Goal: Task Accomplishment & Management: Manage account settings

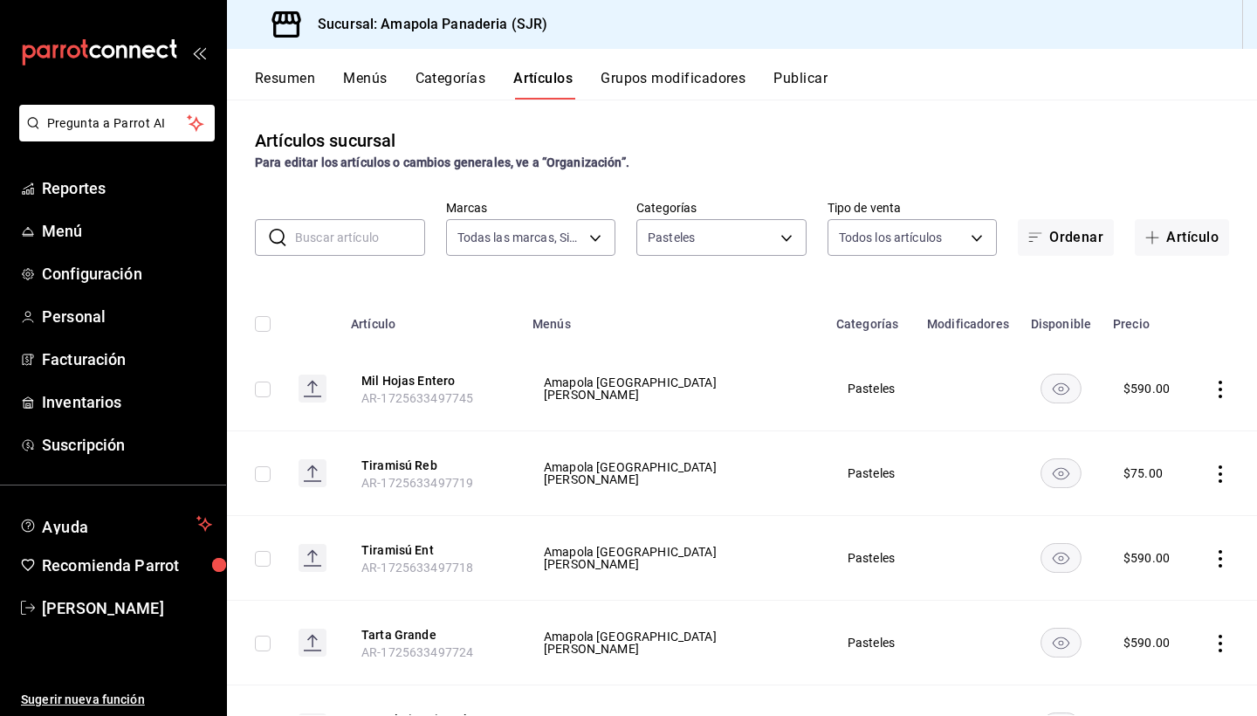
scroll to position [171, 0]
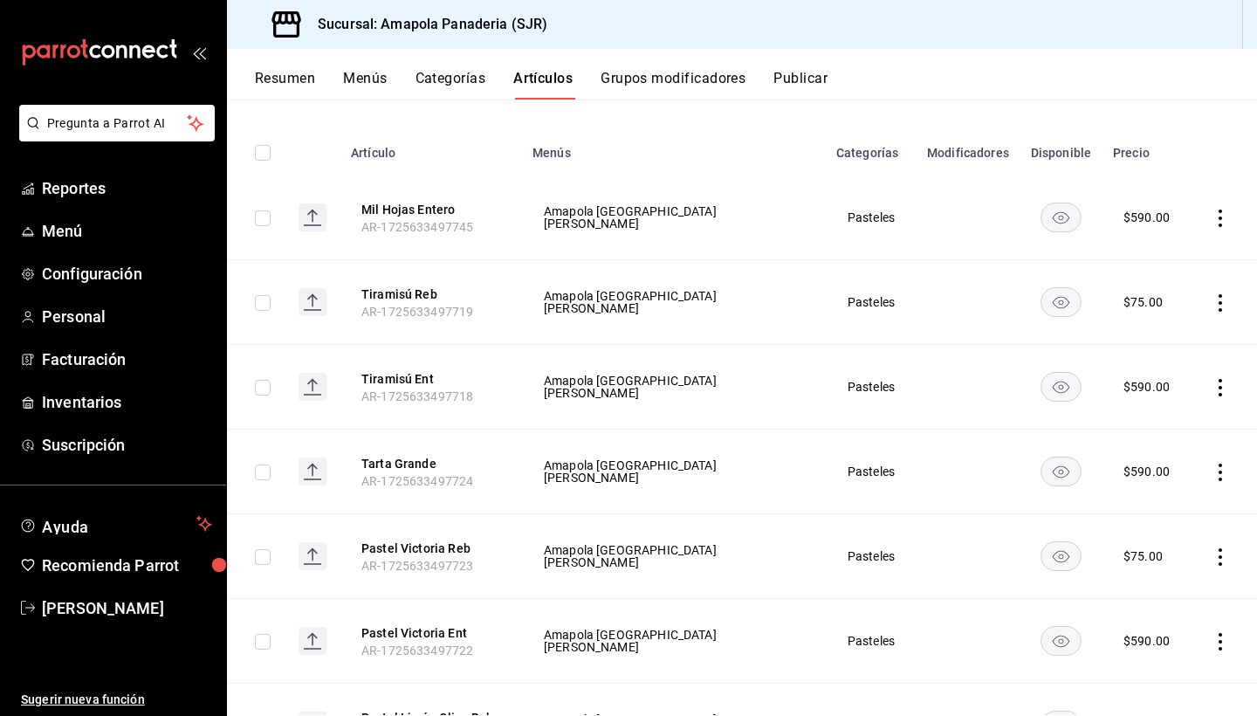
drag, startPoint x: 896, startPoint y: 147, endPoint x: 825, endPoint y: 124, distance: 74.3
click at [826, 124] on th "Categorías" at bounding box center [871, 148] width 91 height 56
click at [1042, 217] on rect "availability-product" at bounding box center [1062, 217] width 40 height 29
click at [1223, 391] on icon "actions" at bounding box center [1220, 387] width 17 height 17
click at [919, 39] on div at bounding box center [628, 358] width 1257 height 716
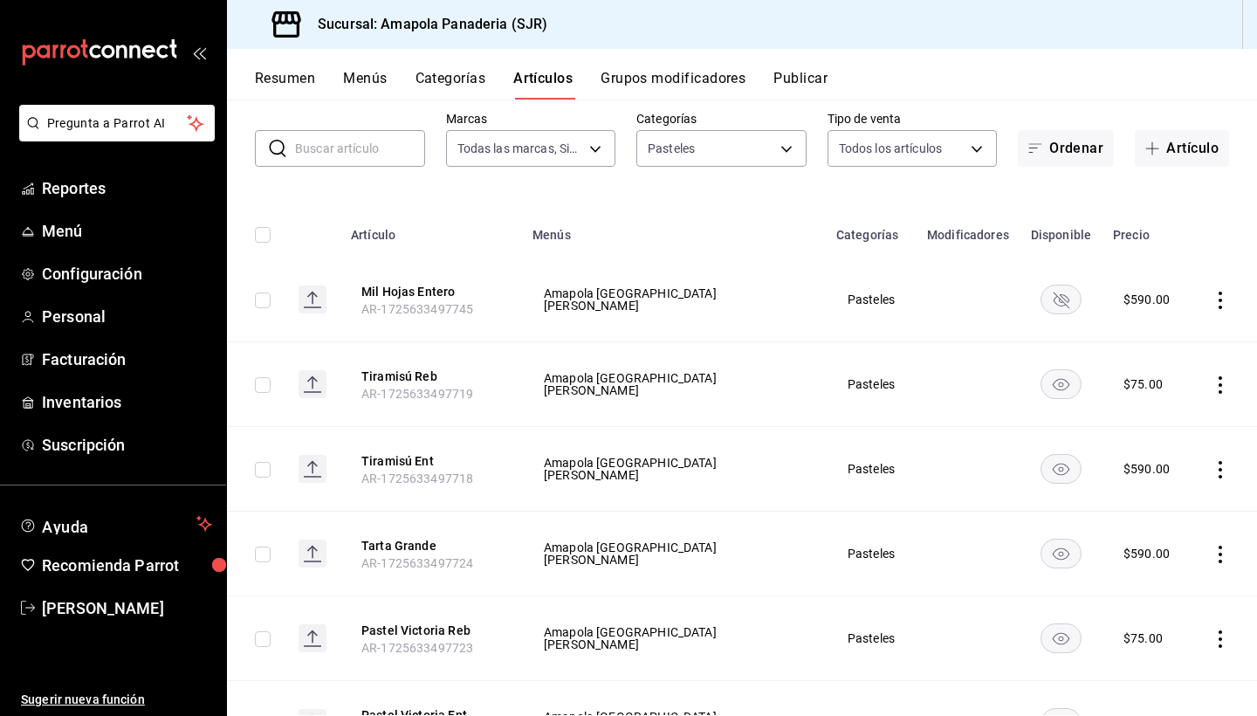
scroll to position [86, 0]
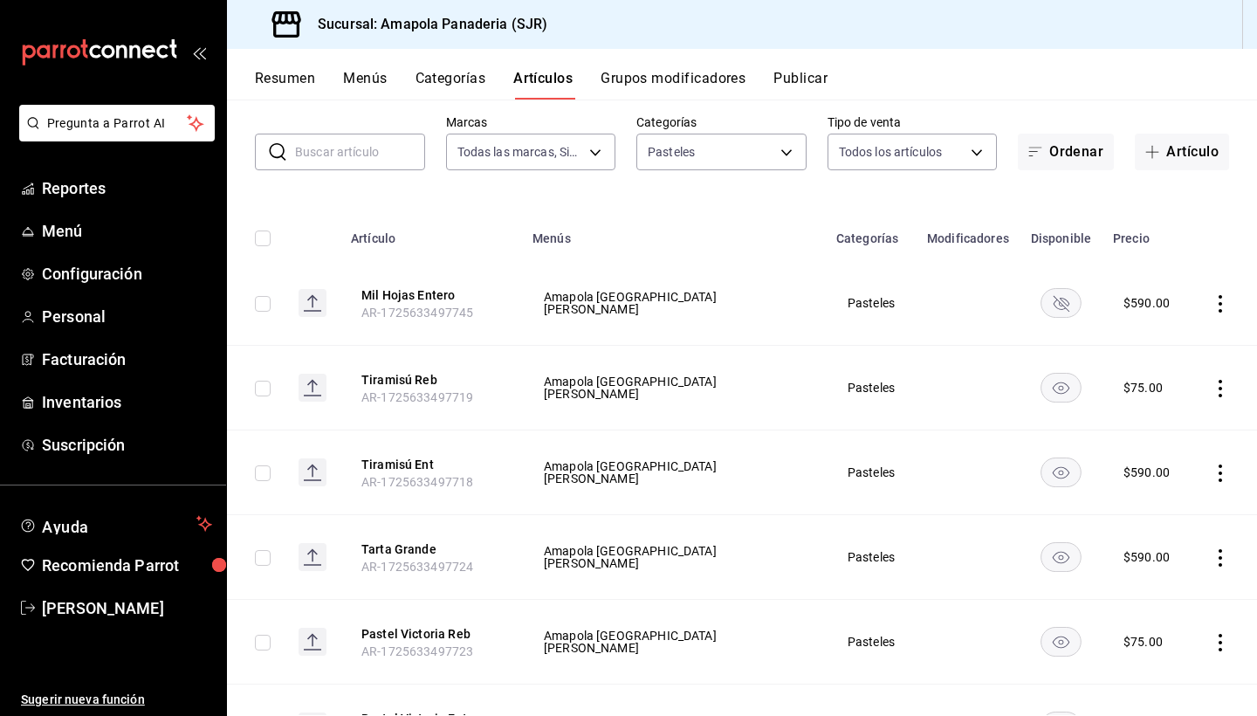
click at [1220, 304] on icon "actions" at bounding box center [1220, 303] width 3 height 17
click at [1150, 338] on span "Editar" at bounding box center [1168, 344] width 45 height 18
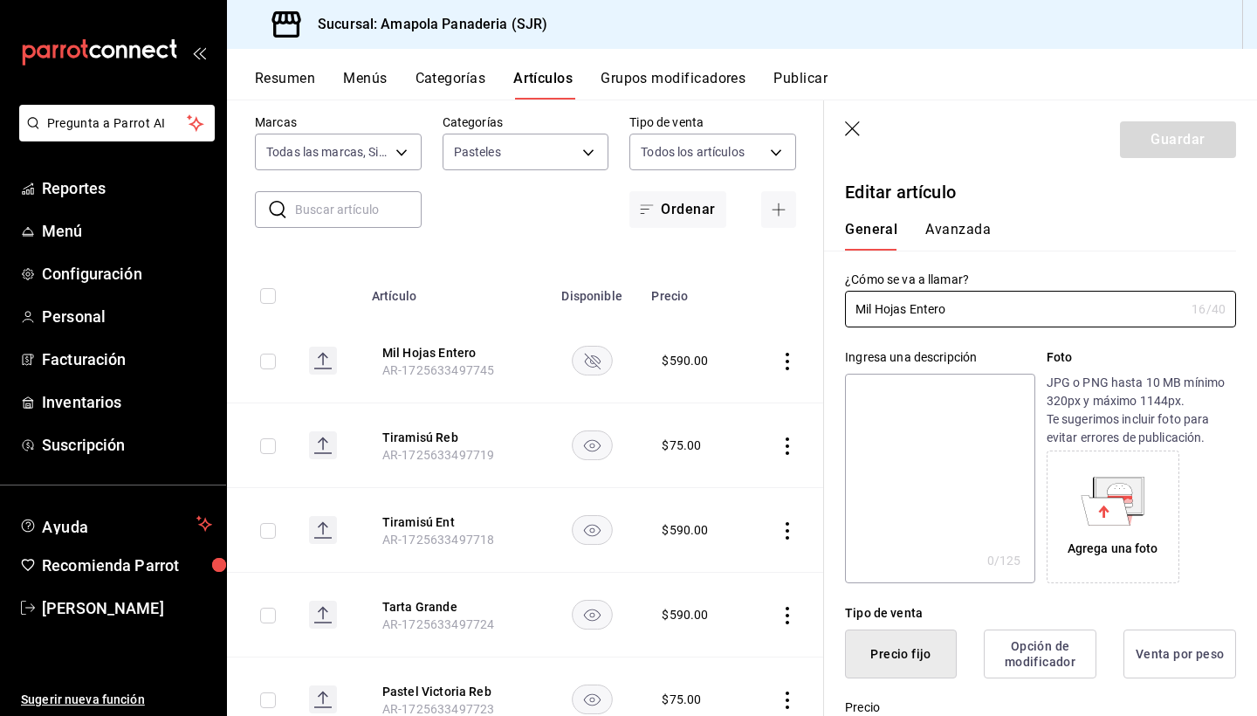
type input "$590.00"
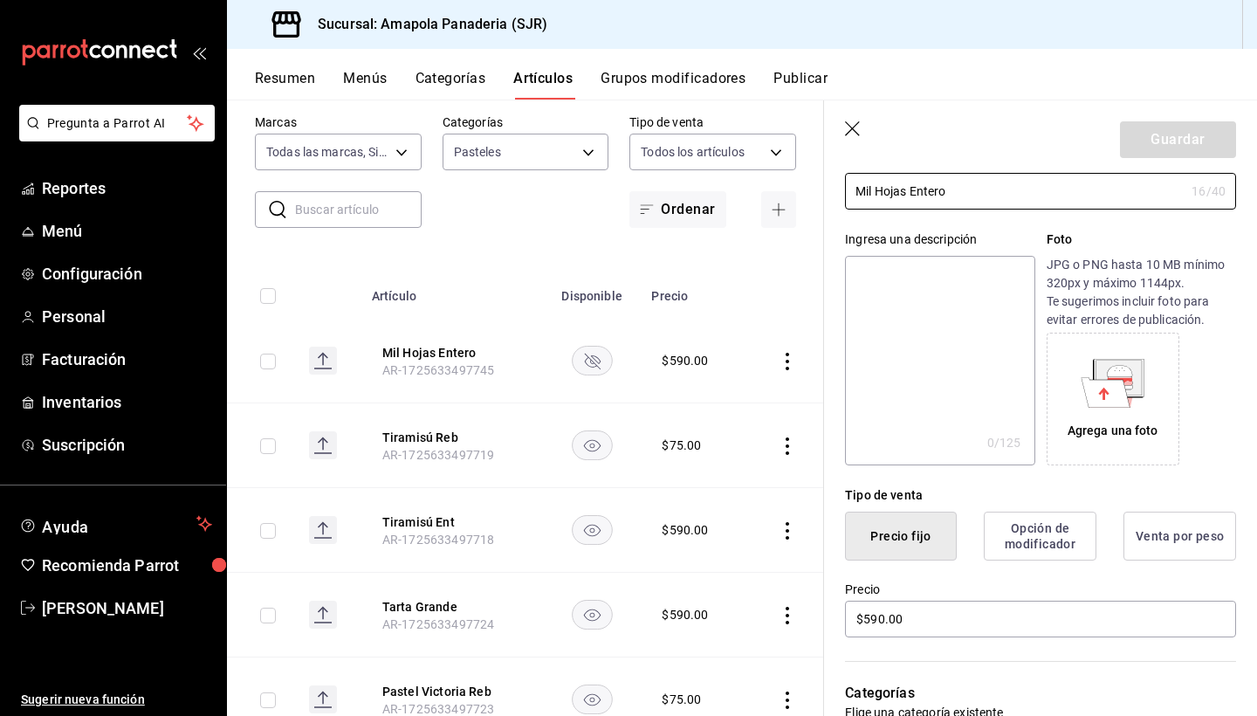
scroll to position [121, 0]
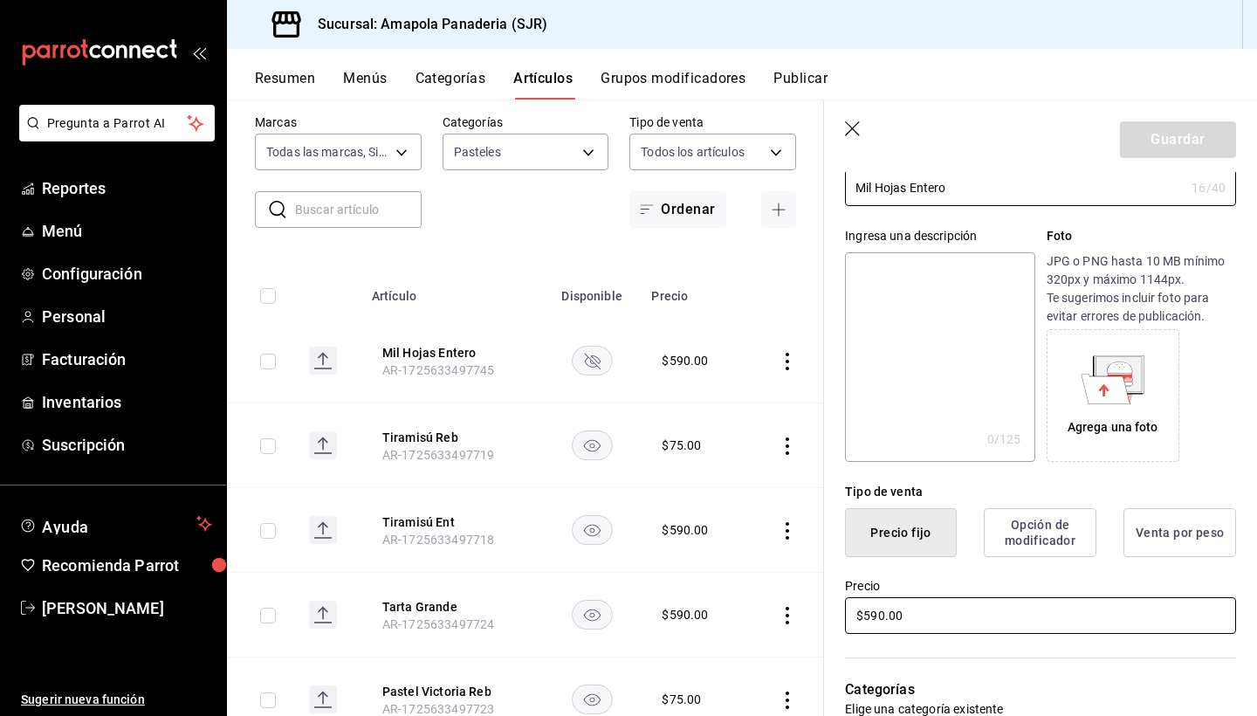
click at [918, 610] on input "$590.00" at bounding box center [1040, 615] width 391 height 37
type input "$650.00"
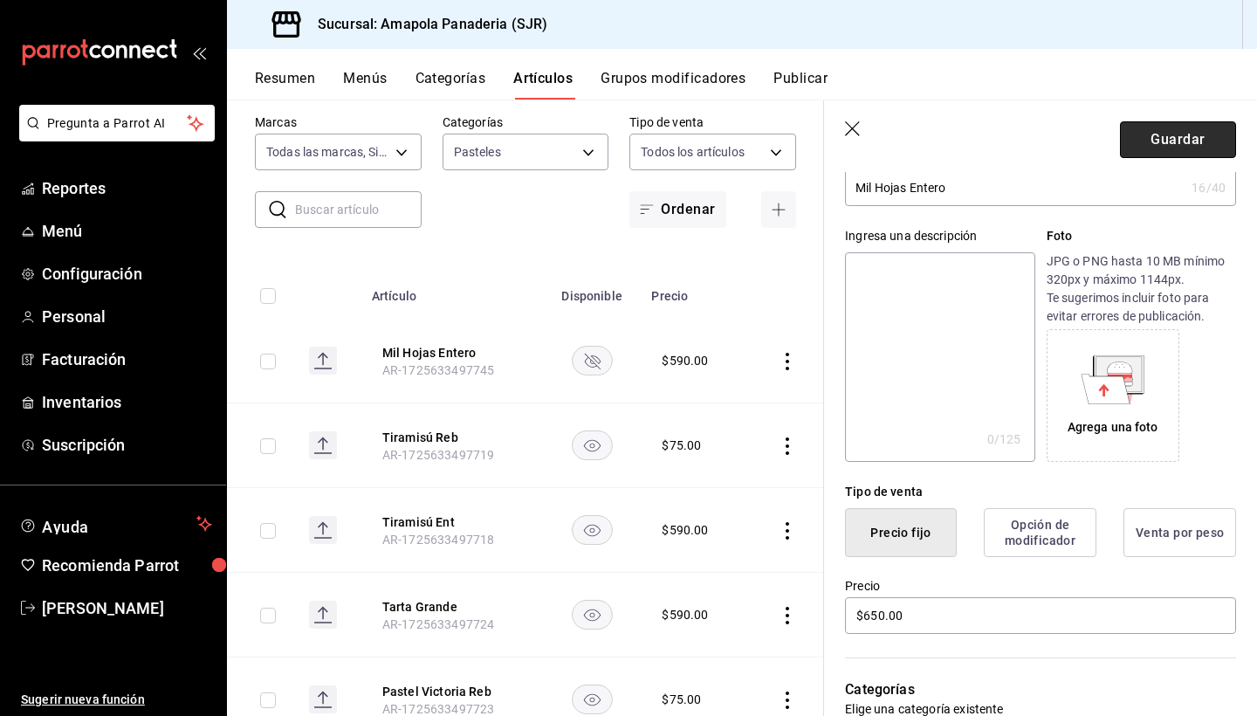
click at [1174, 146] on button "Guardar" at bounding box center [1178, 139] width 116 height 37
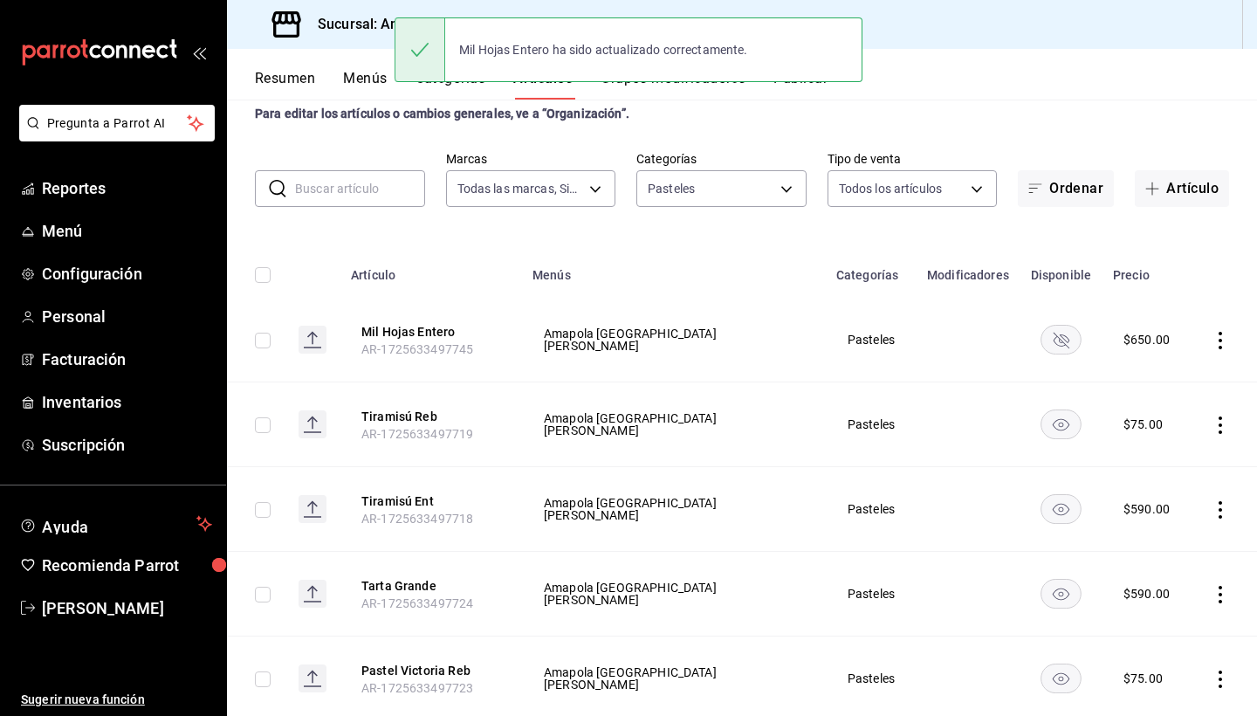
scroll to position [50, 0]
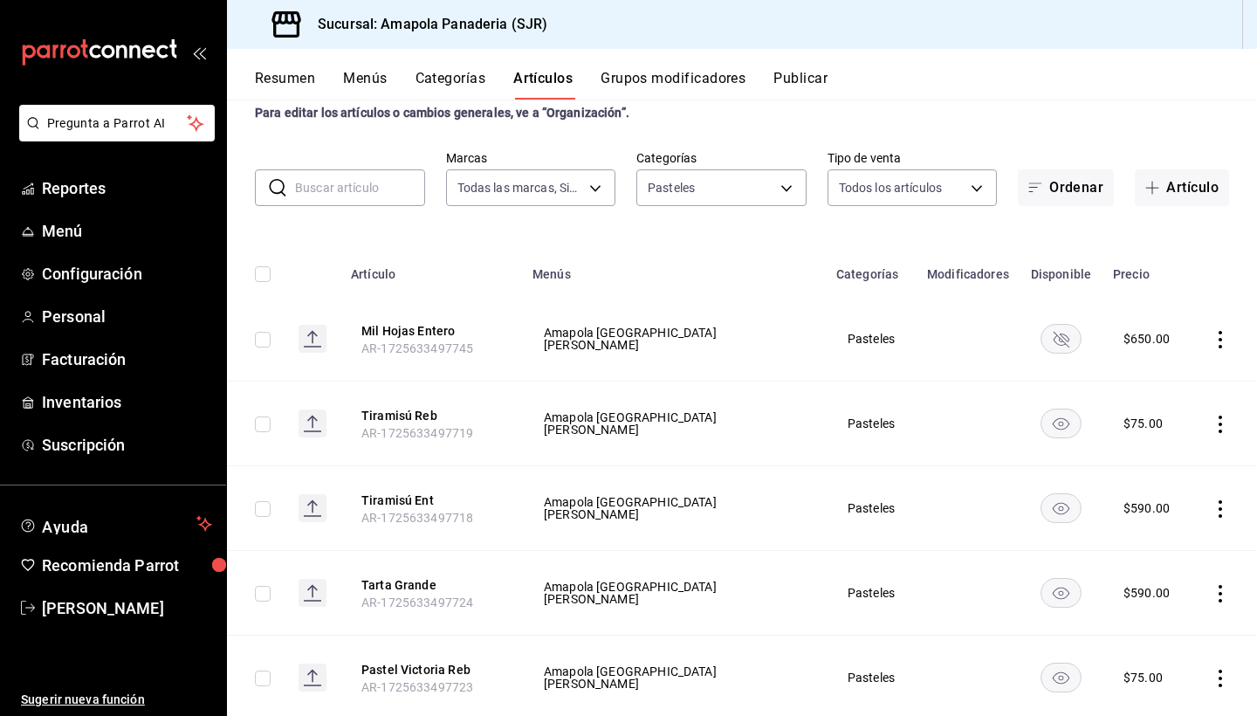
click at [1221, 504] on icon "actions" at bounding box center [1220, 508] width 17 height 17
click at [1168, 541] on span "Editar" at bounding box center [1168, 549] width 45 height 18
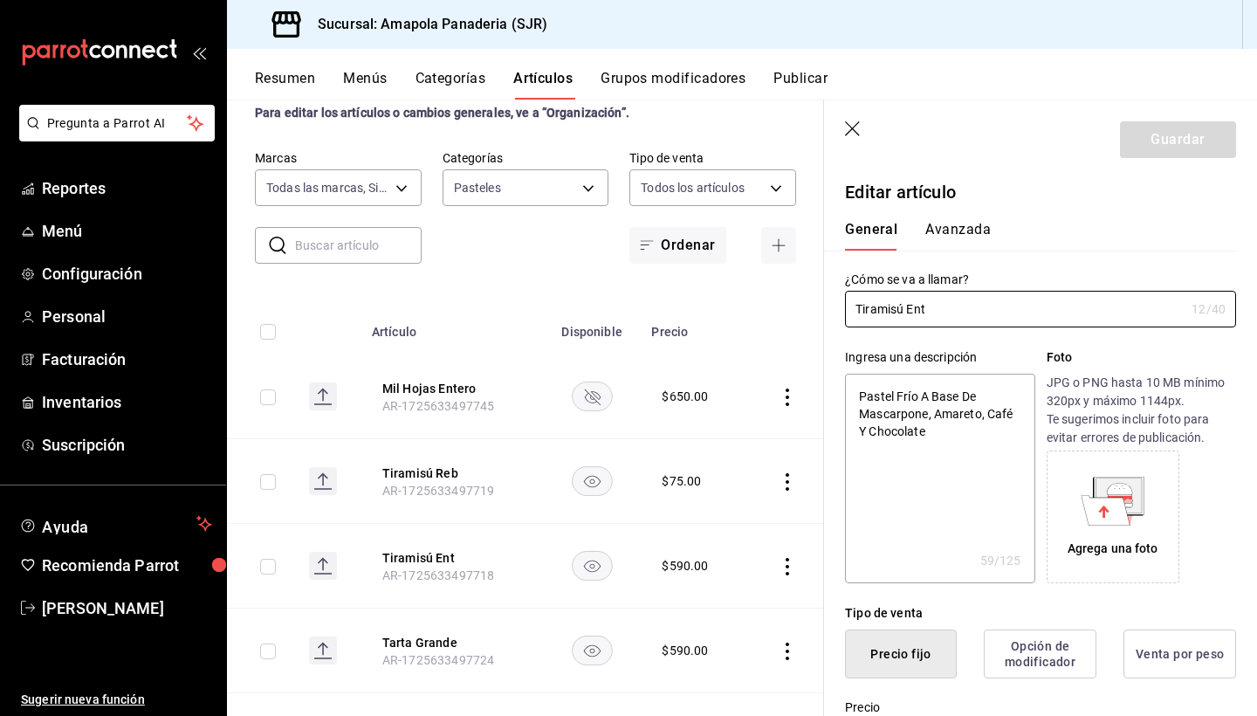
type textarea "x"
type input "$590.00"
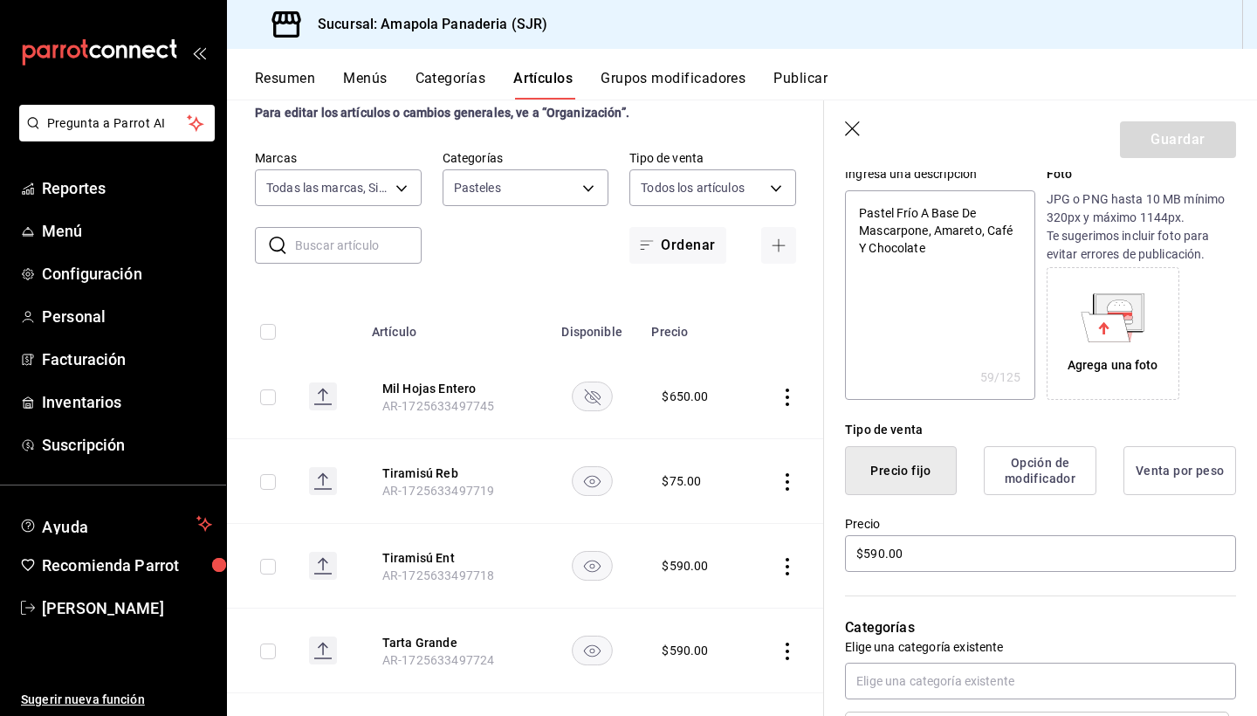
scroll to position [284, 0]
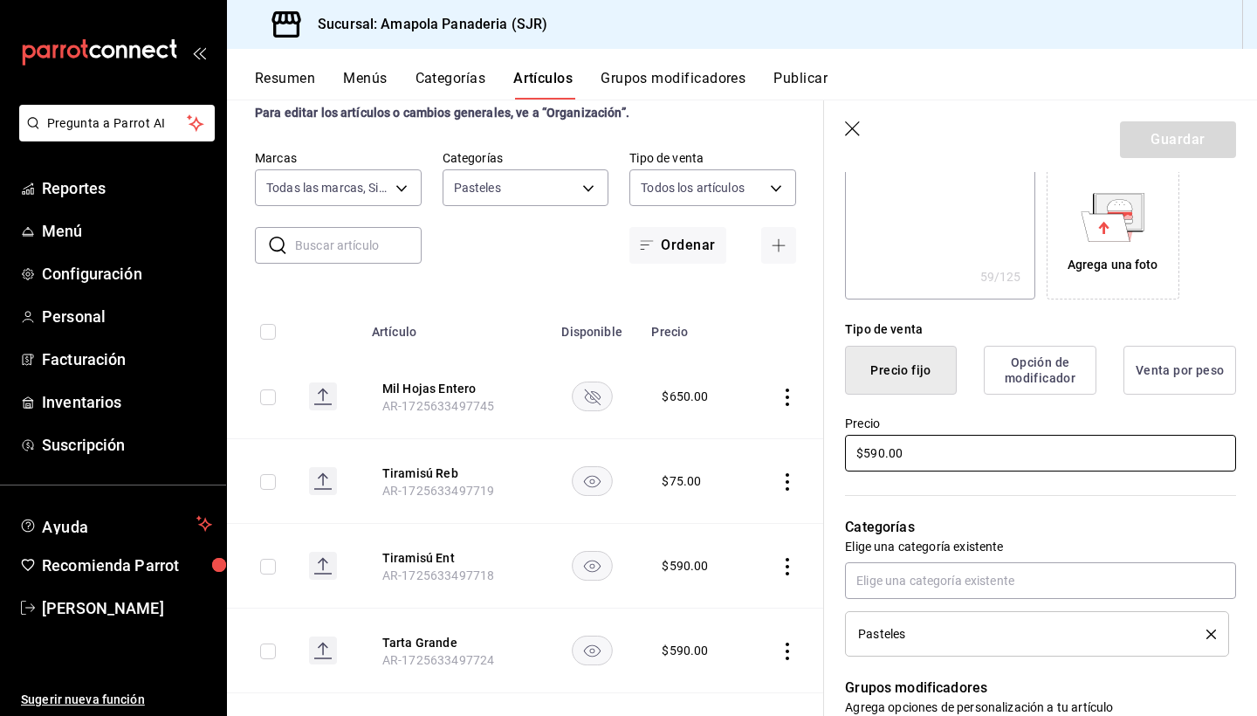
click at [893, 455] on input "$590.00" at bounding box center [1040, 453] width 391 height 37
type textarea "x"
type input "$6.00"
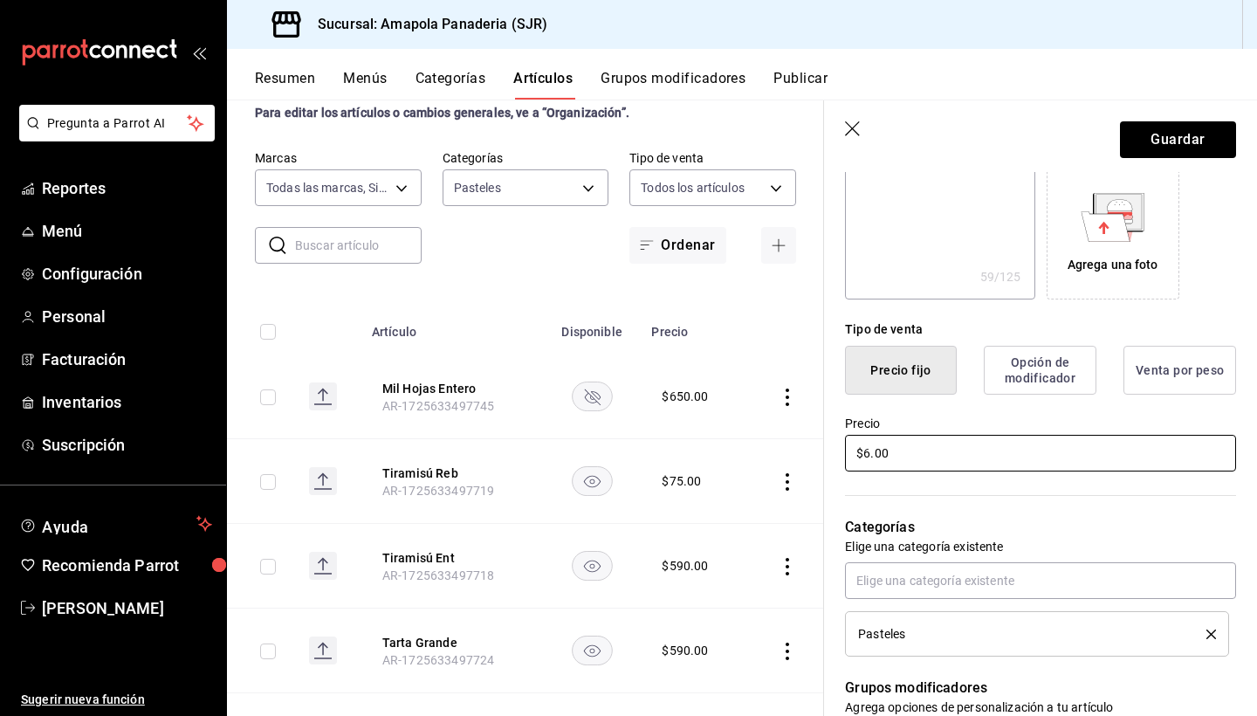
type textarea "x"
type input "$64.00"
type textarea "x"
type input "$640.00"
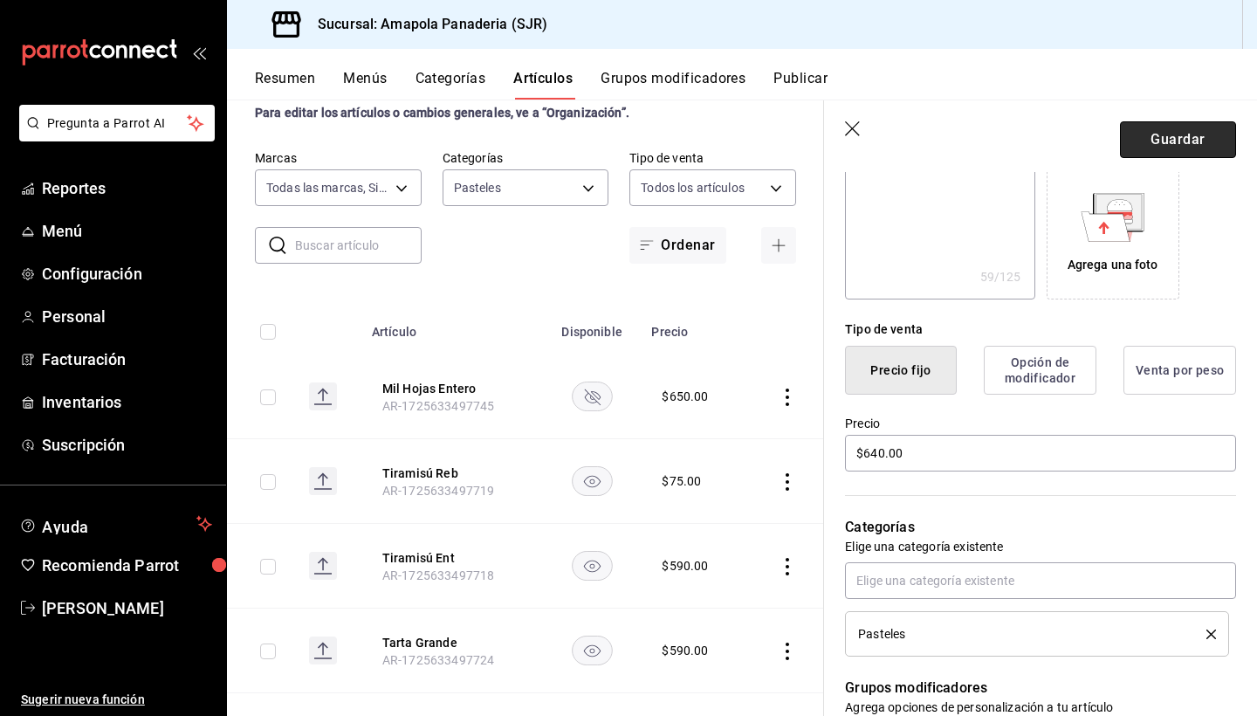
click at [1208, 146] on button "Guardar" at bounding box center [1178, 139] width 116 height 37
click at [1208, 146] on div "Guardar" at bounding box center [1178, 139] width 116 height 37
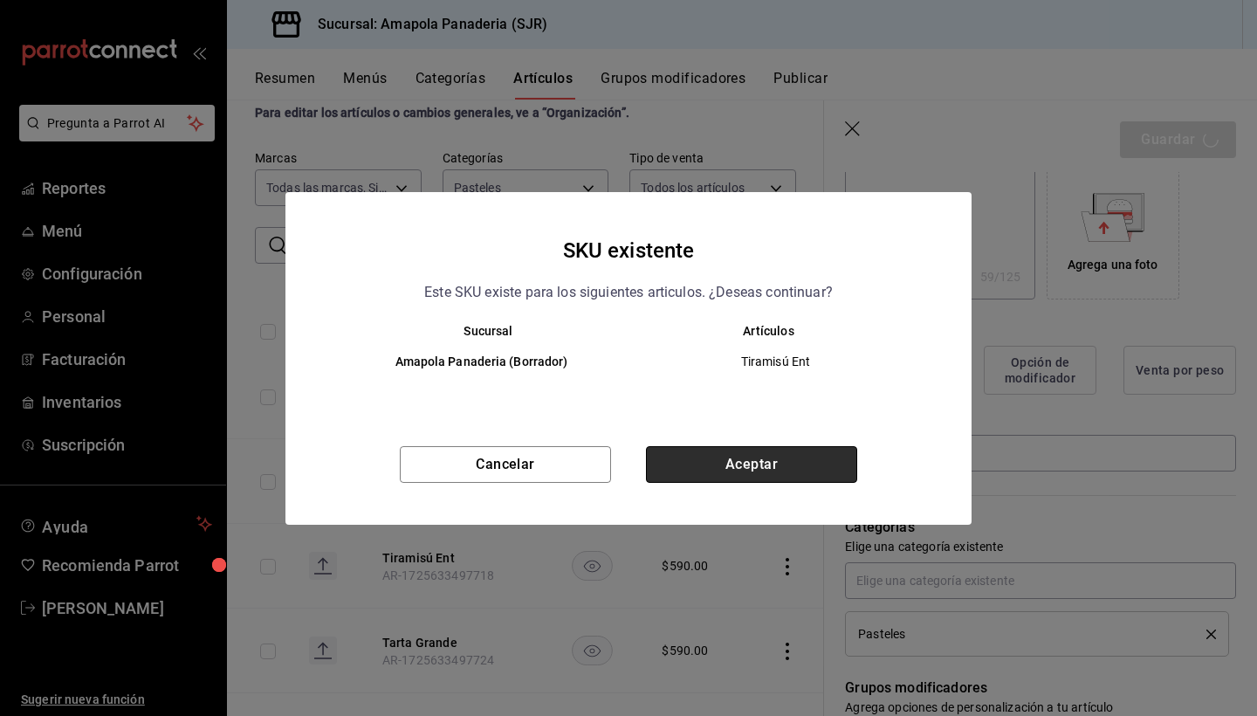
click at [719, 476] on button "Aceptar" at bounding box center [751, 464] width 211 height 37
type textarea "x"
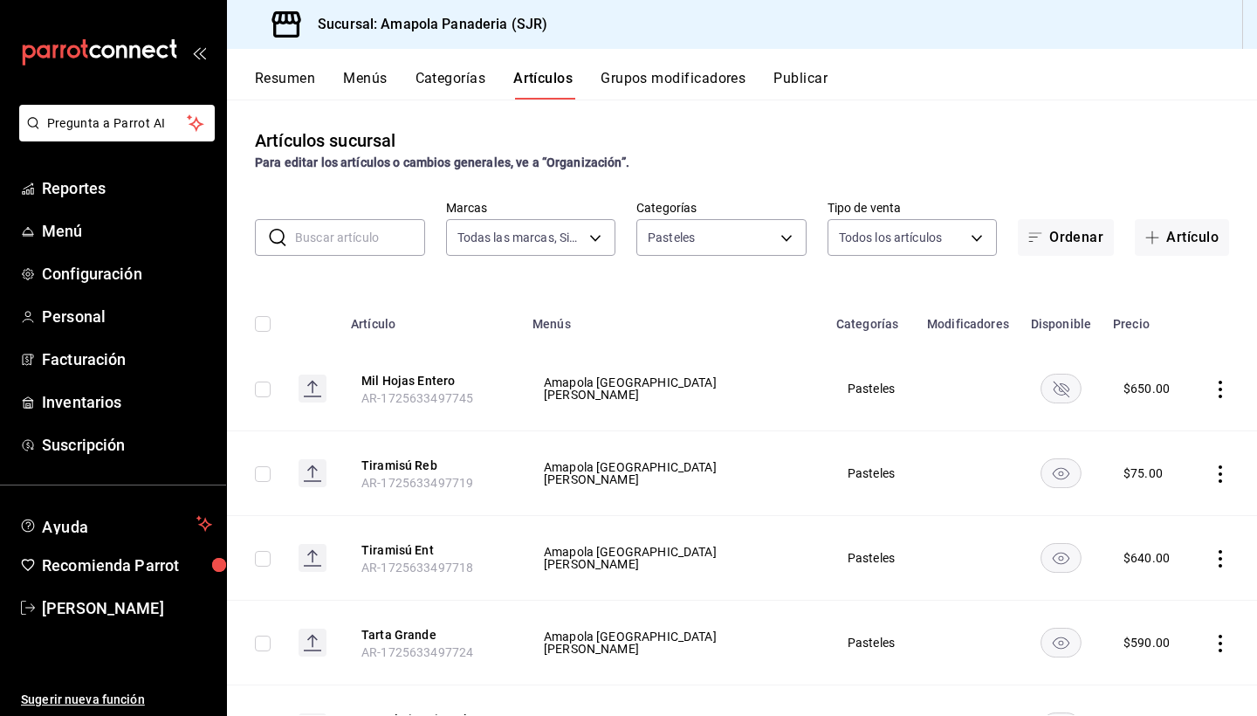
click at [1236, 477] on td at bounding box center [1224, 473] width 66 height 85
click at [1229, 474] on icon "actions" at bounding box center [1220, 473] width 17 height 17
click at [1191, 505] on li "Editar" at bounding box center [1152, 515] width 105 height 36
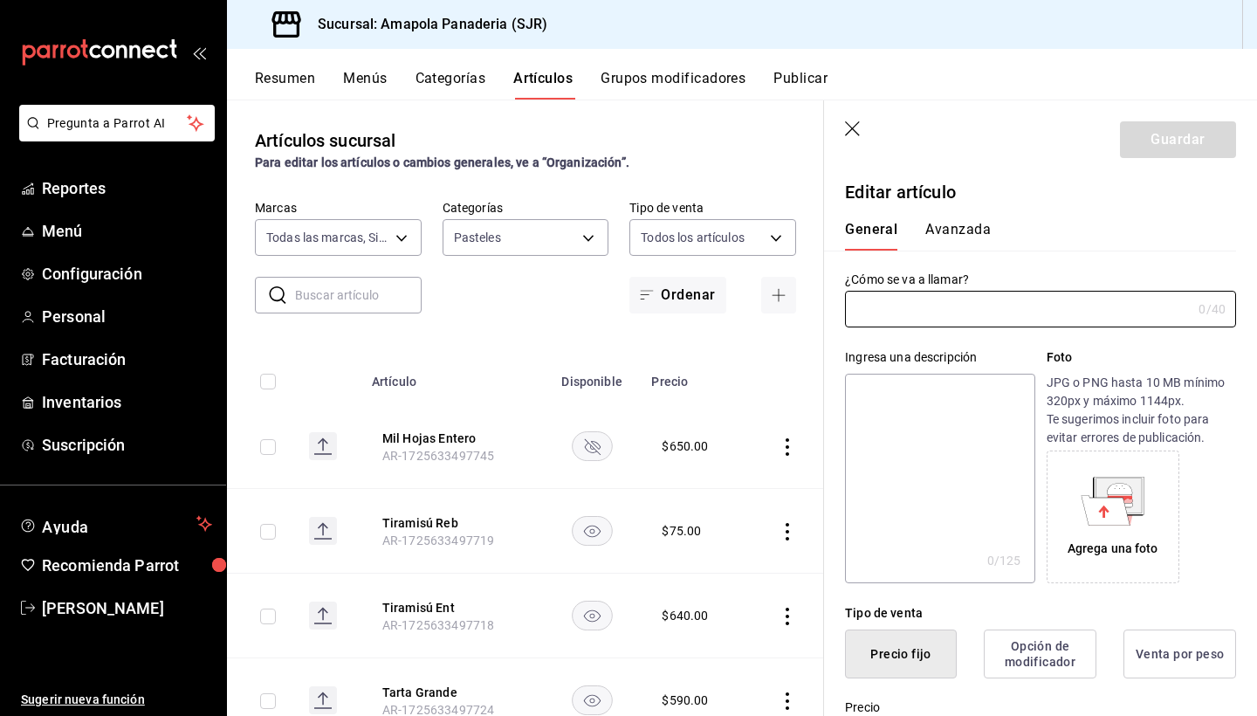
type input "Tiramisú Reb"
type textarea "Pastel Frío A Base De Mascarpone, Amareto, Café Y Chocolate"
type textarea "x"
type input "$75.00"
type input "AR-1725633497719"
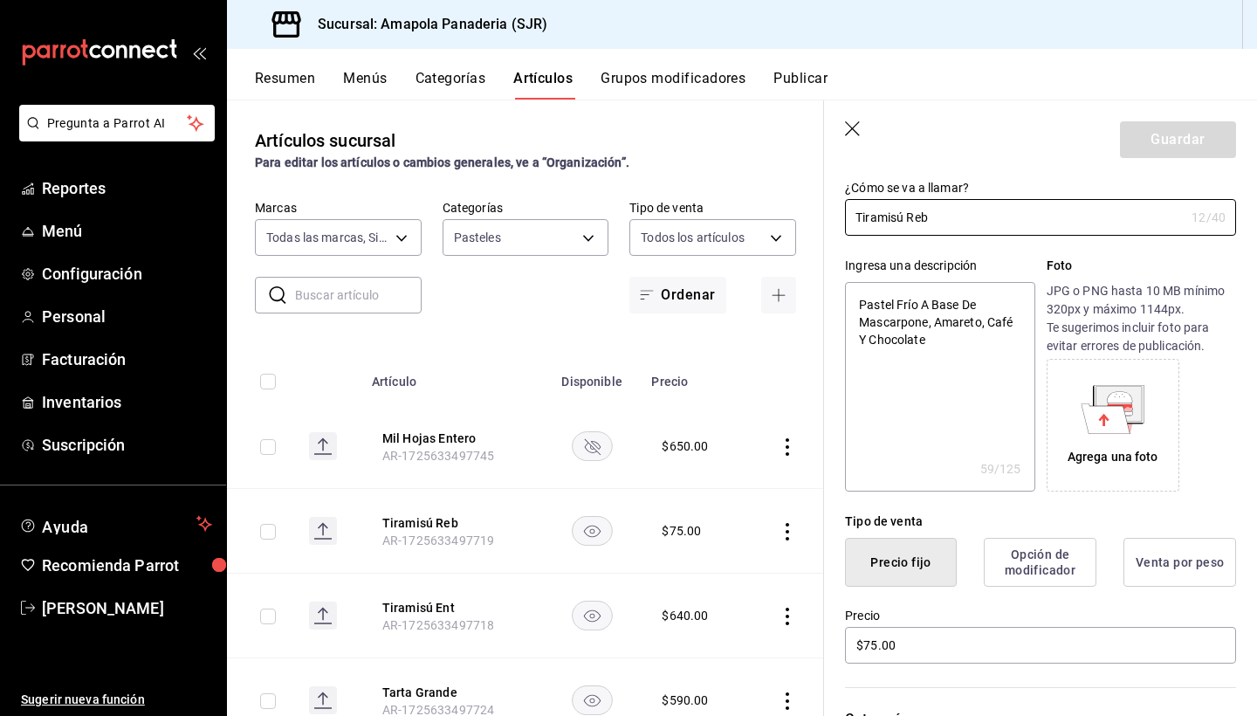
scroll to position [113, 0]
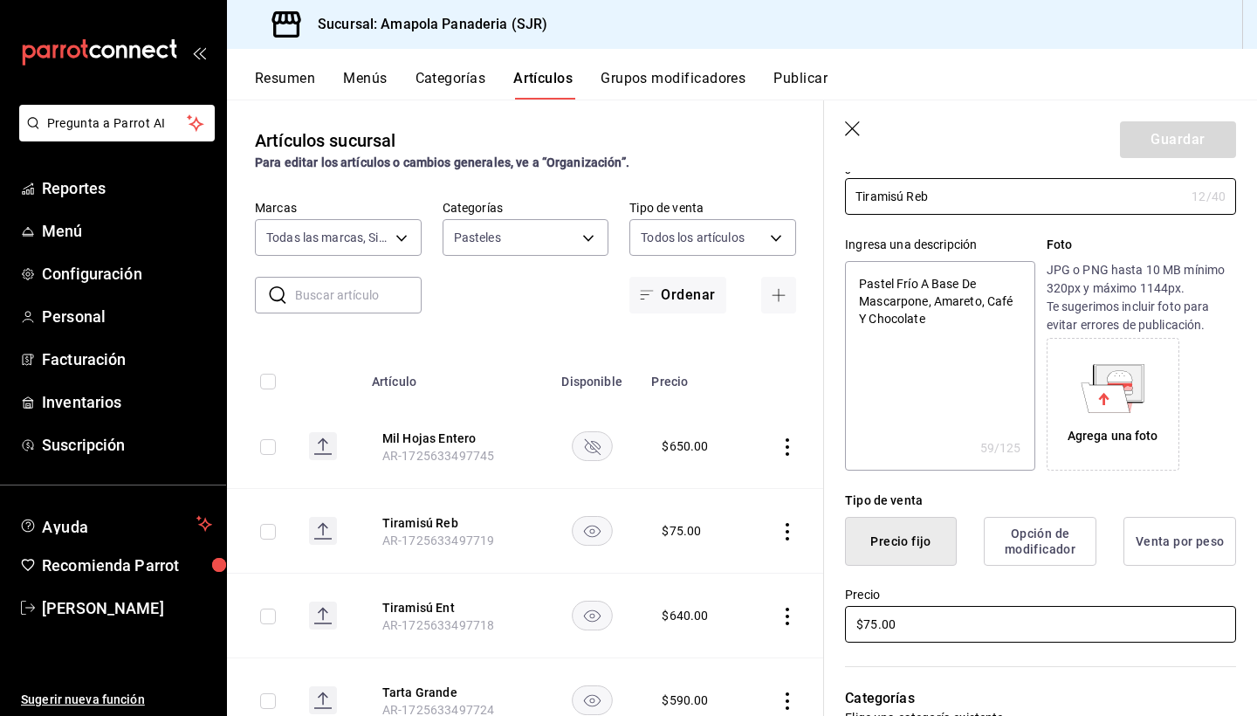
click at [954, 615] on input "$75.00" at bounding box center [1040, 624] width 391 height 37
type textarea "x"
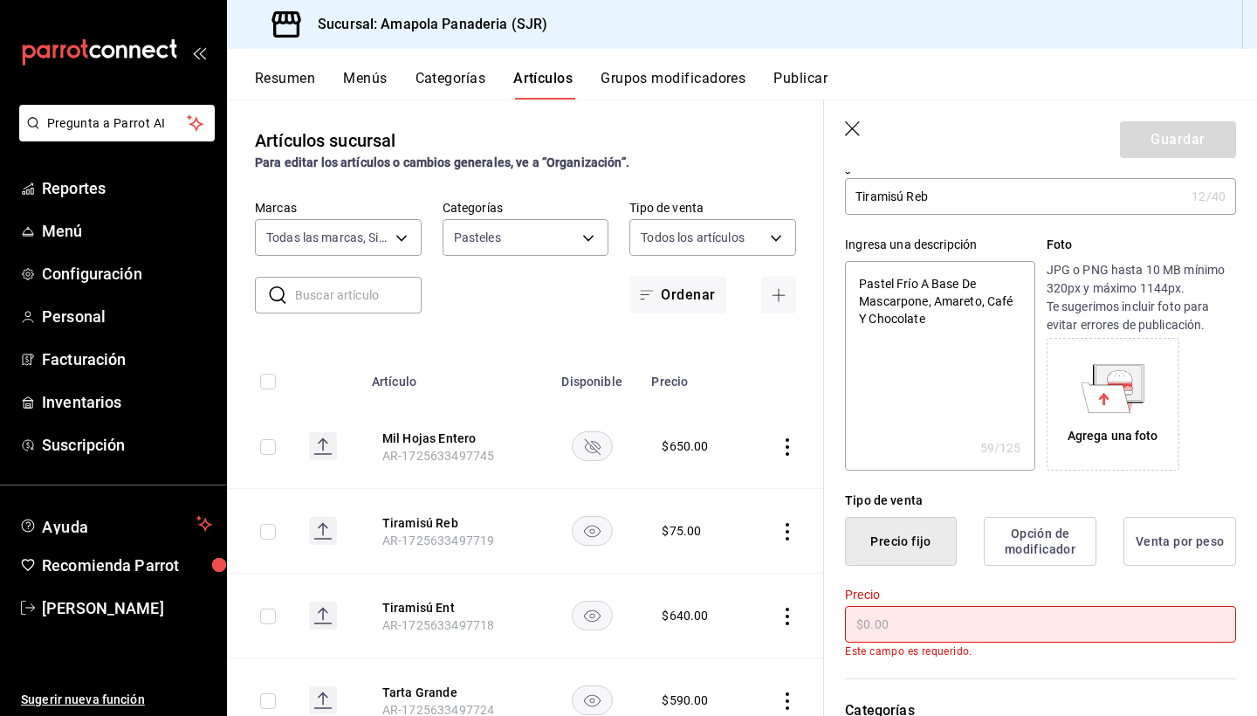
type textarea "x"
type input "$8.00"
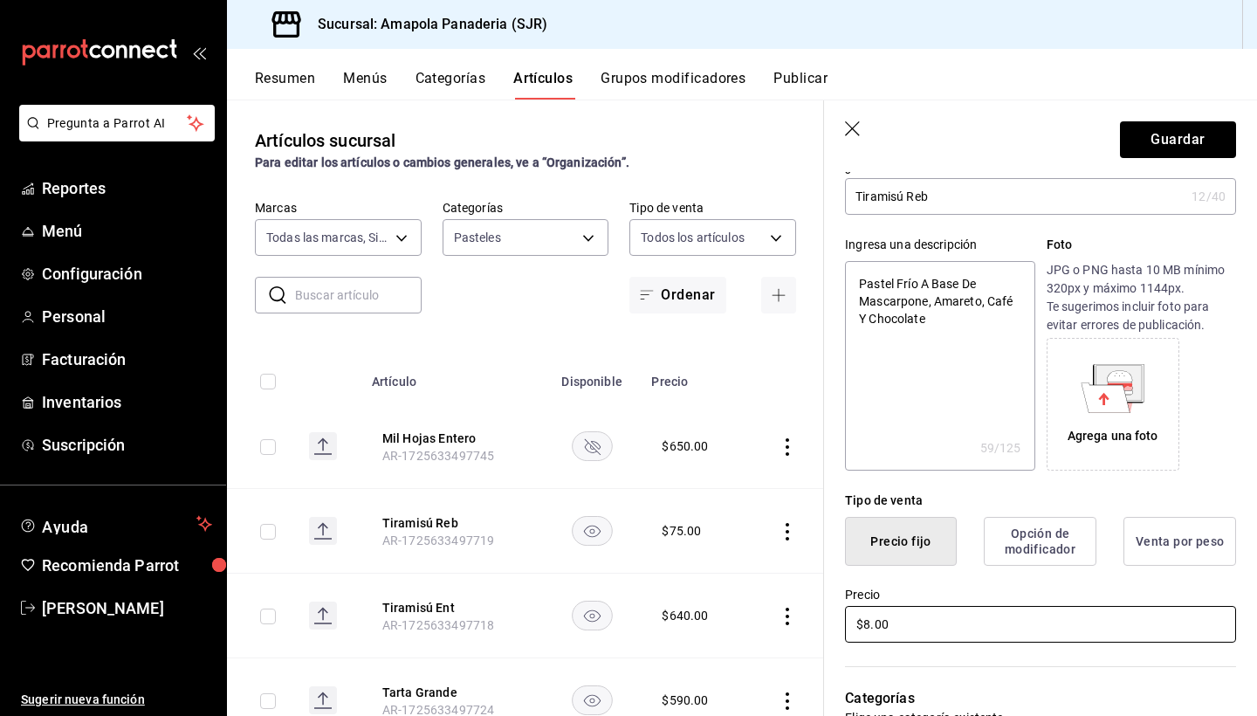
type textarea "x"
type input "$80.00"
type textarea "x"
click at [983, 303] on textarea "Pastel Frío A Base De Mascarpone, Amareto, Café Y Chocolate" at bounding box center [939, 366] width 189 height 210
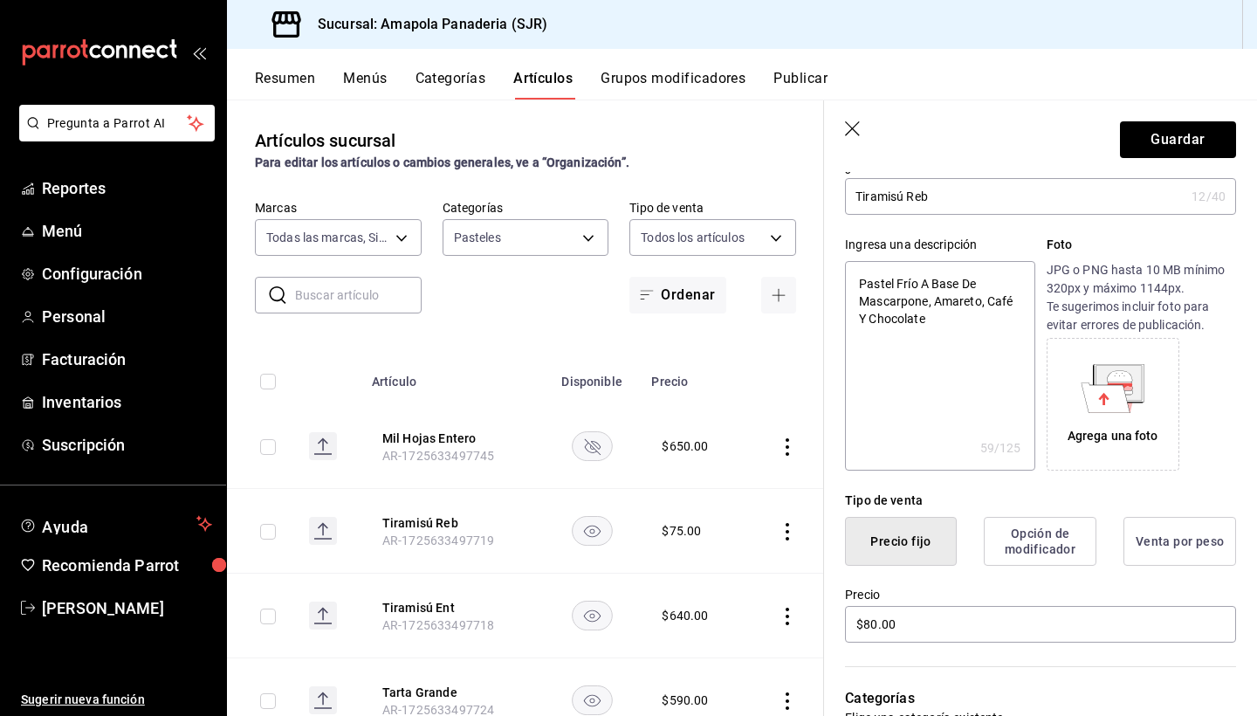
click at [983, 303] on textarea "Pastel Frío A Base De Mascarpone, Amareto, Café Y Chocolate" at bounding box center [939, 366] width 189 height 210
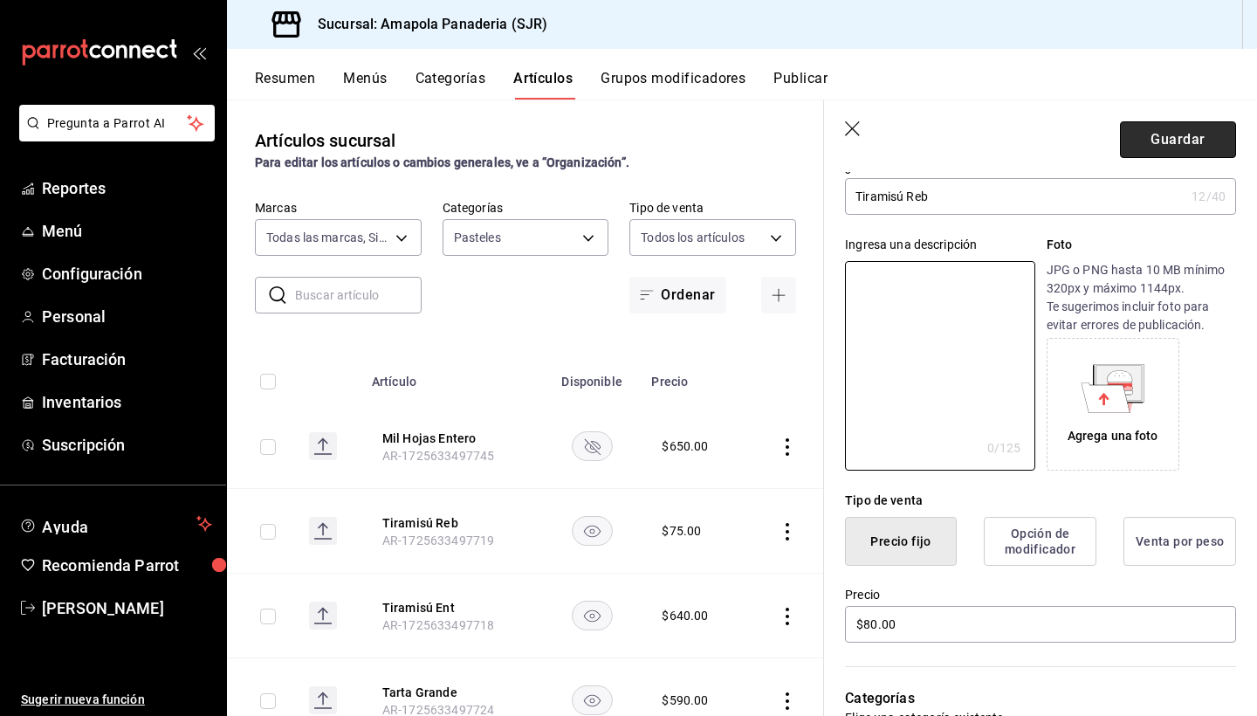
click at [1160, 134] on button "Guardar" at bounding box center [1178, 139] width 116 height 37
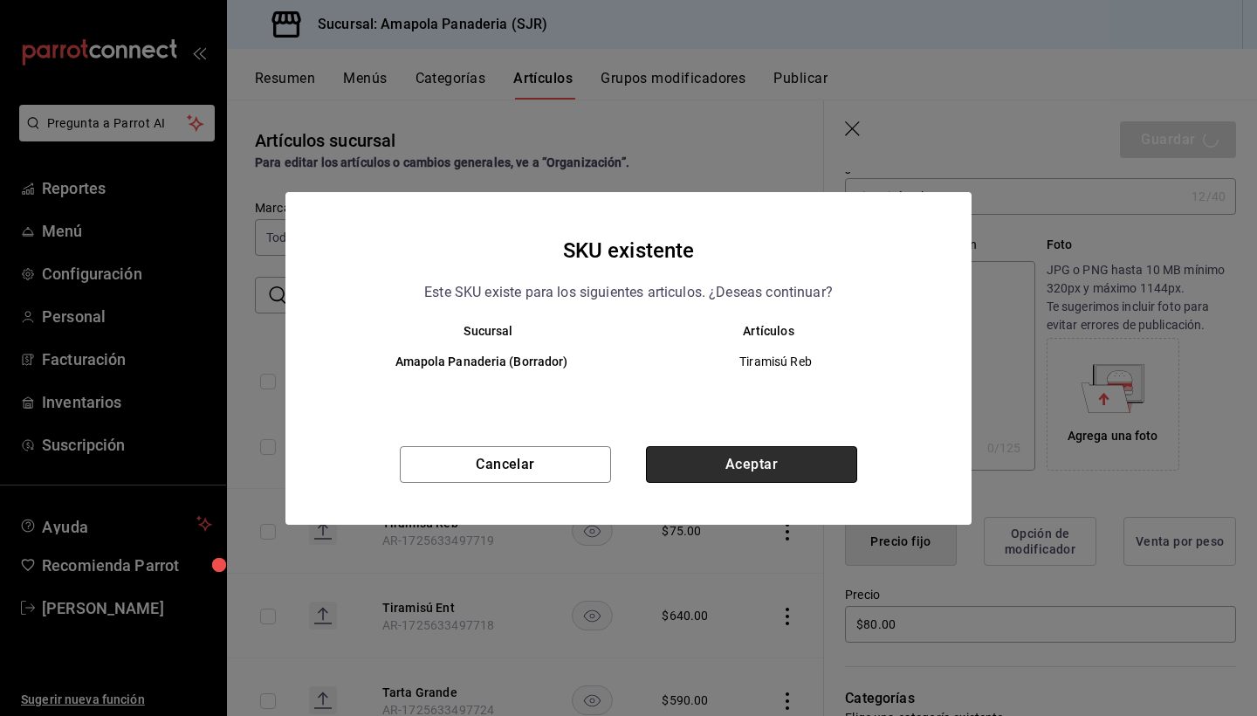
click at [770, 457] on button "Aceptar" at bounding box center [751, 464] width 211 height 37
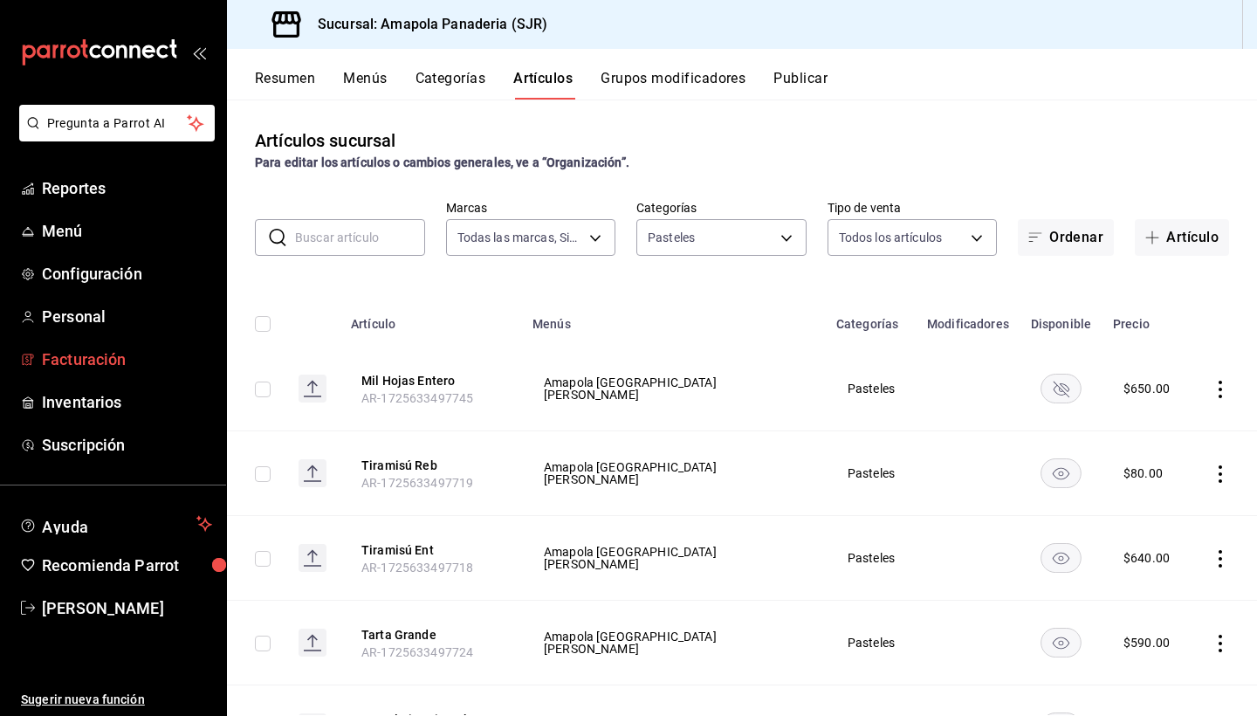
click at [117, 353] on span "Facturación" at bounding box center [127, 360] width 170 height 24
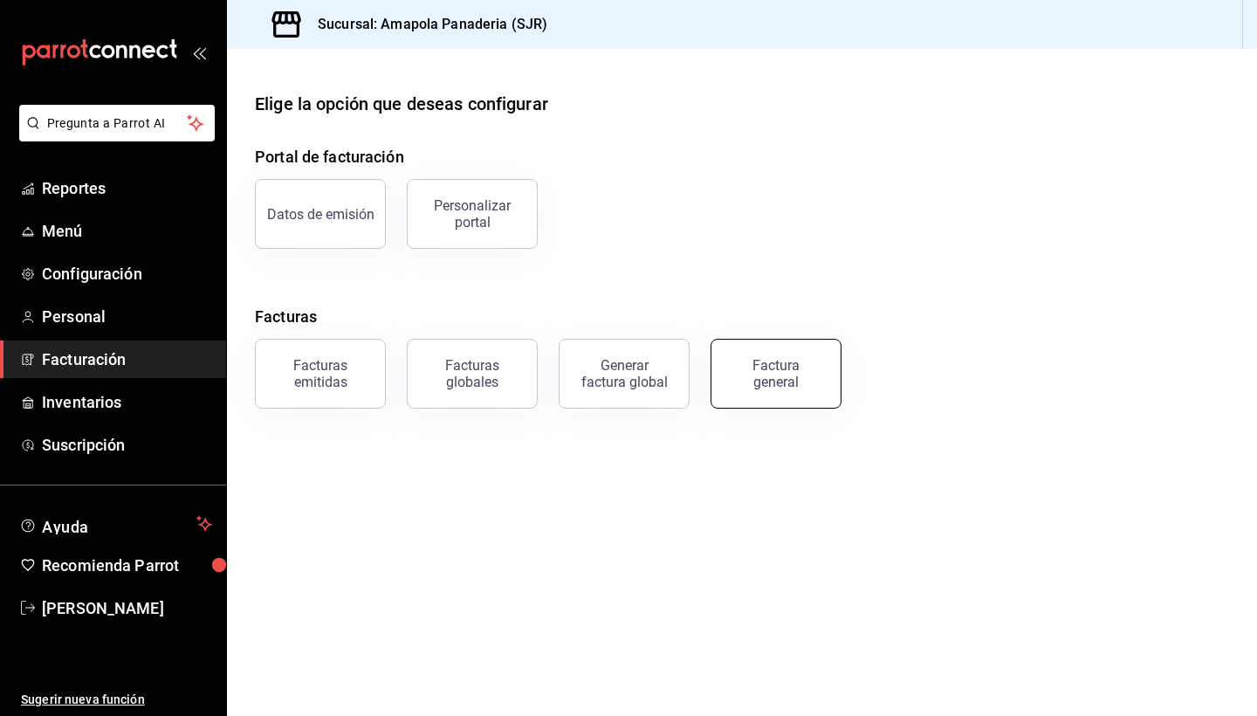
click at [784, 363] on div "Factura general" at bounding box center [776, 373] width 87 height 33
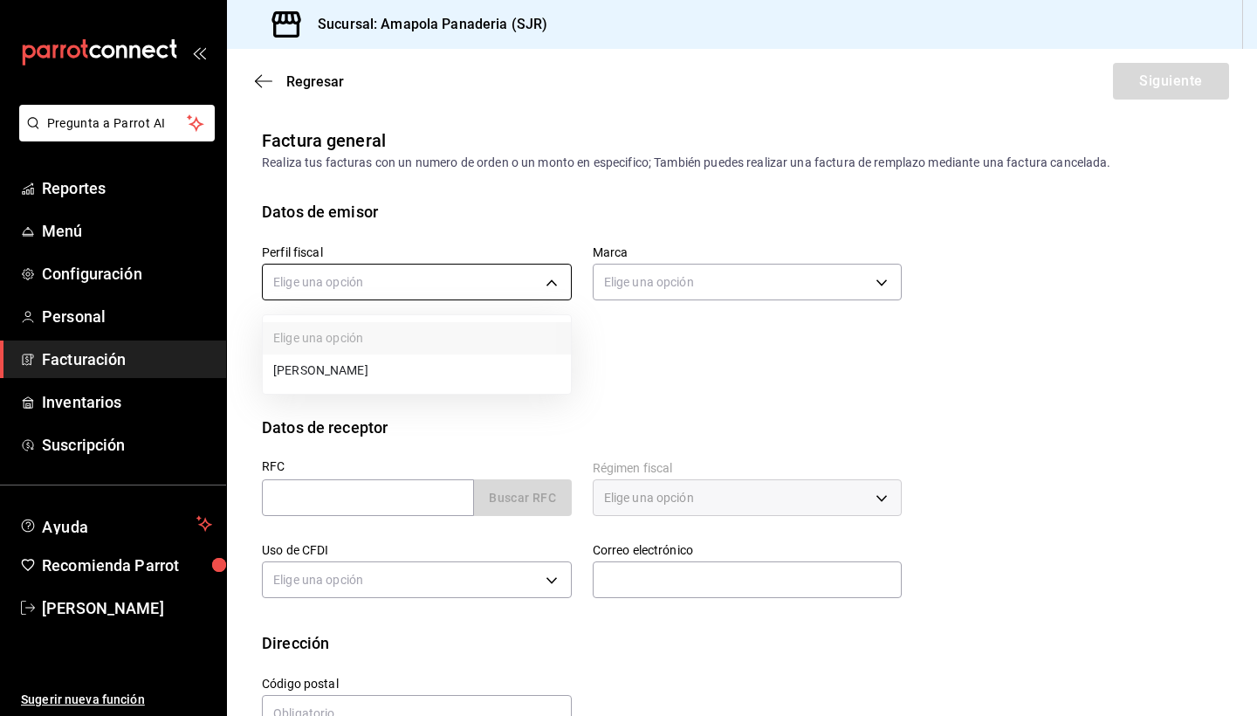
click at [451, 283] on body "Pregunta a Parrot AI Reportes Menú Configuración Personal Facturación Inventari…" at bounding box center [628, 358] width 1257 height 716
click at [444, 366] on li "[PERSON_NAME]" at bounding box center [417, 371] width 308 height 32
type input "458a4eb3-5381-42b5-b2b3-1925c7213115"
type input "fd167ea7-7224-4c5b-[DATE]-e03c65ddd71c"
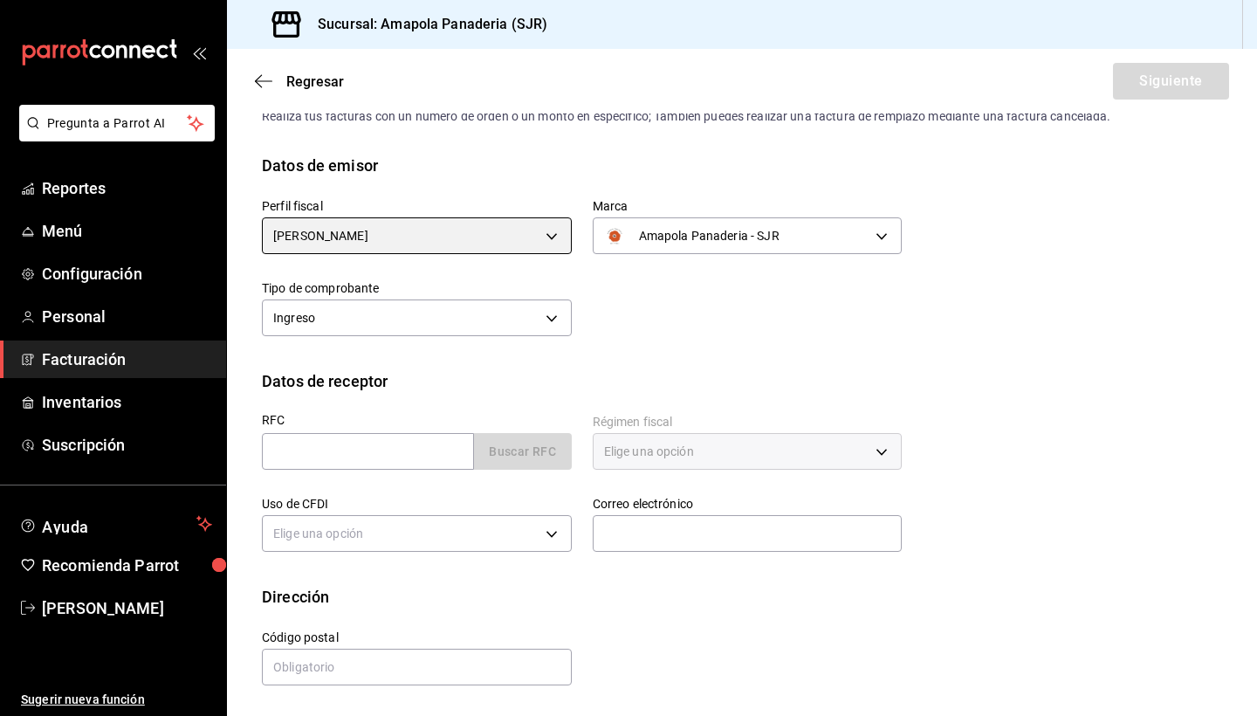
scroll to position [46, 0]
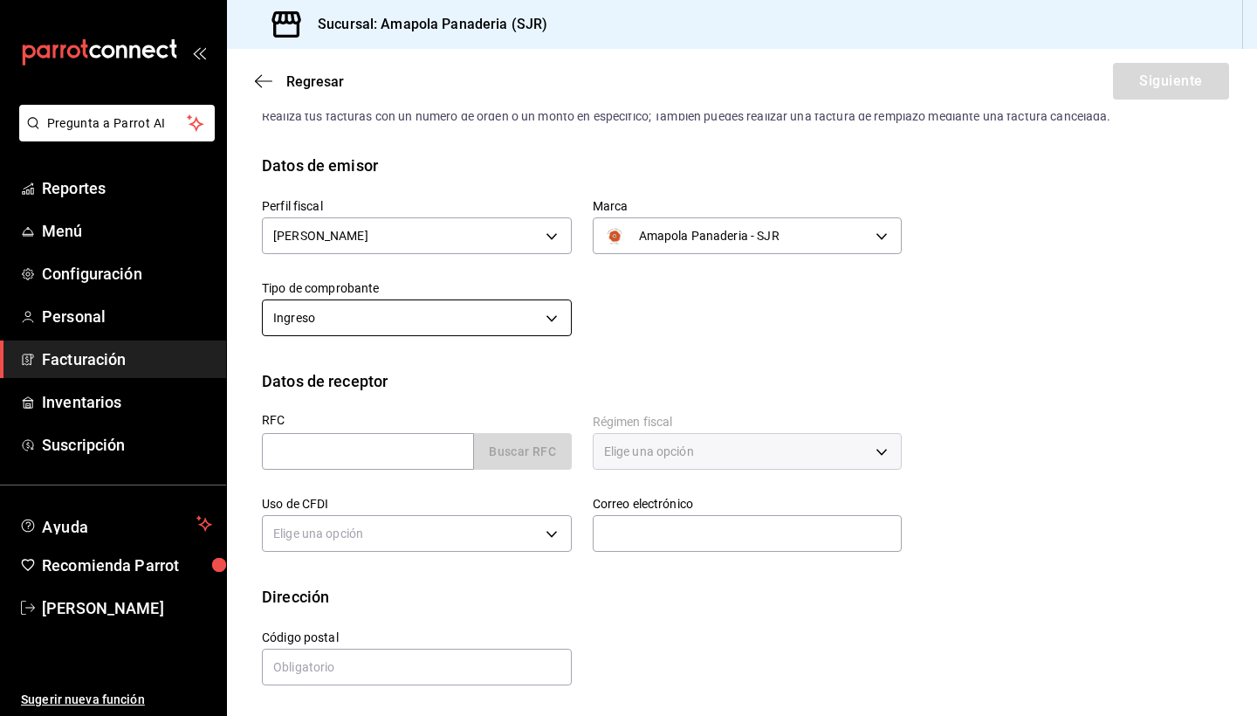
click at [514, 314] on body "Pregunta a Parrot AI Reportes Menú Configuración Personal Facturación Inventari…" at bounding box center [628, 358] width 1257 height 716
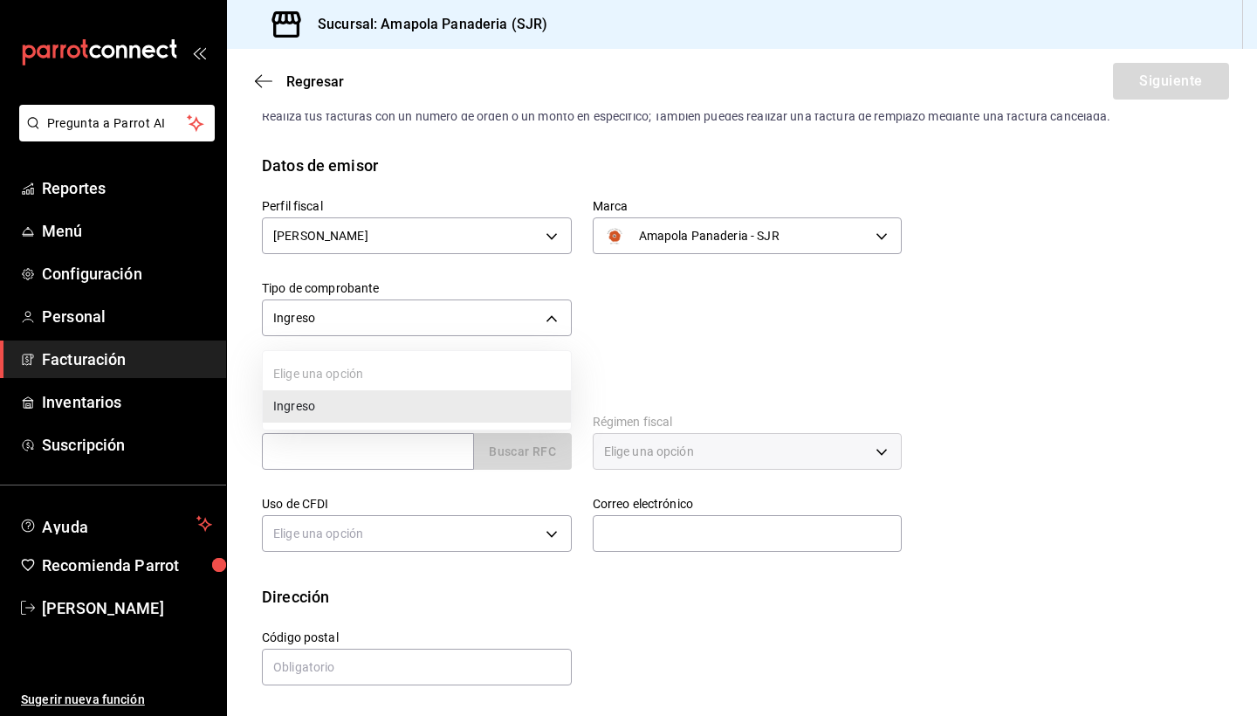
click at [488, 408] on li "Ingreso" at bounding box center [417, 406] width 308 height 32
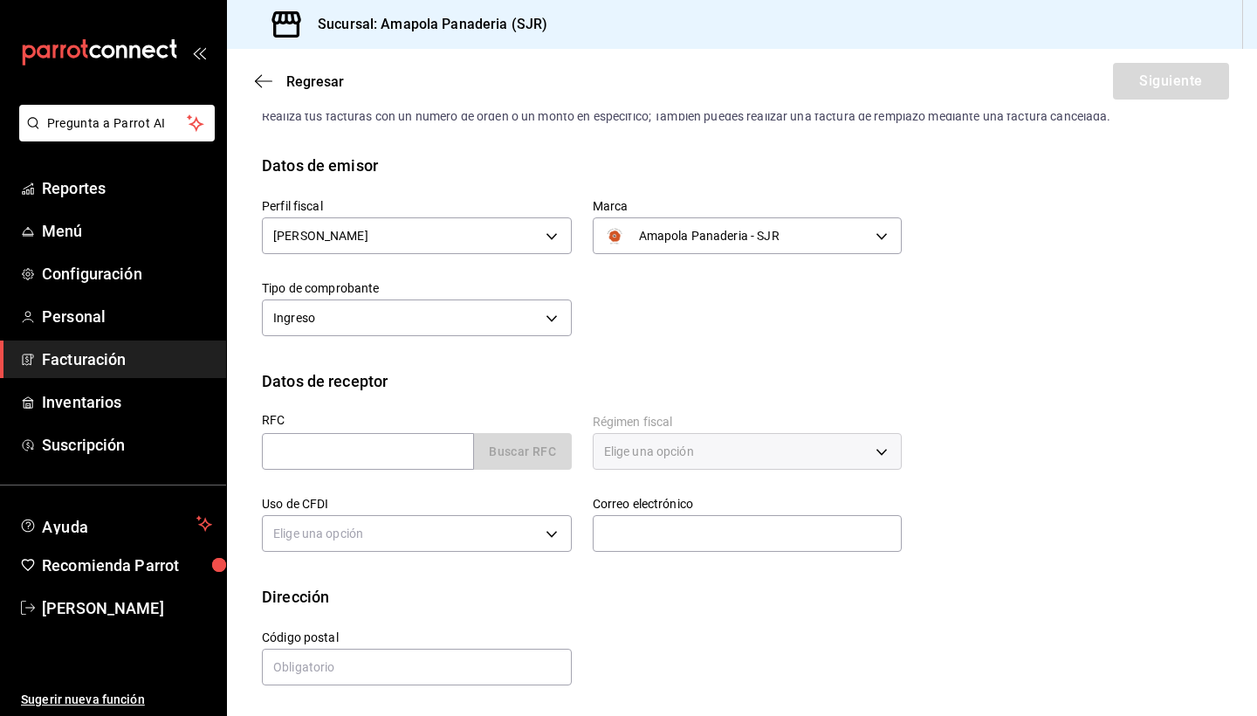
click at [408, 476] on div "Uso de CFDI Elige una opción" at bounding box center [406, 516] width 331 height 82
click at [409, 464] on input "text" at bounding box center [368, 451] width 212 height 37
paste input "LCC040921MU8"
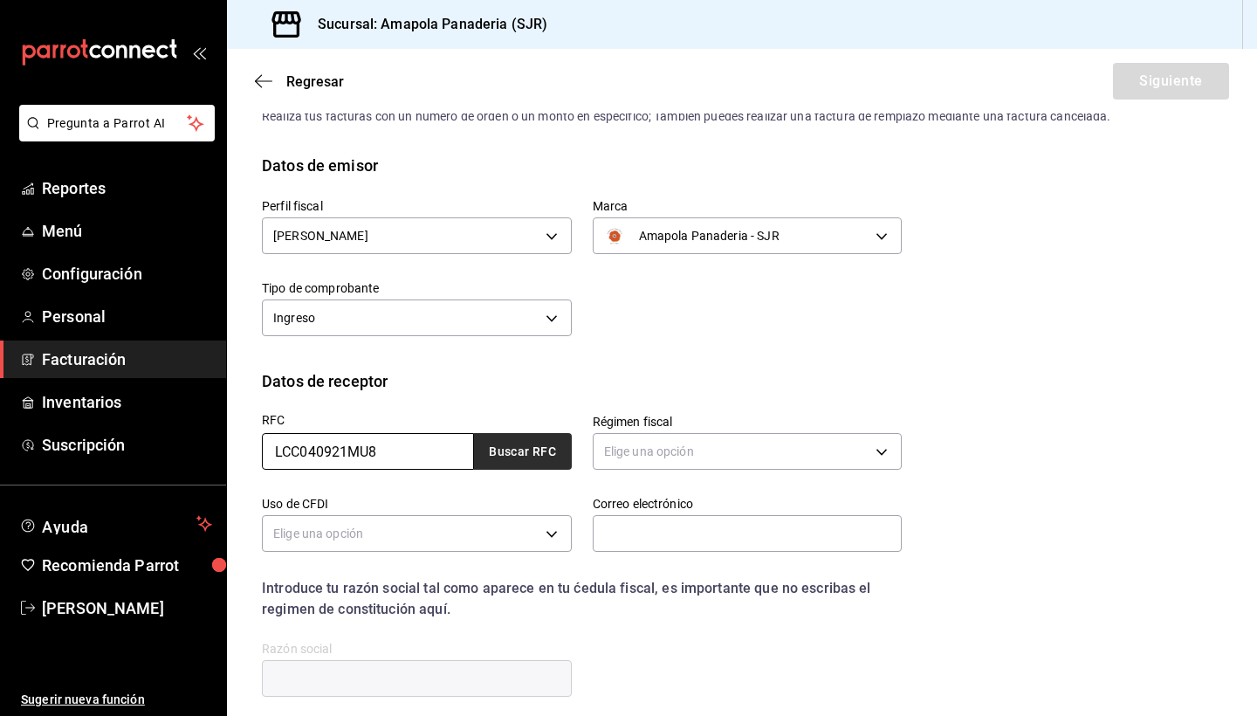
type input "LCC040921MU8"
click at [526, 449] on button "Buscar RFC" at bounding box center [523, 451] width 98 height 37
click at [669, 437] on body "Pregunta a Parrot AI Reportes Menú Configuración Personal Facturación Inventari…" at bounding box center [628, 358] width 1257 height 716
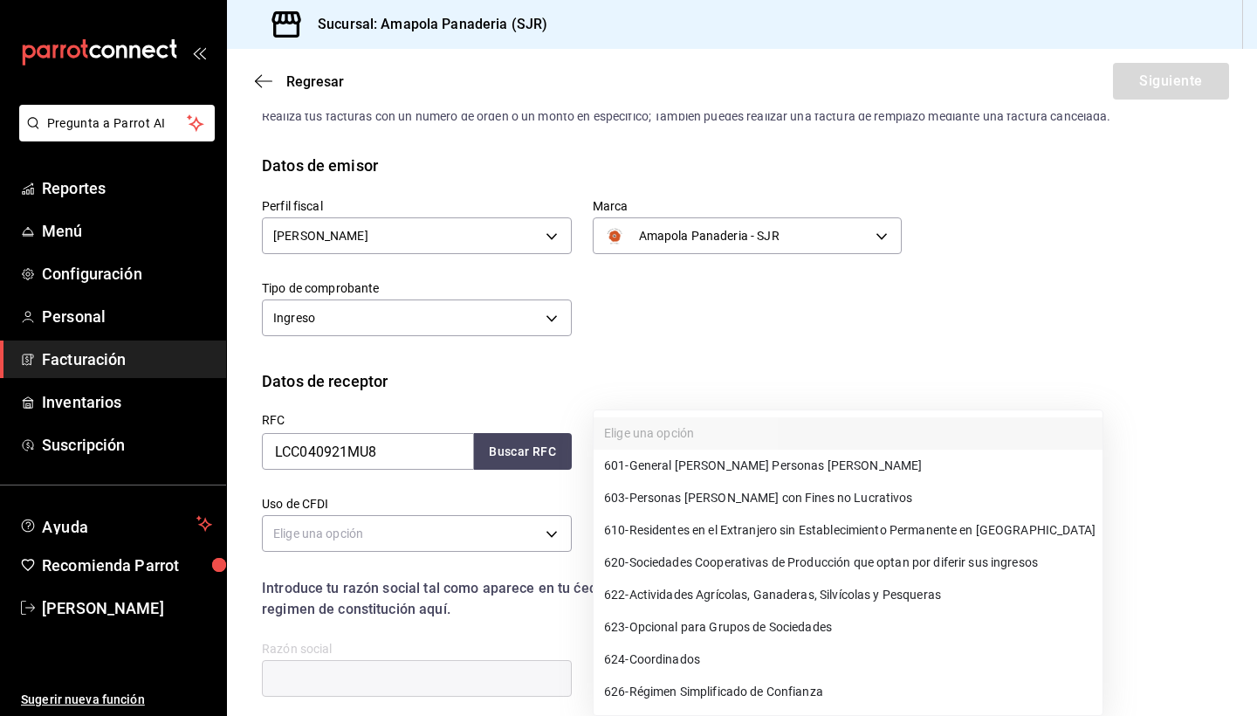
click at [843, 472] on li "601 - General [PERSON_NAME] Personas [PERSON_NAME]" at bounding box center [848, 466] width 509 height 32
type input "601"
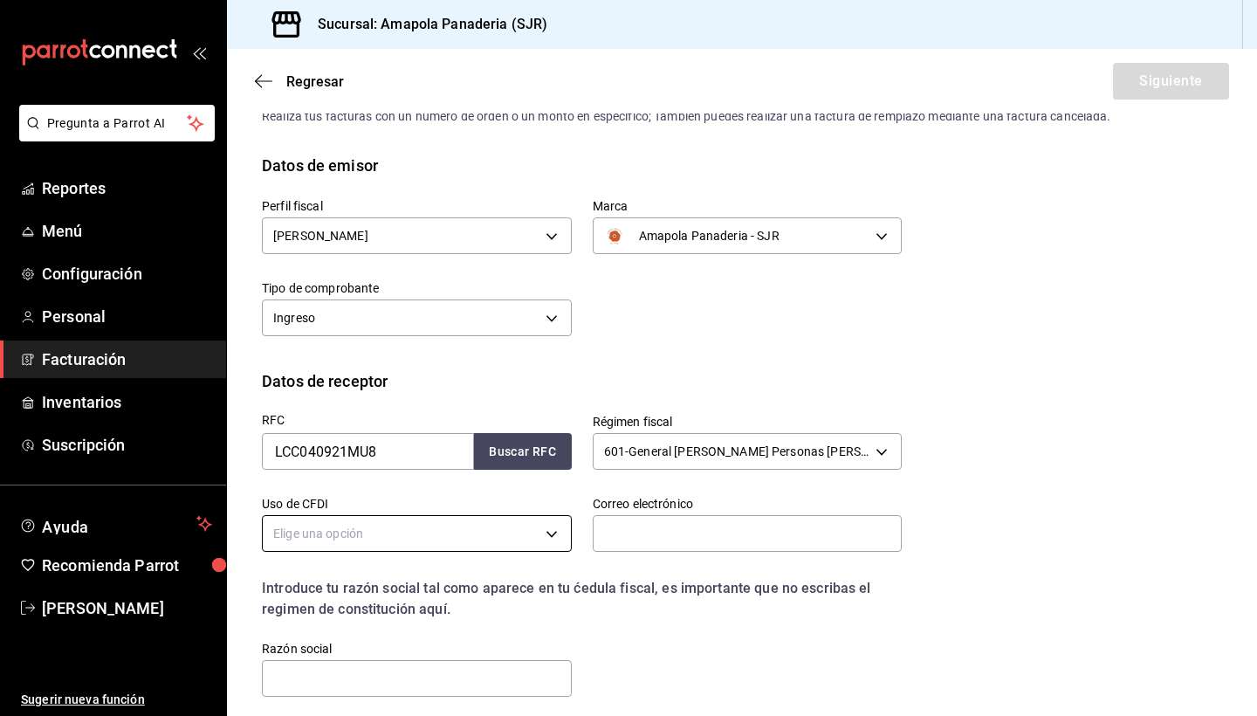
click at [481, 527] on body "Pregunta a Parrot AI Reportes Menú Configuración Personal Facturación Inventari…" at bounding box center [628, 358] width 1257 height 716
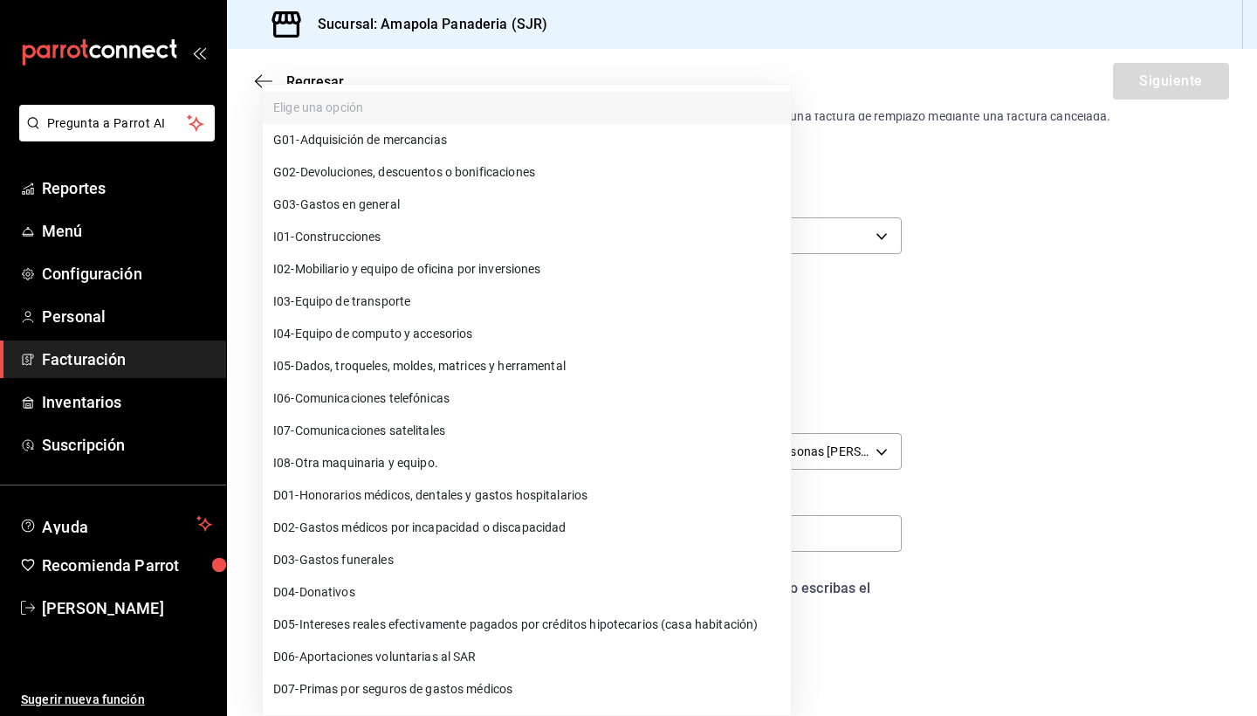
click at [429, 204] on li "G03 - Gastos en general" at bounding box center [527, 205] width 528 height 32
type input "G03"
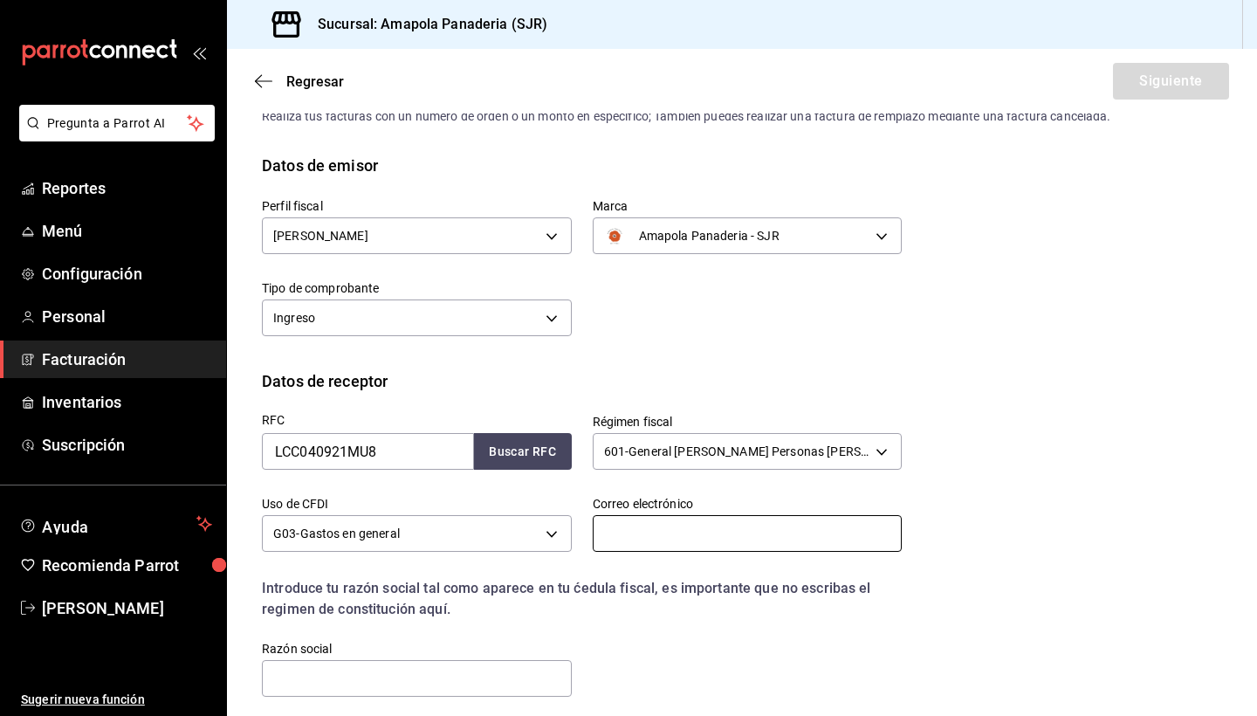
paste input "[EMAIL_ADDRESS][DOMAIN_NAME]"
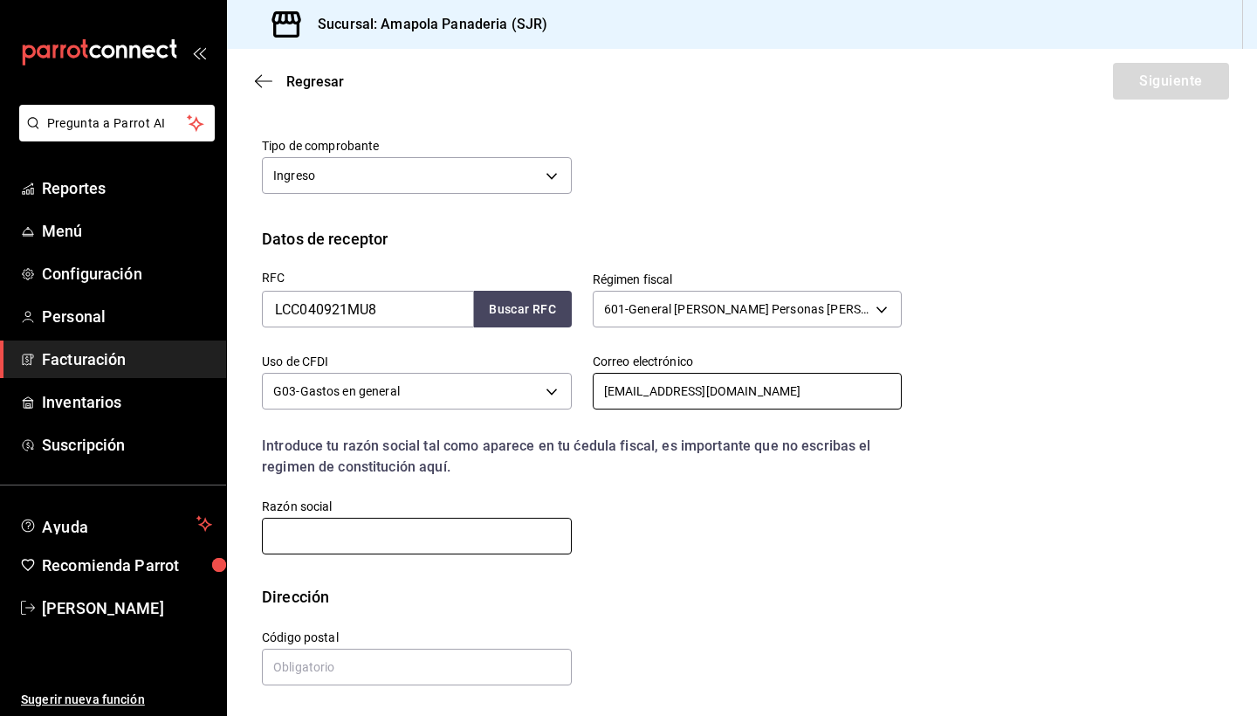
scroll to position [189, 0]
type input "[EMAIL_ADDRESS][DOMAIN_NAME]"
click at [422, 554] on input "text" at bounding box center [417, 536] width 310 height 37
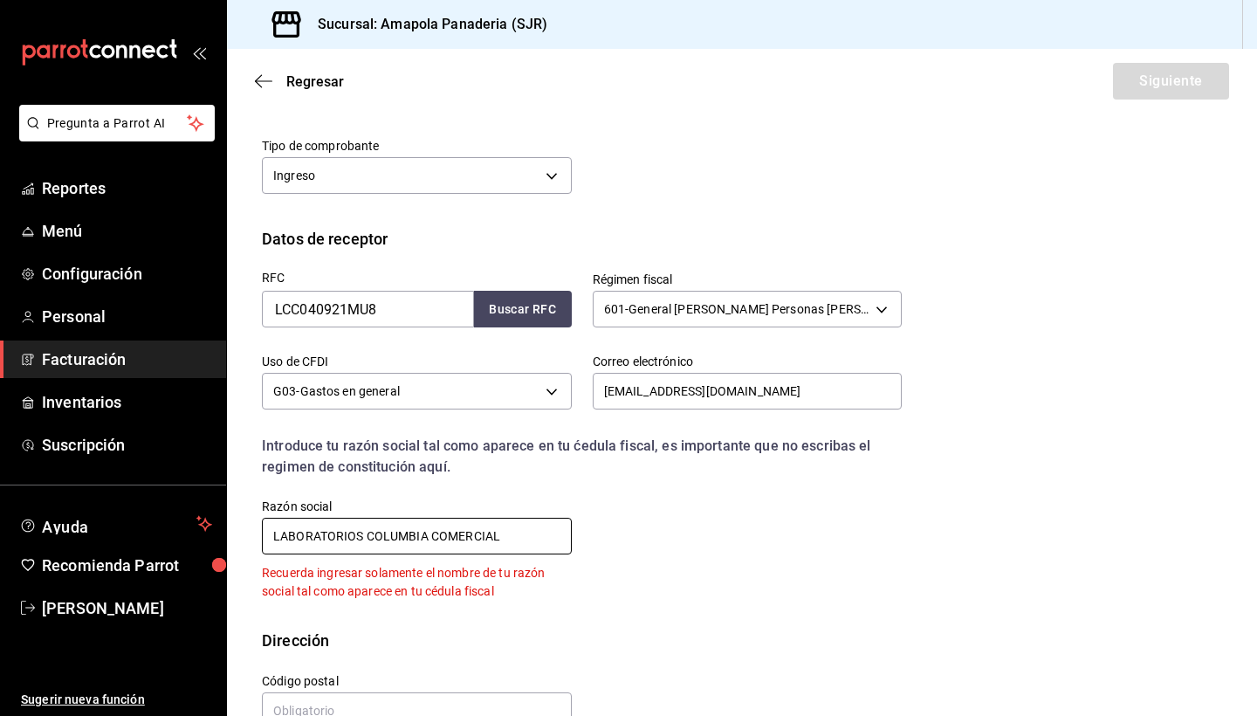
type input "LABORATORIOS COLUMBIA COMERCIAL"
click at [673, 625] on div "RFC LCC040921MU8 Buscar RFC Régimen fiscal 601 - General [PERSON_NAME] Personas…" at bounding box center [742, 440] width 960 height 378
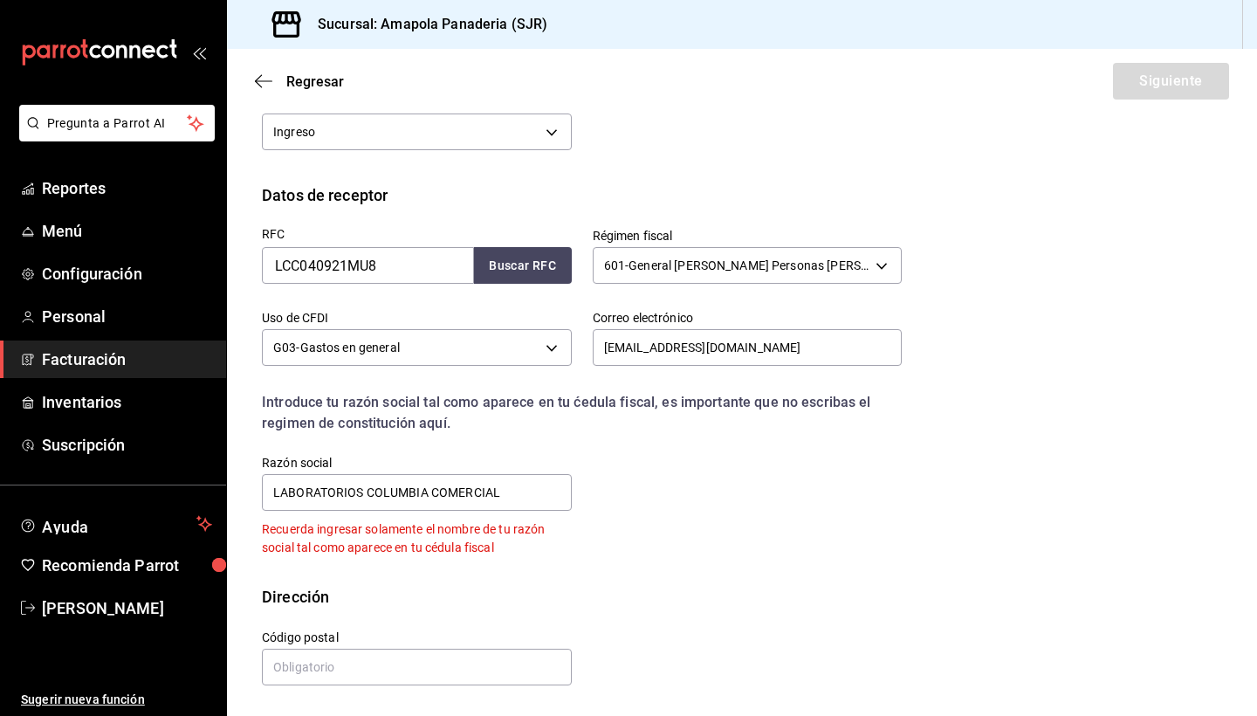
scroll to position [232, 0]
click at [490, 509] on input "LABORATORIOS COLUMBIA COMERCIAL" at bounding box center [417, 492] width 310 height 37
click at [490, 508] on input "LABORATORIOS COLUMBIA COMERCIAL" at bounding box center [417, 492] width 310 height 37
click at [671, 593] on div "Dirección" at bounding box center [742, 597] width 960 height 24
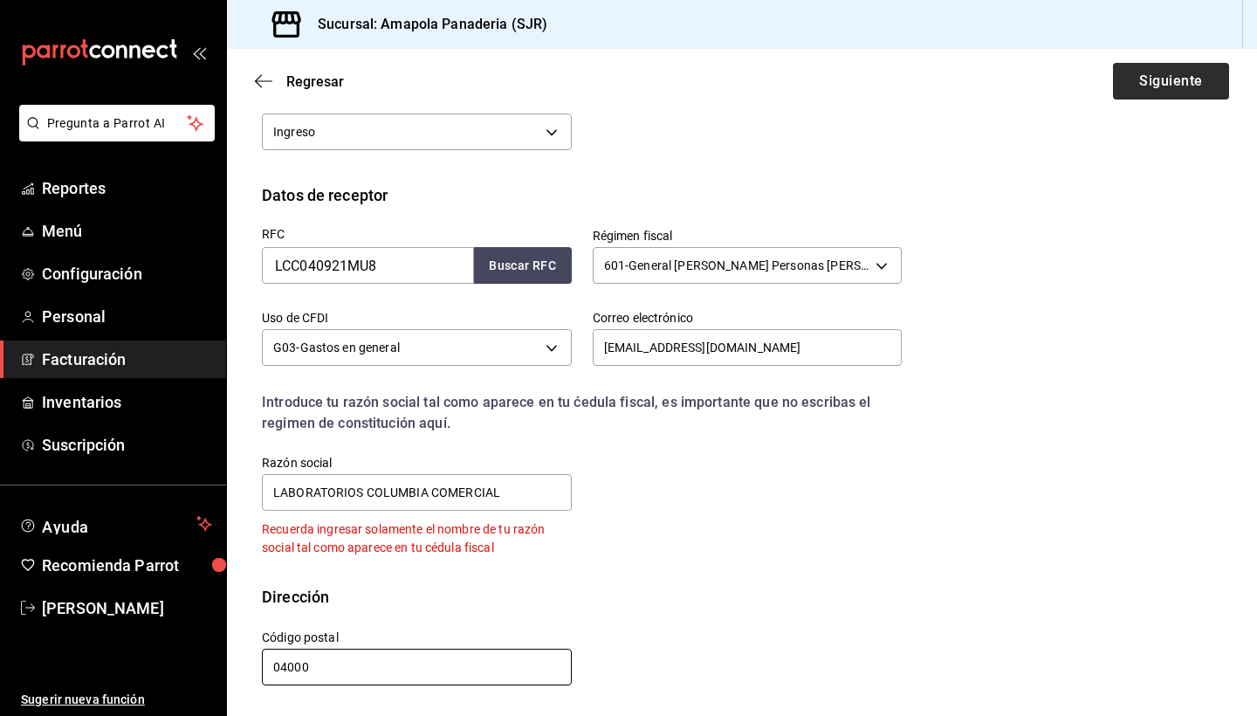
type input "04000"
click at [1152, 86] on button "Siguiente" at bounding box center [1171, 81] width 116 height 37
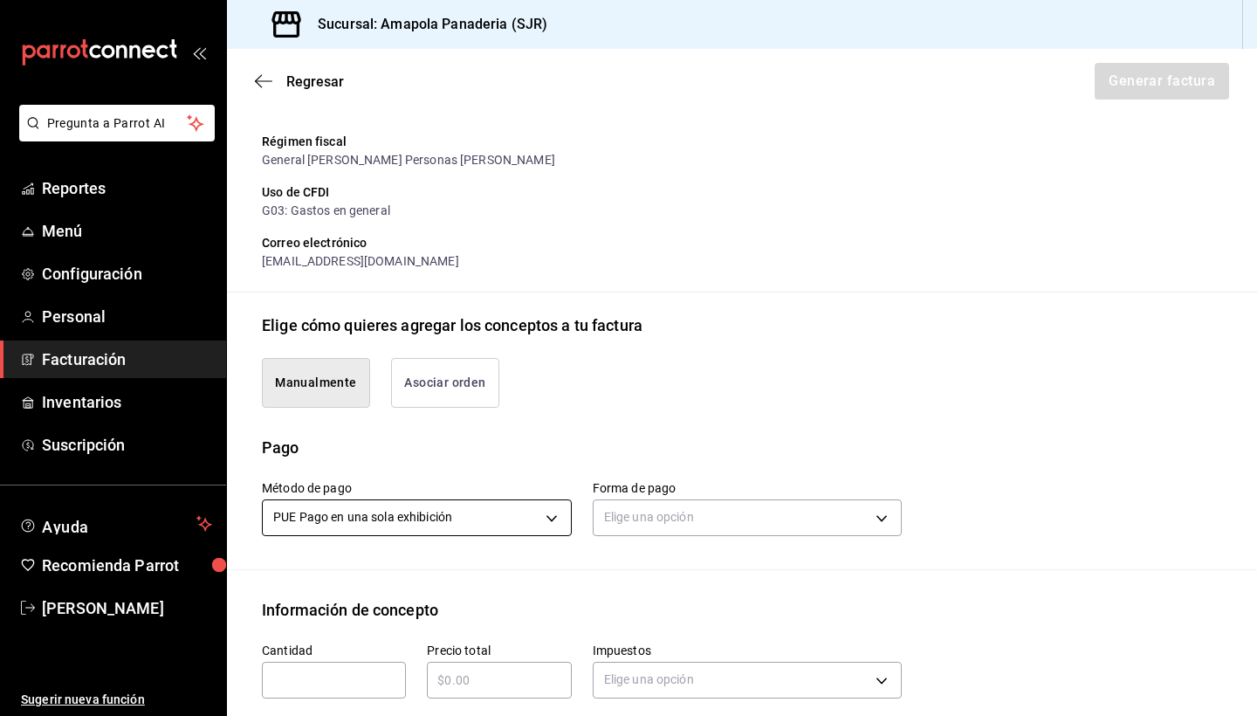
click at [415, 515] on body "Pregunta a Parrot AI Reportes Menú Configuración Personal Facturación Inventari…" at bounding box center [628, 358] width 1257 height 716
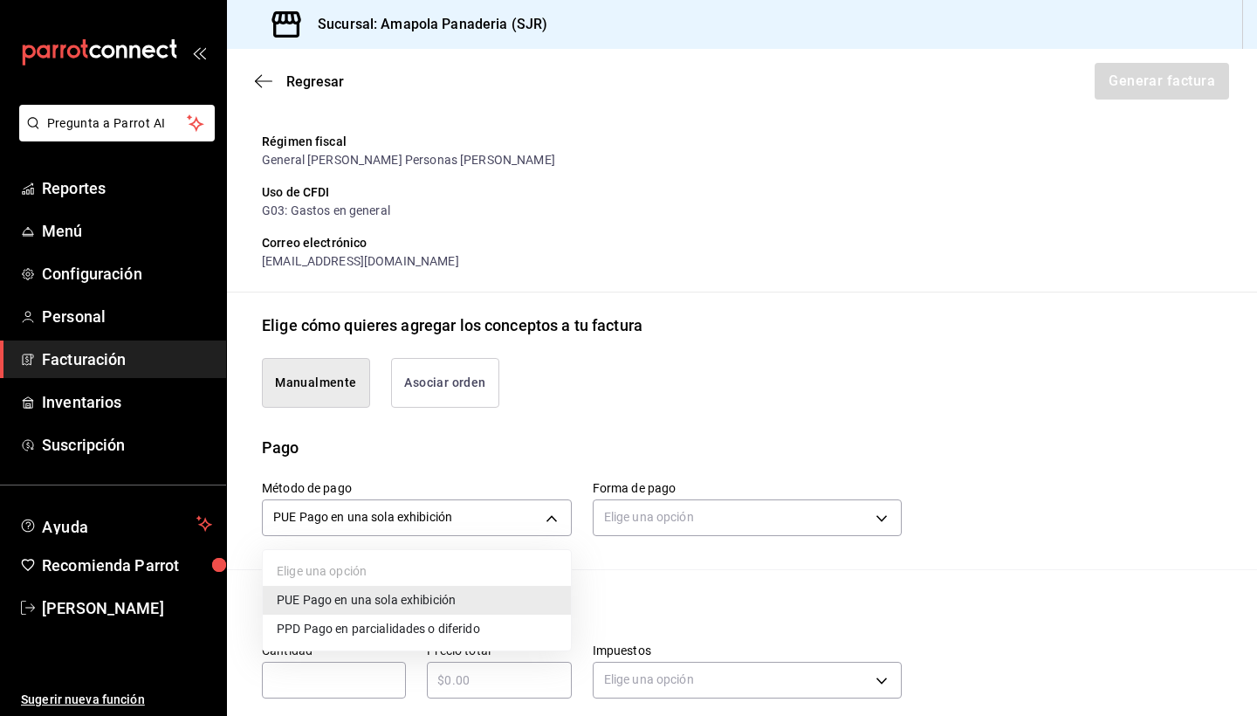
click at [397, 604] on span "PUE Pago en una sola exhibición" at bounding box center [366, 600] width 179 height 18
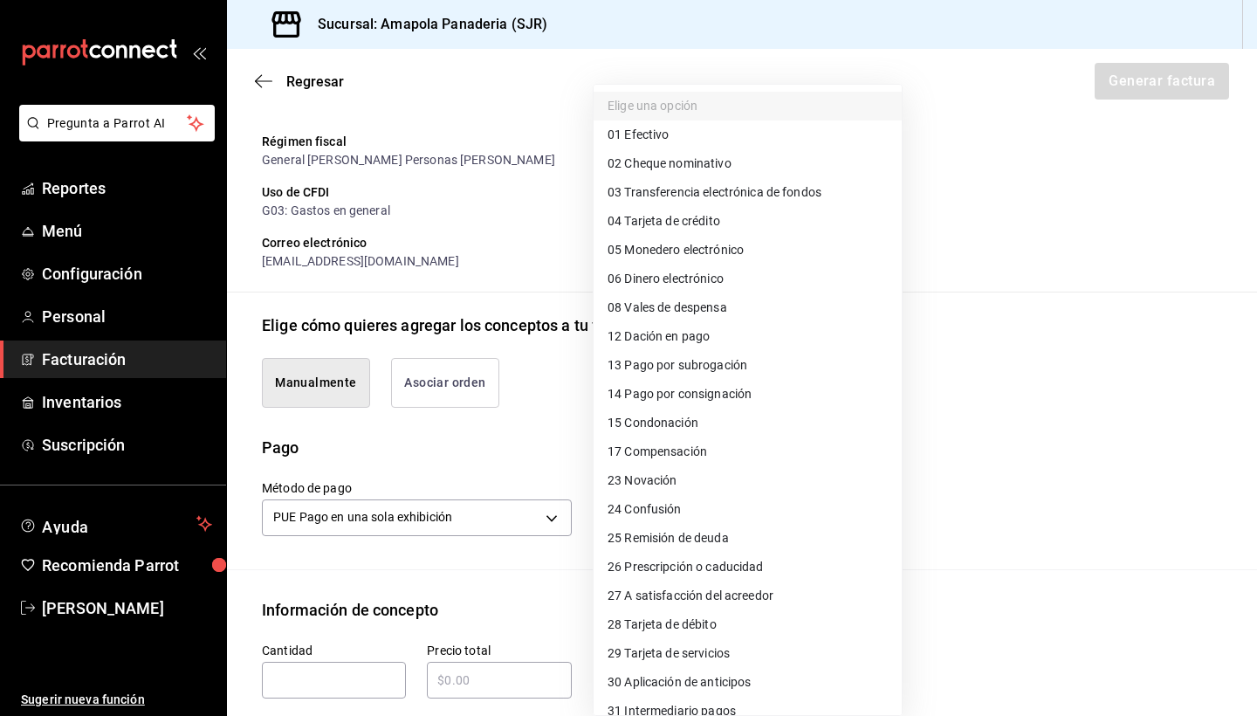
click at [740, 512] on body "Pregunta a Parrot AI Reportes Menú Configuración Personal Facturación Inventari…" at bounding box center [628, 358] width 1257 height 716
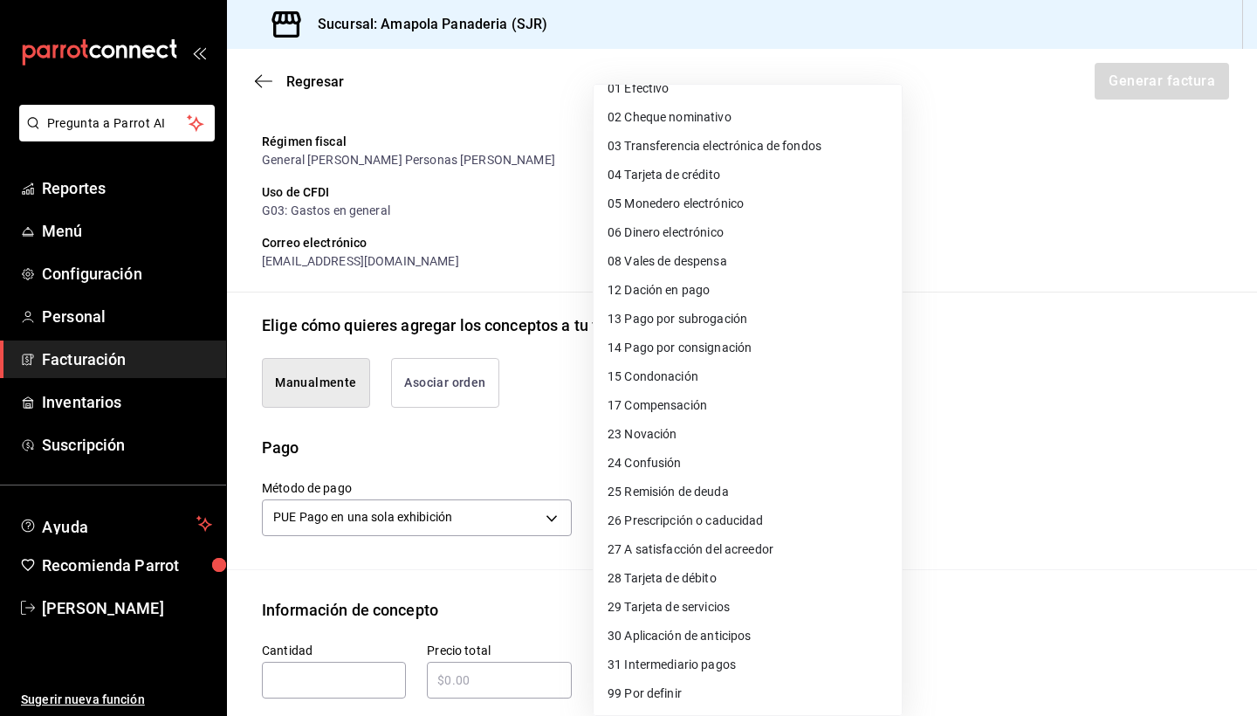
scroll to position [46, 0]
click at [678, 575] on span "28 Tarjeta de débito" at bounding box center [662, 578] width 109 height 18
type input "28"
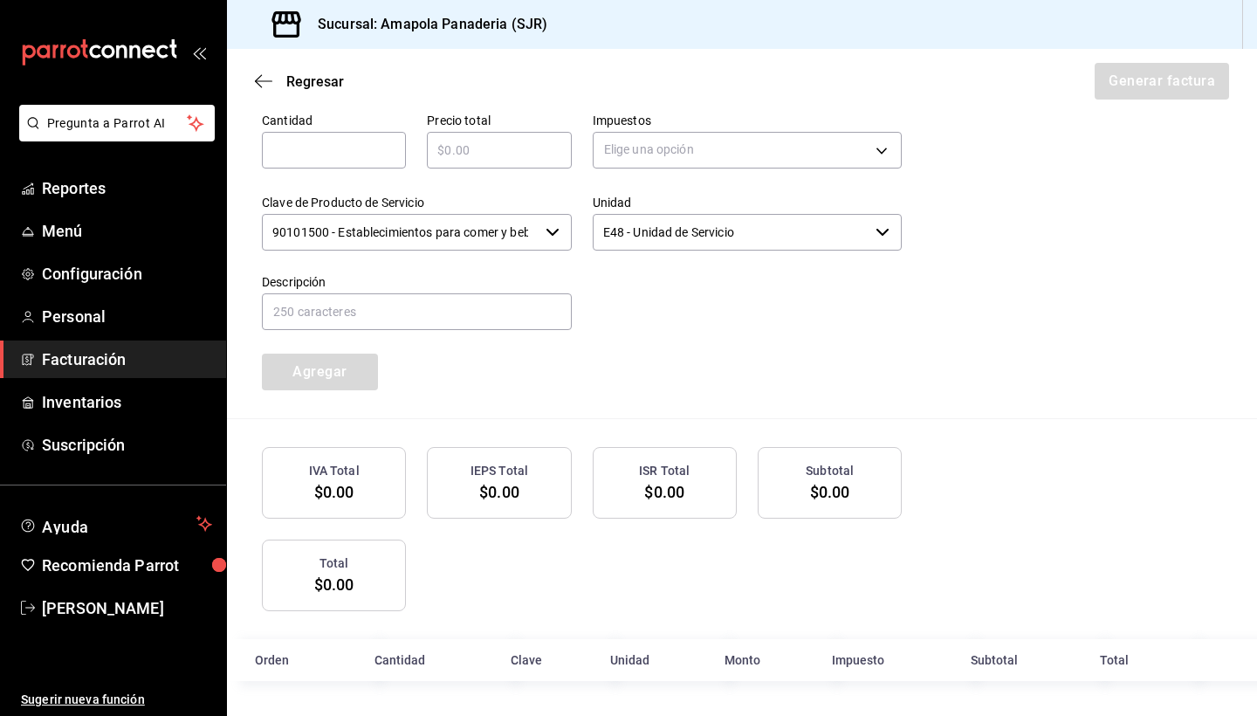
scroll to position [838, 0]
click at [496, 318] on input "text" at bounding box center [417, 312] width 310 height 37
type input "SERVICIO DE CAFETERÍA"
click at [546, 155] on input "text" at bounding box center [499, 151] width 144 height 21
type input "$111"
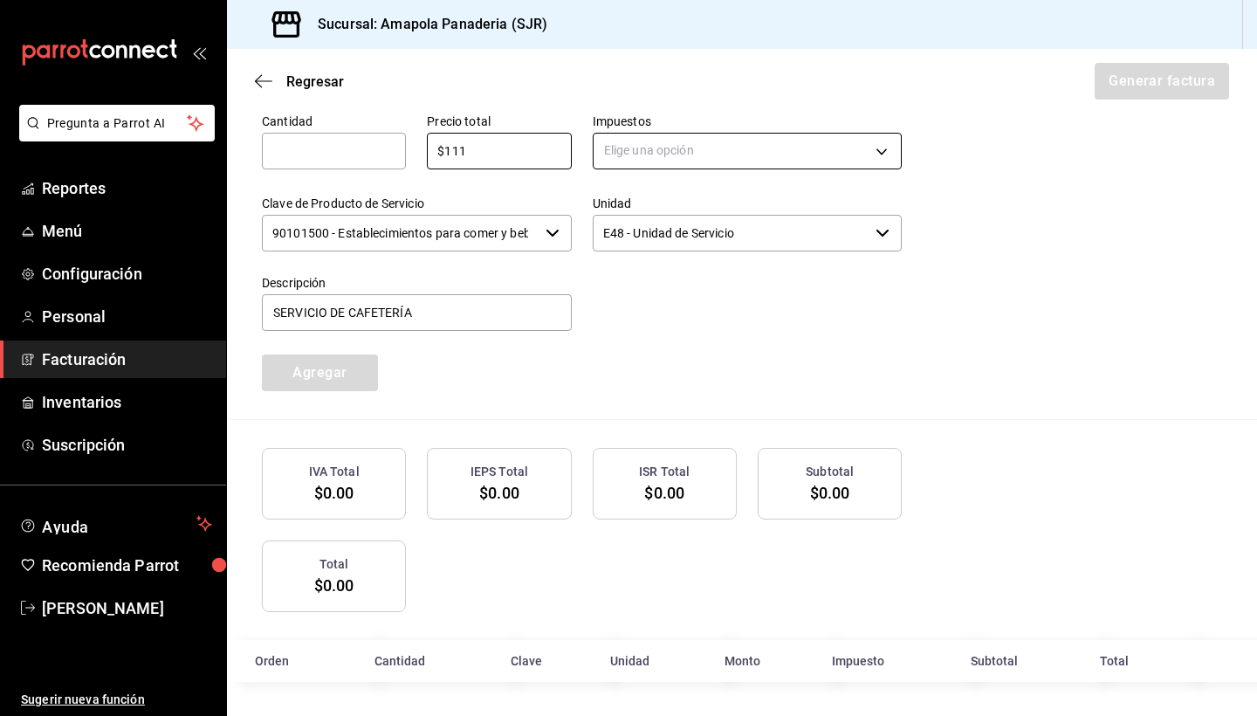
click at [679, 157] on body "Pregunta a Parrot AI Reportes Menú Configuración Personal Facturación Inventari…" at bounding box center [628, 358] width 1257 height 716
click at [662, 300] on li "IVA 16%" at bounding box center [748, 291] width 308 height 29
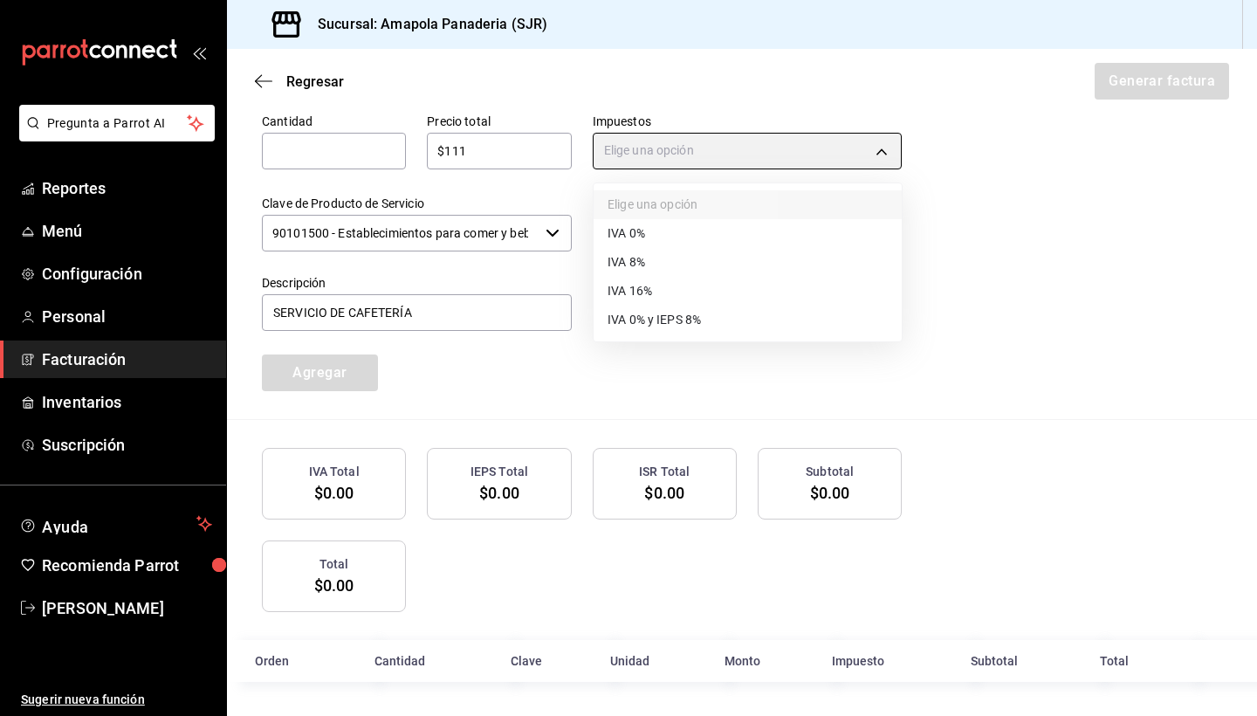
type input "IVA_16"
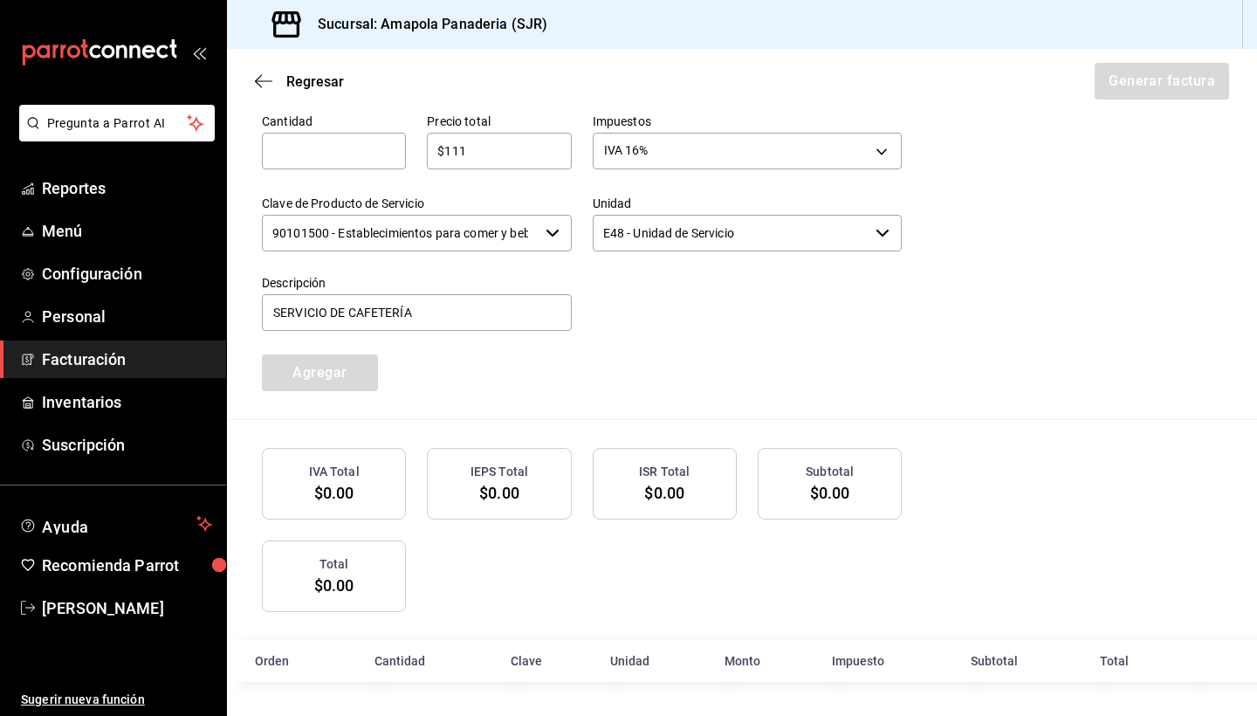
click at [317, 138] on div "​" at bounding box center [334, 151] width 144 height 37
type input "1"
click at [313, 368] on button "Agregar" at bounding box center [320, 373] width 116 height 37
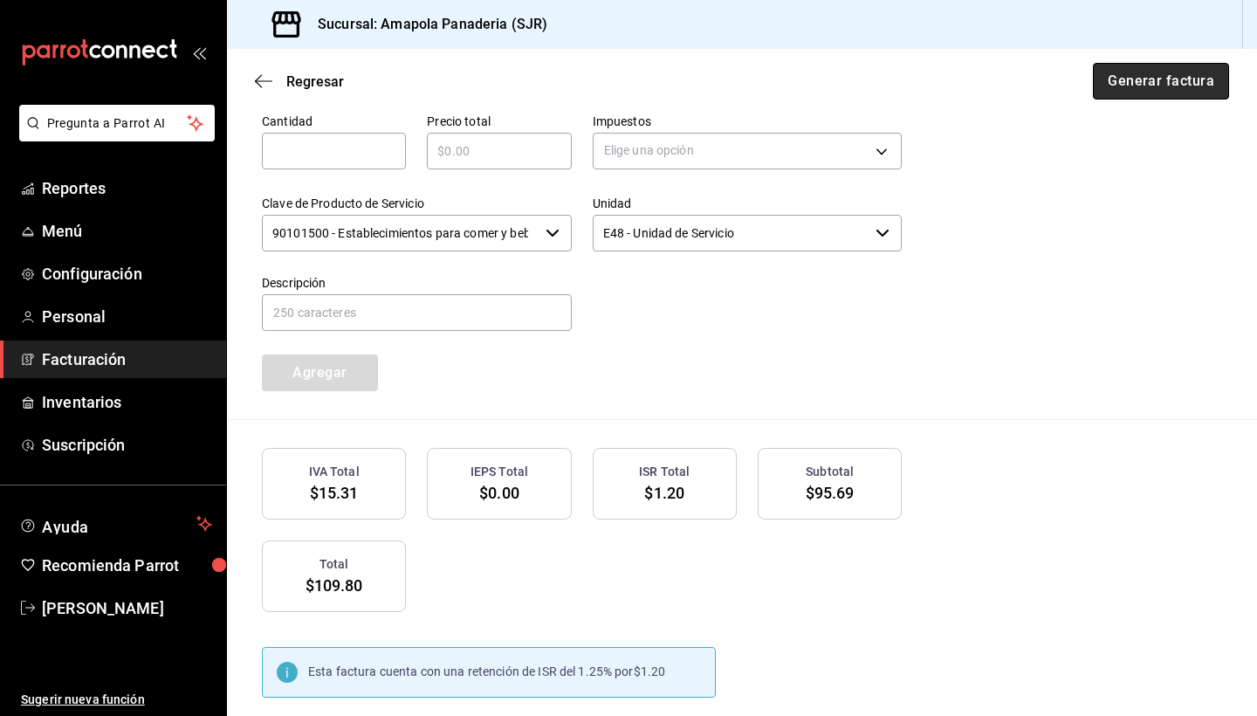
click at [1180, 70] on button "Generar factura" at bounding box center [1161, 81] width 136 height 37
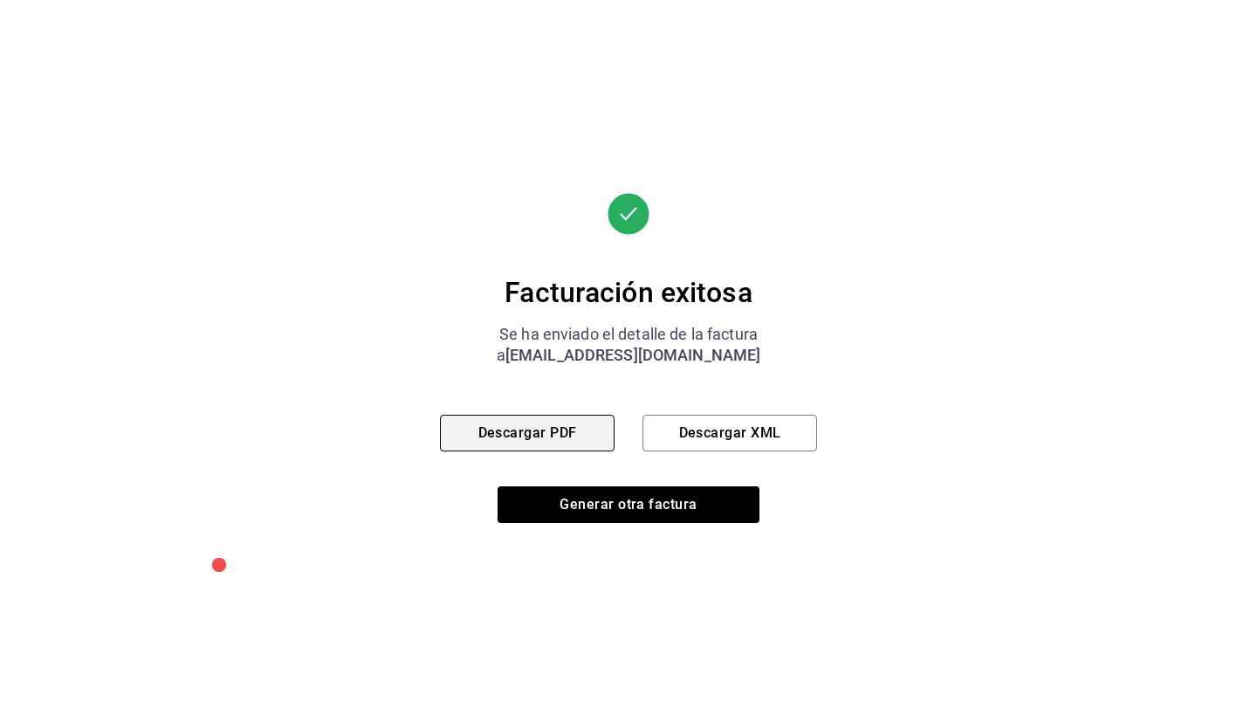
click at [538, 439] on button "Descargar PDF" at bounding box center [527, 433] width 175 height 37
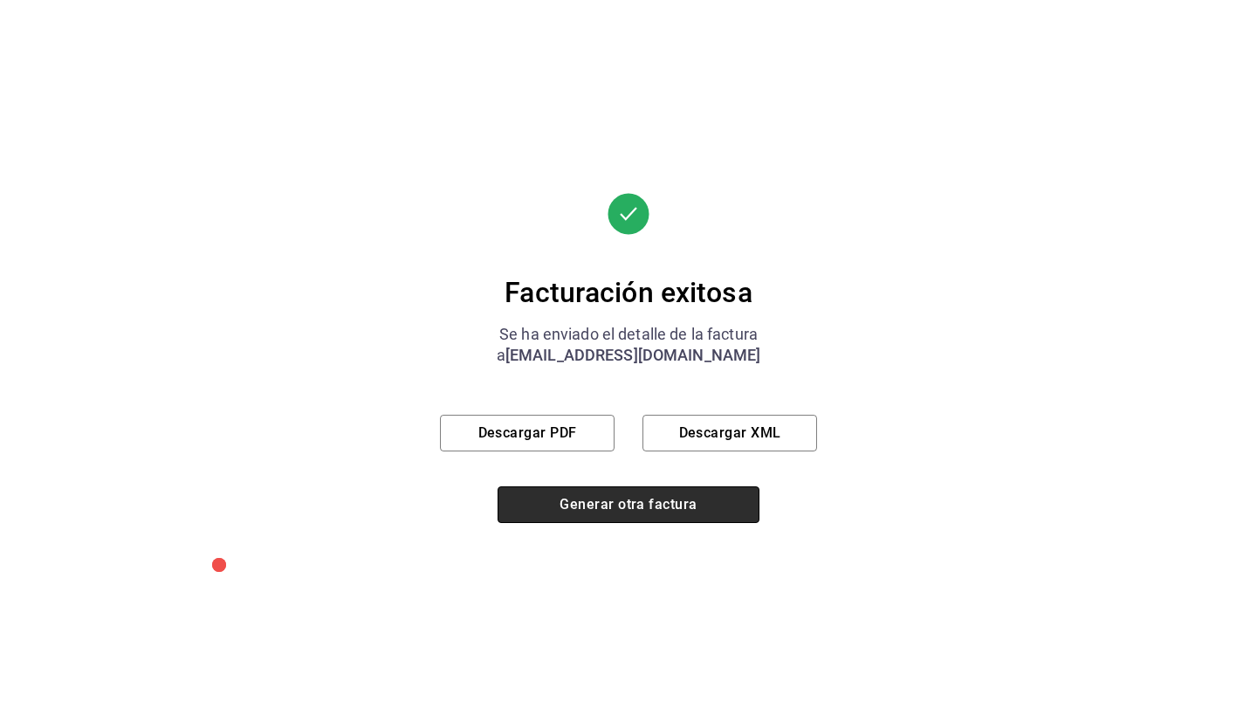
click at [649, 508] on button "Generar otra factura" at bounding box center [629, 504] width 262 height 37
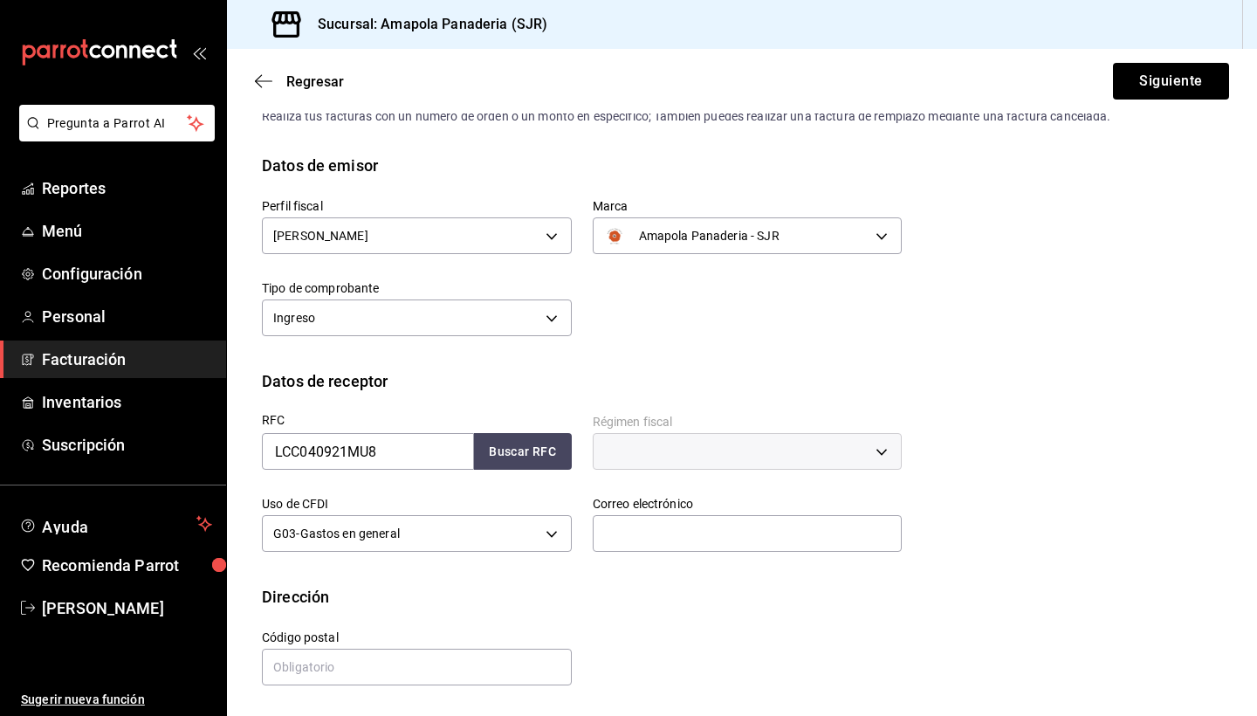
scroll to position [46, 0]
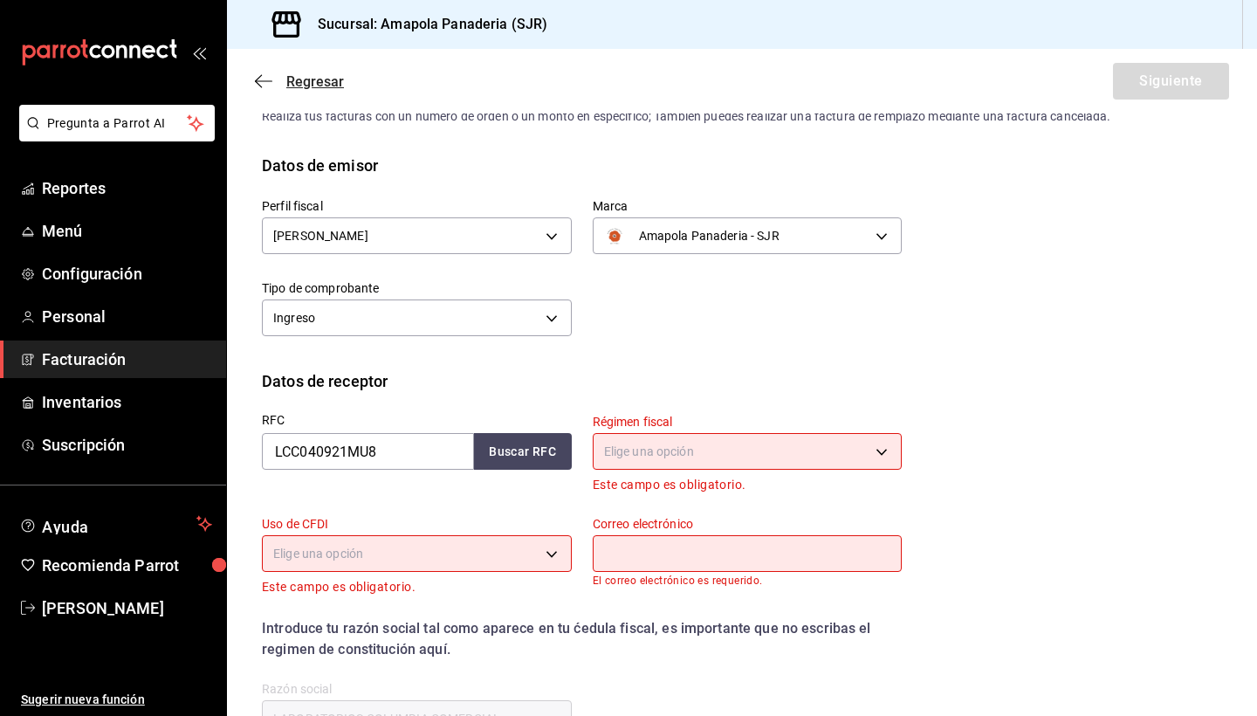
click at [263, 81] on icon "button" at bounding box center [263, 80] width 17 height 1
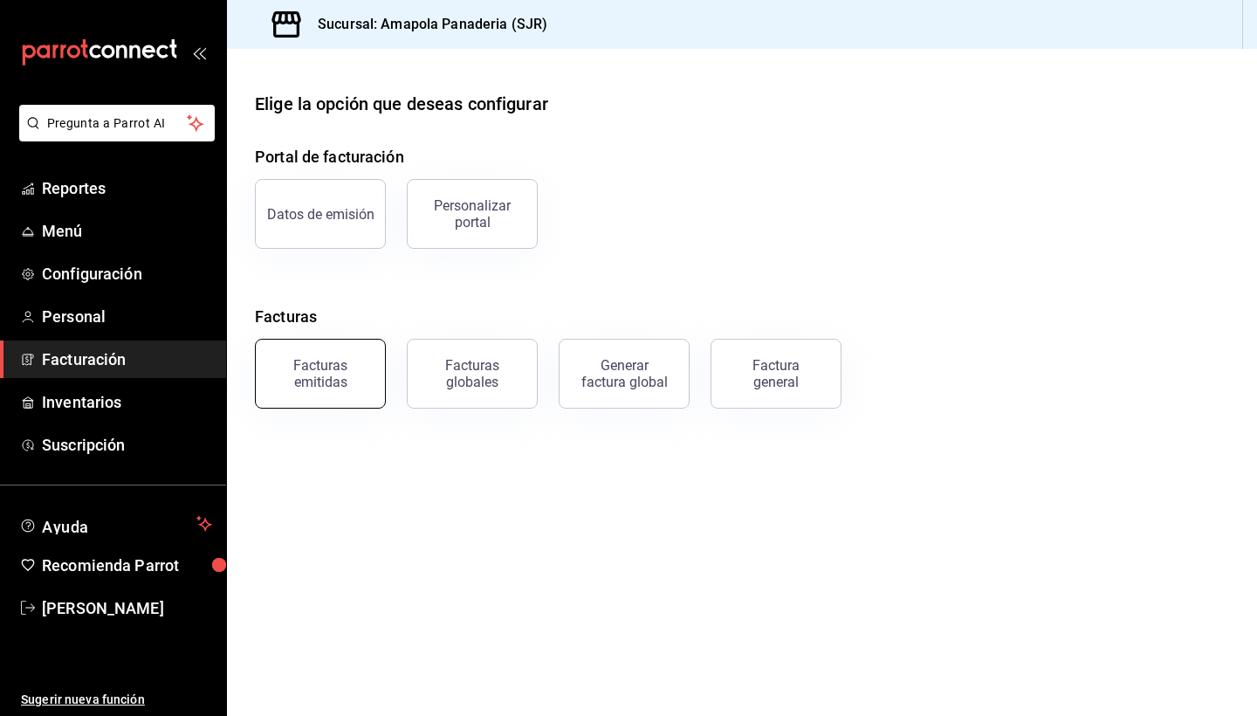
click at [313, 364] on div "Facturas emitidas" at bounding box center [320, 373] width 108 height 33
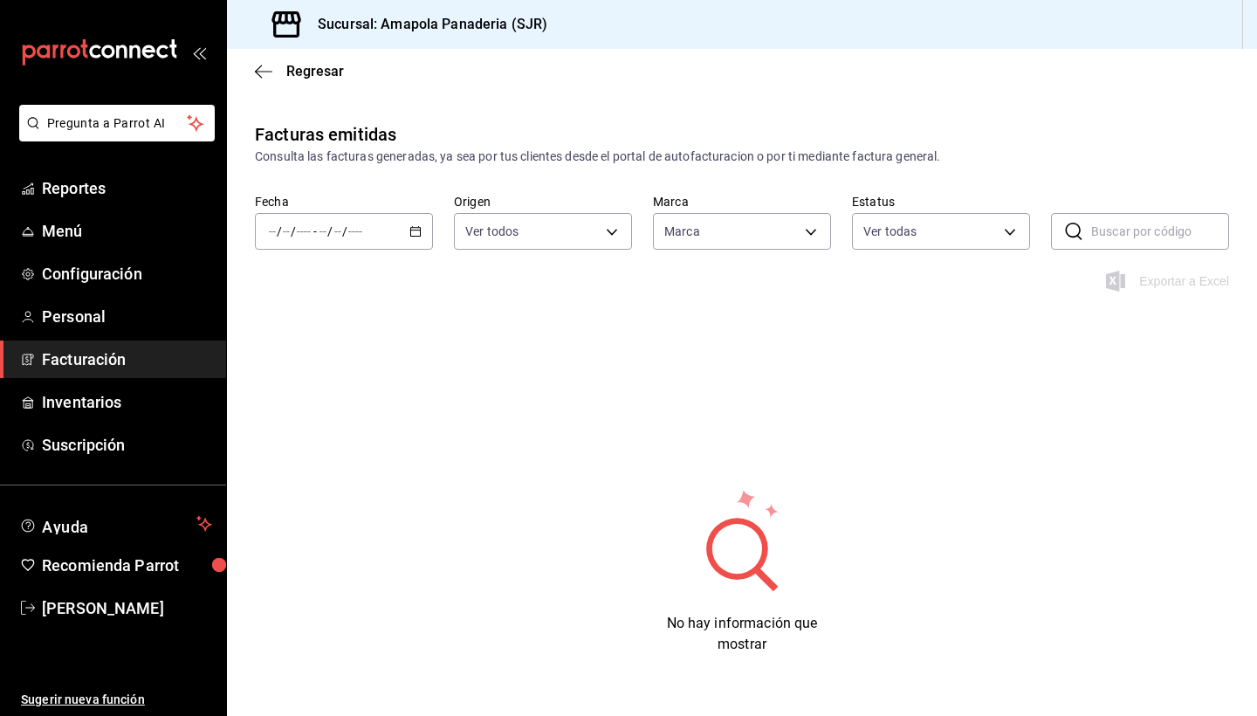
type input "fd167ea7-7224-4c5b-[DATE]-e03c65ddd71c"
click at [357, 230] on input "number" at bounding box center [356, 231] width 16 height 14
click at [415, 230] on icon "button" at bounding box center [416, 231] width 12 height 12
click at [392, 261] on div "Fecha / / - / / [DATE] [DATE] Semana actual Mes actual Año actual Rango de fech…" at bounding box center [742, 232] width 1030 height 77
click at [418, 229] on icon "button" at bounding box center [416, 231] width 12 height 12
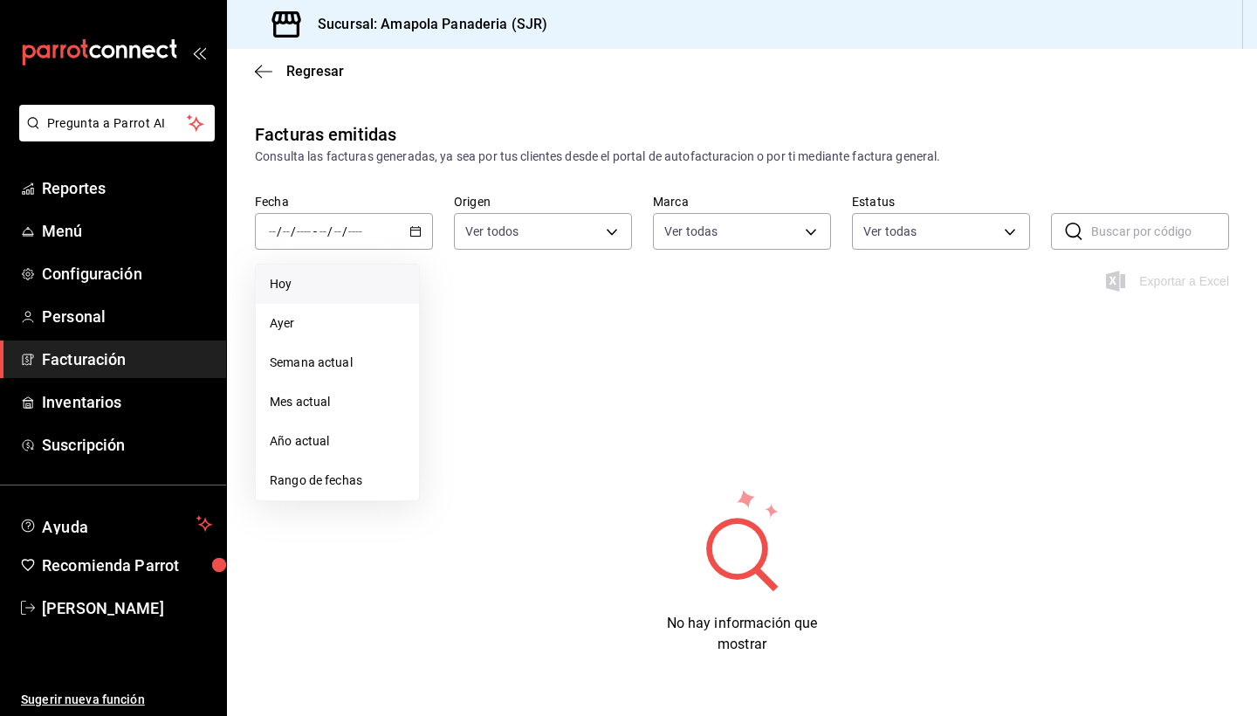
click at [414, 279] on li "Hoy" at bounding box center [337, 284] width 163 height 39
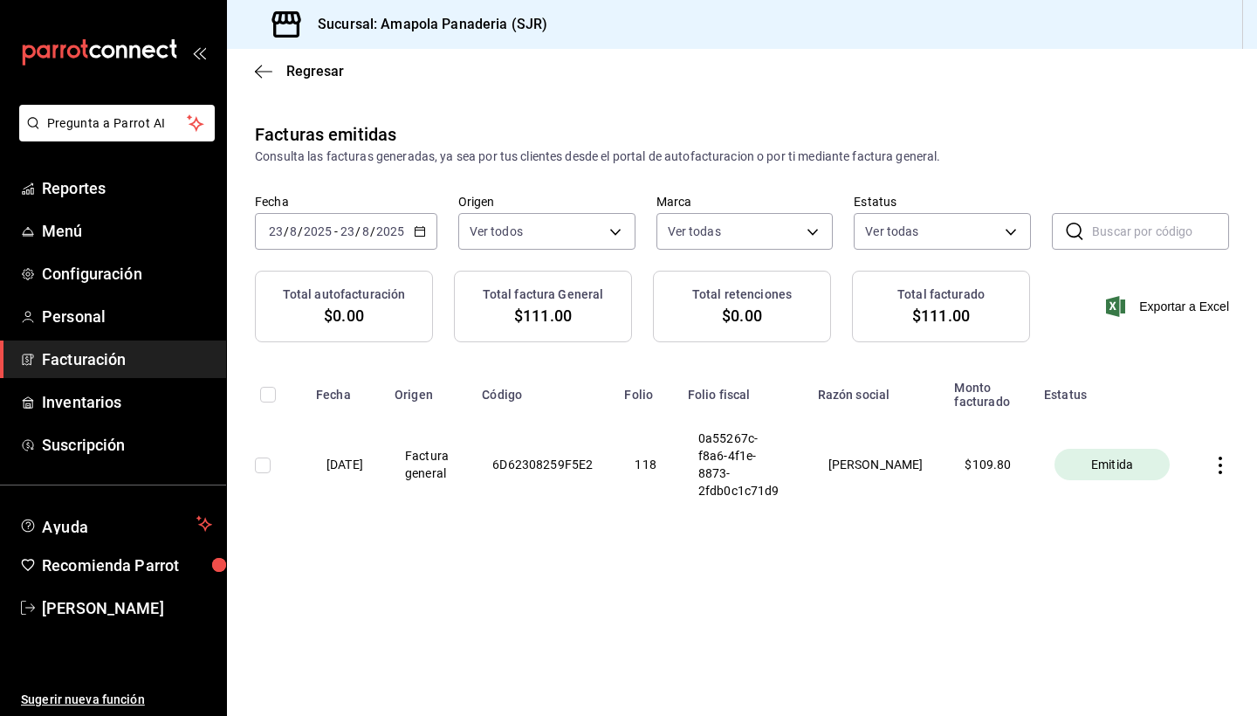
click at [1215, 465] on icon "button" at bounding box center [1220, 465] width 17 height 17
click at [1160, 514] on div "Cancelar factura" at bounding box center [1138, 509] width 90 height 14
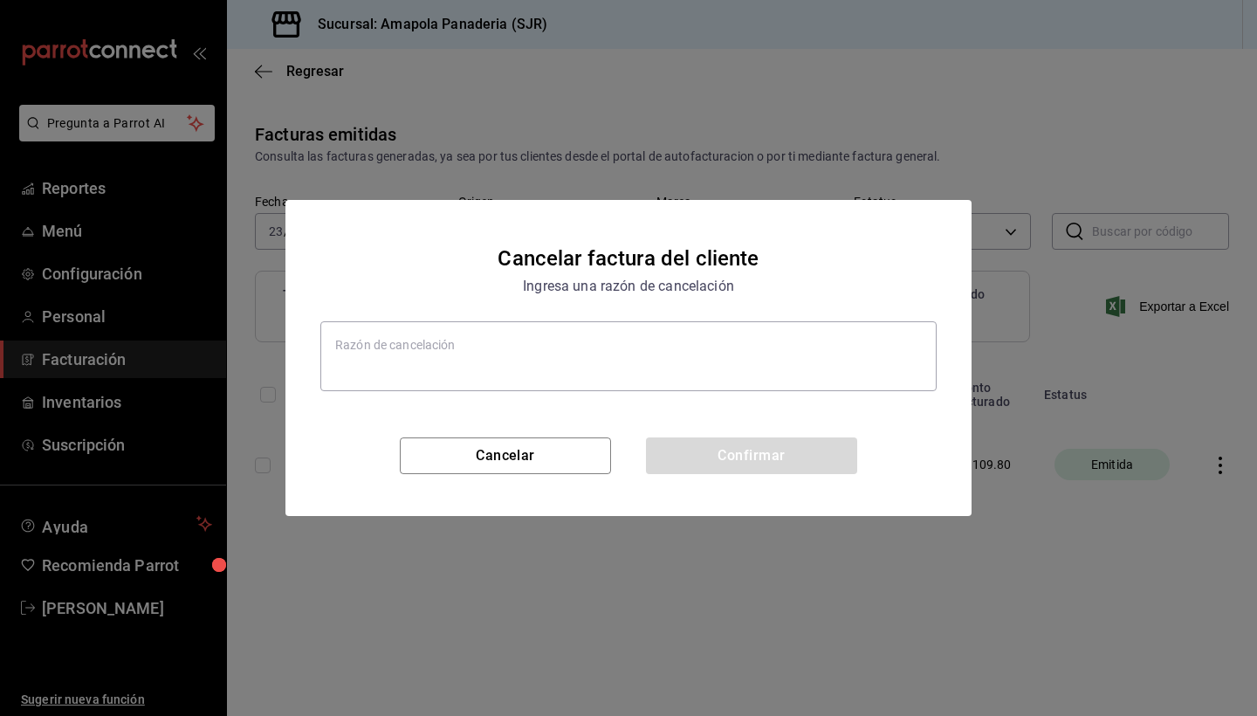
click at [521, 320] on div "x" at bounding box center [628, 357] width 616 height 78
type textarea "x"
type textarea "E"
type textarea "x"
type textarea "ER"
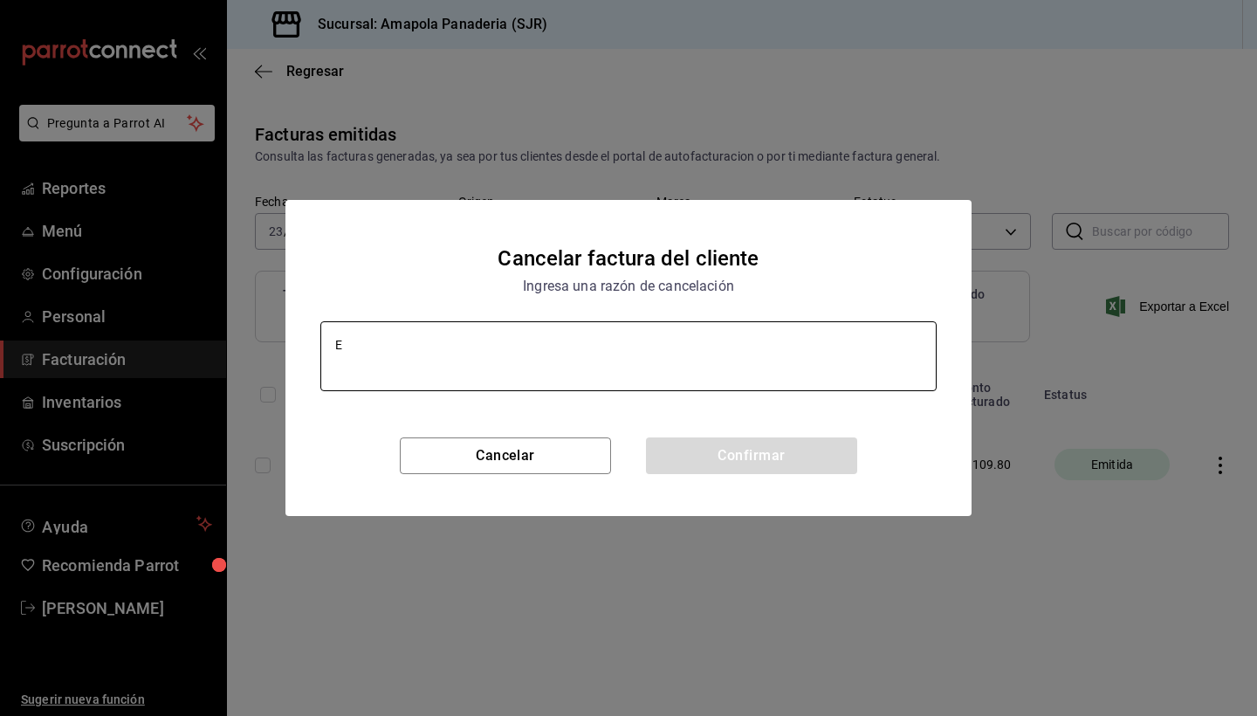
type textarea "x"
type textarea "ERR"
type textarea "x"
type textarea "ERRO"
type textarea "x"
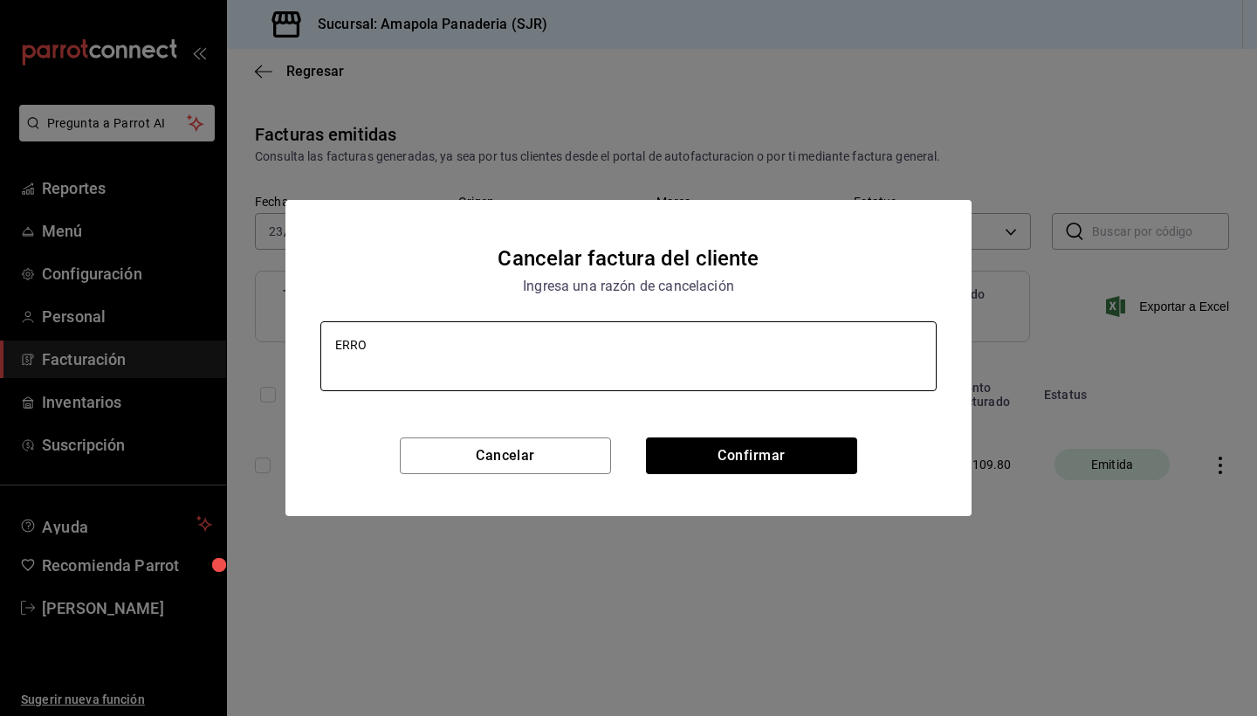
type textarea "ERROR"
type textarea "x"
type textarea "ERROR"
type textarea "x"
type textarea "ERROR I"
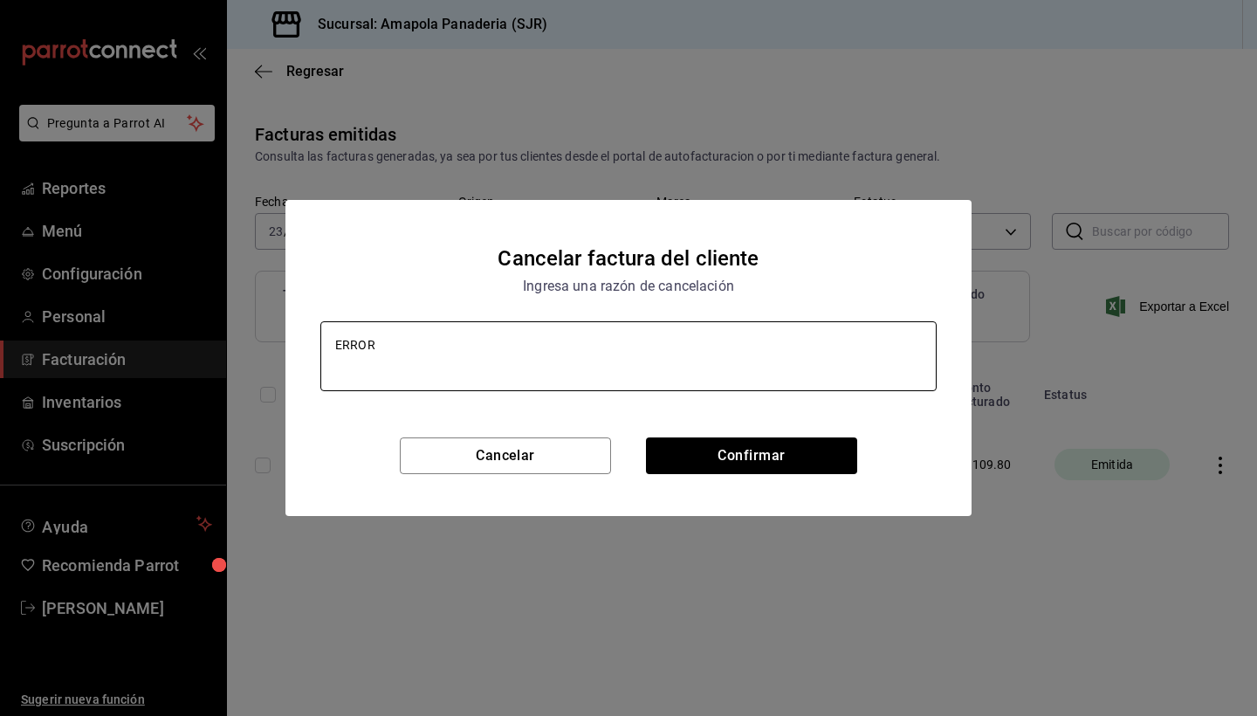
type textarea "x"
type textarea "ERROR IV"
type textarea "x"
type textarea "ERROR IVA"
type textarea "x"
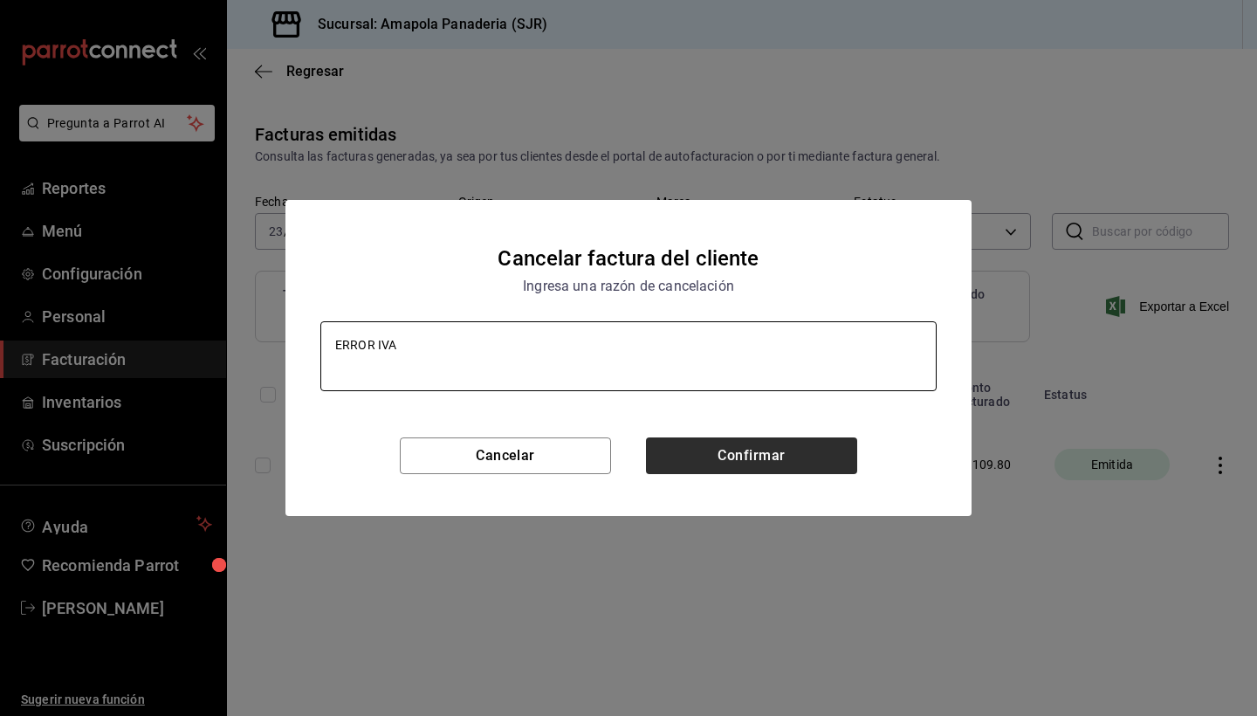
type textarea "ERROR IVA"
click at [714, 455] on button "Confirmar" at bounding box center [751, 455] width 211 height 37
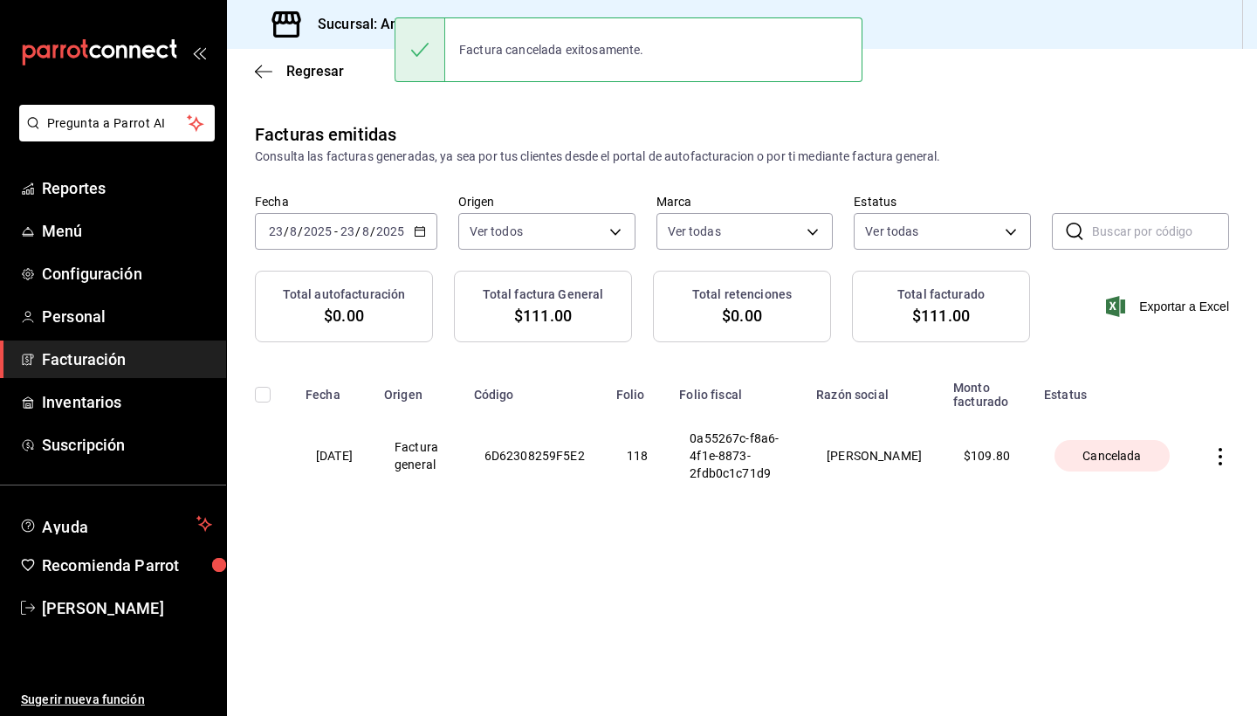
type textarea "x"
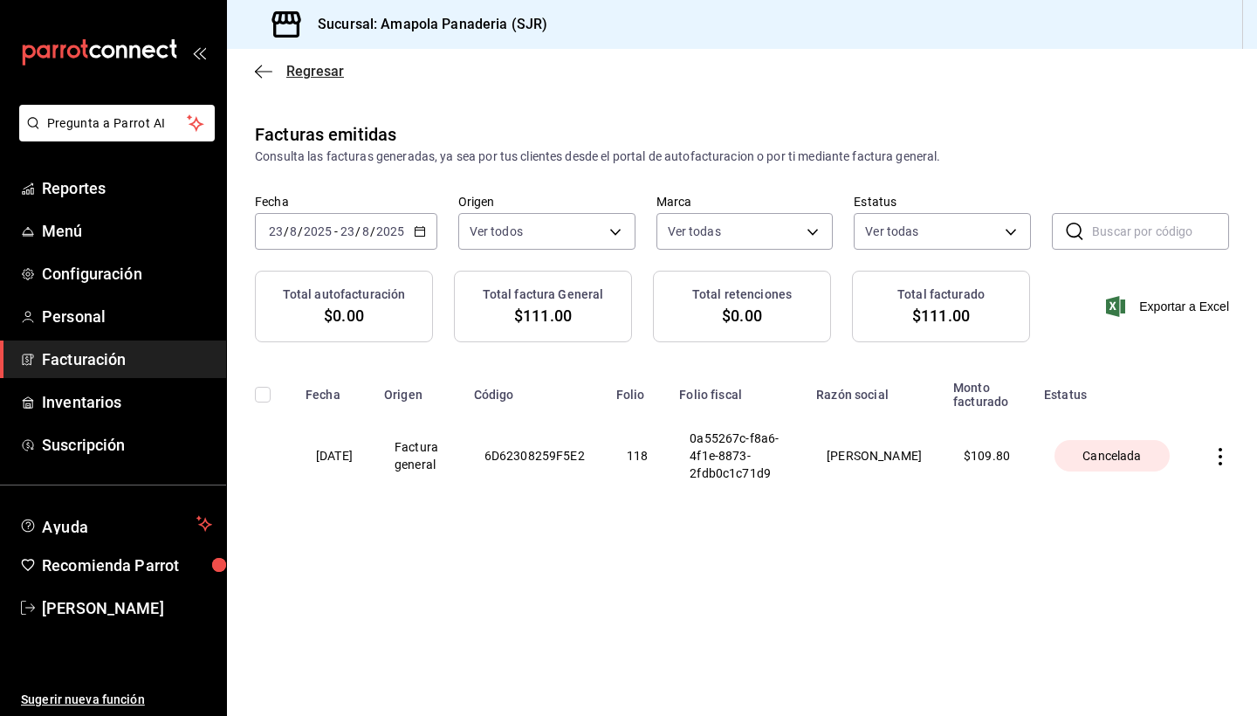
click at [255, 67] on icon "button" at bounding box center [263, 72] width 17 height 16
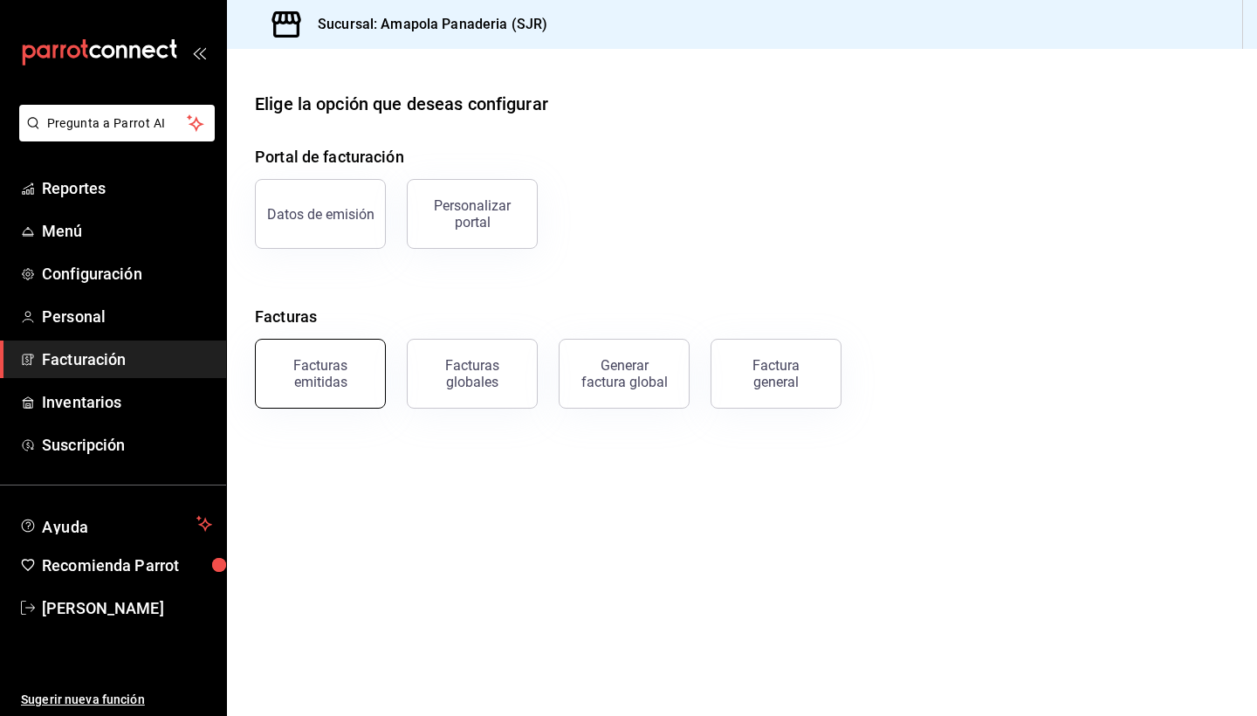
click at [358, 361] on div "Facturas emitidas" at bounding box center [320, 373] width 108 height 33
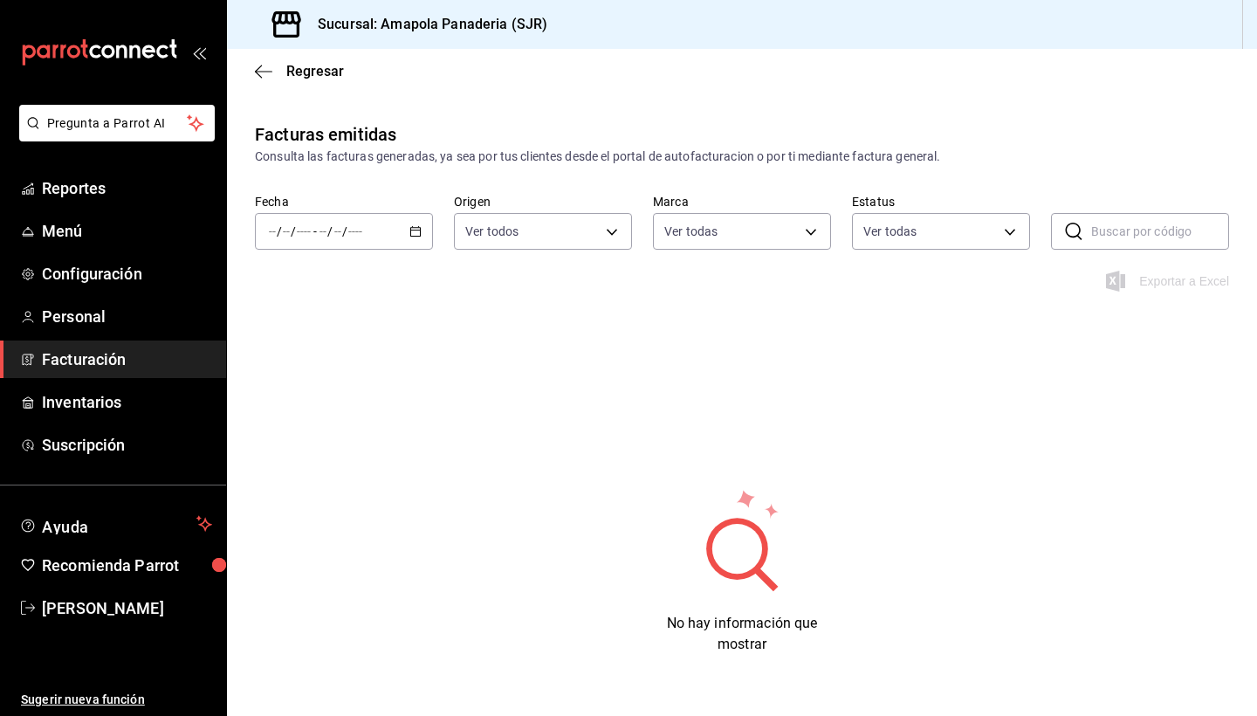
type input "fd167ea7-7224-4c5b-[DATE]-e03c65ddd71c"
click at [265, 68] on icon "button" at bounding box center [263, 72] width 17 height 16
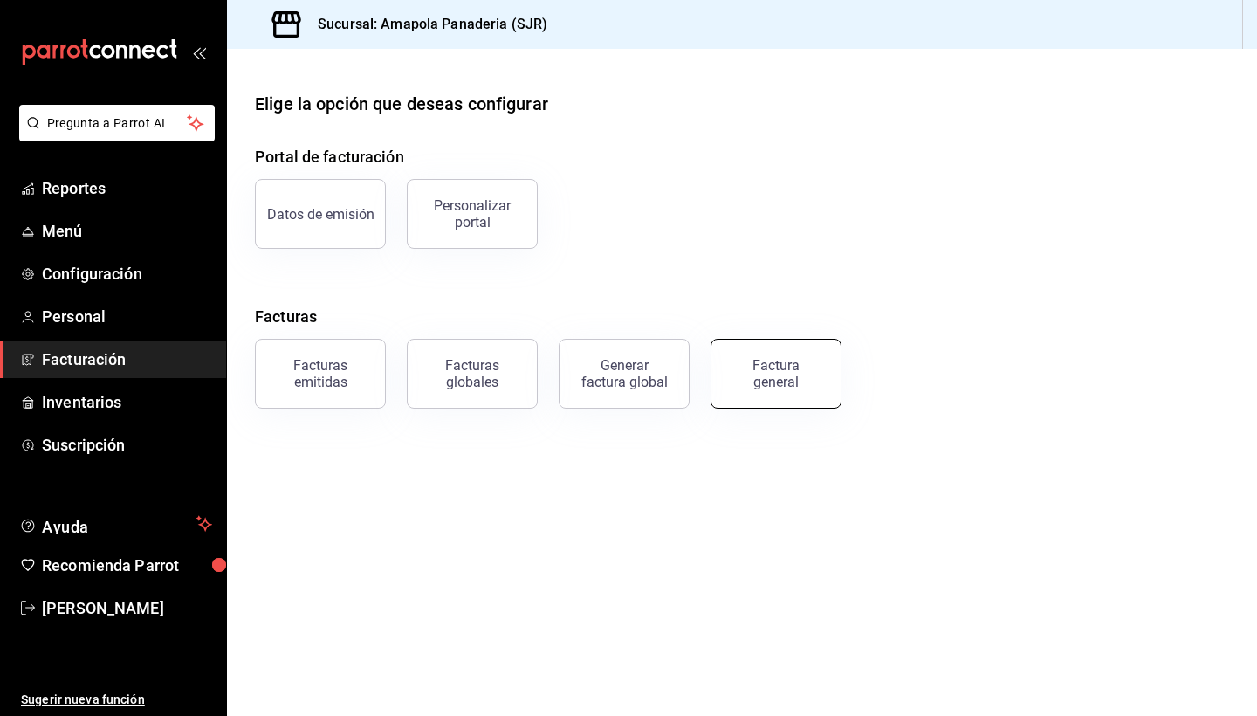
click at [760, 377] on div "Factura general" at bounding box center [776, 373] width 87 height 33
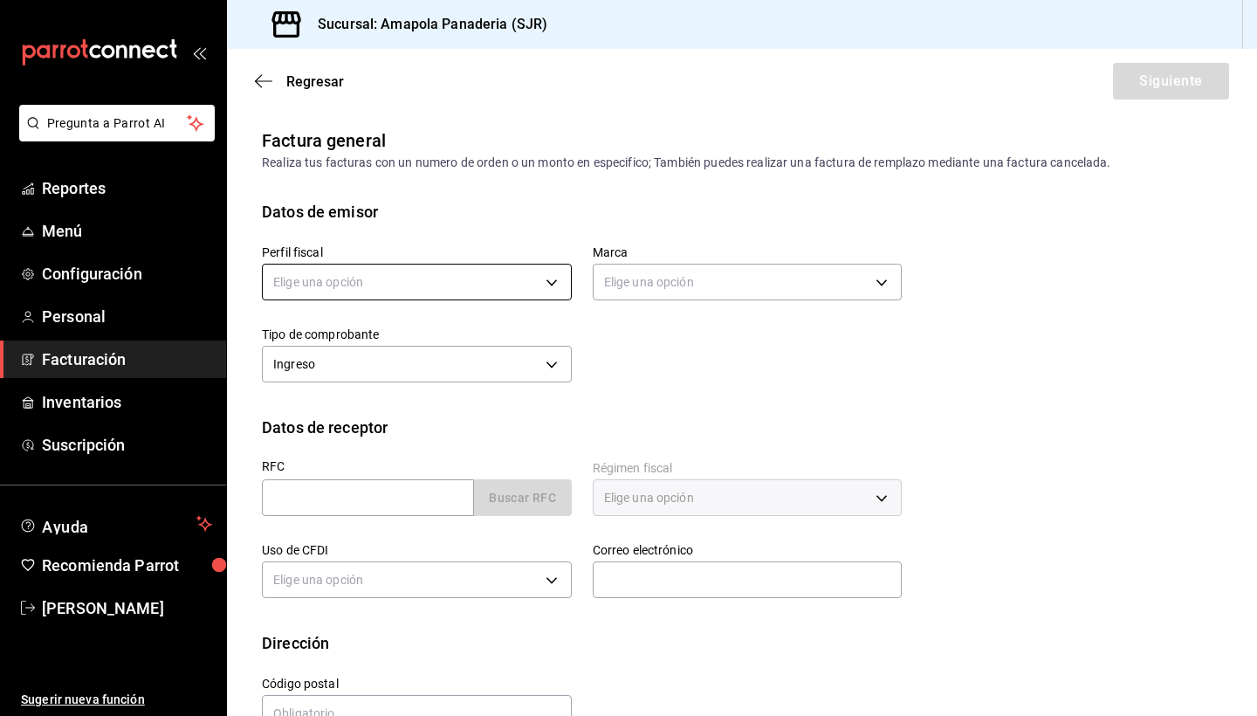
click at [454, 283] on body "Pregunta a Parrot AI Reportes Menú Configuración Personal Facturación Inventari…" at bounding box center [628, 358] width 1257 height 716
click at [451, 364] on li "[PERSON_NAME]" at bounding box center [417, 371] width 308 height 32
type input "458a4eb3-5381-42b5-b2b3-1925c7213115"
type input "fd167ea7-7224-4c5b-[DATE]-e03c65ddd71c"
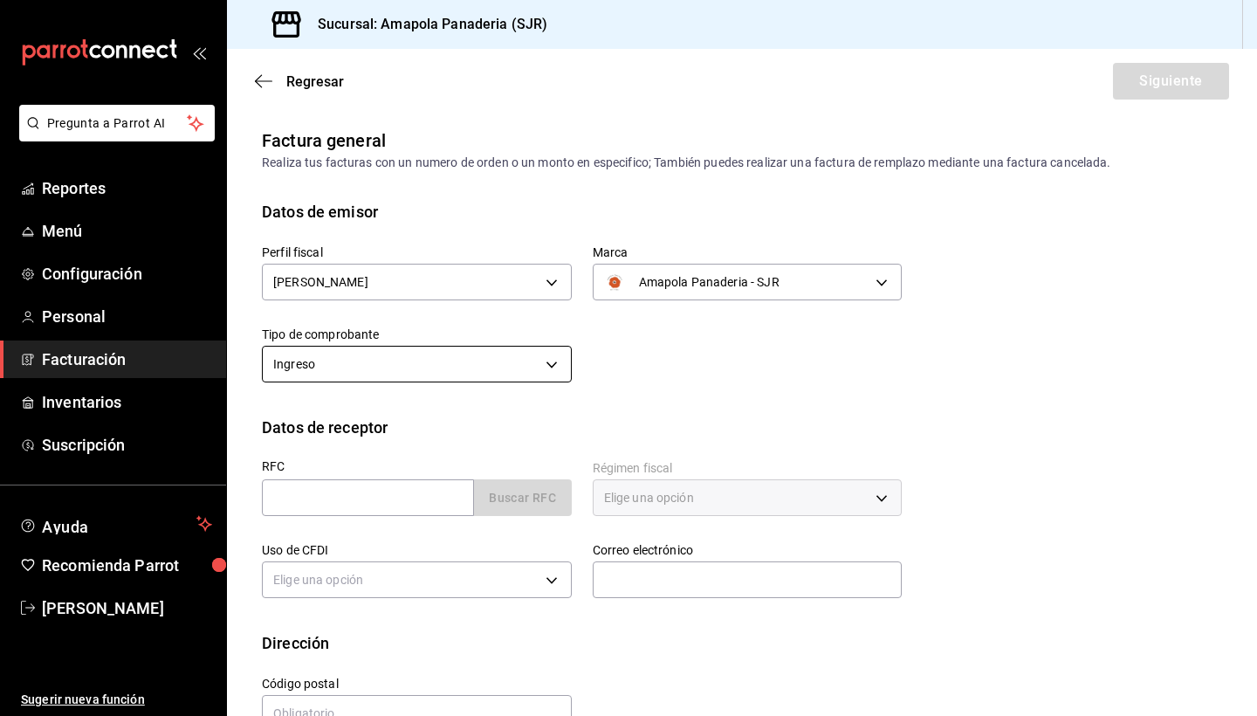
click at [464, 363] on body "Pregunta a Parrot AI Reportes Menú Configuración Personal Facturación Inventari…" at bounding box center [628, 358] width 1257 height 716
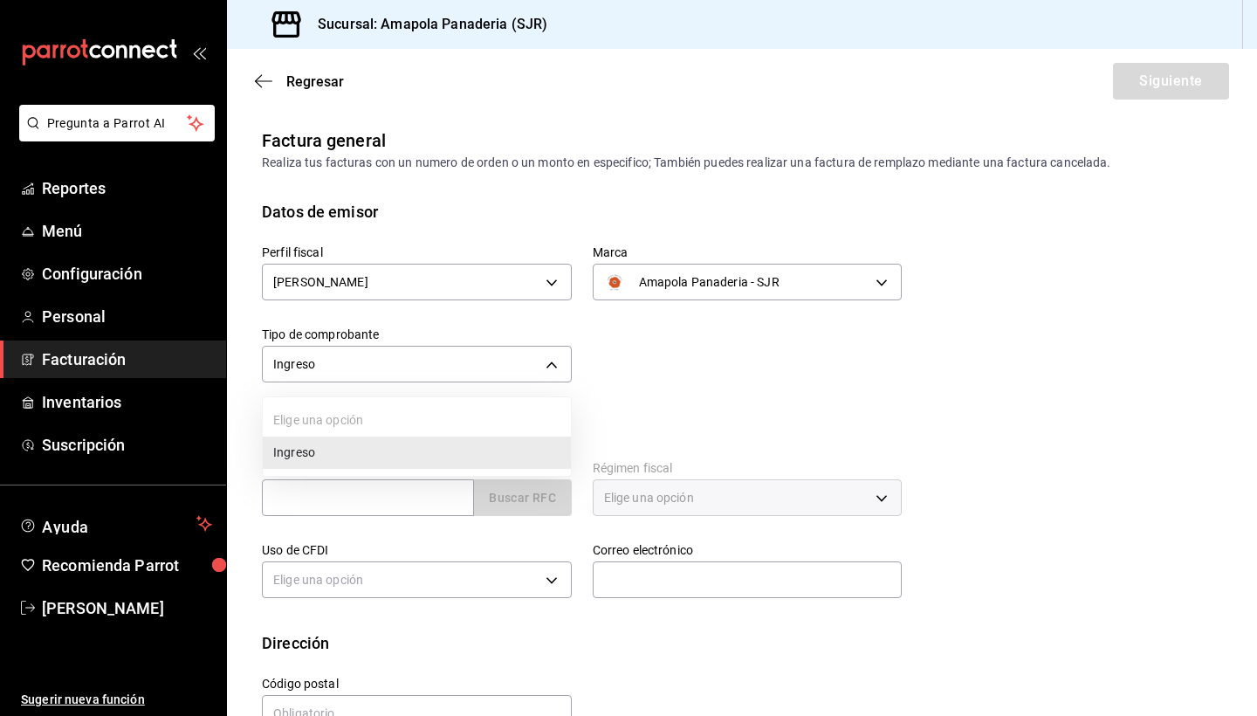
click at [459, 458] on li "Ingreso" at bounding box center [417, 453] width 308 height 32
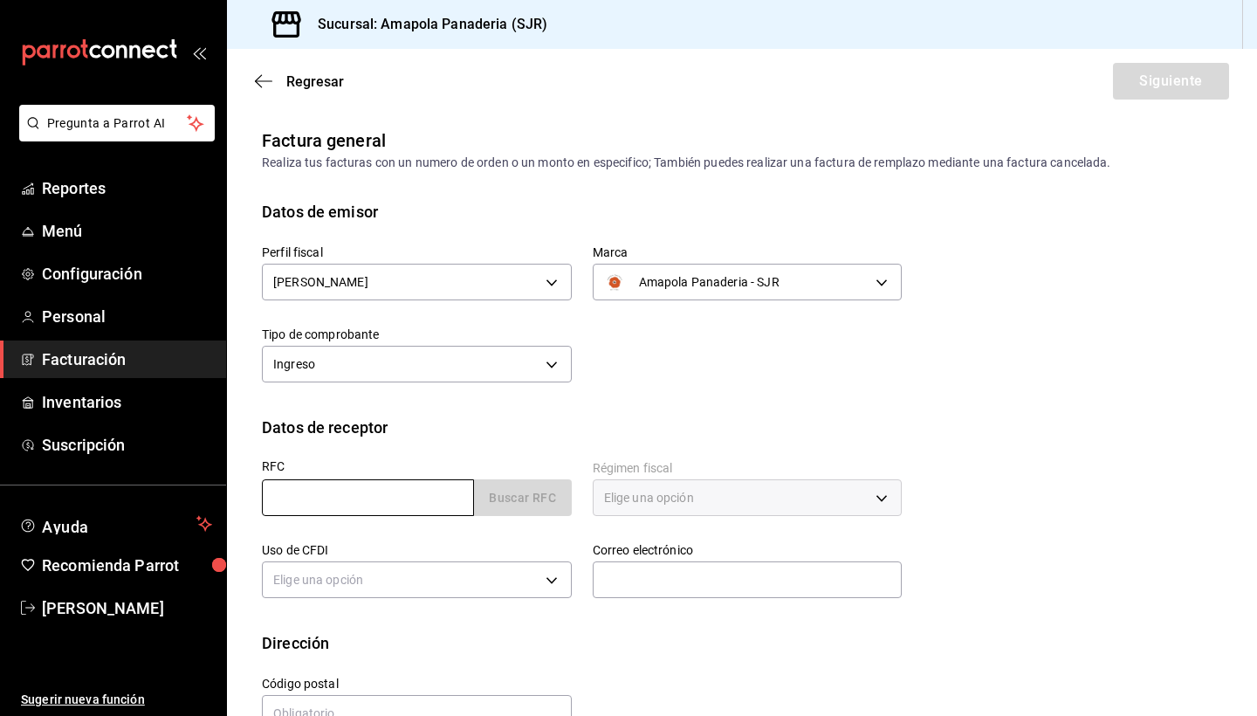
click at [355, 513] on input "text" at bounding box center [368, 497] width 212 height 37
paste input "LCC040921MU8"
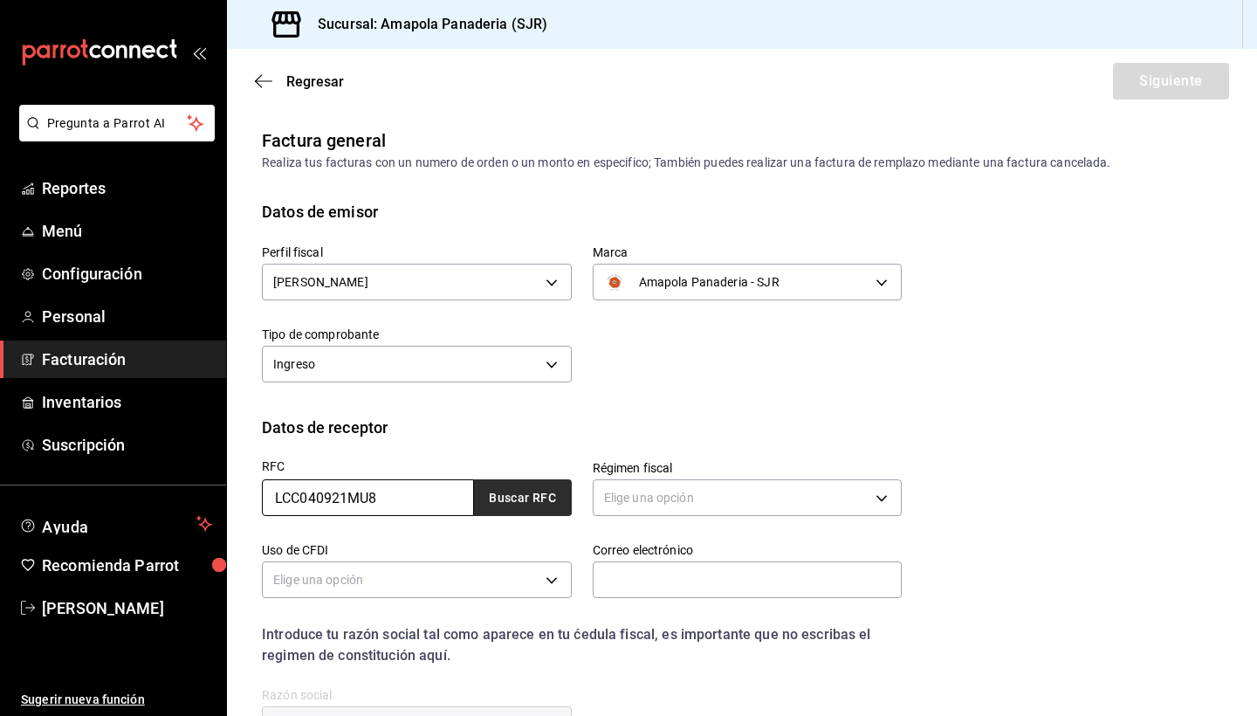
type input "LCC040921MU8"
click at [535, 496] on button "Buscar RFC" at bounding box center [523, 497] width 98 height 37
type input "[EMAIL_ADDRESS][DOMAIN_NAME]"
type input "04000"
type input "LABORATORIOS COLUMBIA COMERCIAL"
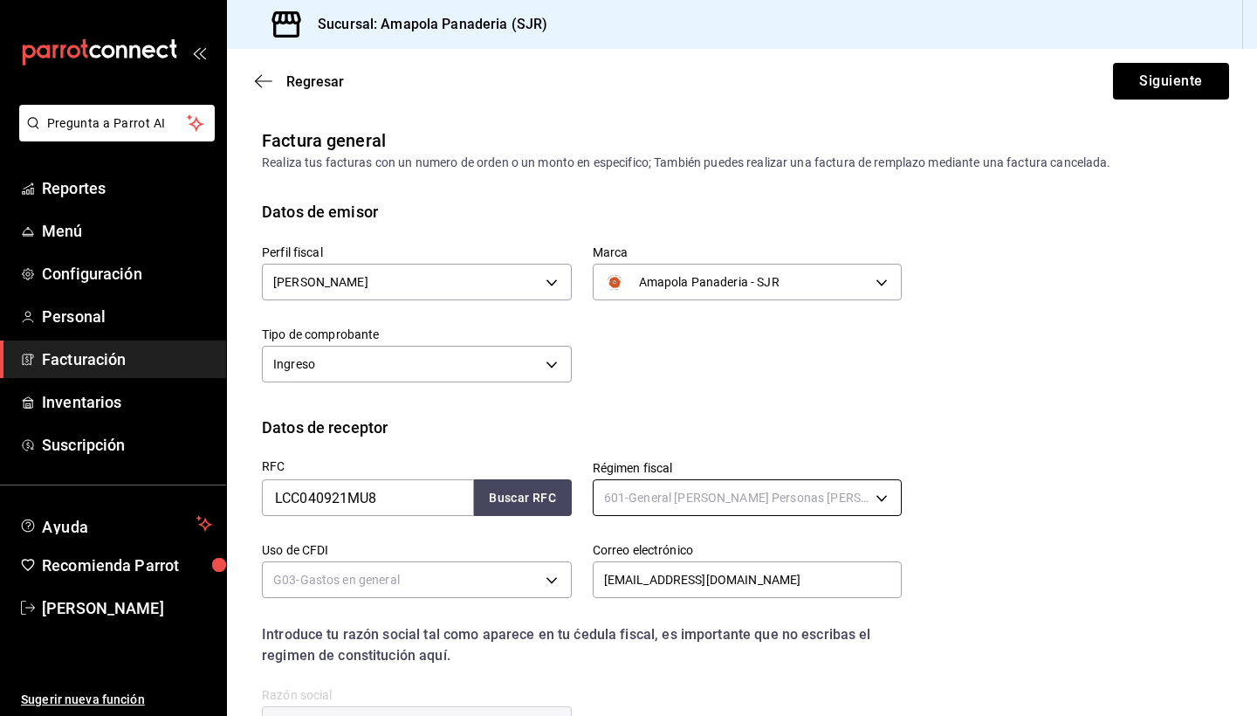
type input "601"
type input "G03"
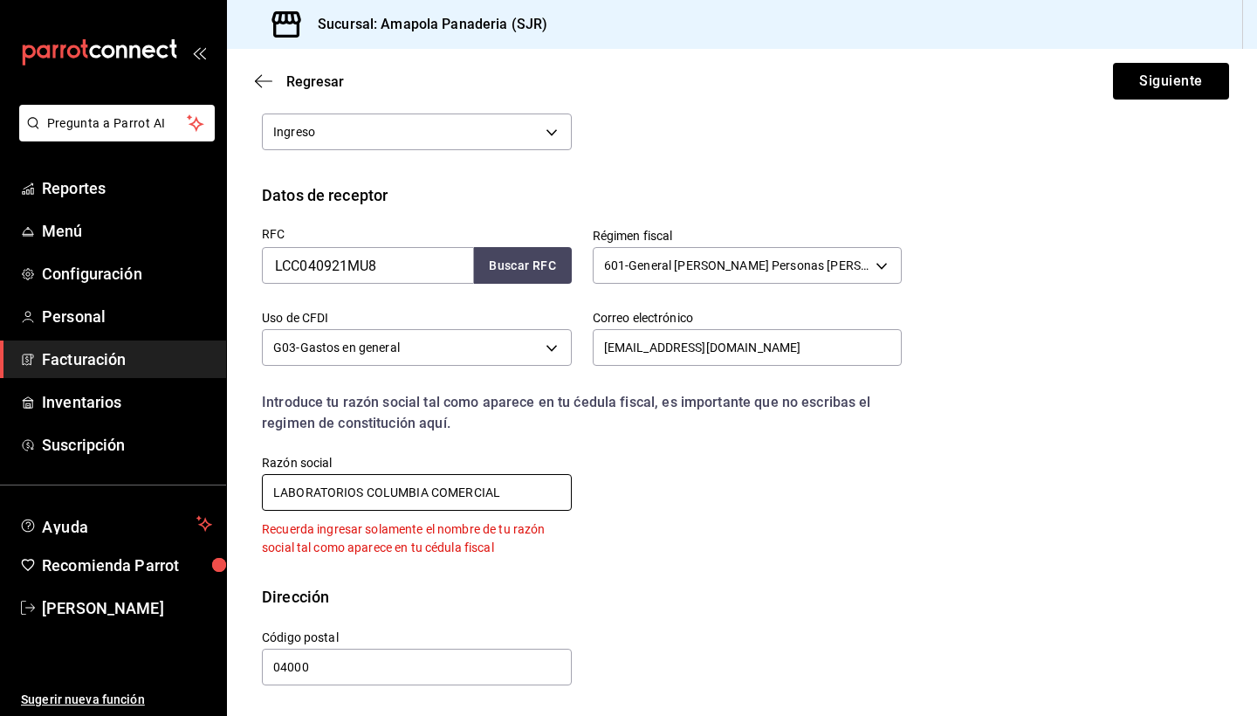
scroll to position [232, 0]
click at [432, 492] on input "LABORATORIOS COLUMBIA COMERCIAL" at bounding box center [417, 492] width 310 height 37
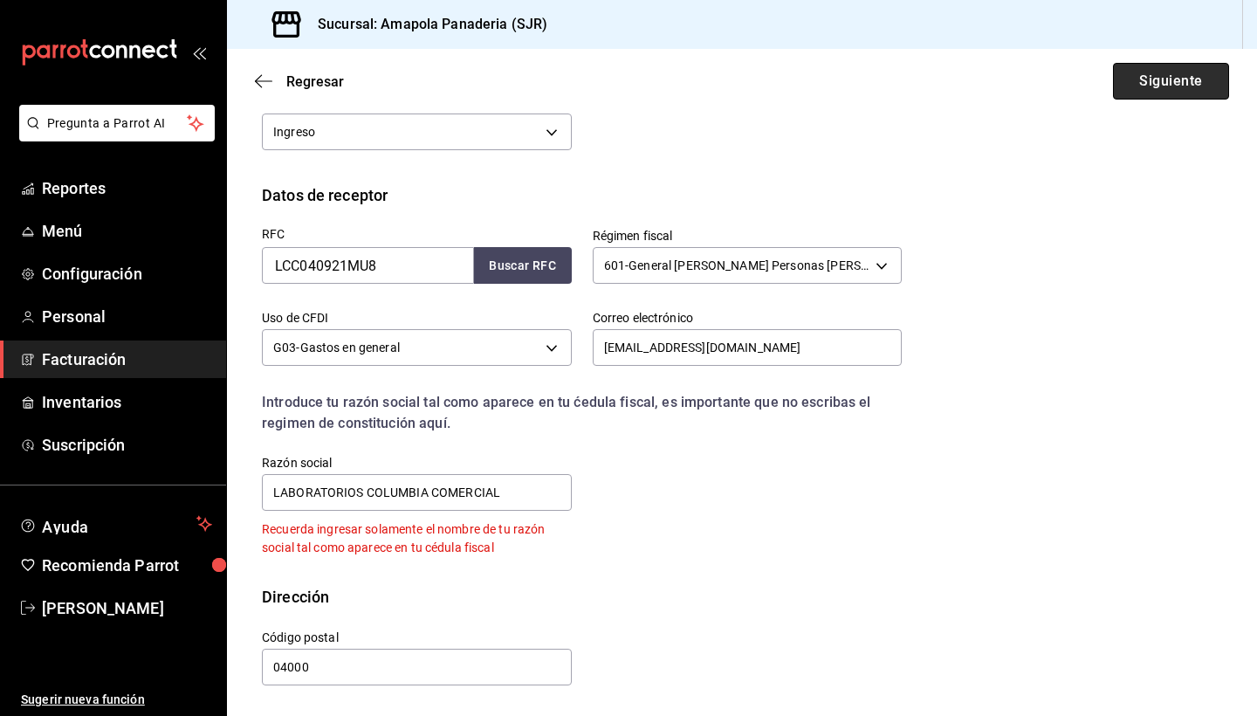
click at [1174, 73] on button "Siguiente" at bounding box center [1171, 81] width 116 height 37
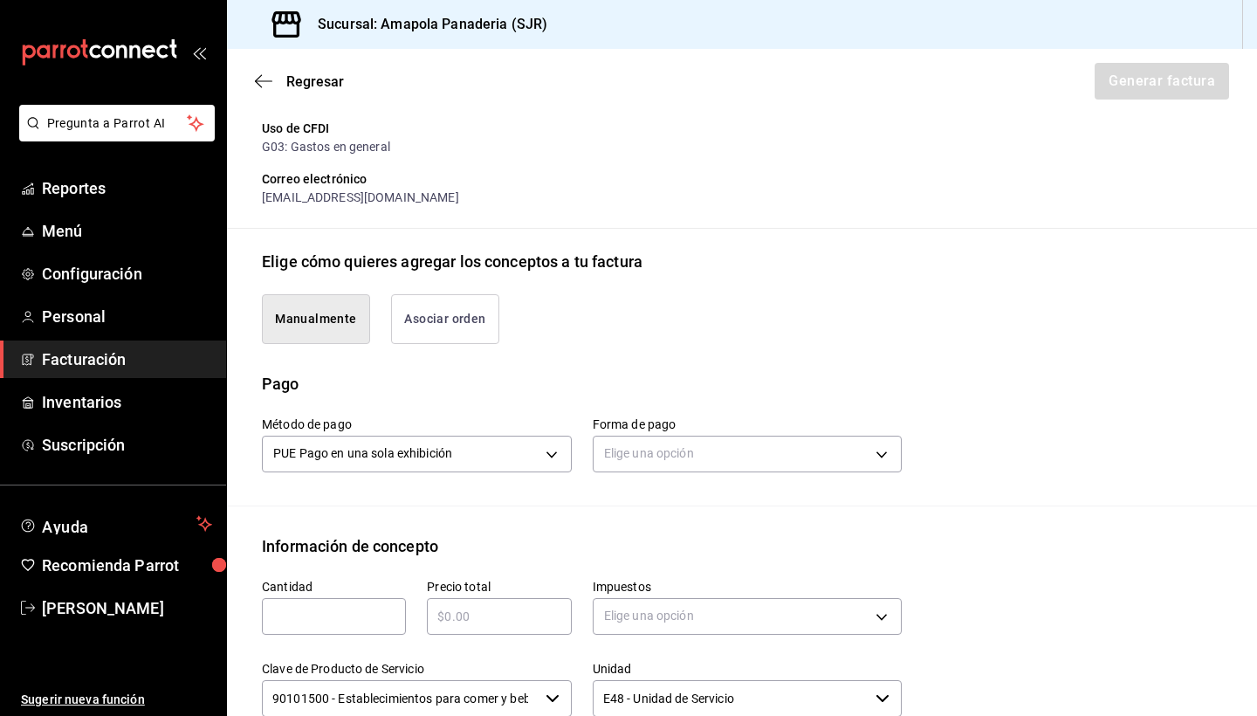
scroll to position [313, 0]
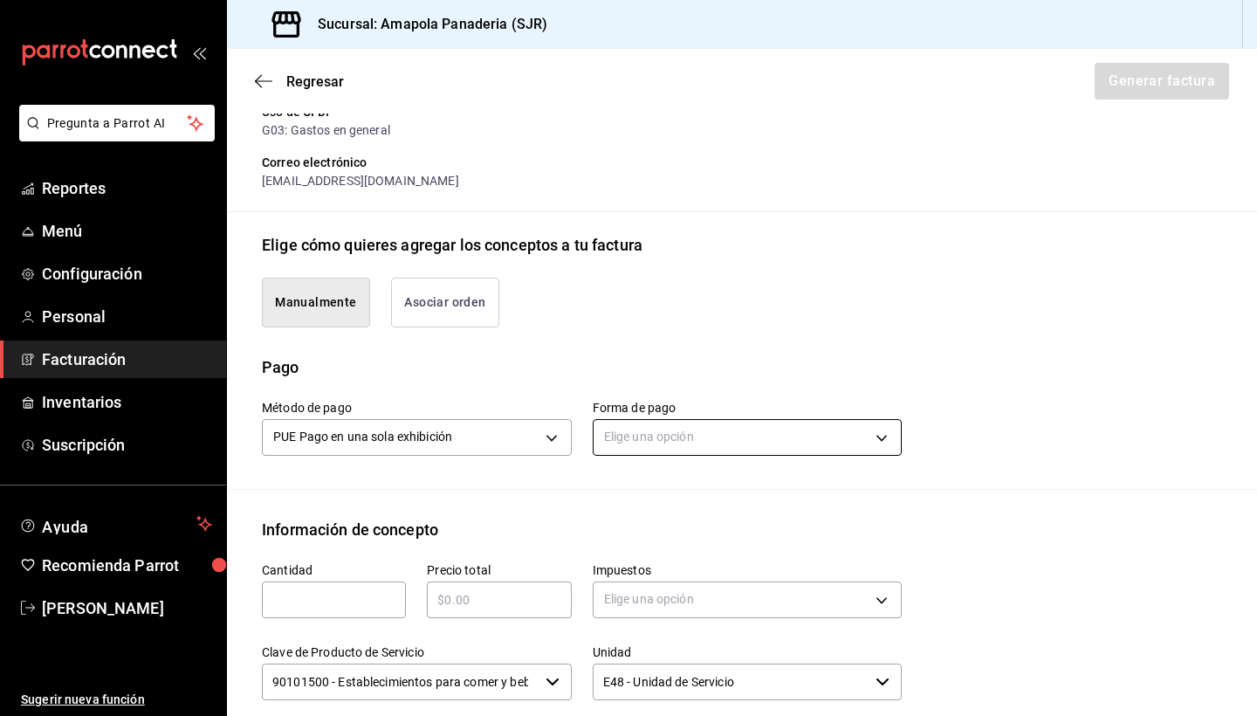
click at [698, 442] on body "Pregunta a Parrot AI Reportes Menú Configuración Personal Facturación Inventari…" at bounding box center [628, 358] width 1257 height 716
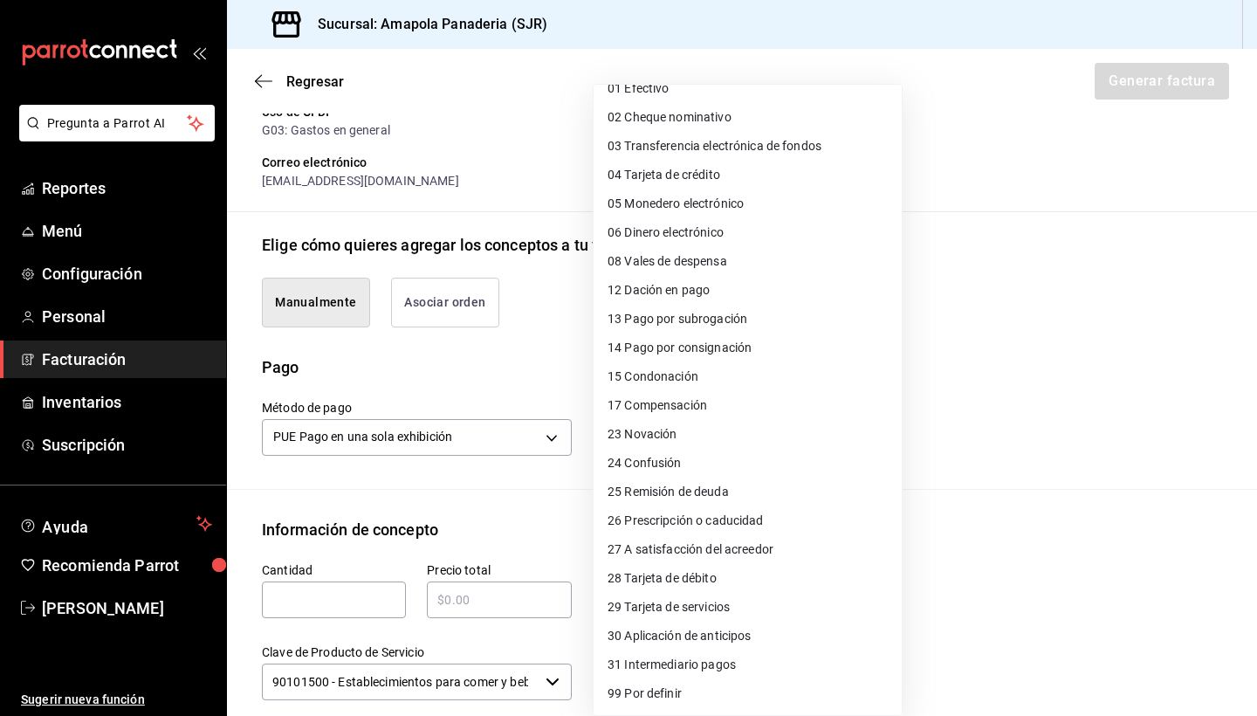
scroll to position [46, 0]
click at [690, 581] on span "28 Tarjeta de débito" at bounding box center [662, 578] width 109 height 18
type input "28"
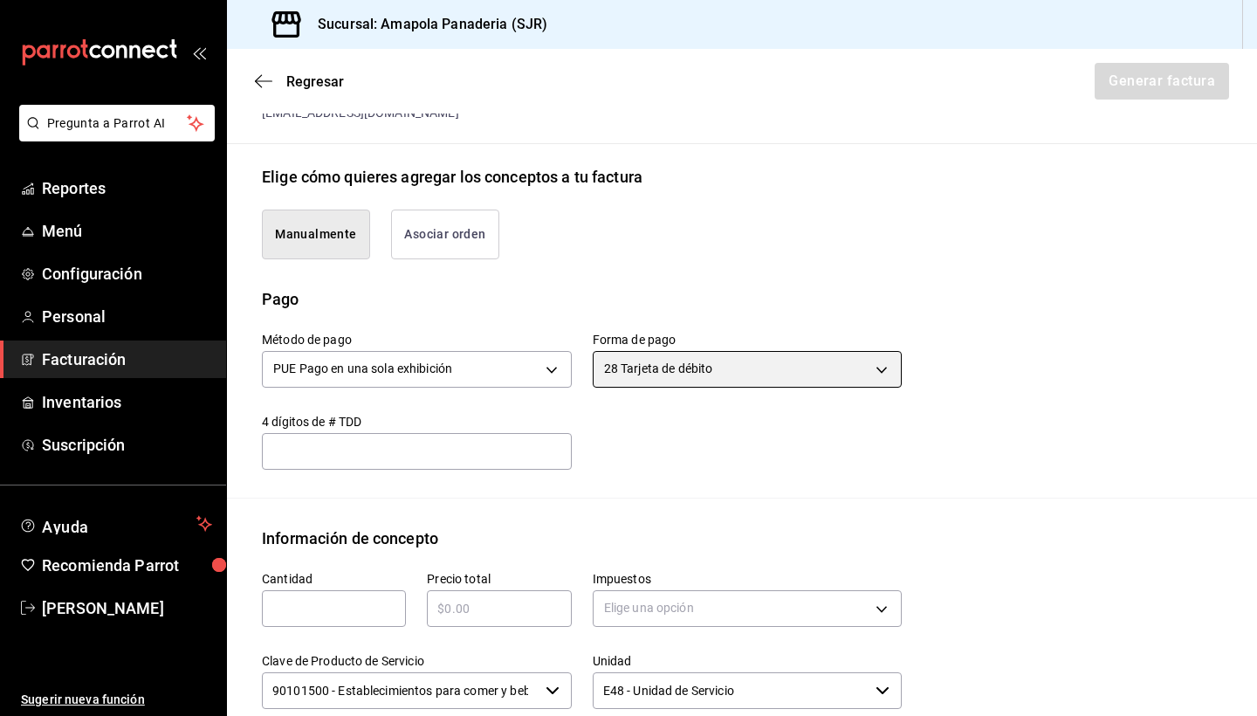
scroll to position [397, 0]
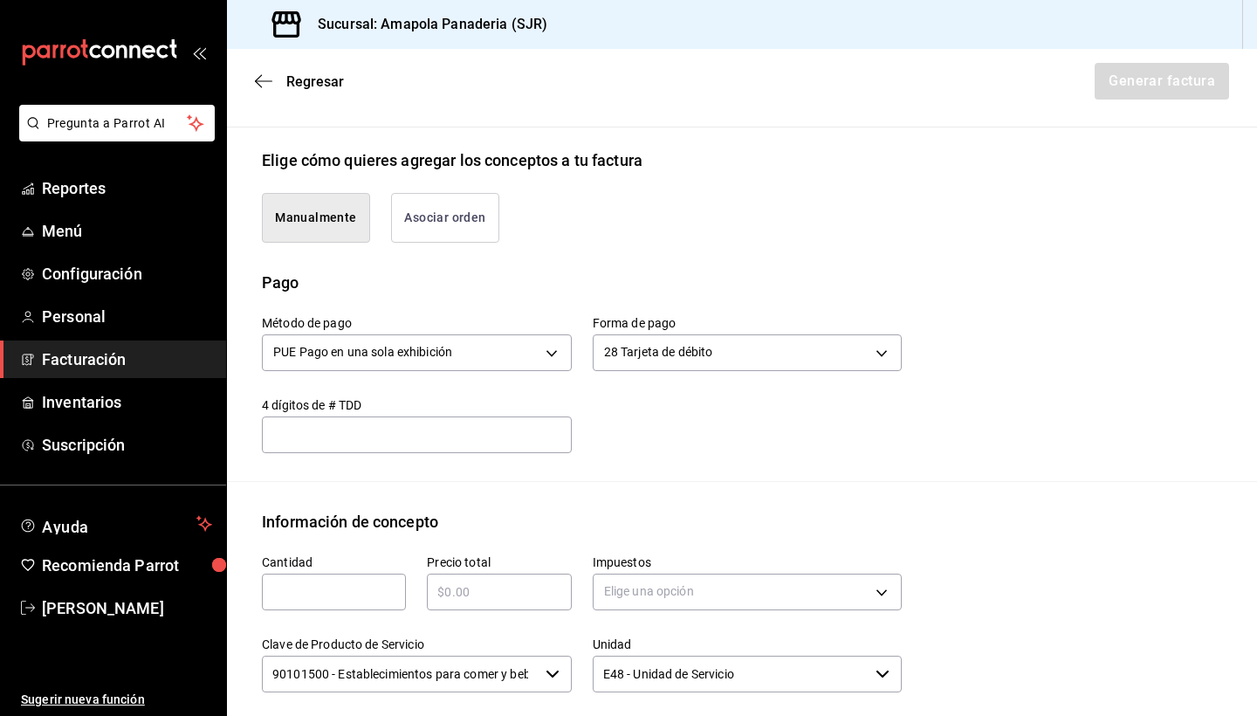
click at [341, 587] on input "text" at bounding box center [334, 592] width 144 height 21
type input "1"
click at [472, 609] on div "​" at bounding box center [499, 592] width 144 height 37
type input "$111"
click at [641, 595] on body "Pregunta a Parrot AI Reportes Menú Configuración Personal Facturación Inventari…" at bounding box center [628, 358] width 1257 height 716
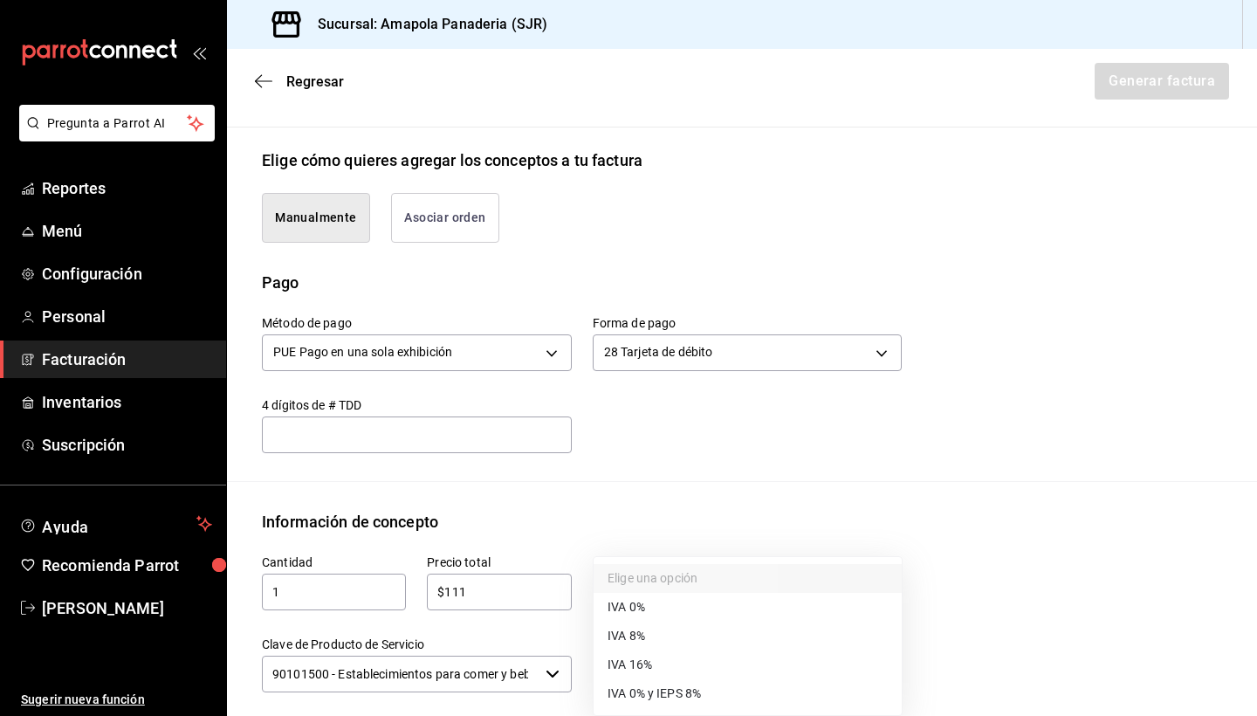
click at [652, 657] on span "IVA 16%" at bounding box center [630, 665] width 45 height 18
type input "IVA_16"
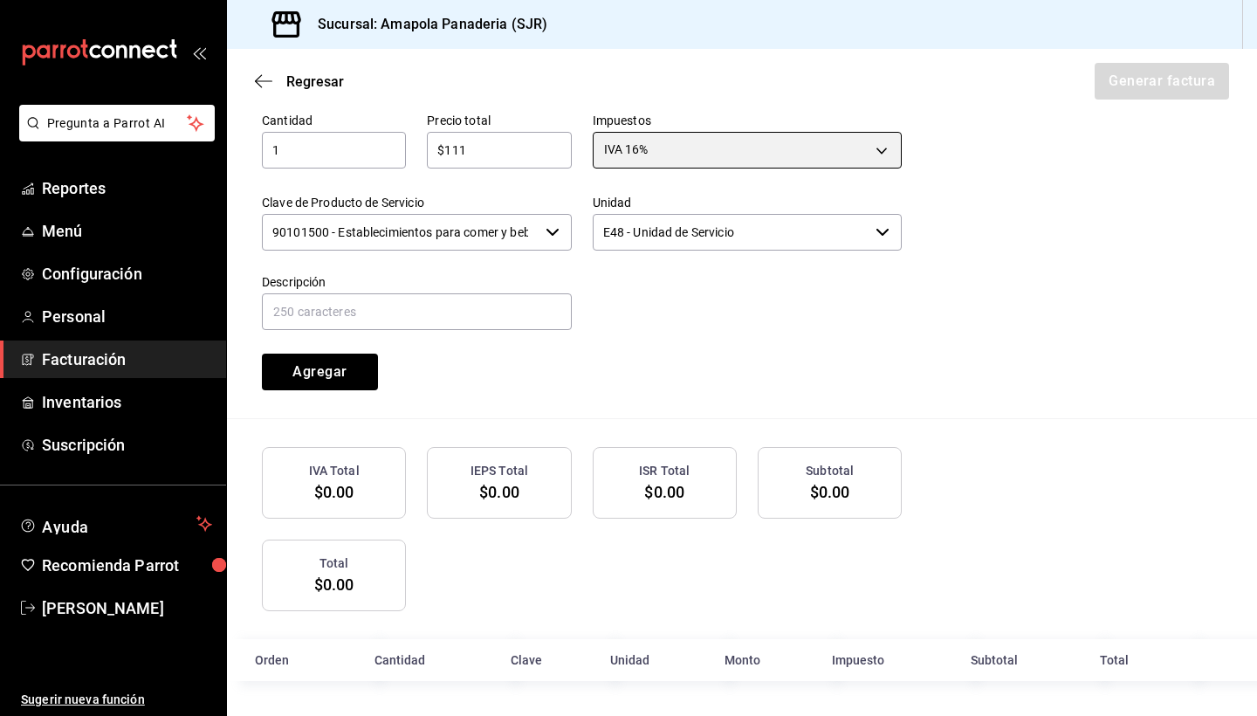
scroll to position [838, 0]
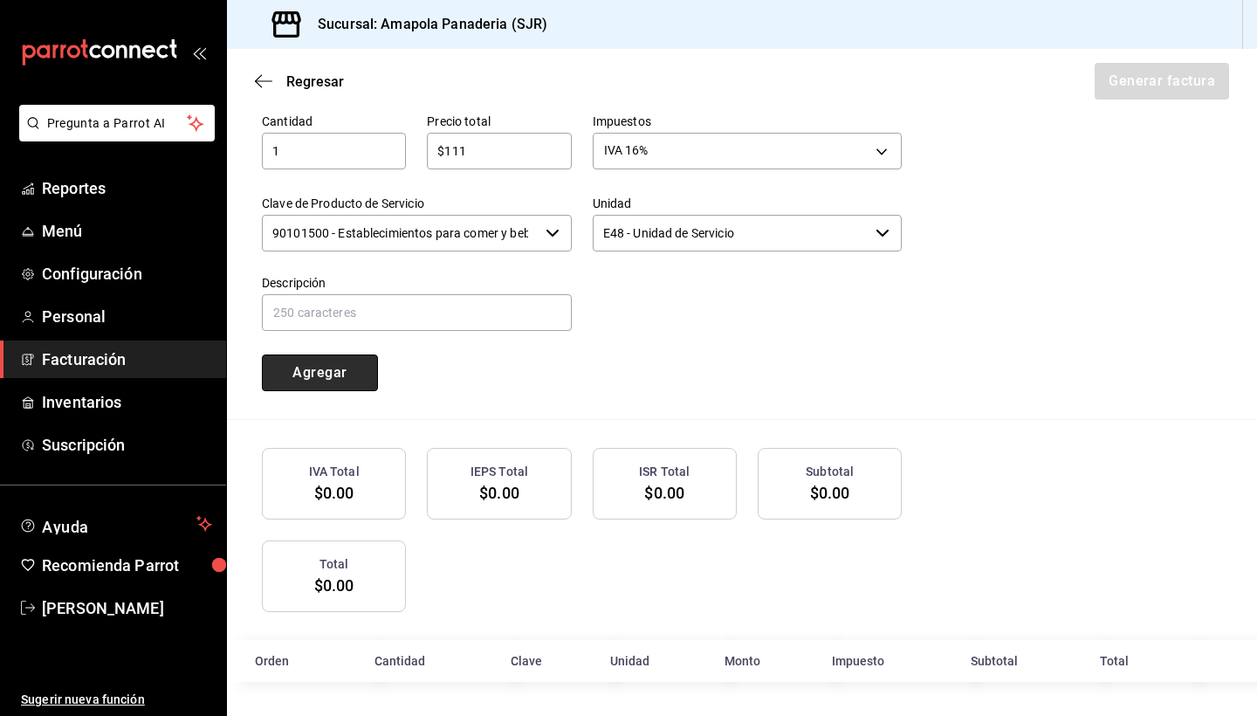
click at [352, 367] on button "Agregar" at bounding box center [320, 373] width 116 height 37
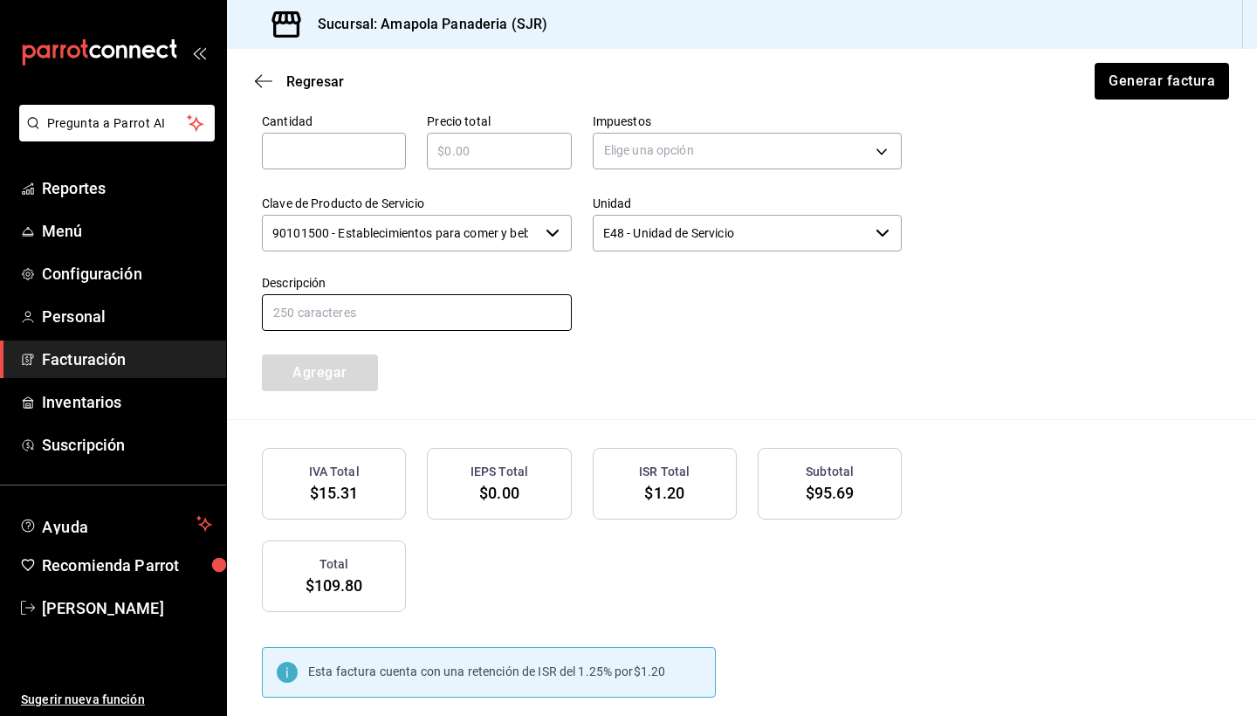
click at [403, 311] on input "text" at bounding box center [417, 312] width 310 height 37
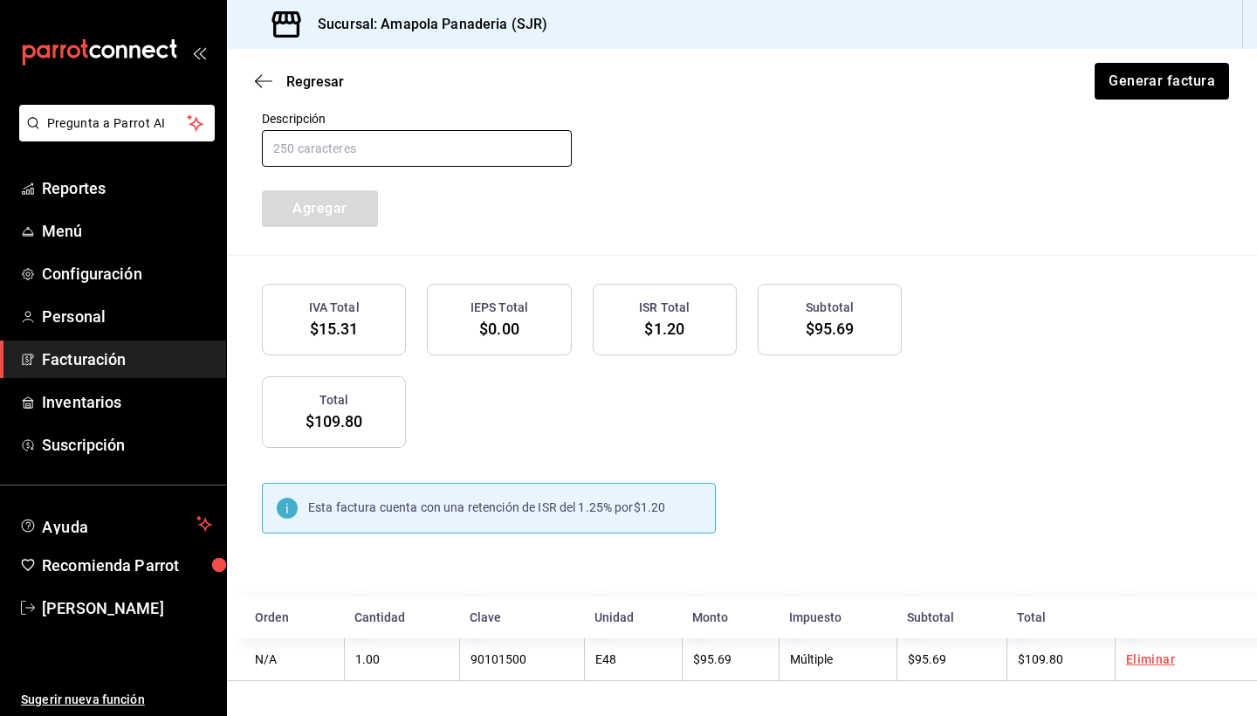
scroll to position [1002, 0]
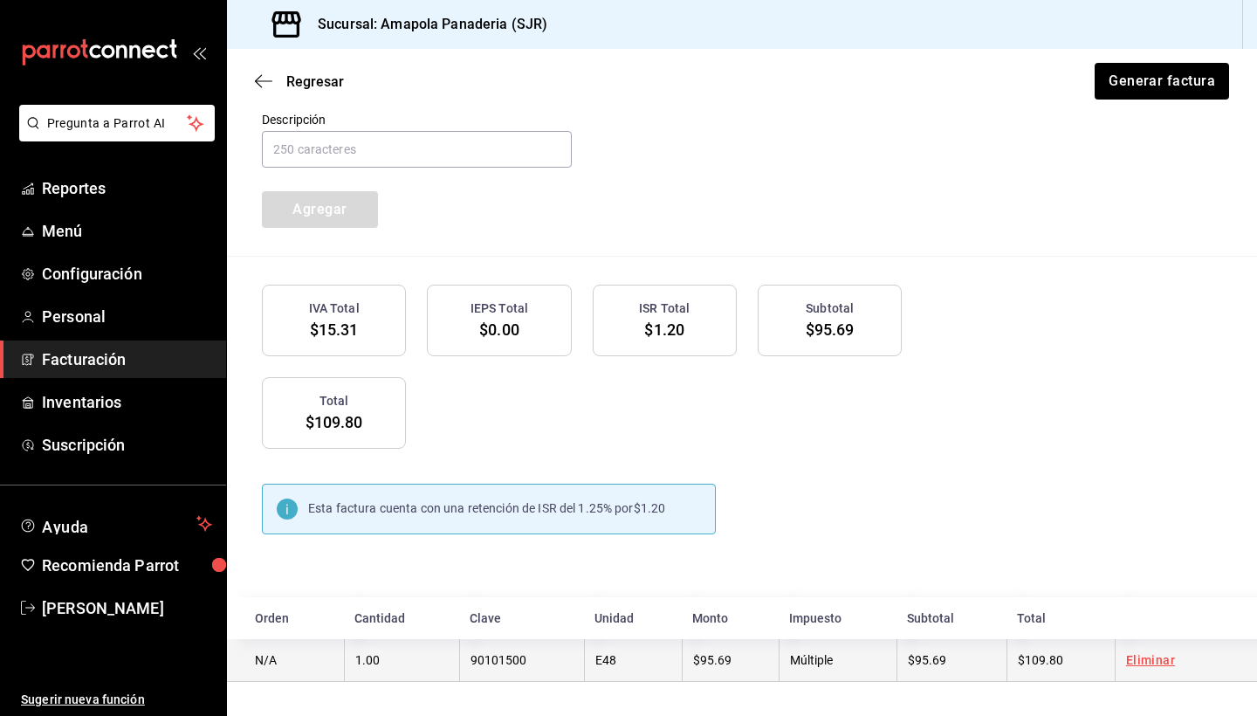
click at [996, 643] on td "$95.69" at bounding box center [952, 660] width 110 height 43
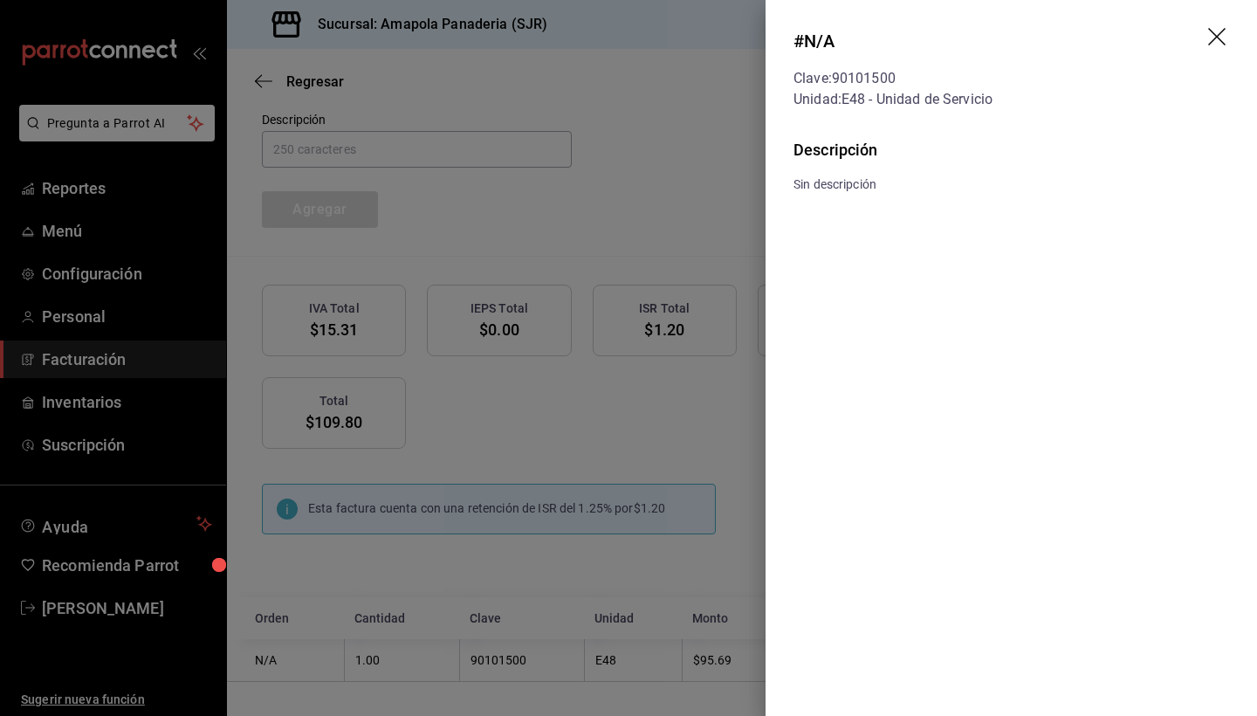
click at [1203, 40] on header "# N/A Clave: 90101500 Unidad: E48 - Unidad de Servicio" at bounding box center [1012, 69] width 492 height 138
click at [1202, 30] on header "# N/A Clave: 90101500 Unidad: E48 - Unidad de Servicio" at bounding box center [1012, 69] width 492 height 138
click at [1218, 35] on icon "drag" at bounding box center [1216, 36] width 17 height 17
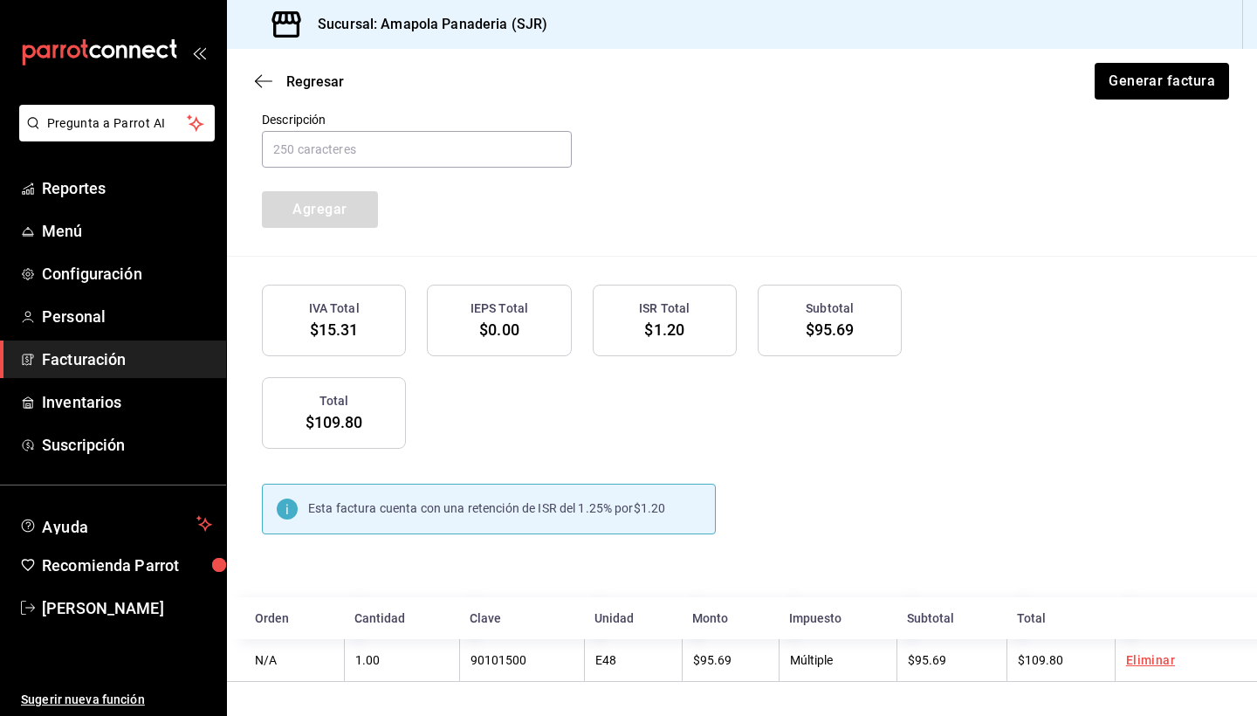
click at [681, 307] on h3 "ISR Total" at bounding box center [664, 308] width 51 height 18
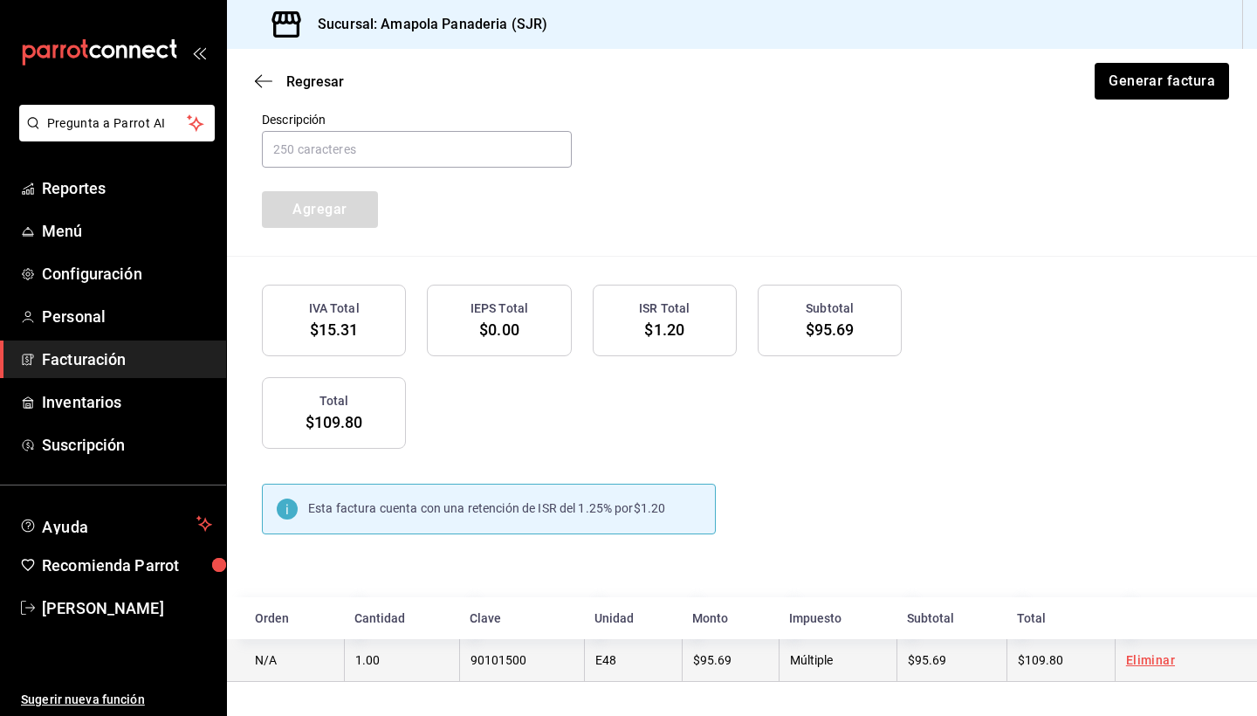
scroll to position [0, 0]
click at [1139, 659] on link "Eliminar" at bounding box center [1150, 660] width 49 height 14
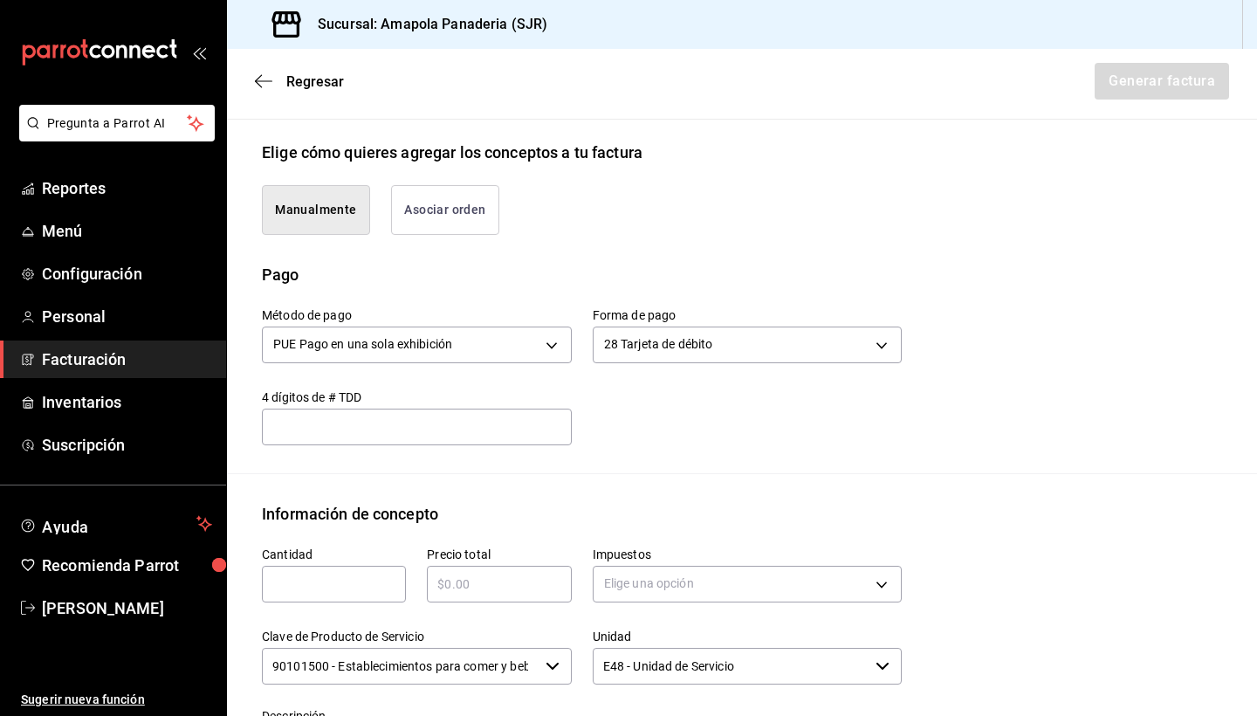
scroll to position [394, 0]
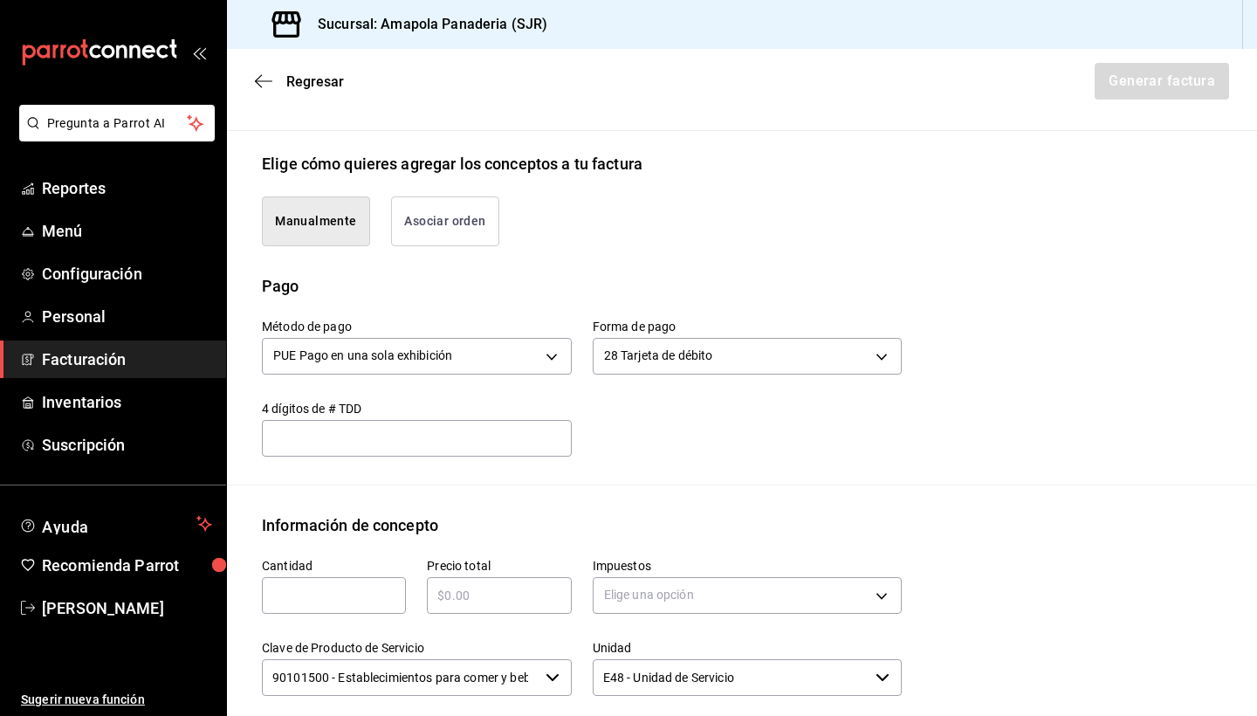
click at [729, 335] on div "28 Tarjeta de débito 28" at bounding box center [748, 354] width 310 height 46
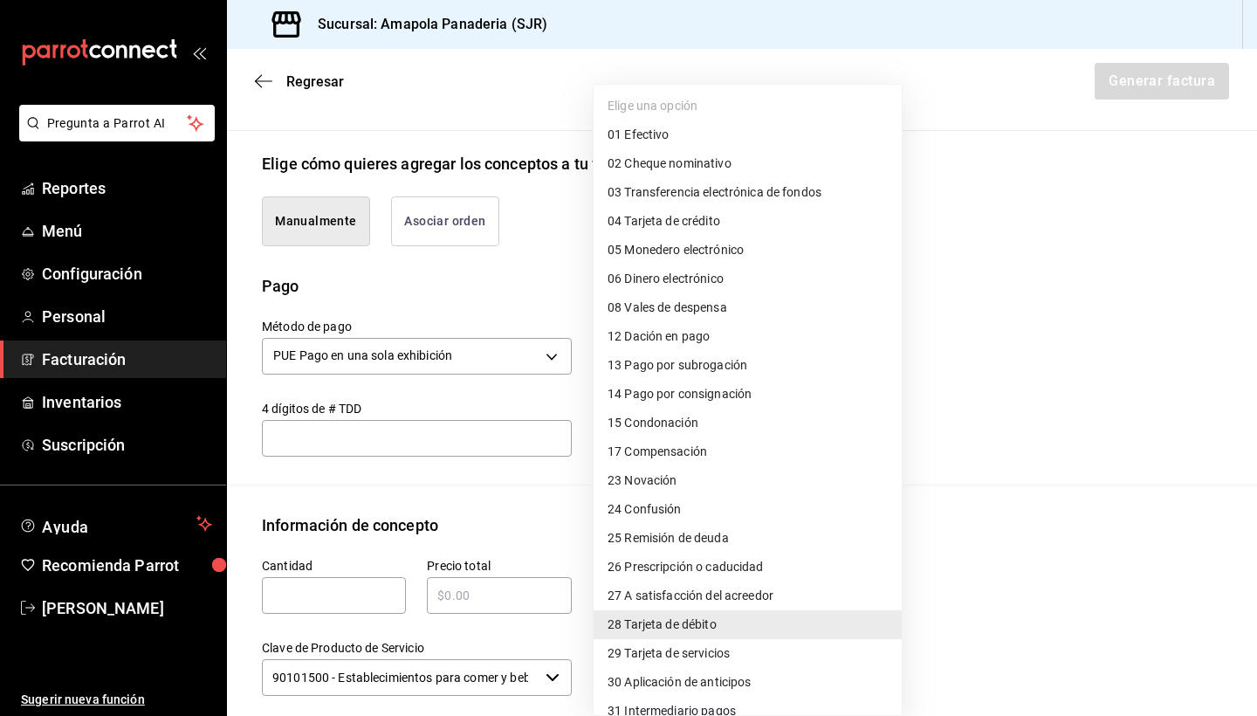
click at [730, 348] on body "Pregunta a Parrot AI Reportes Menú Configuración Personal Facturación Inventari…" at bounding box center [628, 358] width 1257 height 716
click at [709, 619] on span "28 Tarjeta de débito" at bounding box center [662, 625] width 109 height 18
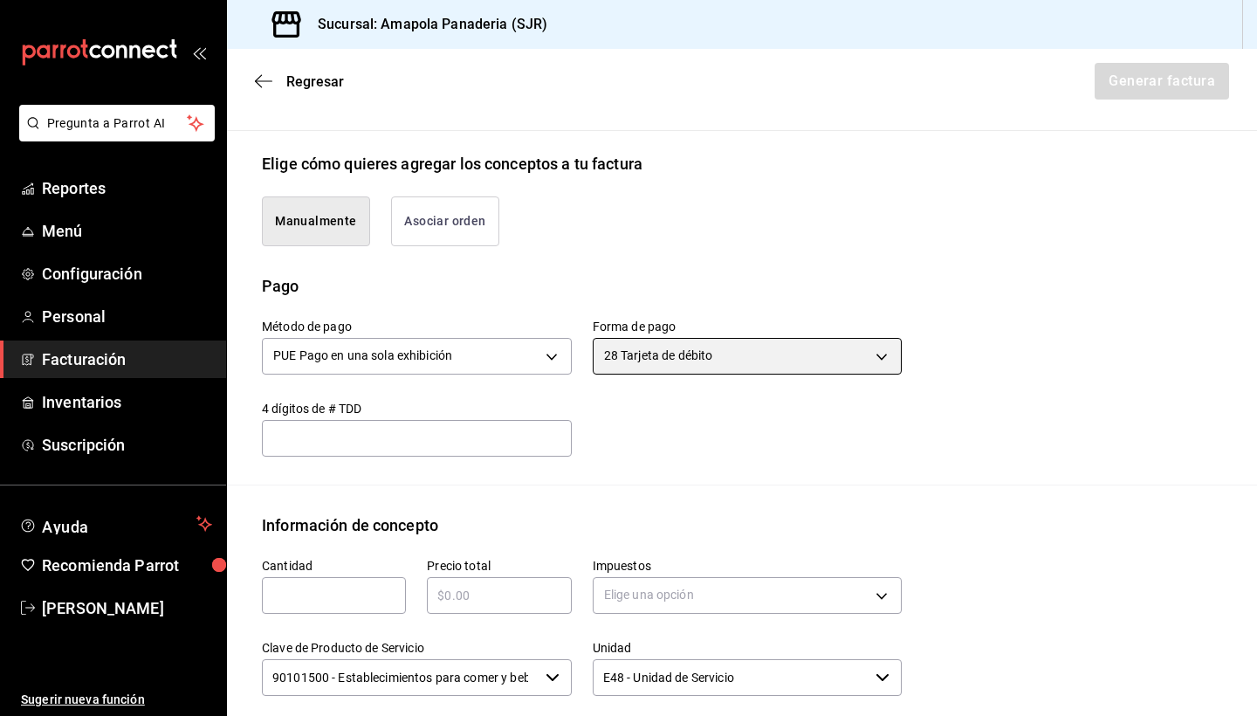
scroll to position [442, 0]
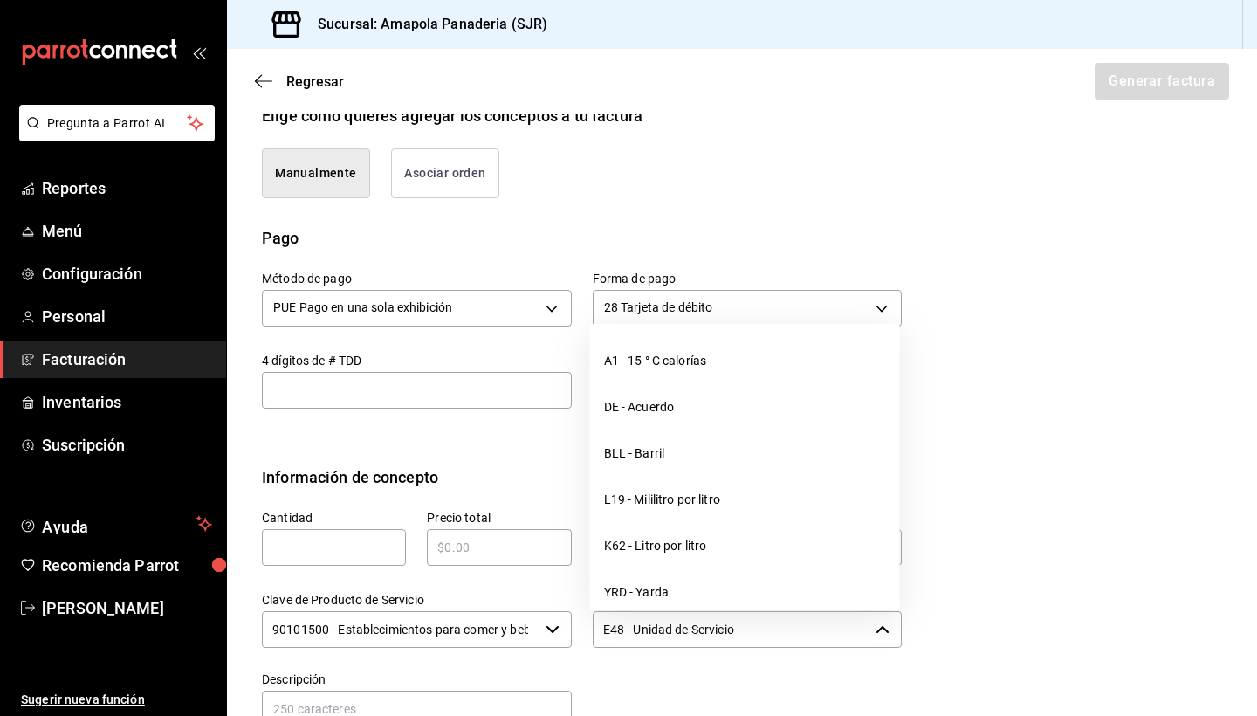
click at [717, 611] on input "E48 - Unidad de Servicio" at bounding box center [731, 629] width 277 height 37
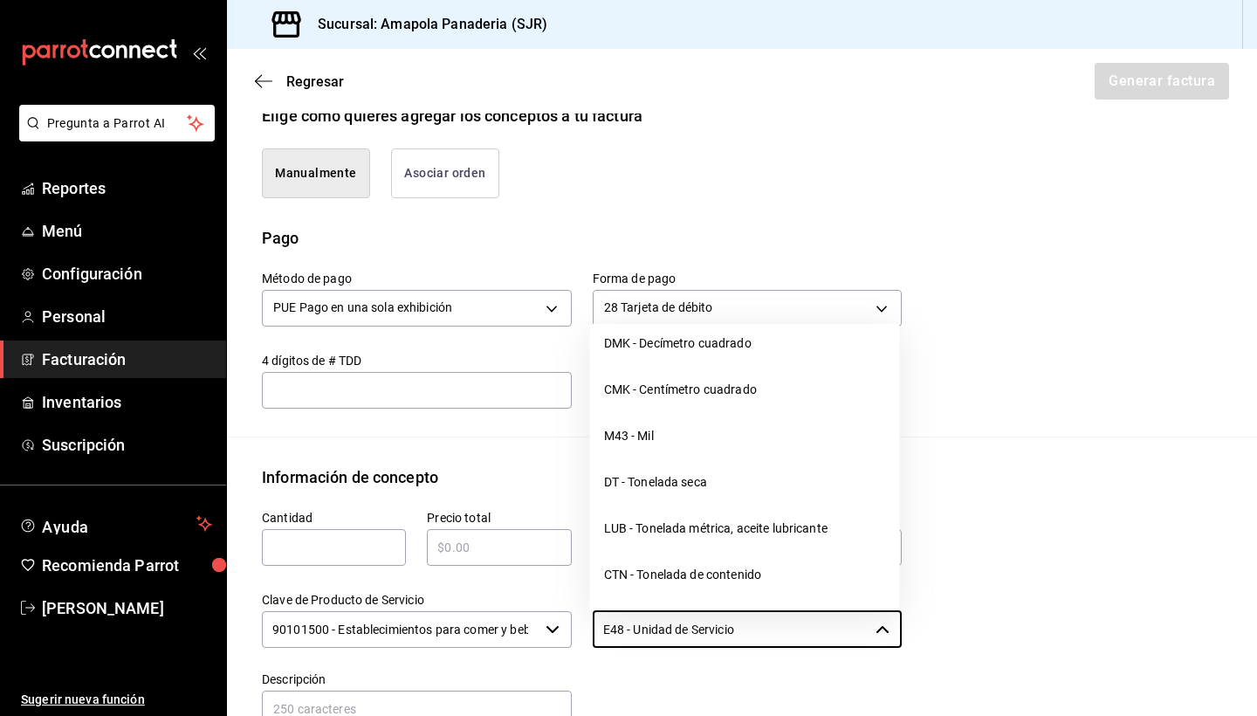
scroll to position [494, 0]
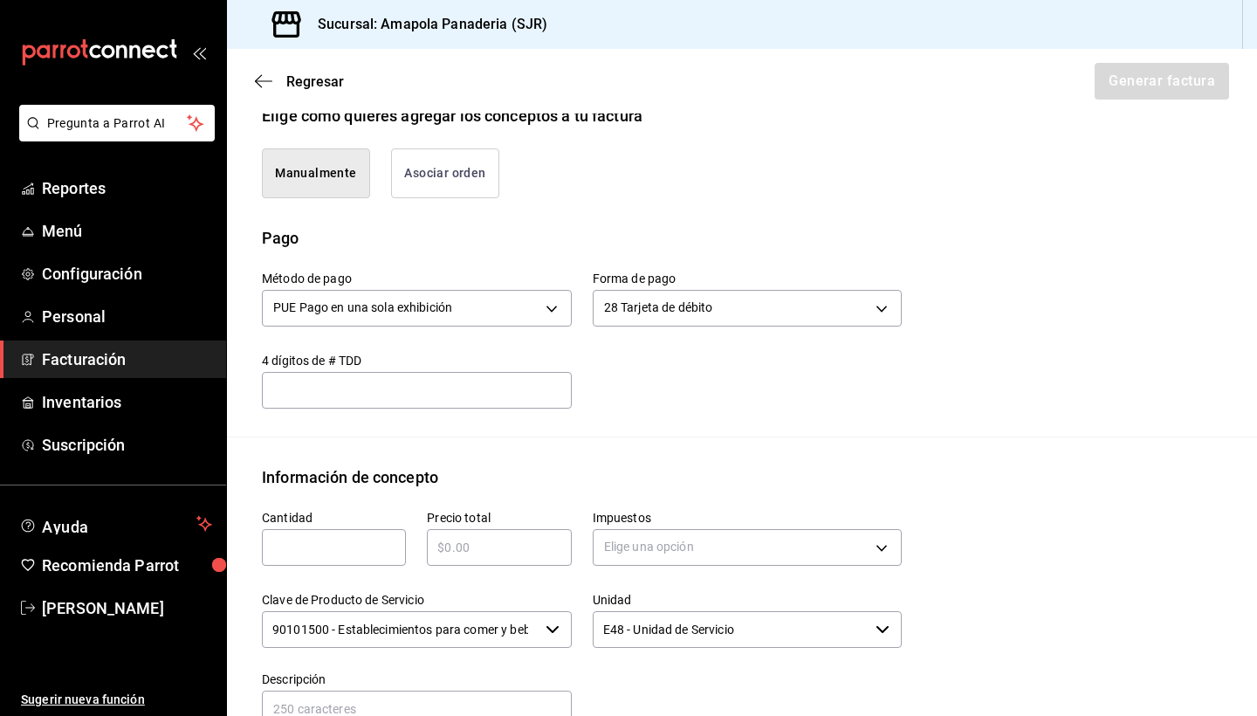
click at [1022, 447] on div "Emisor Perfil fiscal [PERSON_NAME] Tipo de comprobante Ingreso Receptor Nombre …" at bounding box center [742, 382] width 1030 height 1393
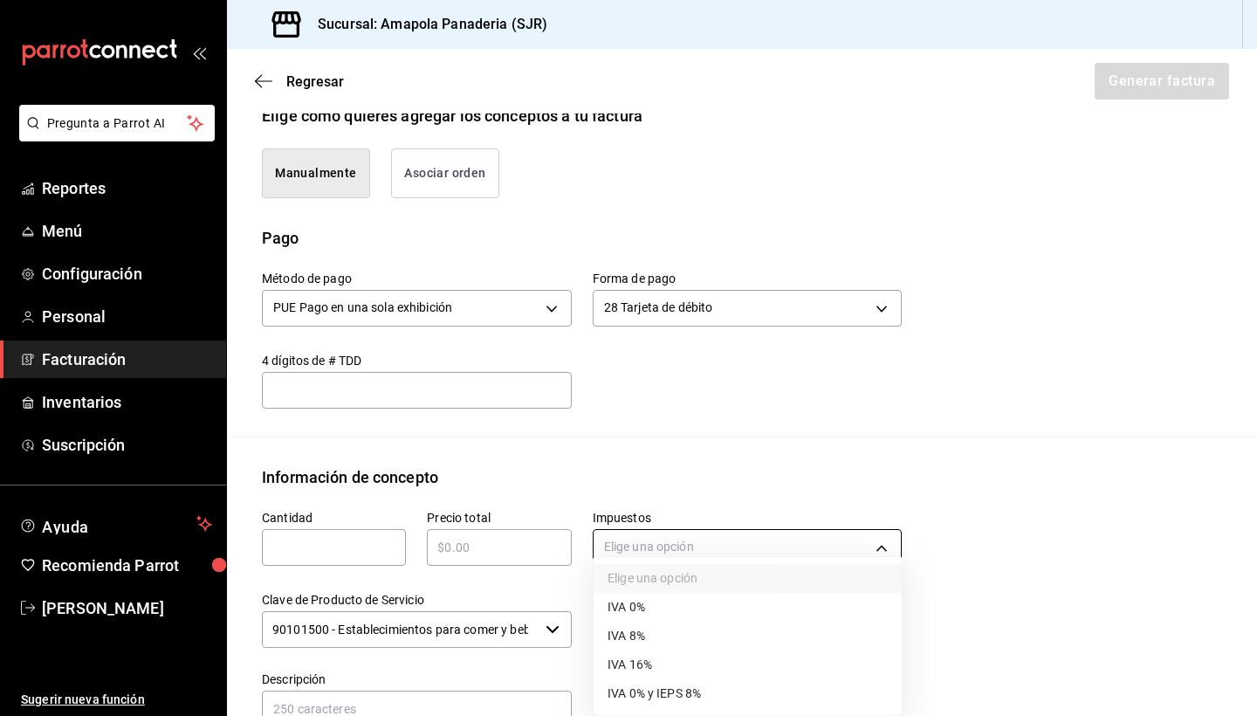
click at [733, 543] on body "Pregunta a Parrot AI Reportes Menú Configuración Personal Facturación Inventari…" at bounding box center [628, 358] width 1257 height 716
click at [760, 506] on div at bounding box center [628, 358] width 1257 height 716
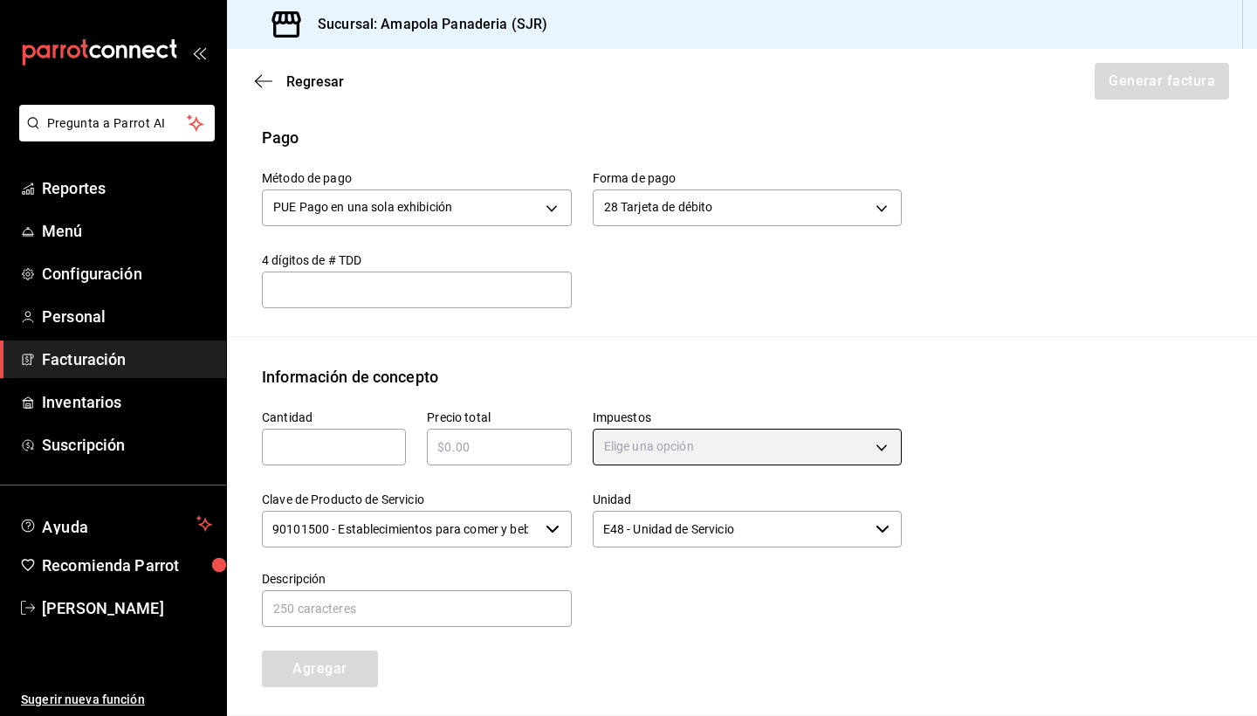
scroll to position [547, 0]
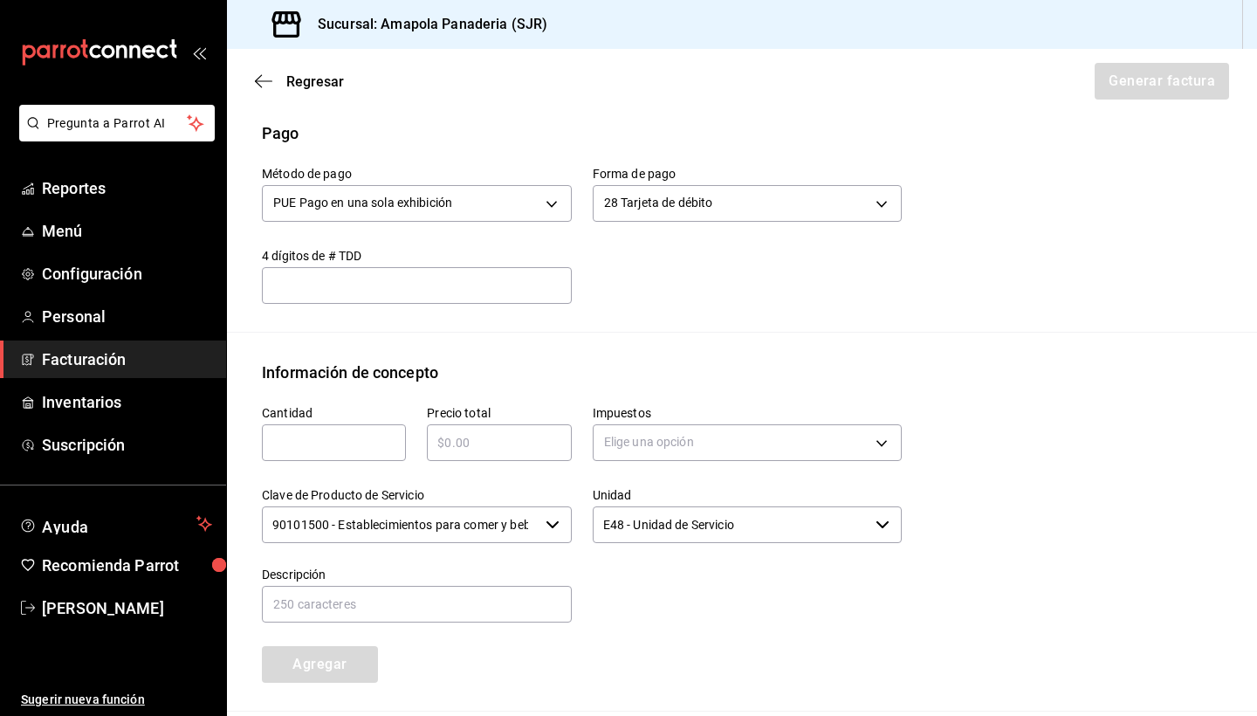
click at [491, 441] on input "text" at bounding box center [499, 442] width 144 height 21
type input "$111"
click at [272, 450] on input "text" at bounding box center [334, 442] width 144 height 21
type input "1"
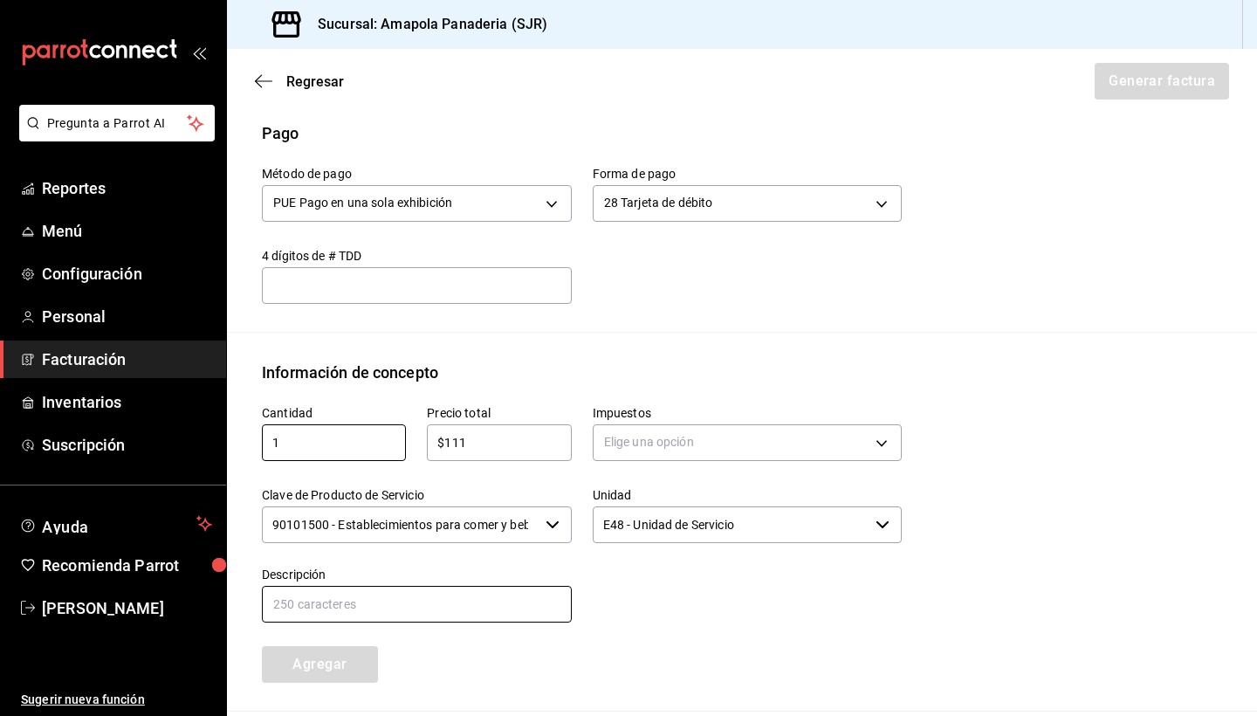
click at [331, 601] on input "text" at bounding box center [417, 604] width 310 height 37
type input "D"
click at [710, 500] on div "Unidad E48 - Unidad de Servicio ​" at bounding box center [748, 516] width 310 height 59
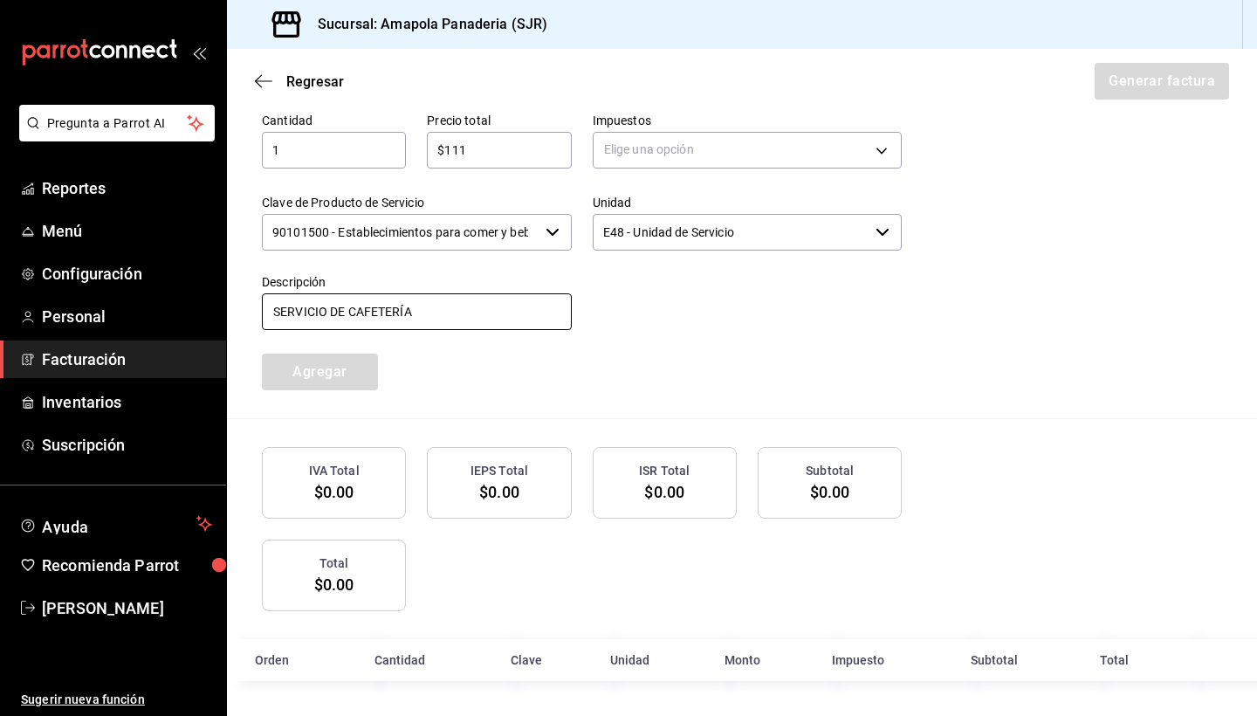
scroll to position [838, 0]
type input "SERVICIO DE CAFETERÍA"
click at [793, 132] on body "Pregunta a Parrot AI Reportes Menú Configuración Personal Facturación Inventari…" at bounding box center [628, 358] width 1257 height 716
click at [755, 238] on li "IVA 0%" at bounding box center [748, 233] width 308 height 29
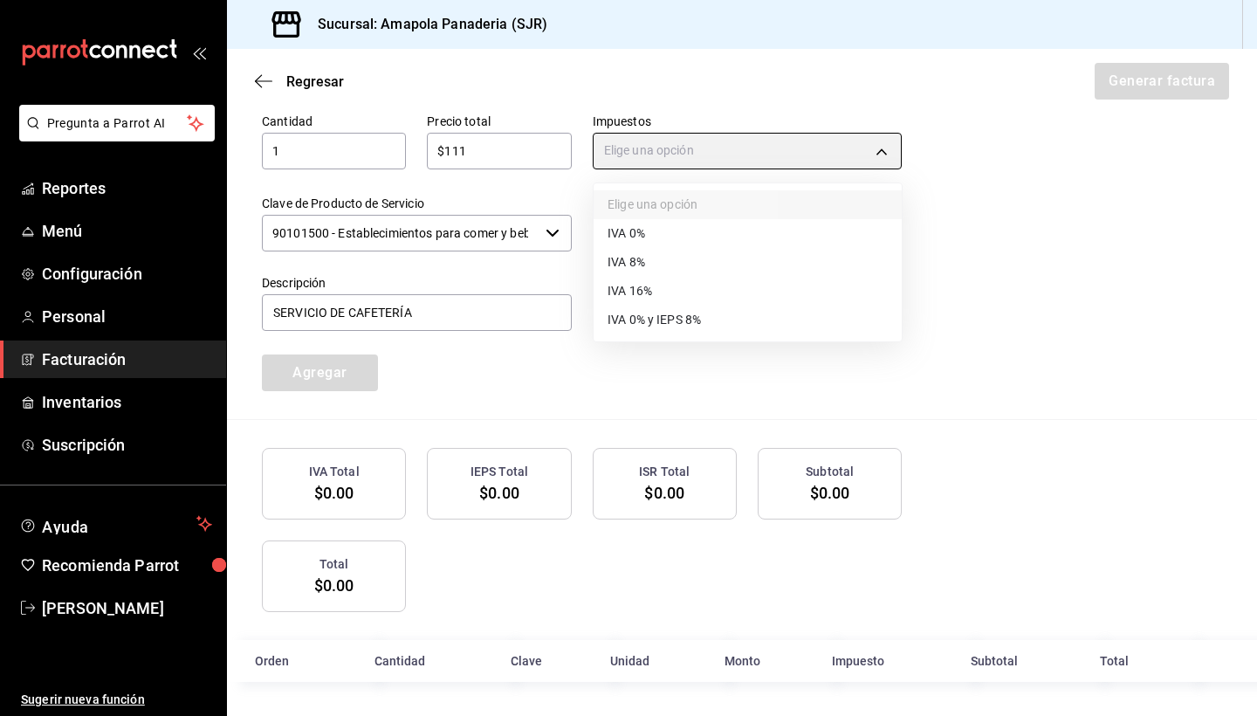
type input "IVA_0"
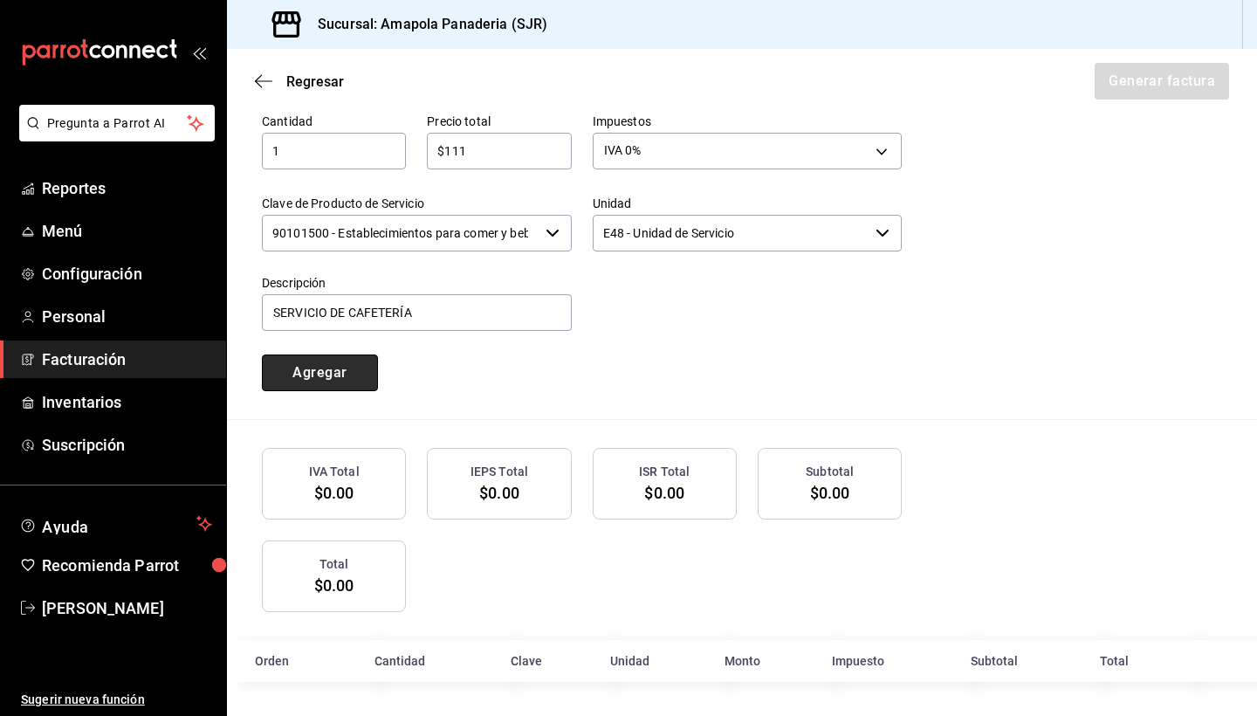
click at [334, 378] on button "Agregar" at bounding box center [320, 373] width 116 height 37
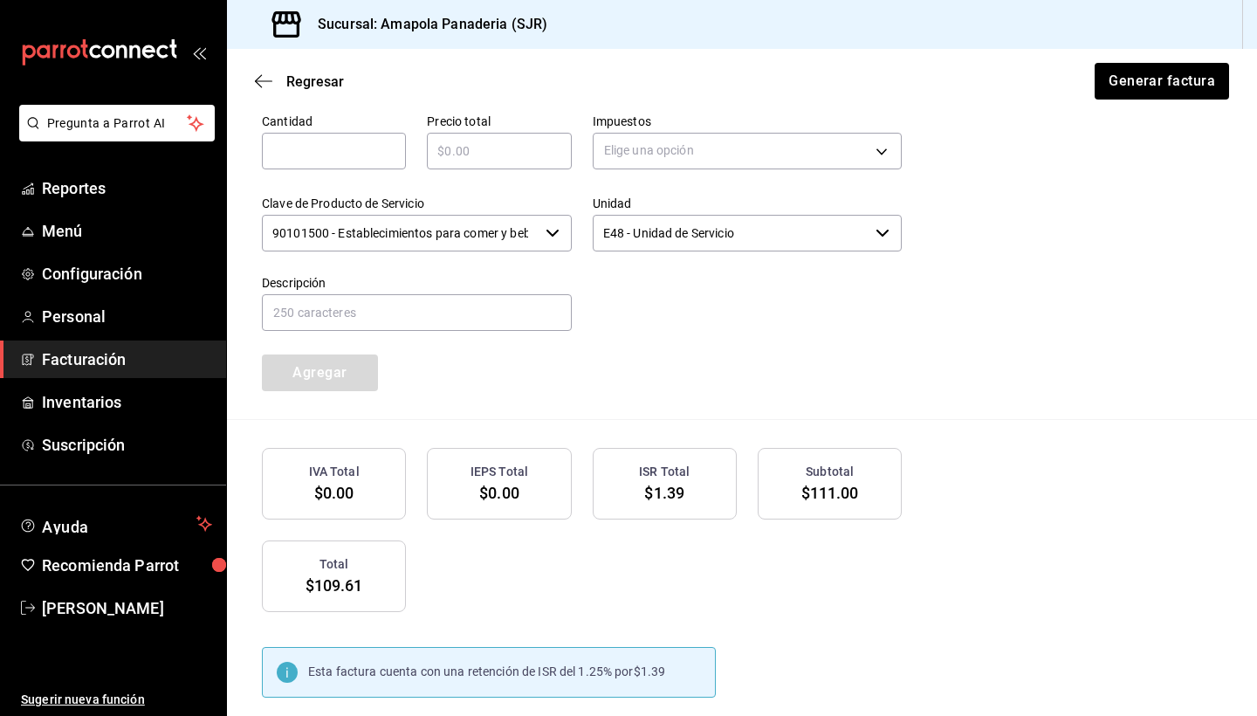
click at [673, 485] on span "$1.39" at bounding box center [664, 493] width 40 height 18
click at [771, 381] on div "Cantidad ​ Precio total ​ Impuestos Elige una opción Clave de Producto de Servi…" at bounding box center [571, 242] width 661 height 299
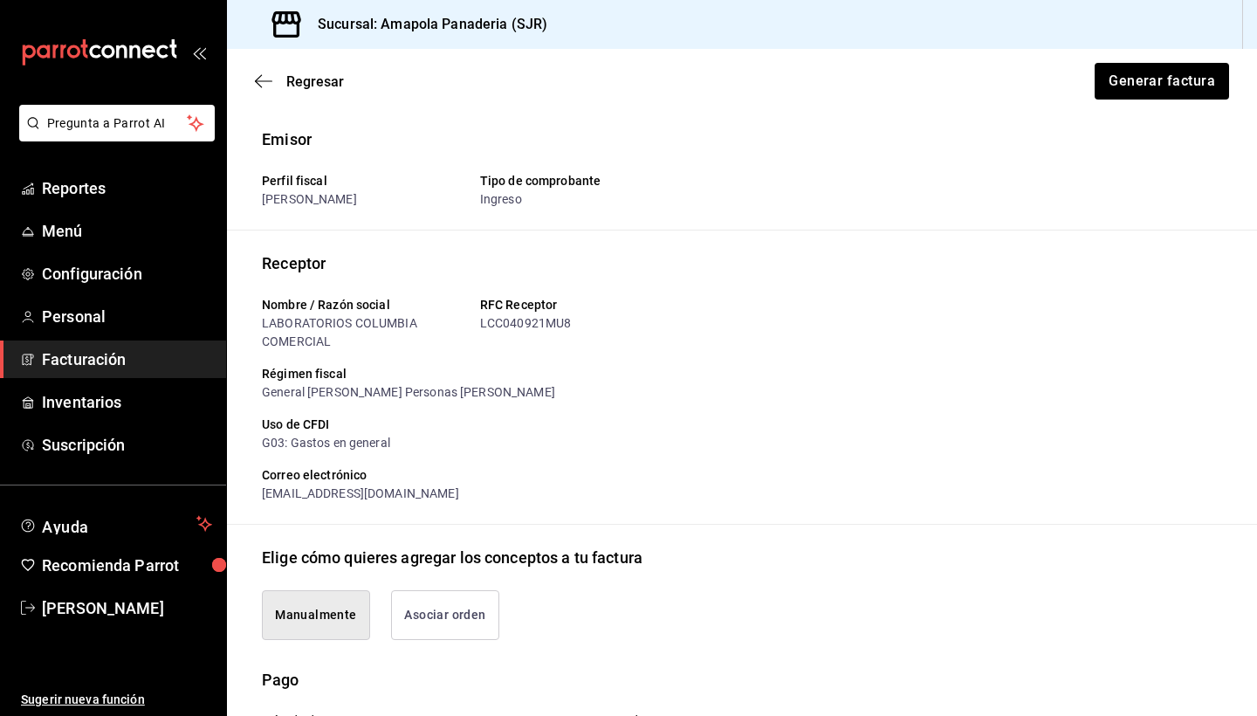
scroll to position [0, 0]
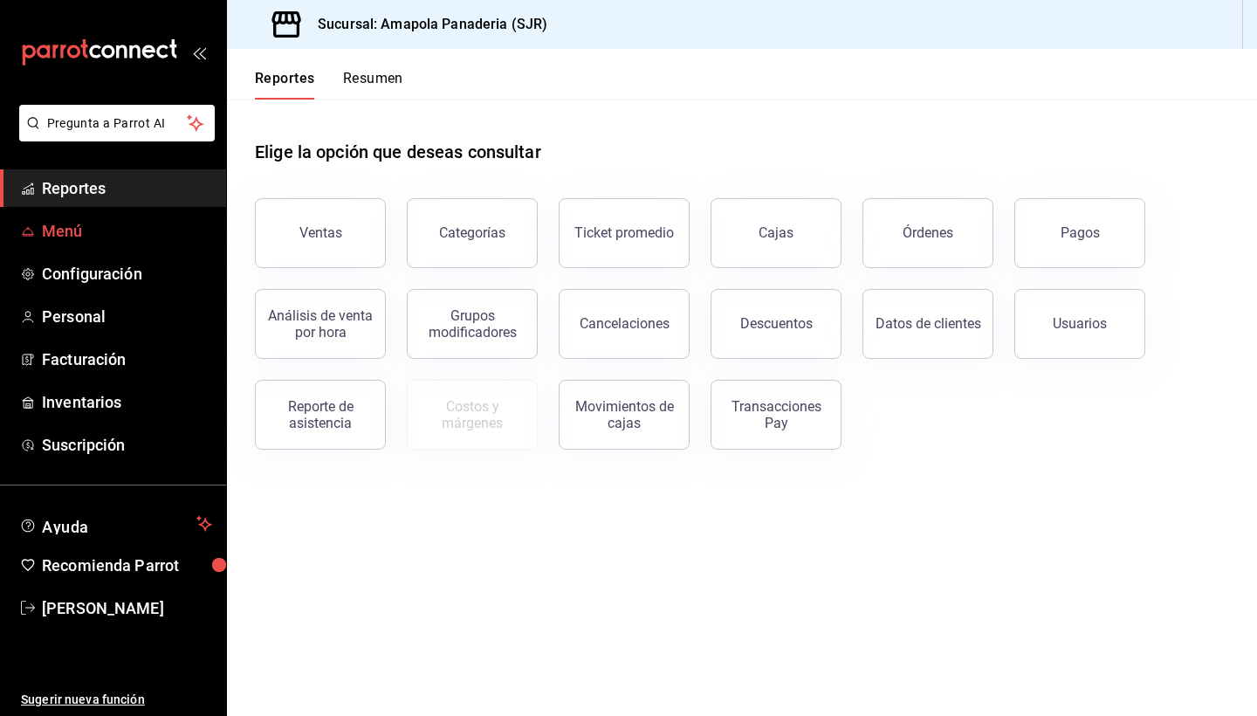
click at [124, 229] on span "Menú" at bounding box center [127, 231] width 170 height 24
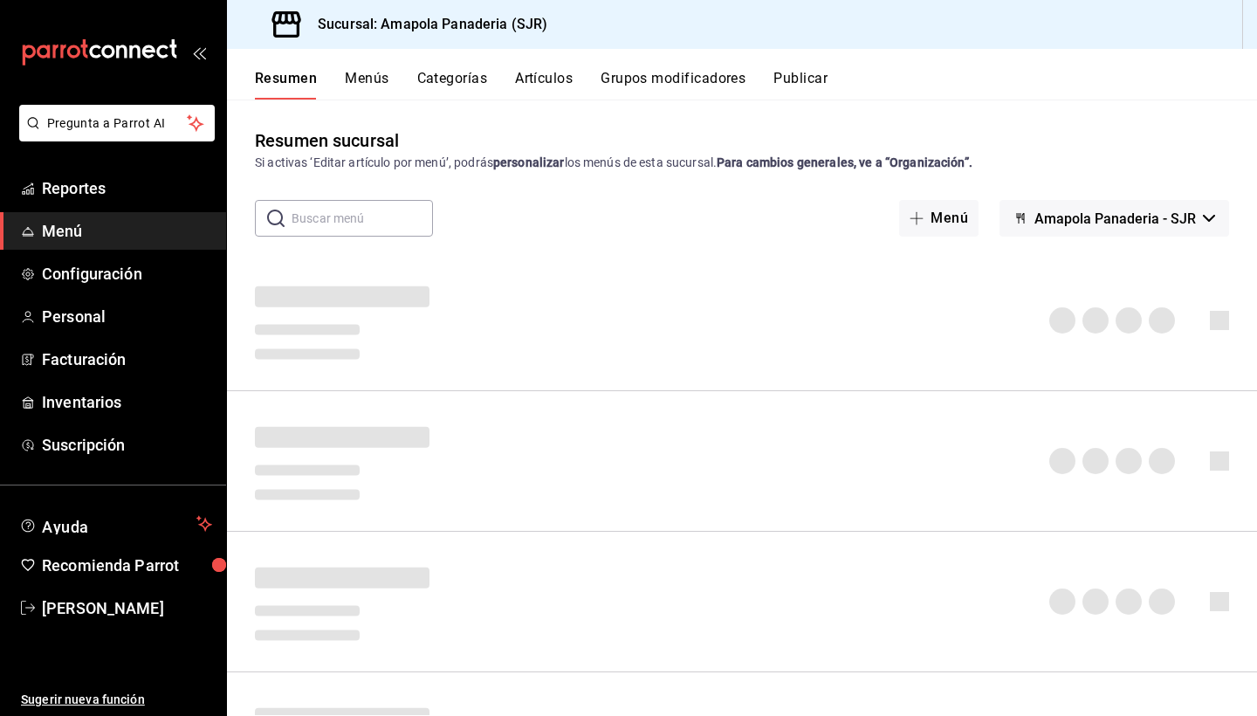
click at [459, 86] on button "Categorías" at bounding box center [452, 85] width 71 height 30
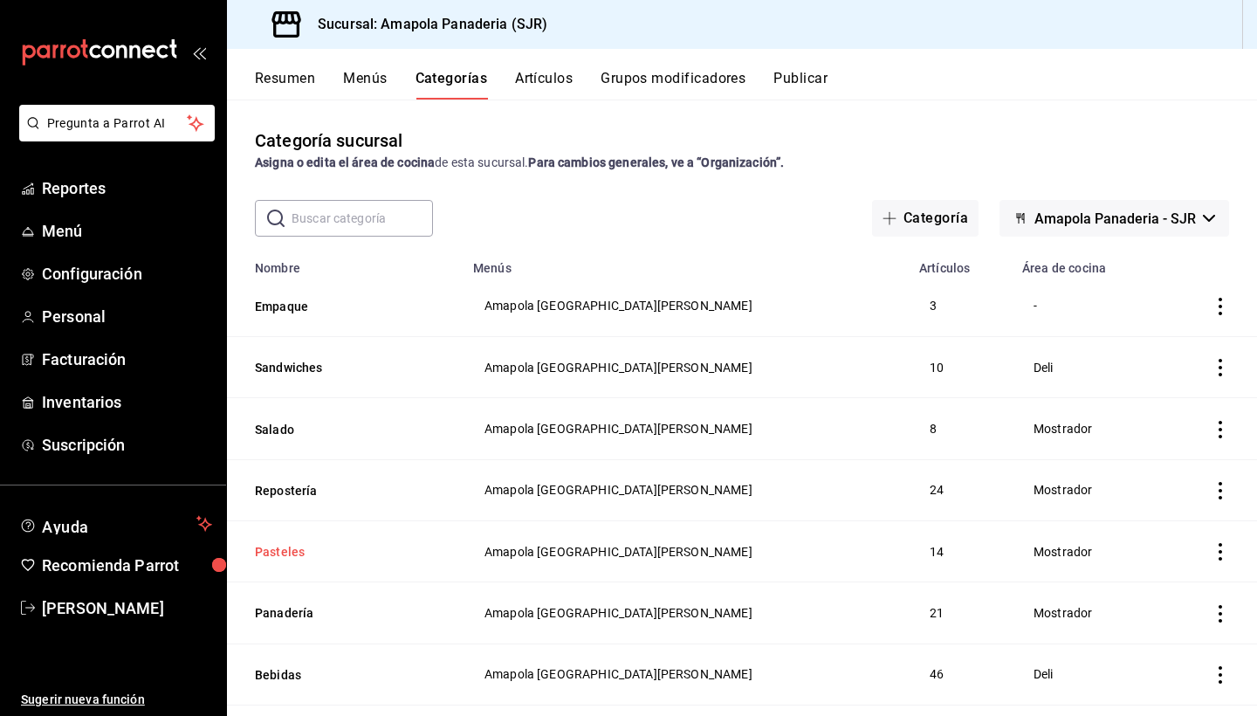
click at [286, 545] on button "Pasteles" at bounding box center [342, 551] width 175 height 17
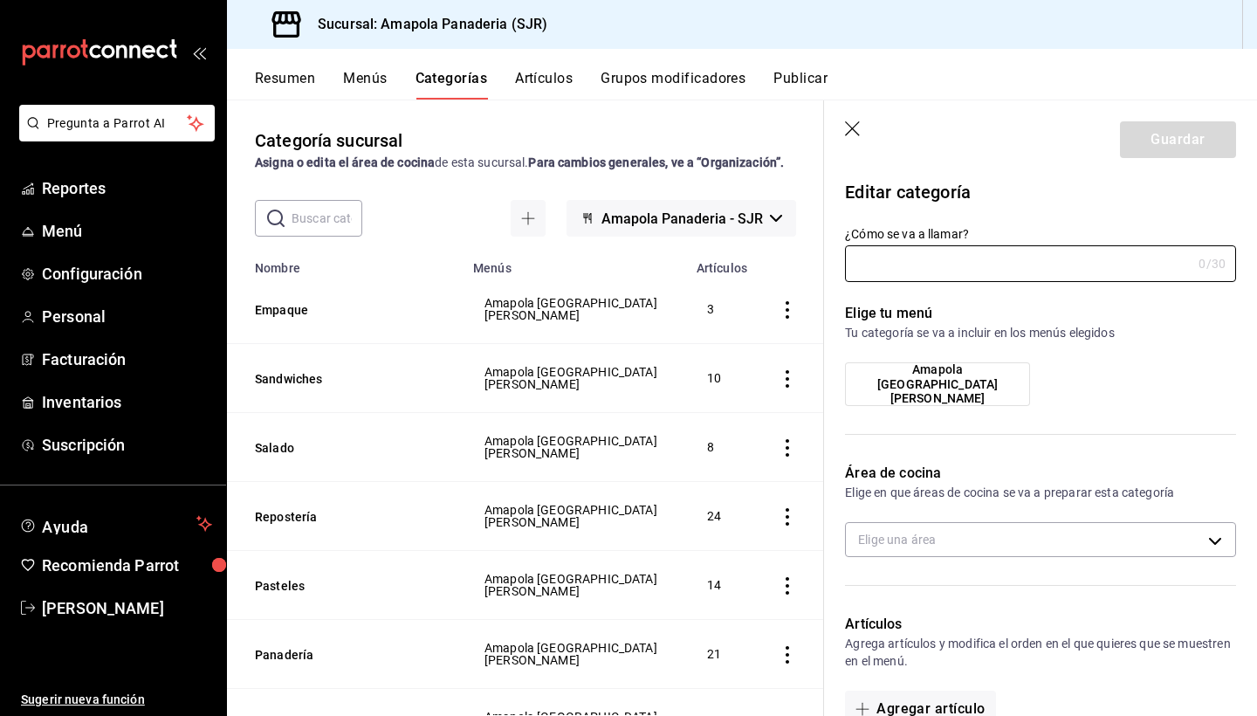
type input "Pasteles"
type input "5c3db25f-a179-454d-95fc-7ba5e5082bfe"
type input "1725633533271"
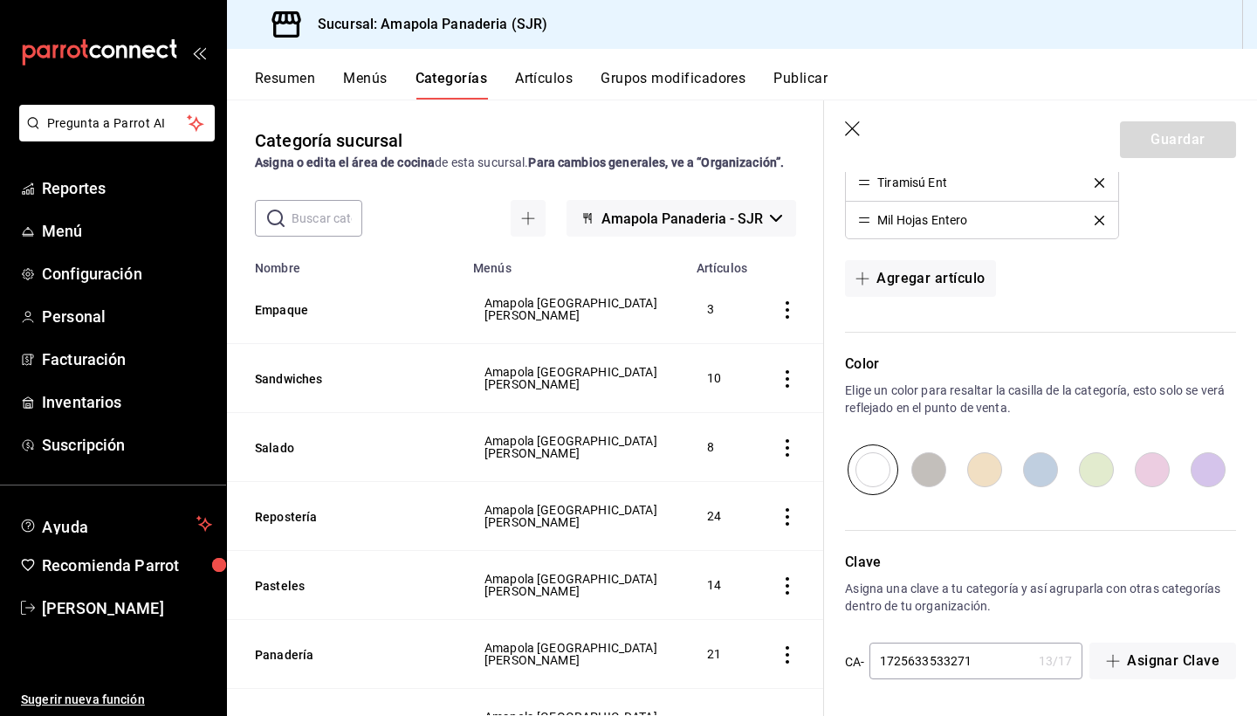
click at [1102, 220] on icon "delete" at bounding box center [1100, 221] width 10 height 10
click at [850, 127] on icon "button" at bounding box center [853, 129] width 17 height 17
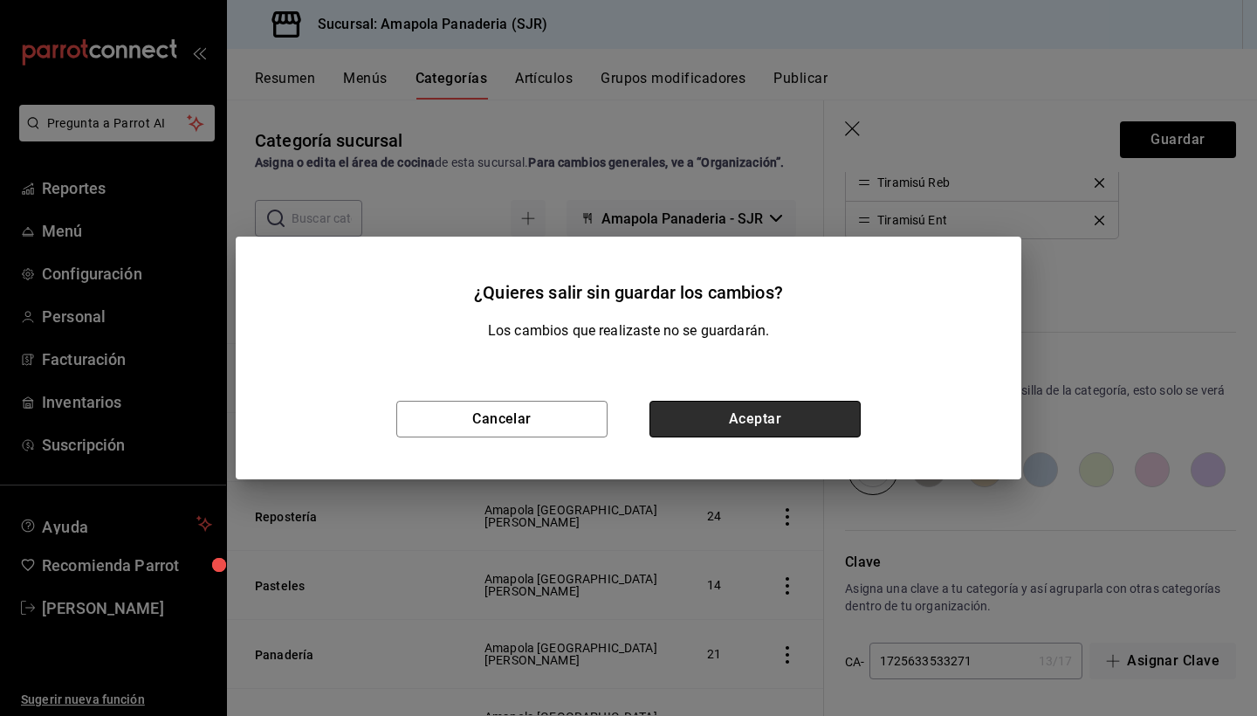
click at [748, 414] on button "Aceptar" at bounding box center [755, 419] width 211 height 37
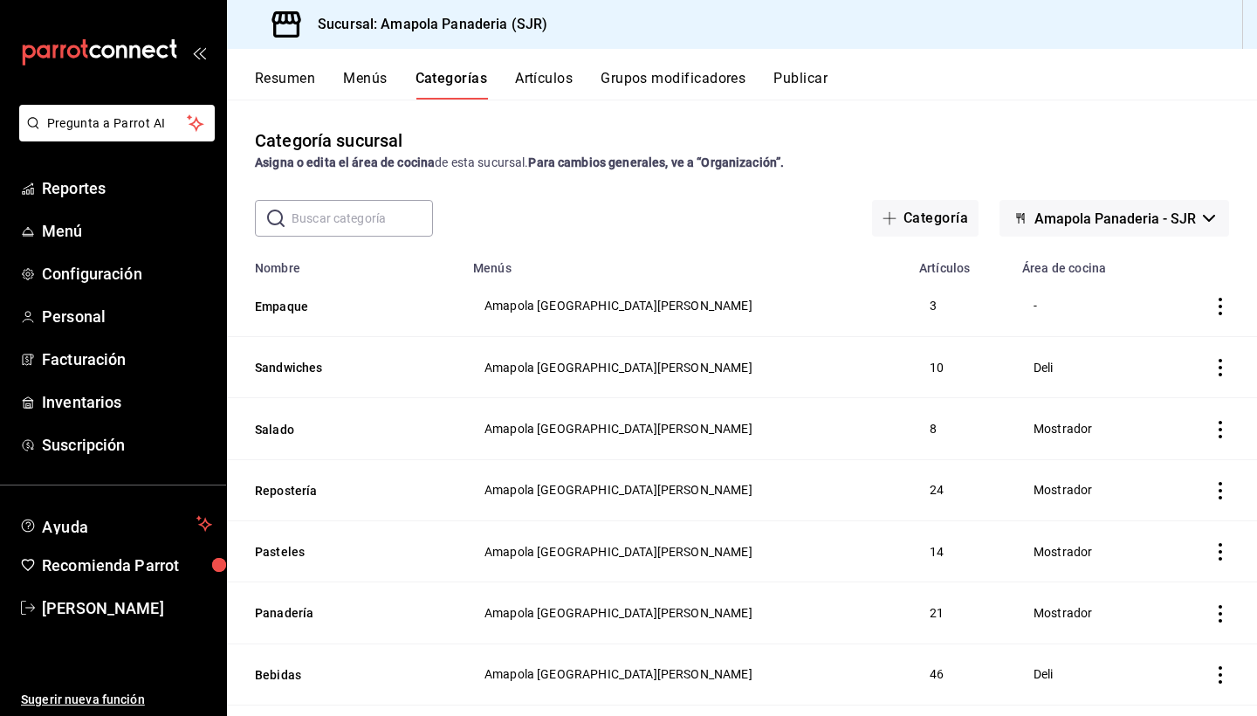
click at [556, 80] on button "Artículos" at bounding box center [544, 85] width 58 height 30
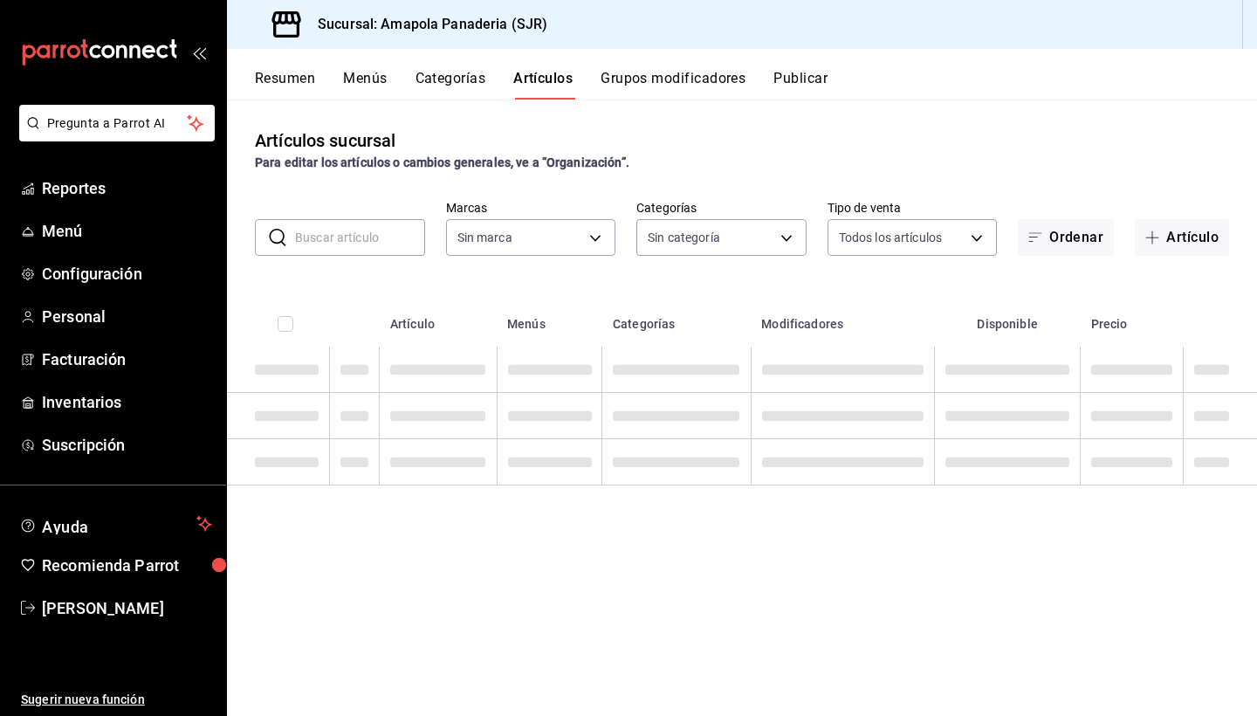
type input "fd167ea7-7224-4c5b-[DATE]-e03c65ddd71c"
type input "ac31a8d4-025f-41b4-ba04-54bf76937bf8,34f4e928-a9cc-4c3e-8621-91ef47076e68,fafb4…"
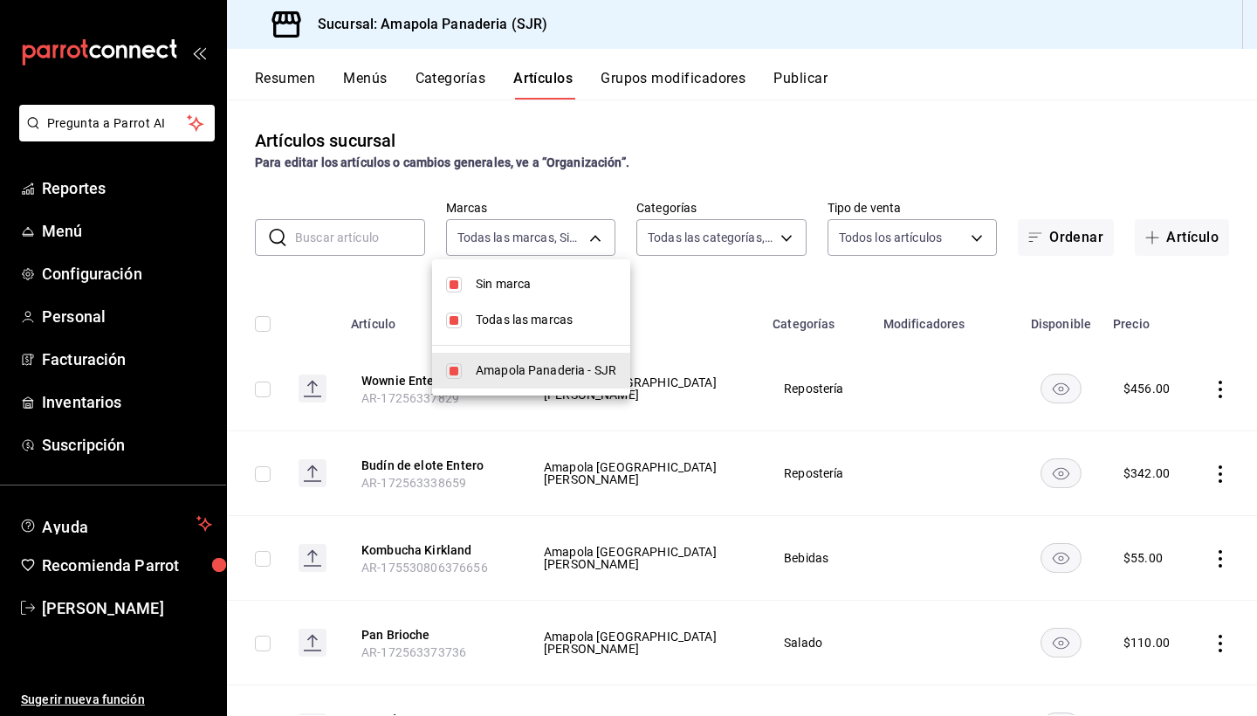
click at [587, 250] on body "Pregunta a Parrot AI Reportes Menú Configuración Personal Facturación Inventari…" at bounding box center [628, 358] width 1257 height 716
click at [687, 237] on div at bounding box center [628, 358] width 1257 height 716
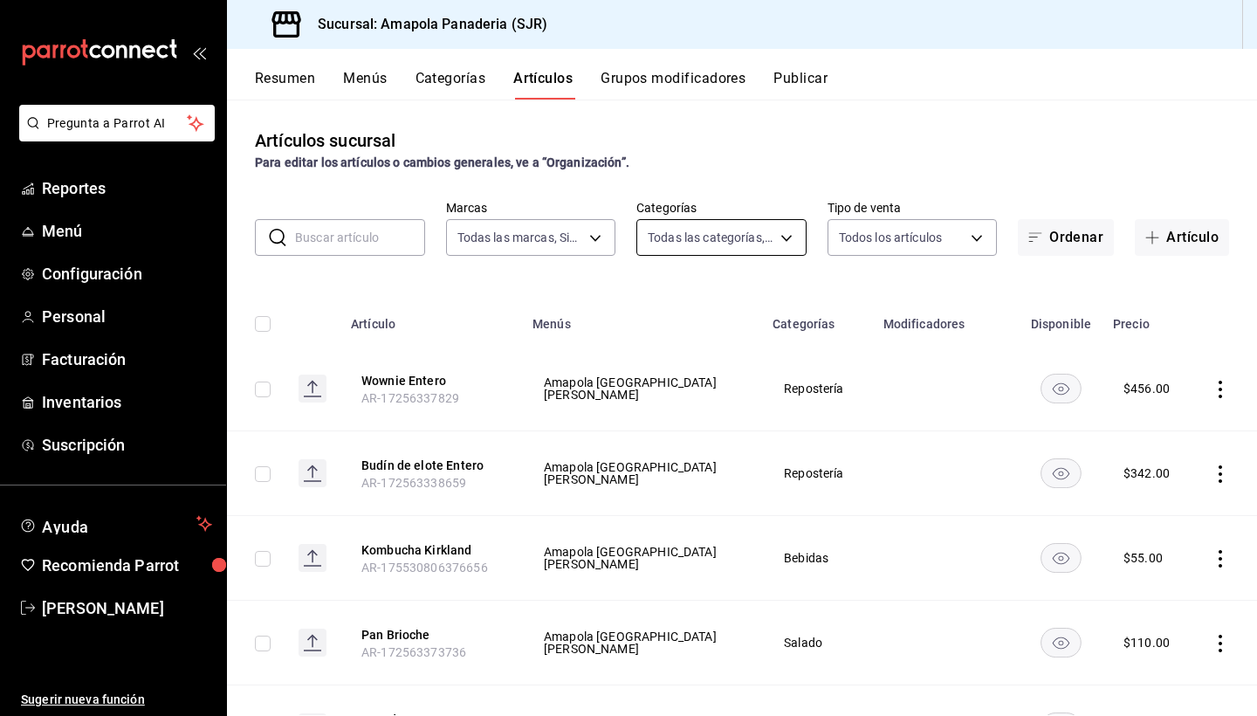
click at [699, 235] on body "Pregunta a Parrot AI Reportes Menú Configuración Personal Facturación Inventari…" at bounding box center [628, 358] width 1257 height 716
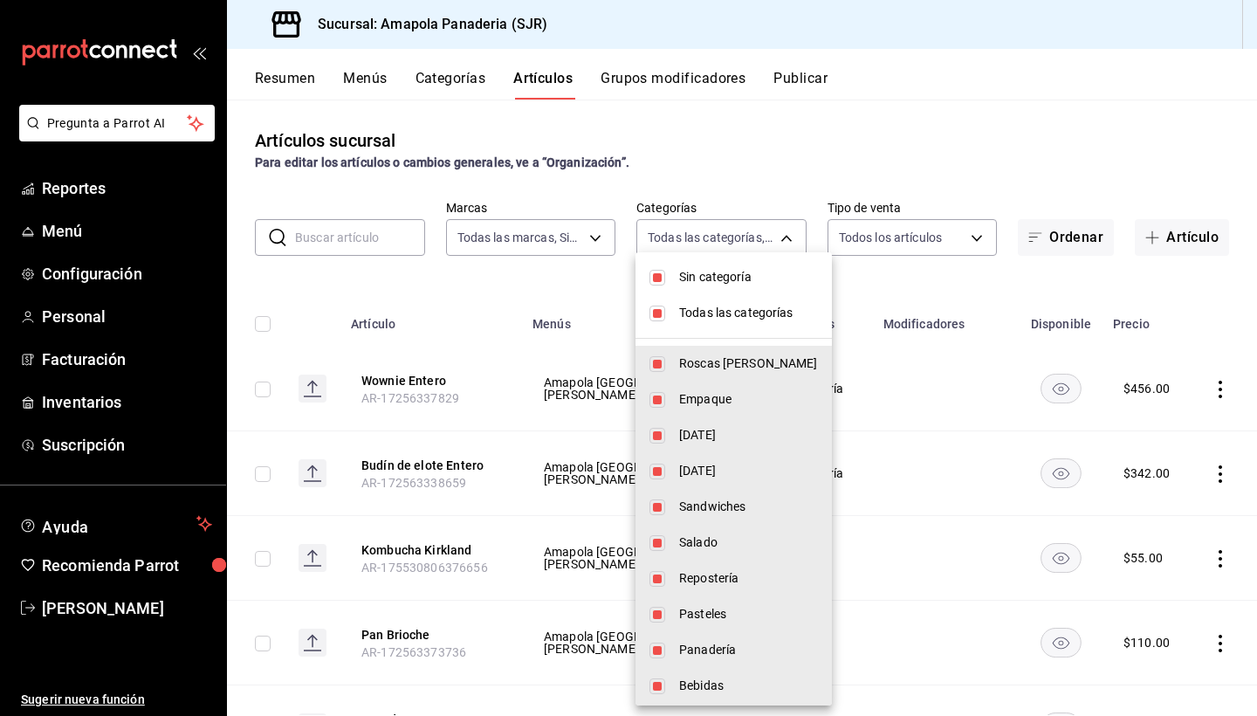
click at [715, 283] on span "Sin categoría" at bounding box center [748, 277] width 139 height 18
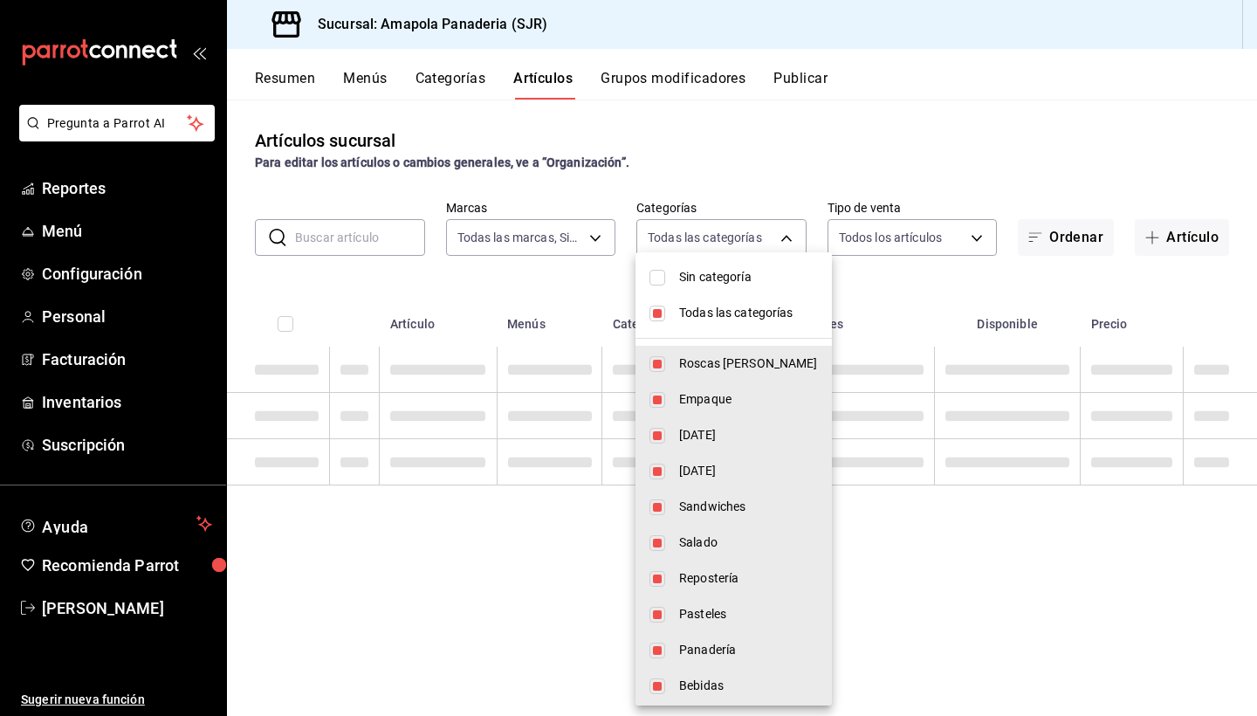
checkbox input "false"
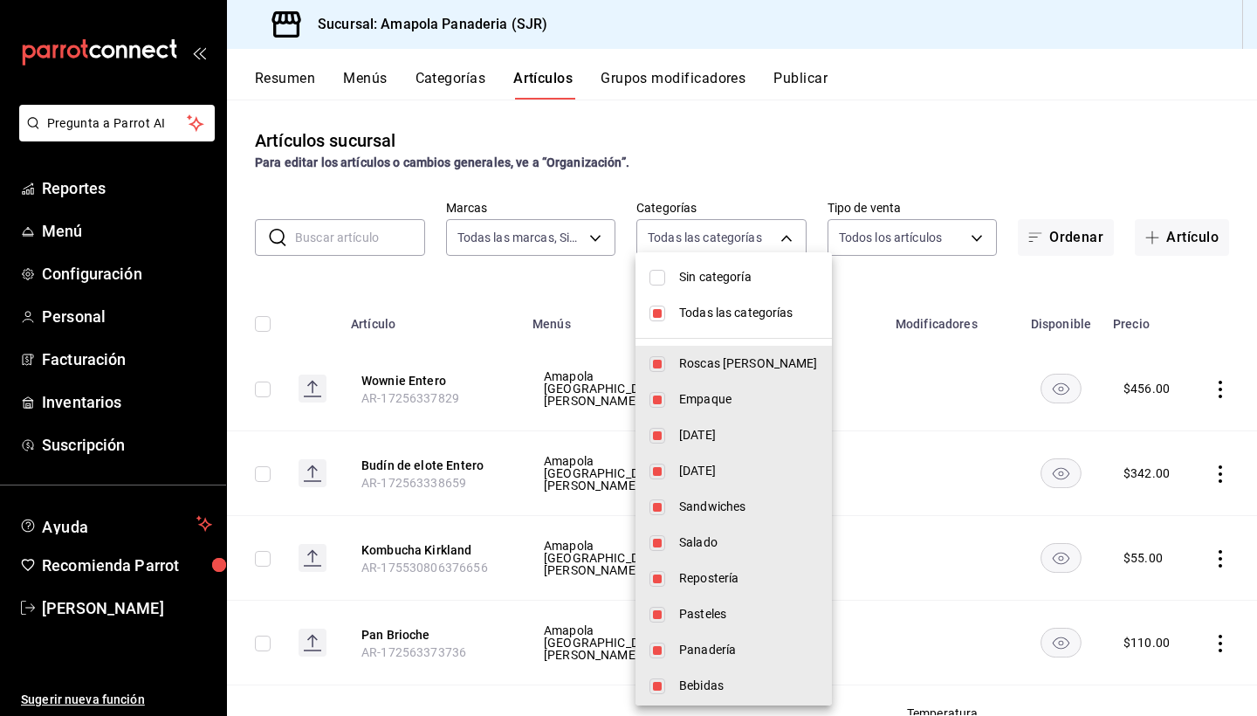
click at [740, 317] on span "Todas las categorías" at bounding box center [748, 313] width 139 height 18
checkbox input "false"
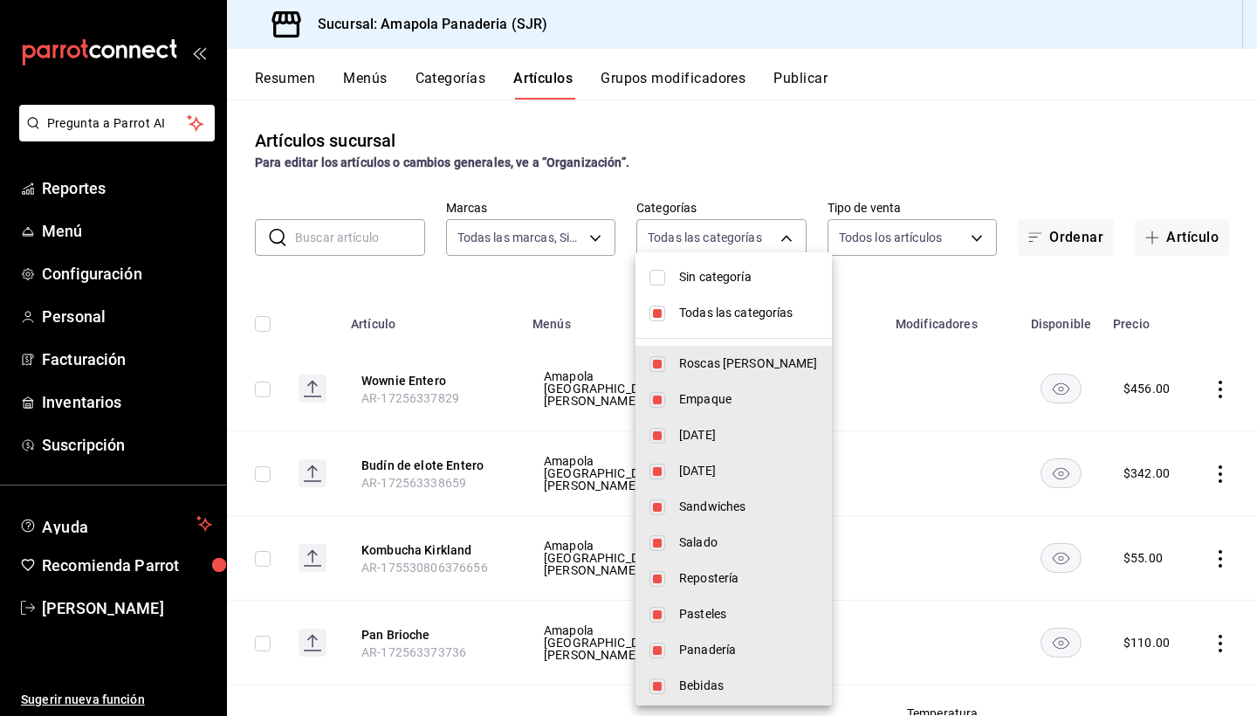
checkbox input "false"
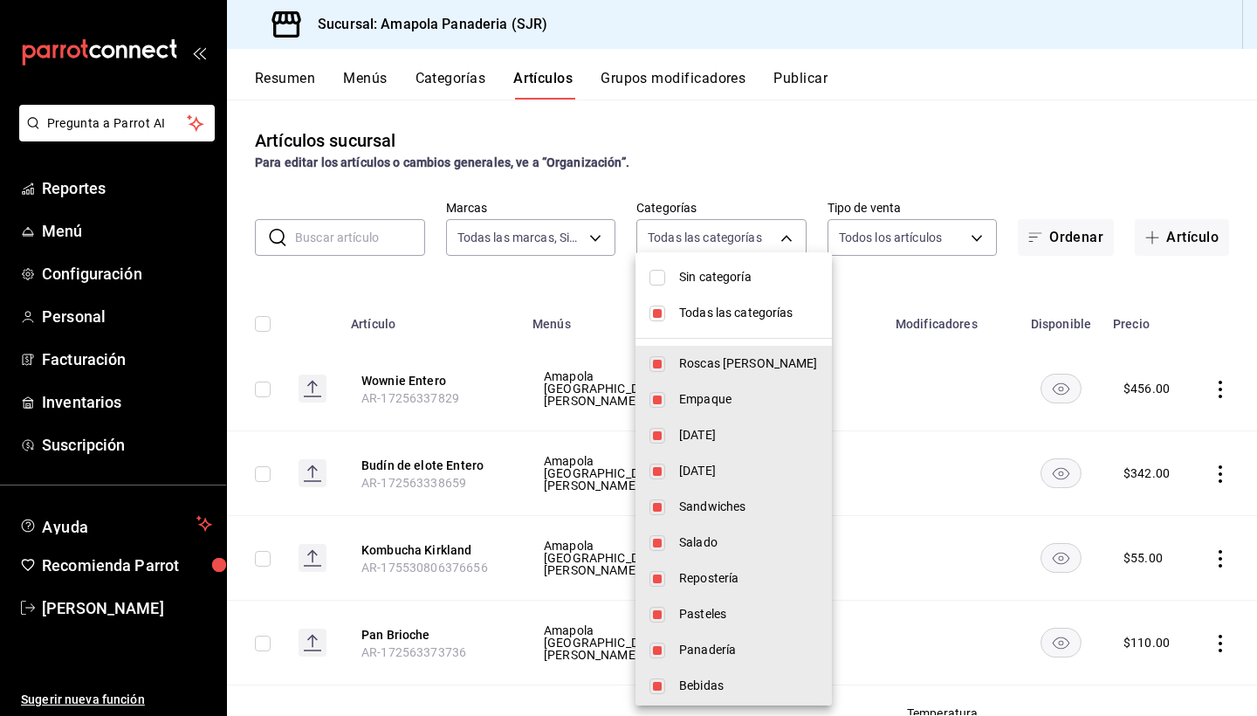
checkbox input "false"
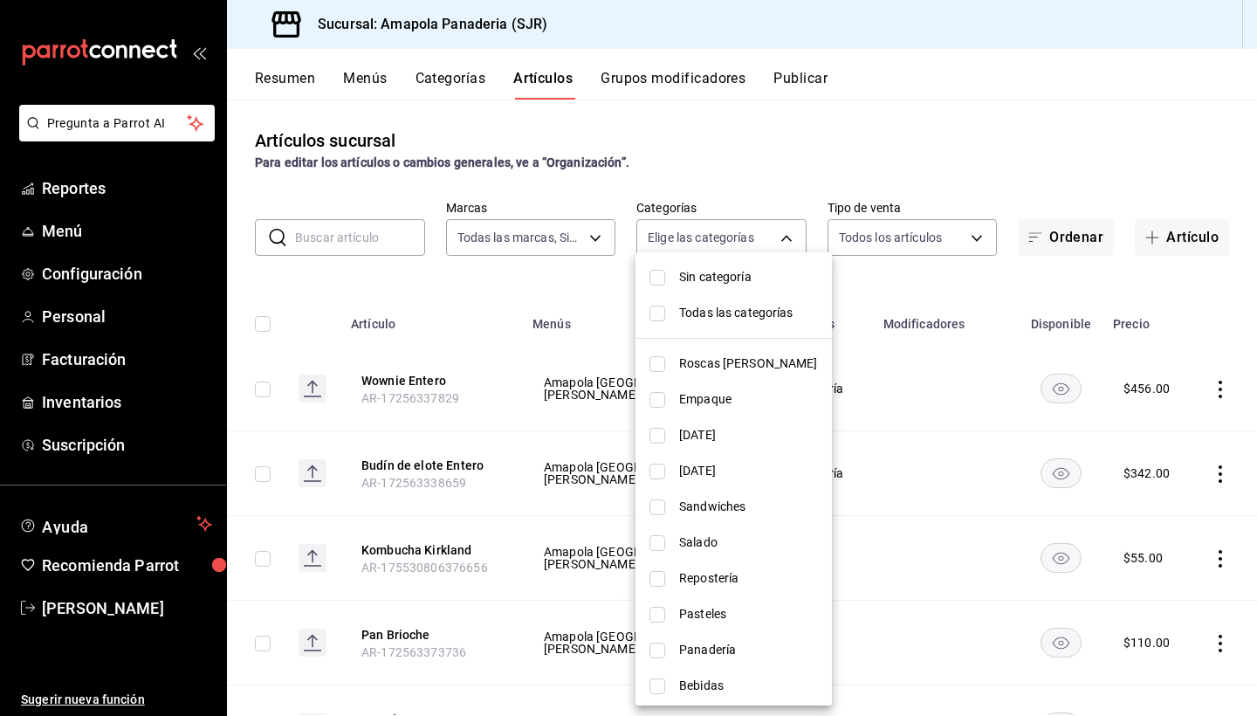
click at [747, 604] on li "Pasteles" at bounding box center [734, 614] width 196 height 36
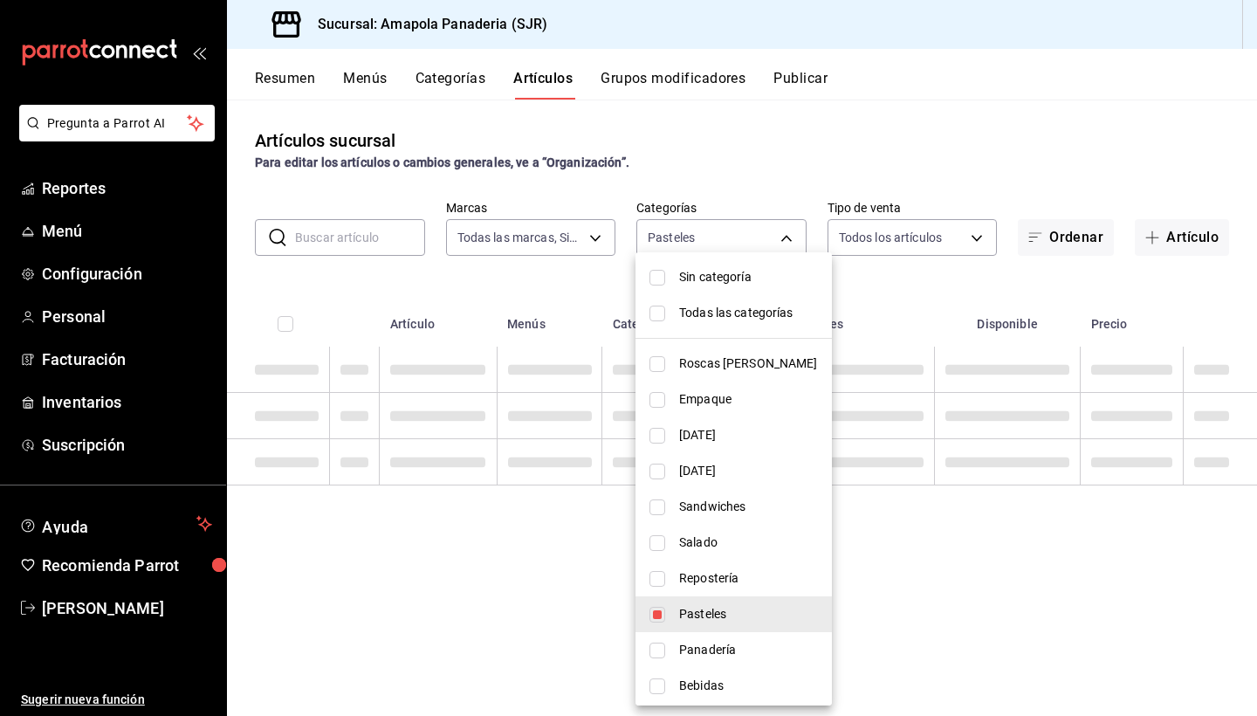
type input "c756feec-b40a-4a63-9bd6-242aa9923203"
checkbox input "true"
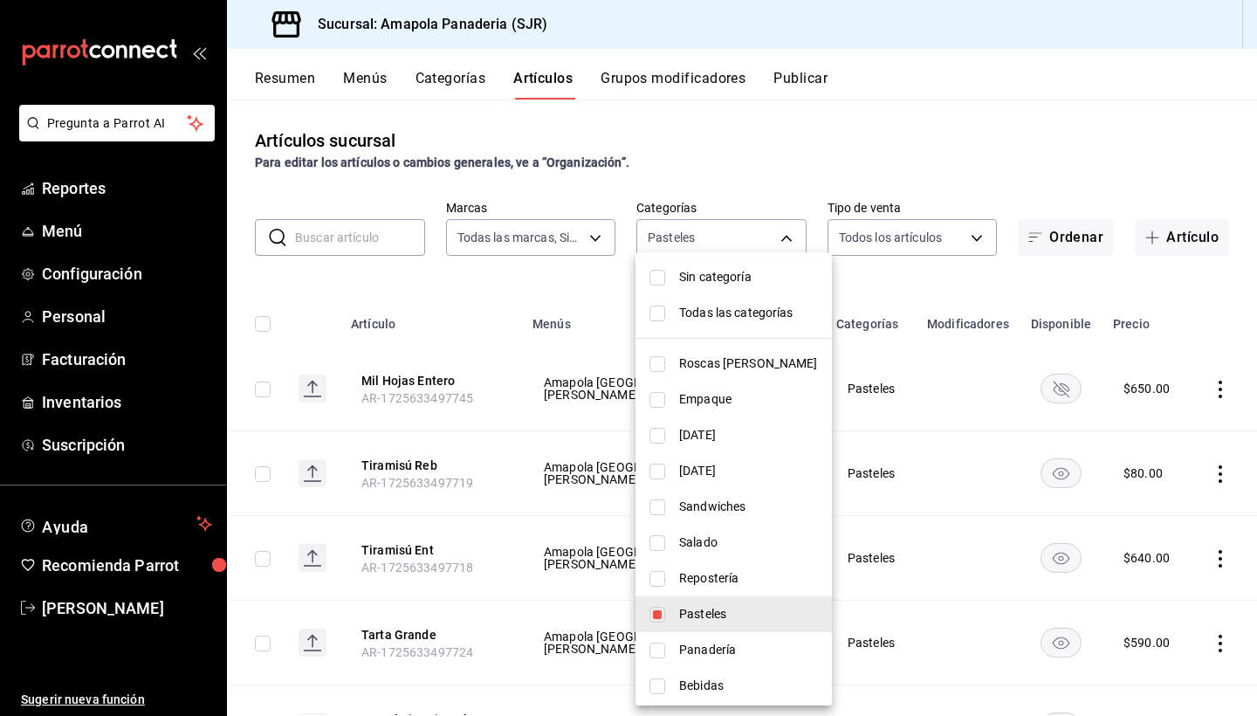
click at [974, 156] on div at bounding box center [628, 358] width 1257 height 716
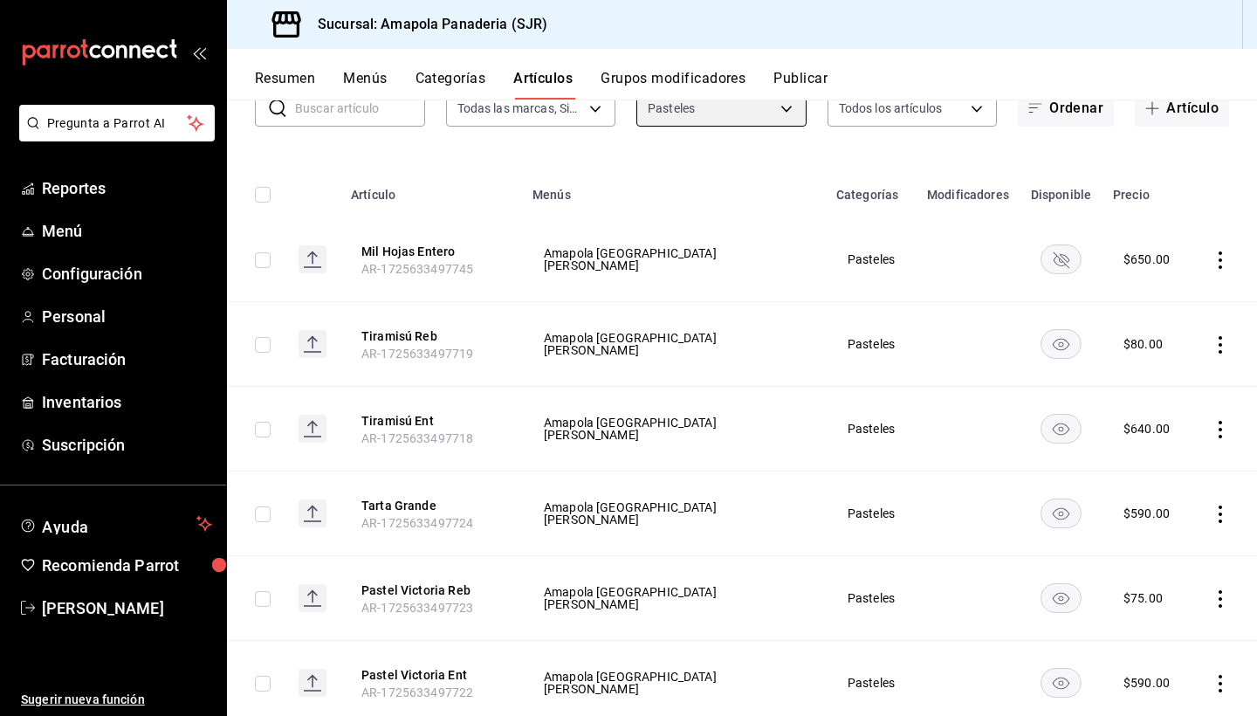
scroll to position [130, 0]
click at [1222, 513] on icon "actions" at bounding box center [1220, 513] width 3 height 17
click at [1194, 553] on li "Editar" at bounding box center [1152, 554] width 105 height 36
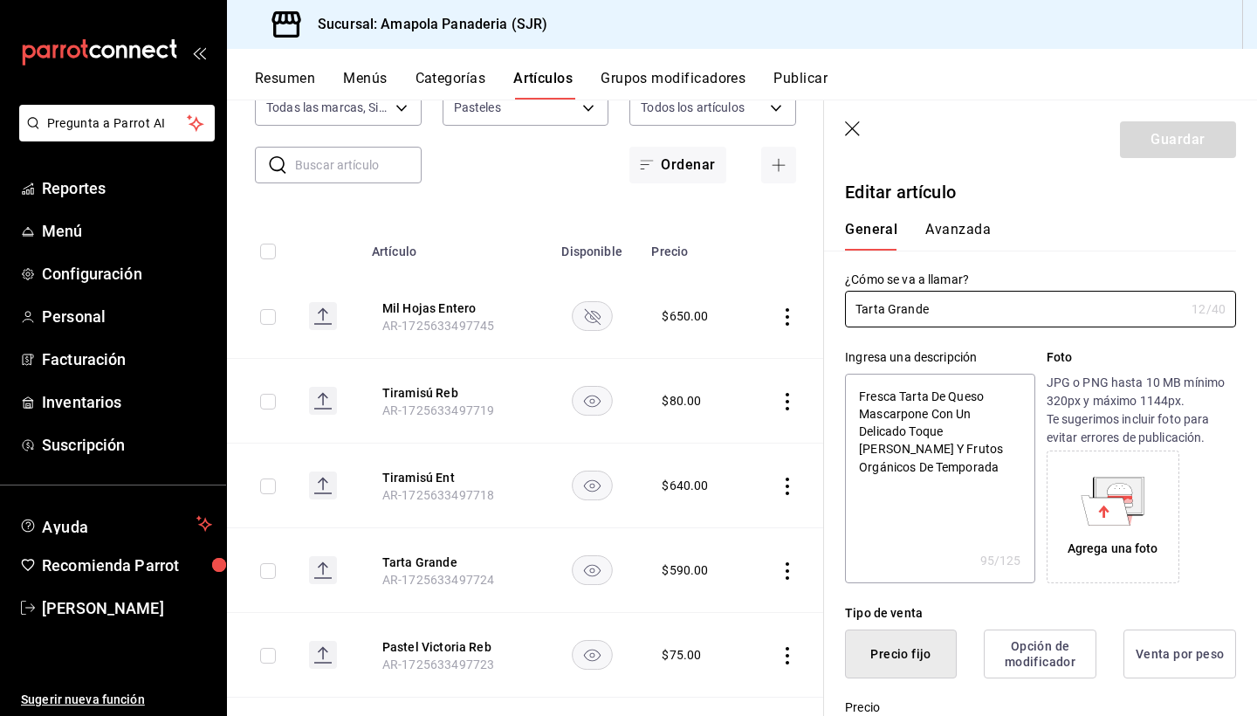
type textarea "x"
type input "$590.00"
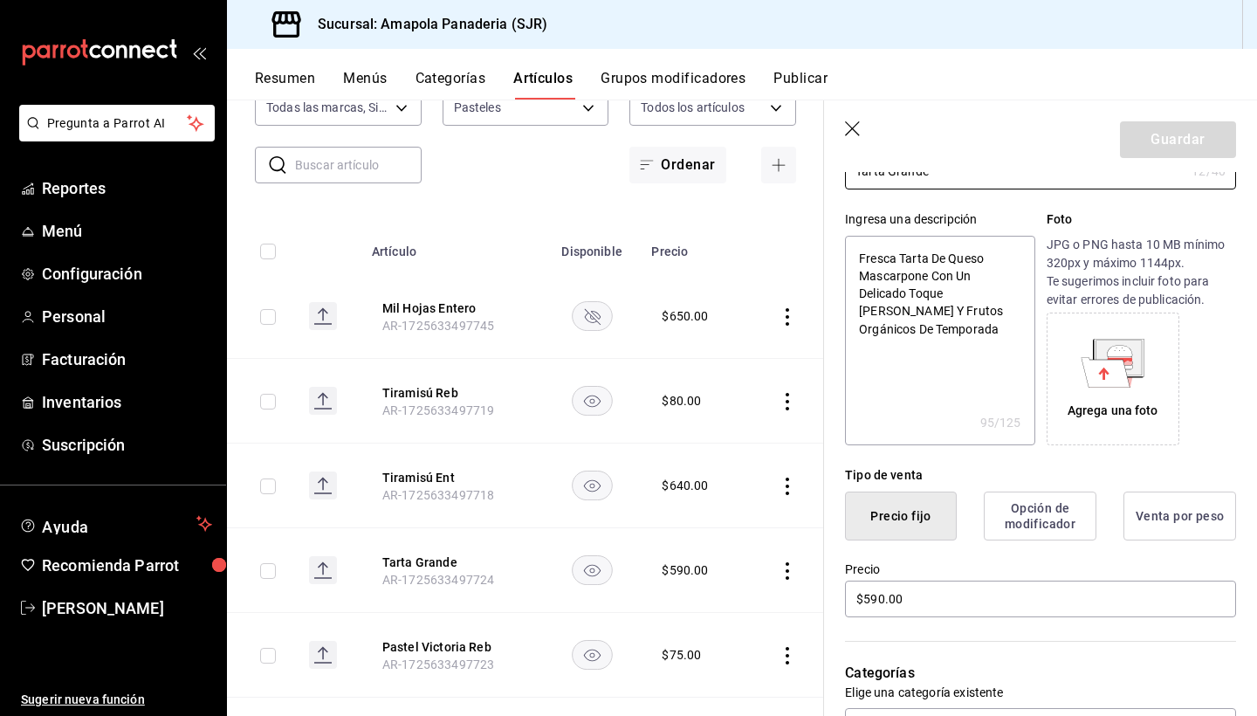
scroll to position [134, 0]
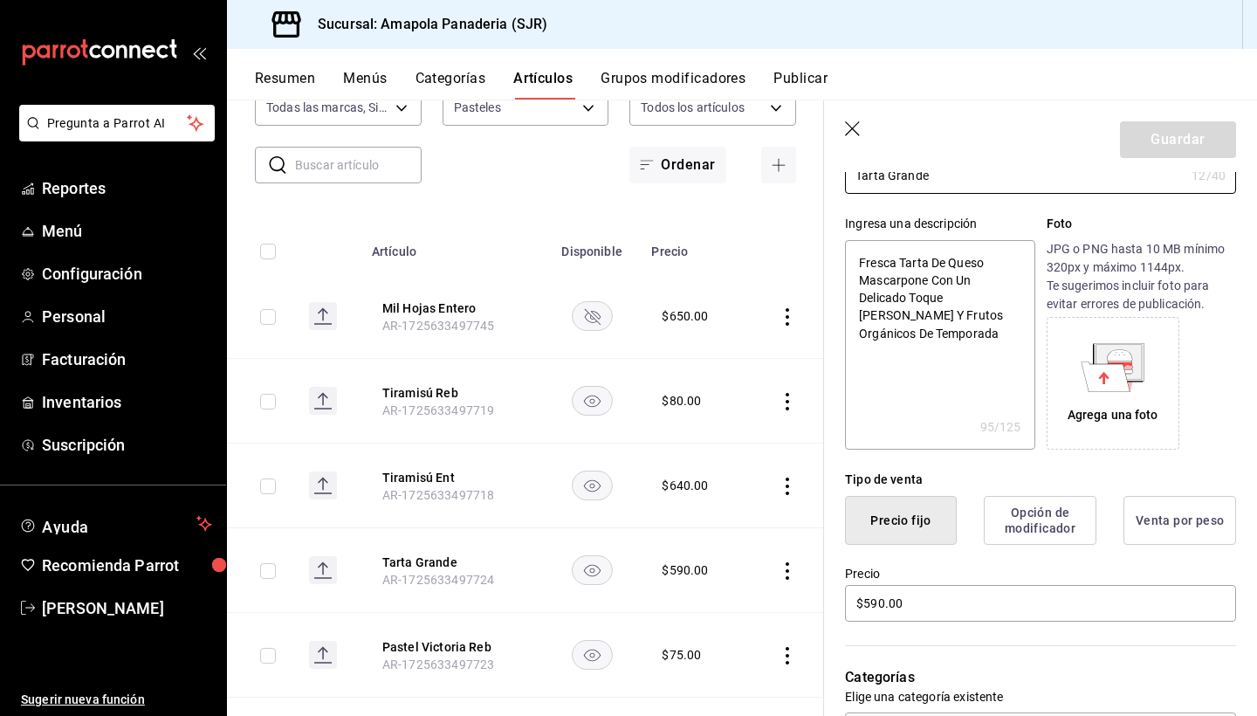
click at [848, 125] on icon "button" at bounding box center [853, 129] width 17 height 17
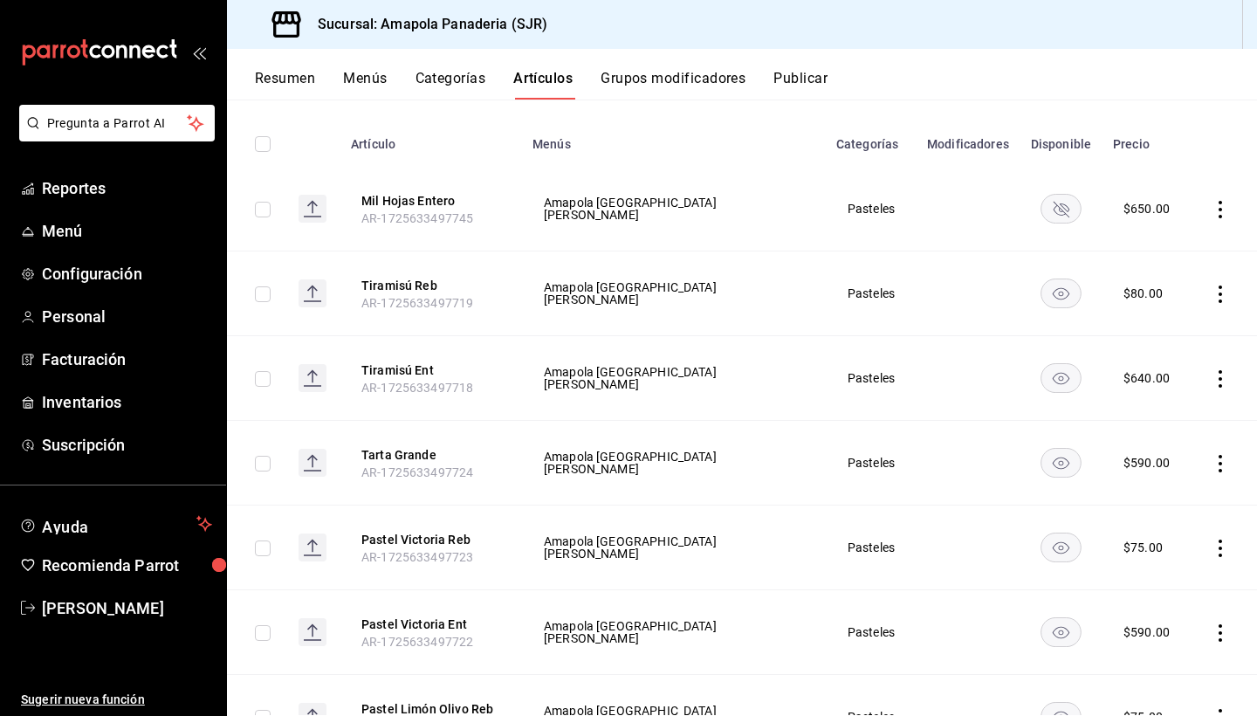
scroll to position [185, 0]
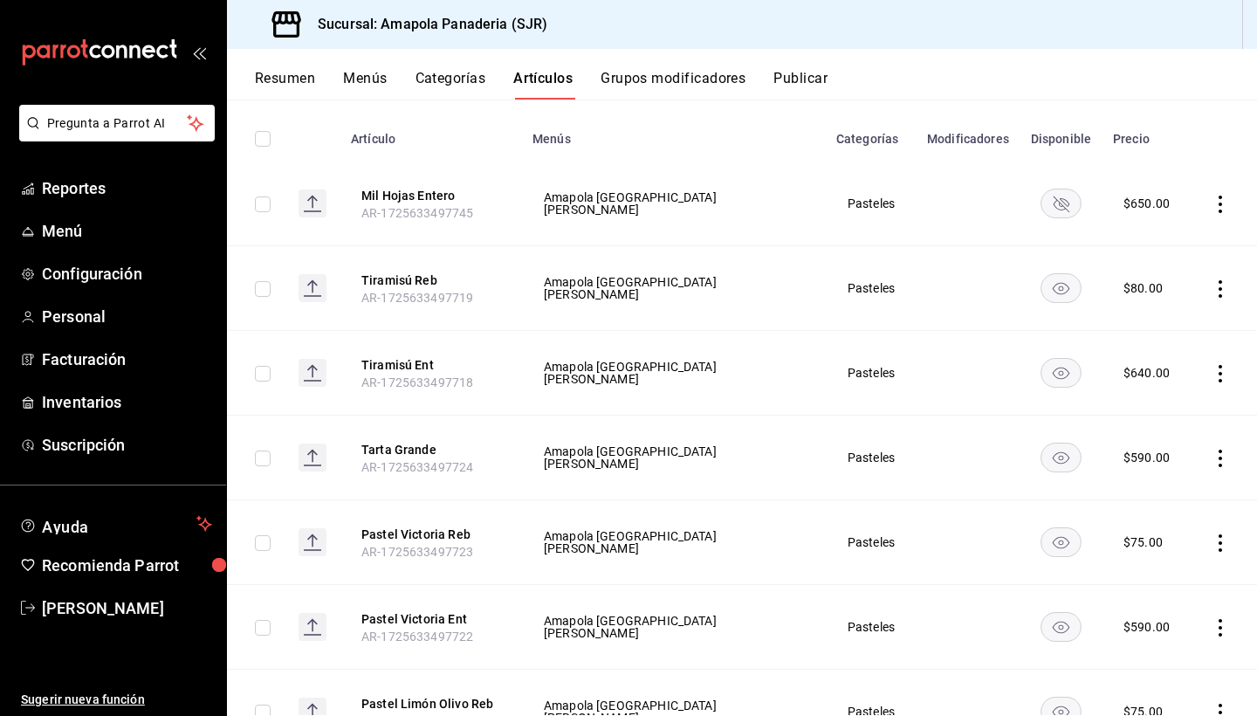
click at [1217, 455] on icon "actions" at bounding box center [1220, 458] width 17 height 17
click at [1161, 499] on span "Editar" at bounding box center [1168, 499] width 45 height 18
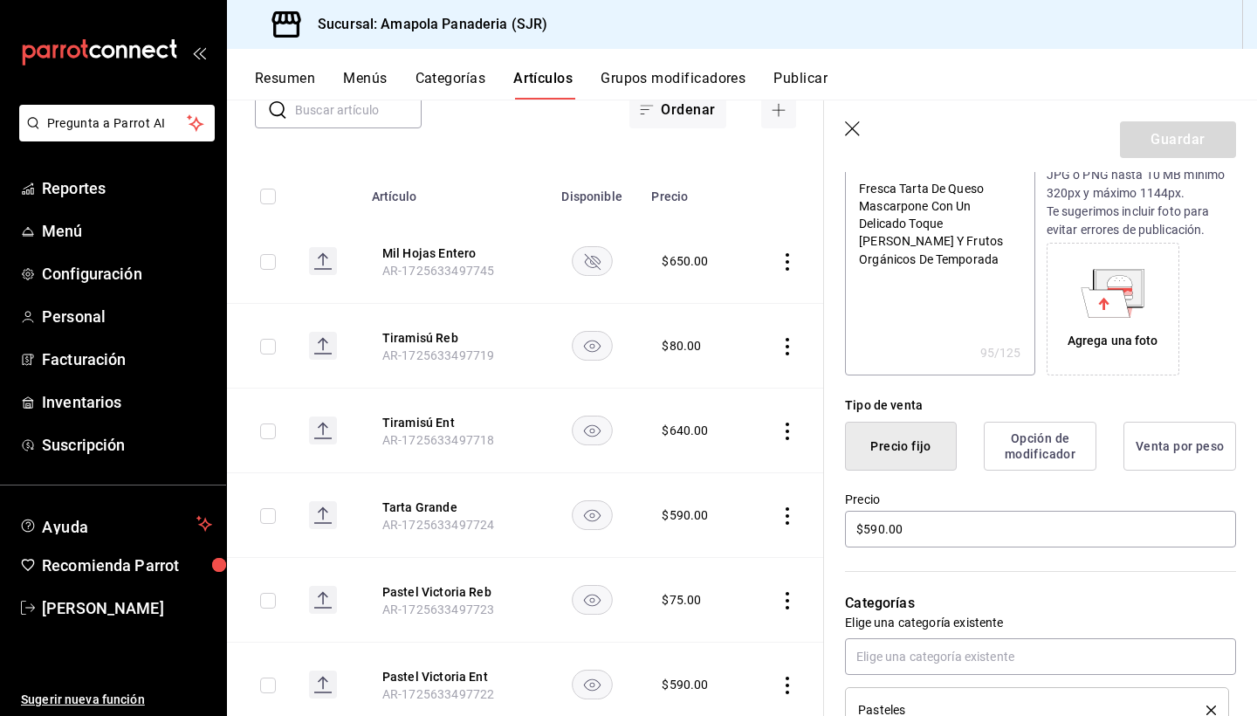
scroll to position [216, 0]
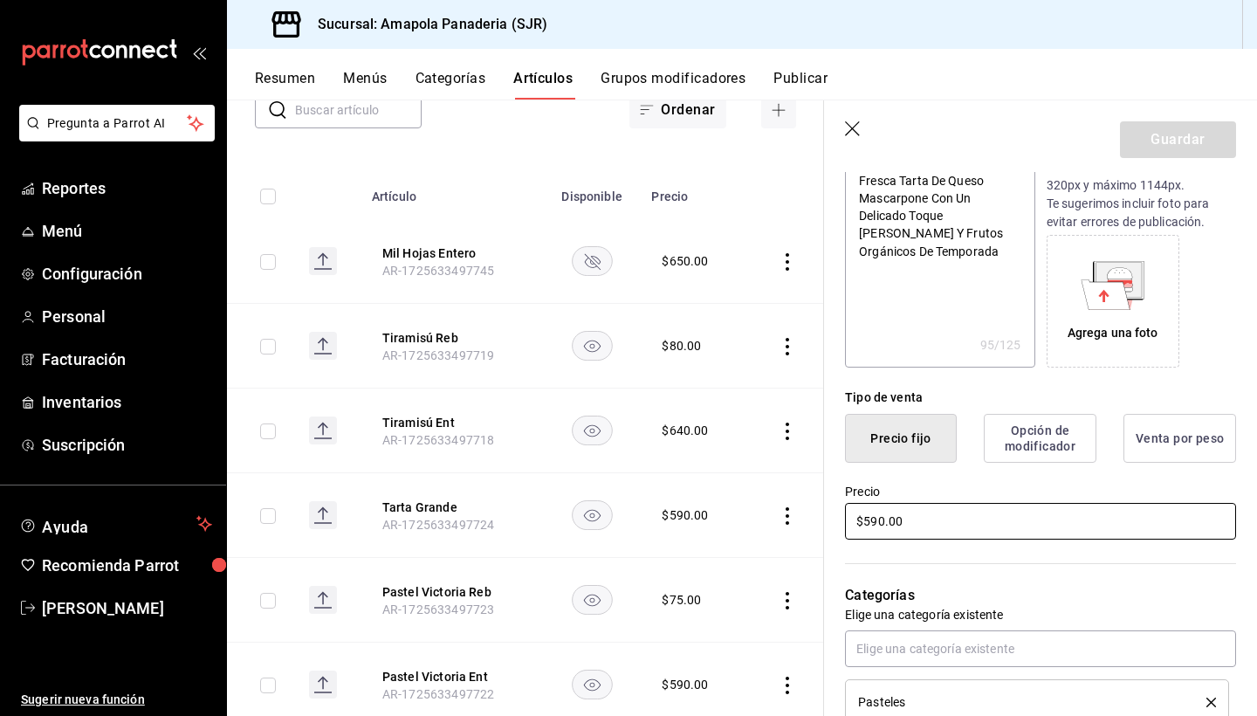
click at [919, 519] on input "$590.00" at bounding box center [1040, 521] width 391 height 37
type textarea "x"
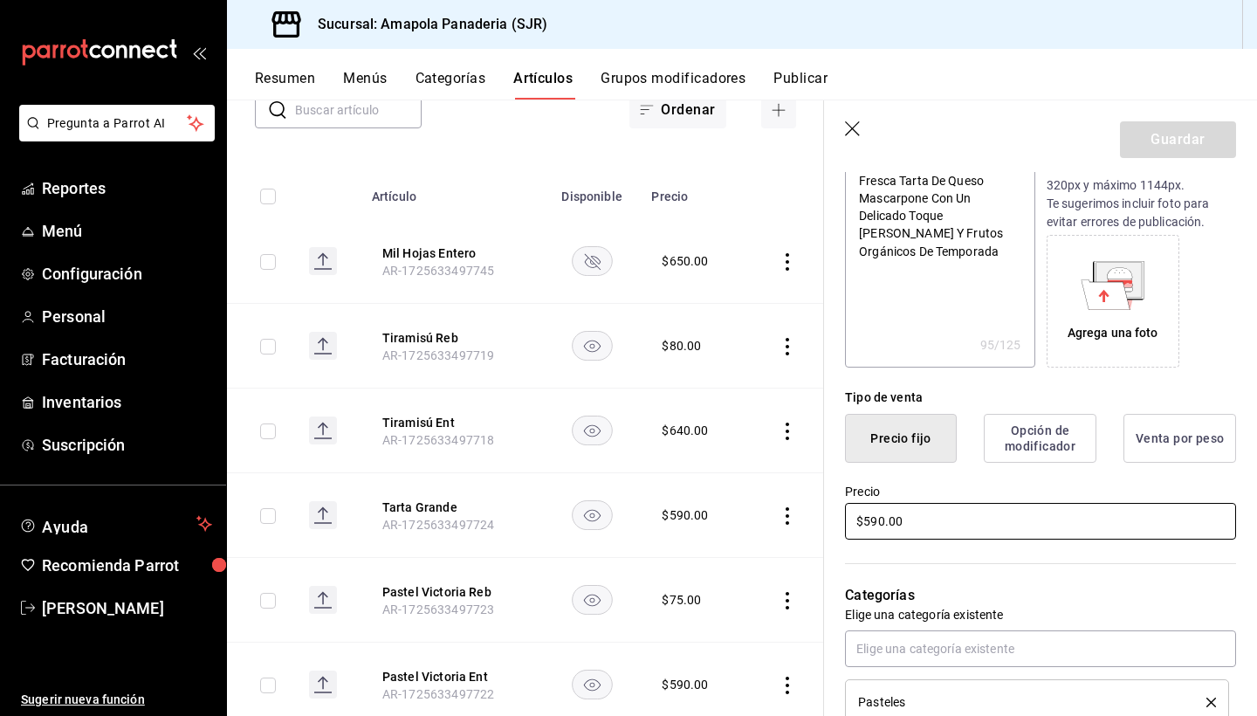
type input "$6.00"
type textarea "x"
type input "$64.00"
type textarea "x"
type input "$640.00"
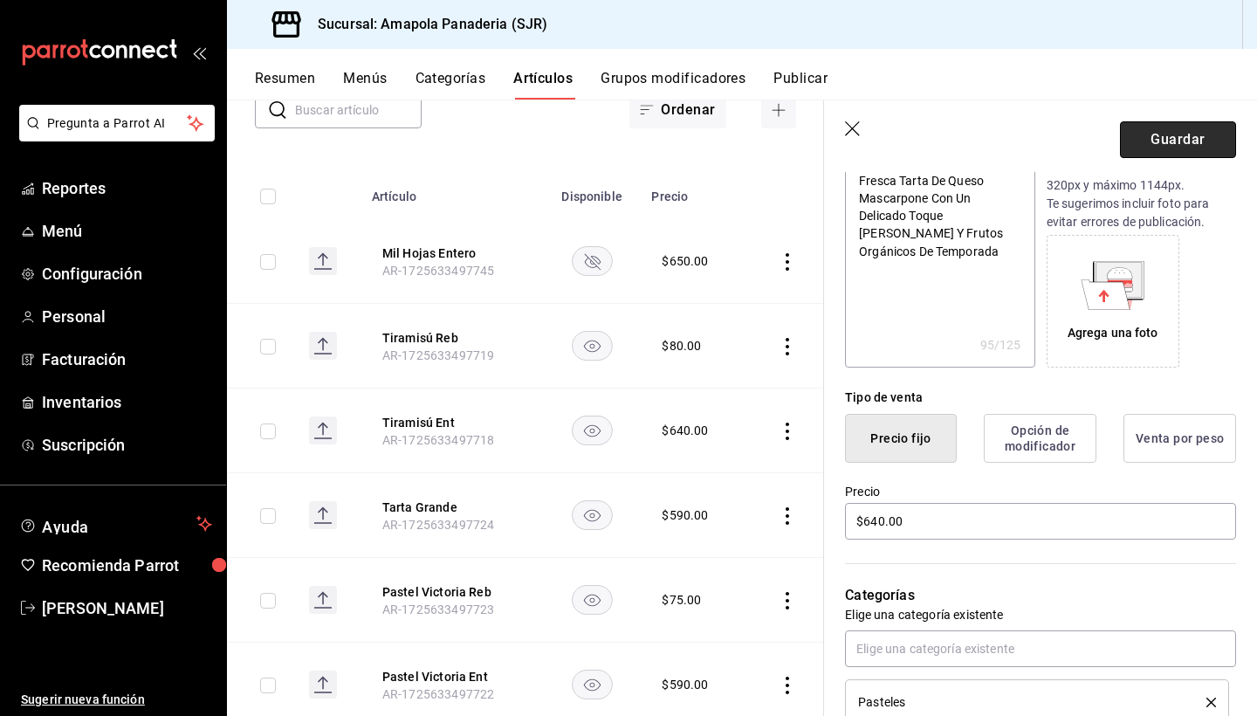
click at [1163, 127] on button "Guardar" at bounding box center [1178, 139] width 116 height 37
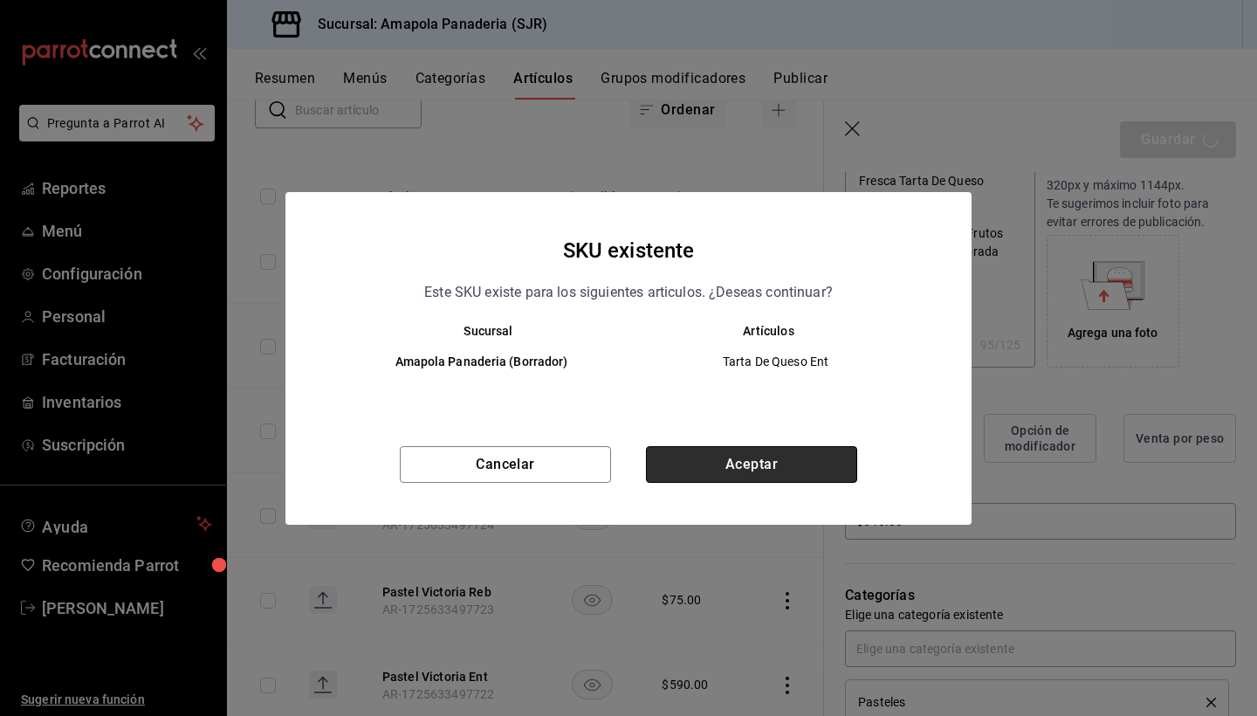
click at [791, 462] on button "Aceptar" at bounding box center [751, 464] width 211 height 37
type textarea "x"
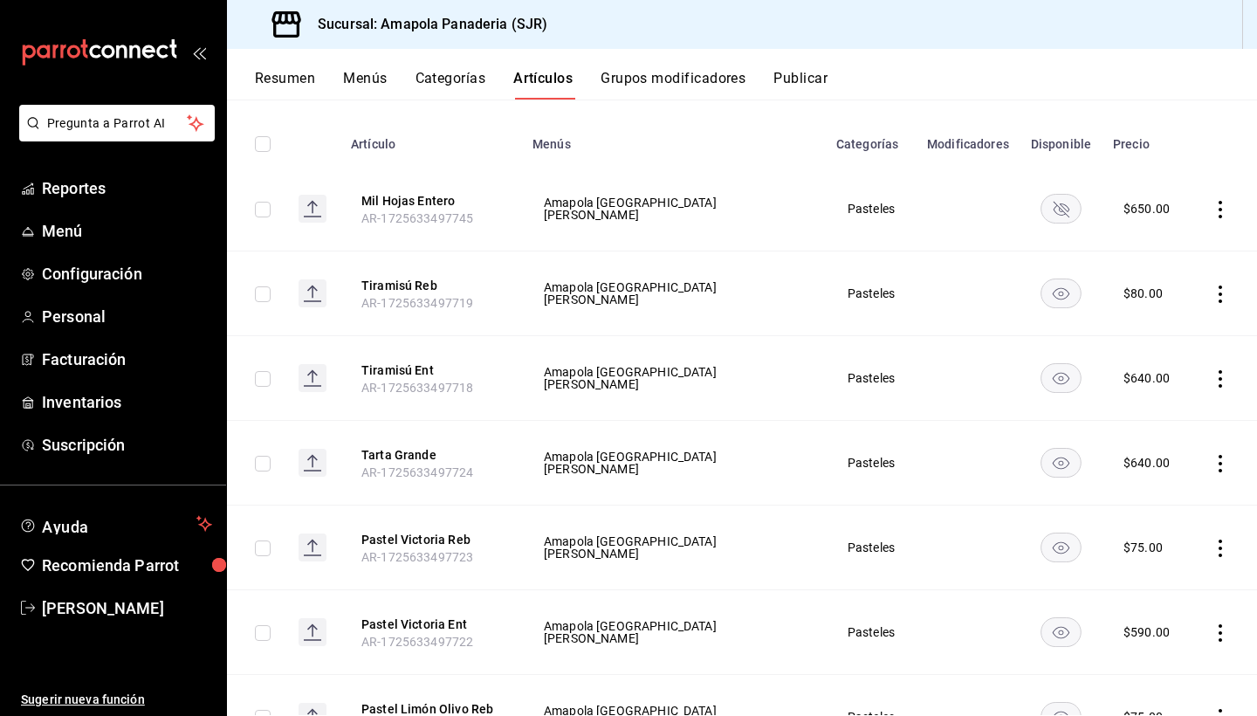
scroll to position [188, 0]
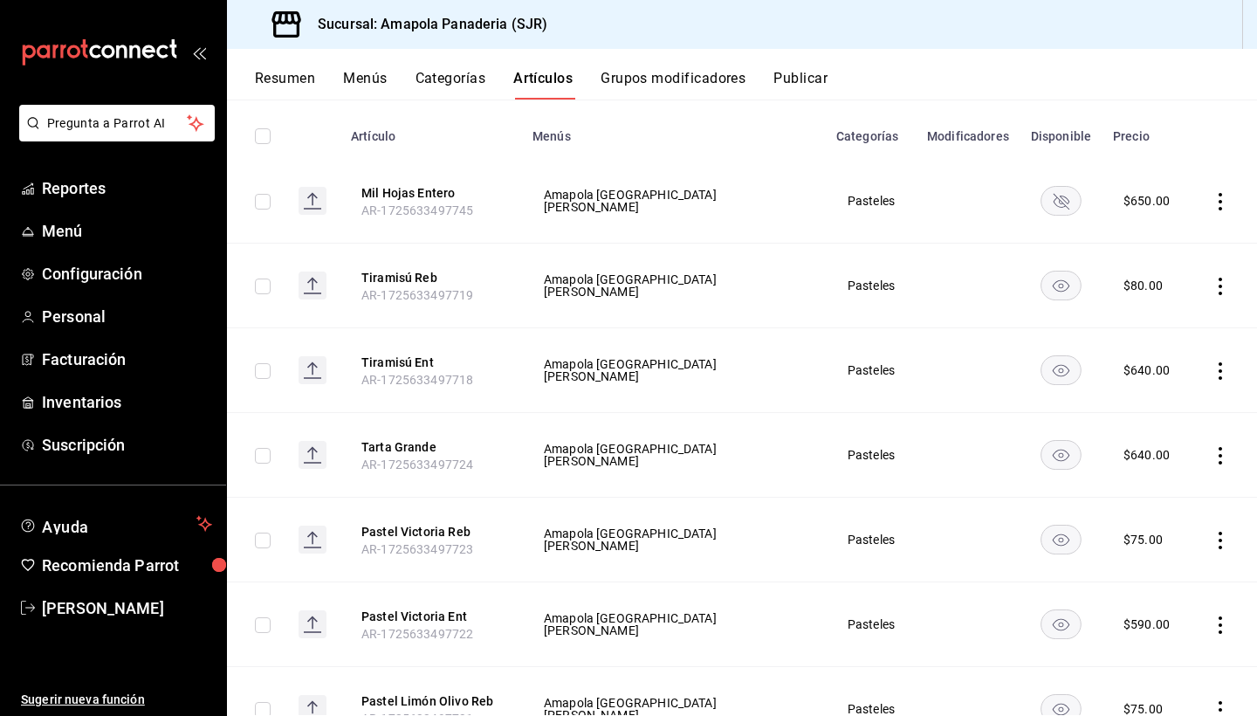
click at [271, 281] on input "checkbox" at bounding box center [263, 287] width 16 height 16
checkbox input "true"
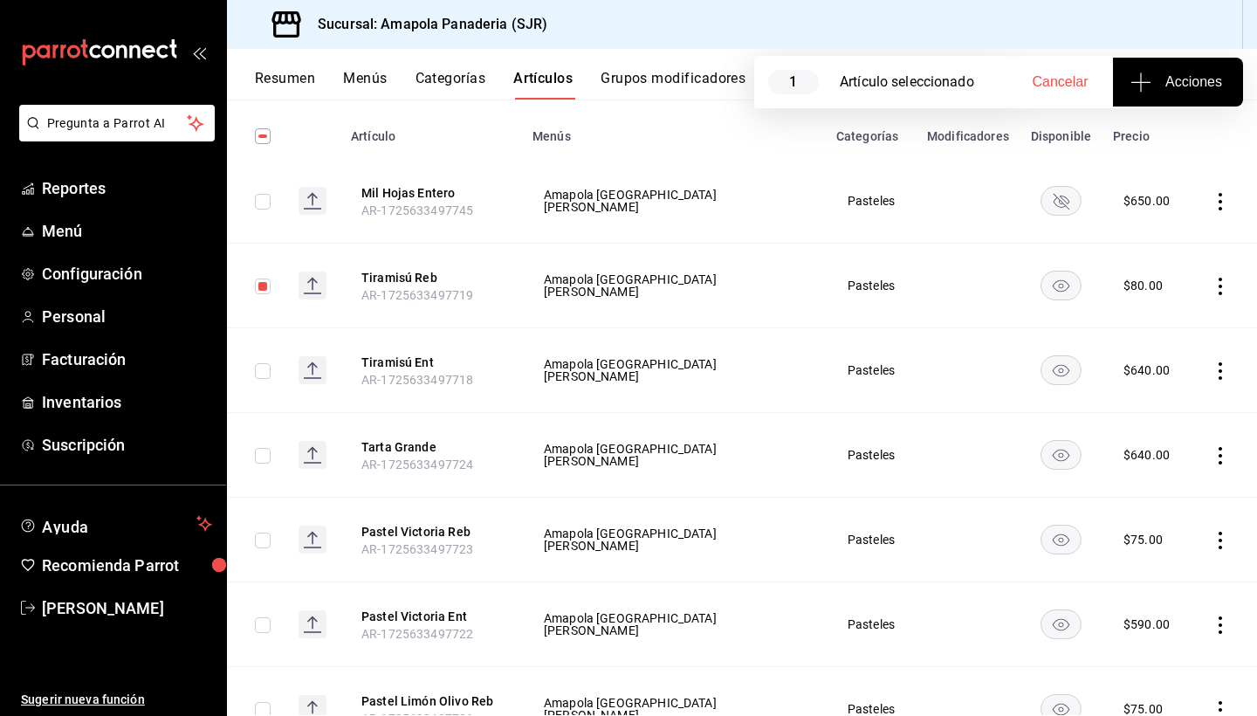
click at [271, 379] on input "checkbox" at bounding box center [263, 371] width 16 height 16
checkbox input "true"
click at [1150, 86] on span "Acciones" at bounding box center [1178, 82] width 88 height 21
click at [1065, 87] on div at bounding box center [628, 358] width 1257 height 716
click at [1064, 82] on span "Cancelar" at bounding box center [1061, 82] width 56 height 16
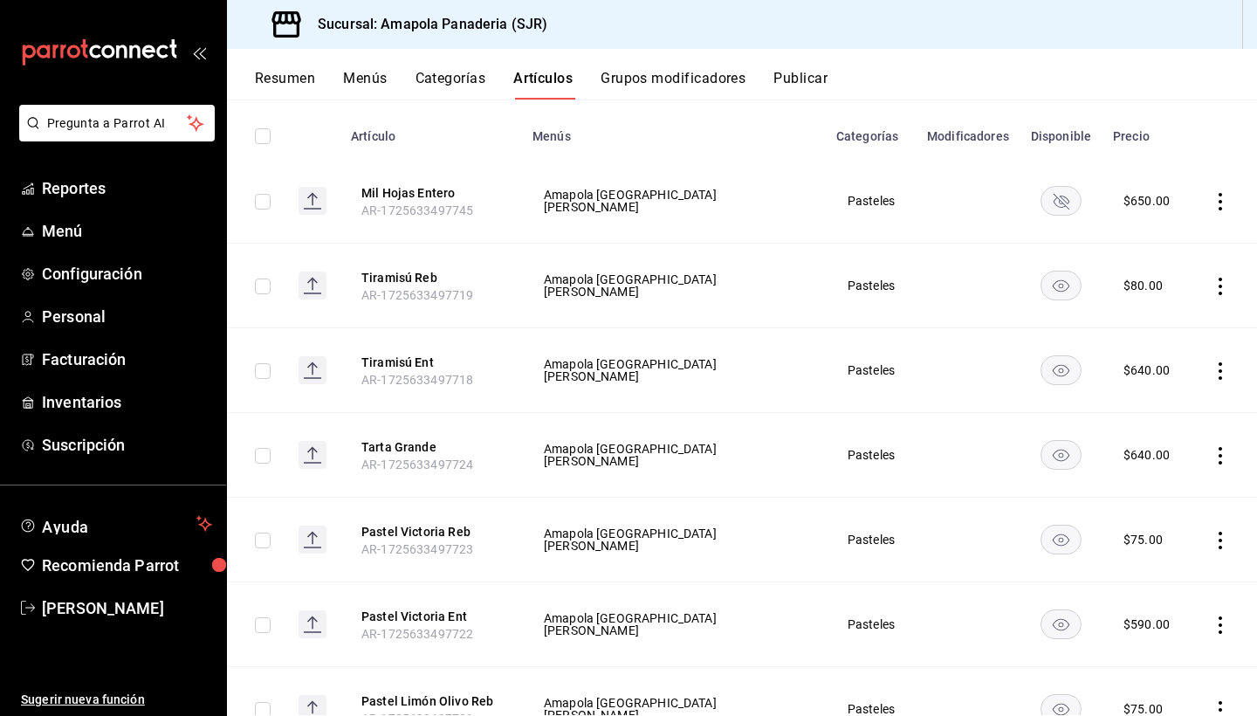
checkbox input "false"
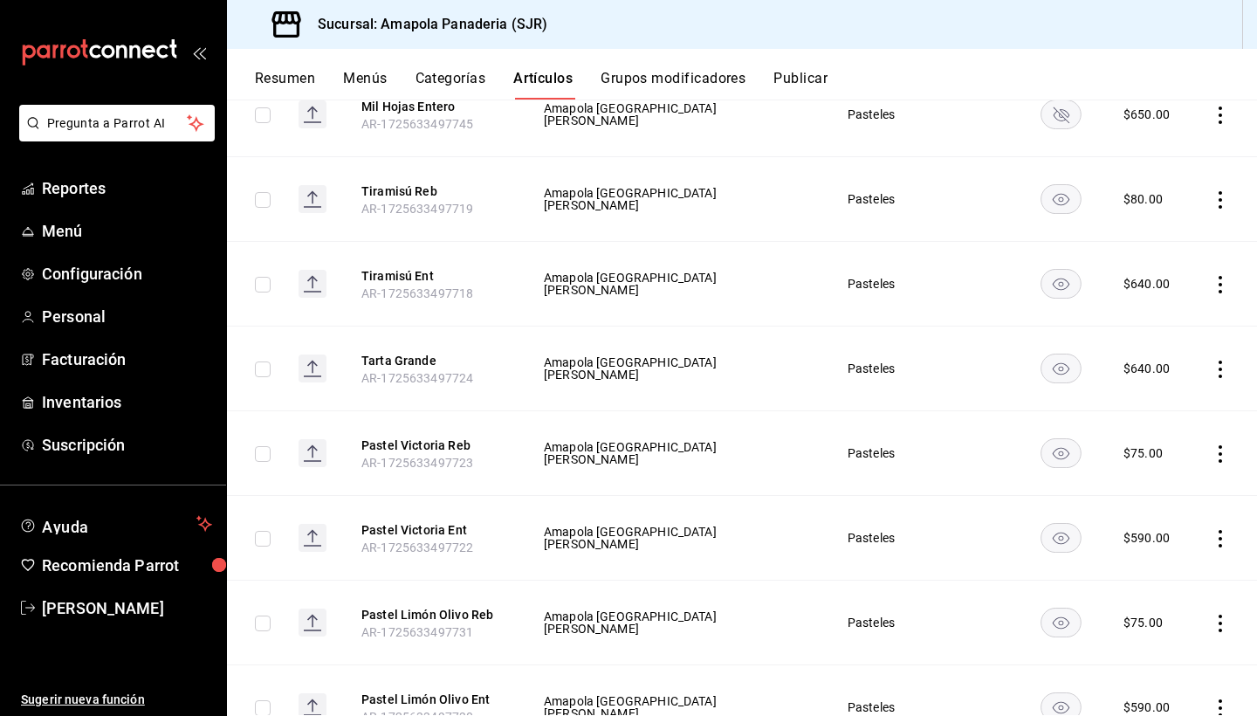
scroll to position [313, 0]
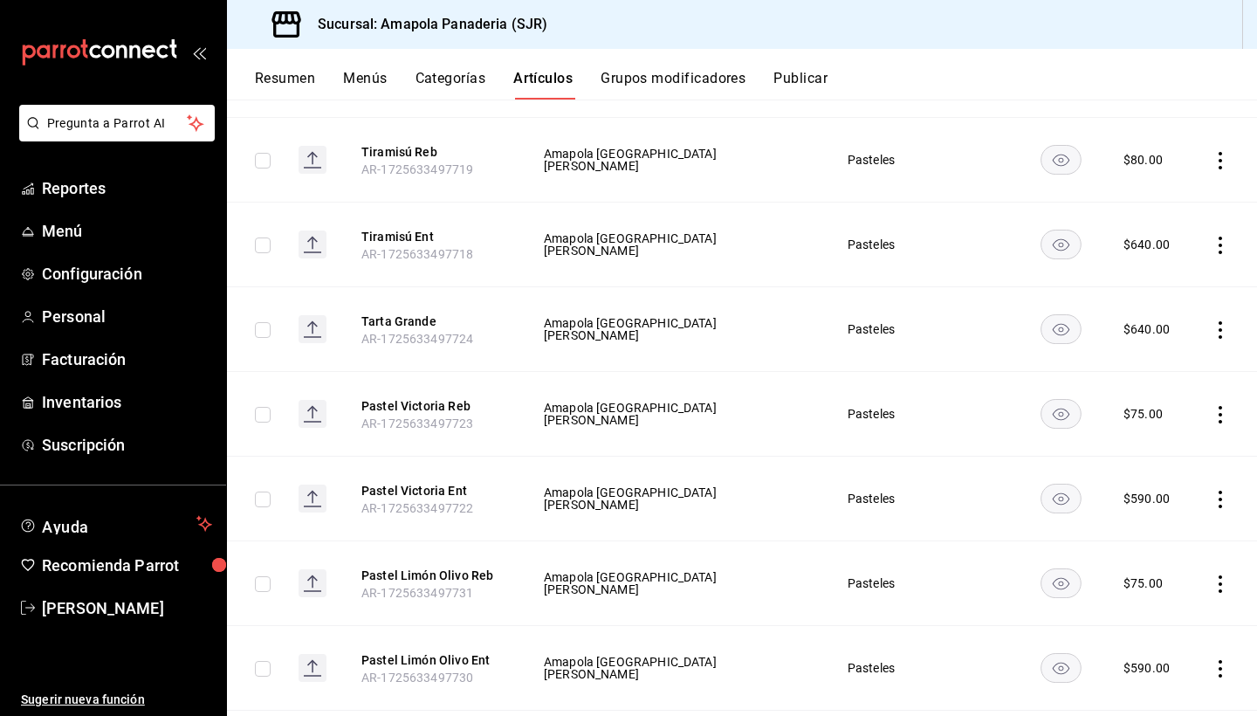
click at [1222, 496] on icon "actions" at bounding box center [1220, 499] width 17 height 17
click at [1164, 544] on span "Editar" at bounding box center [1168, 540] width 45 height 18
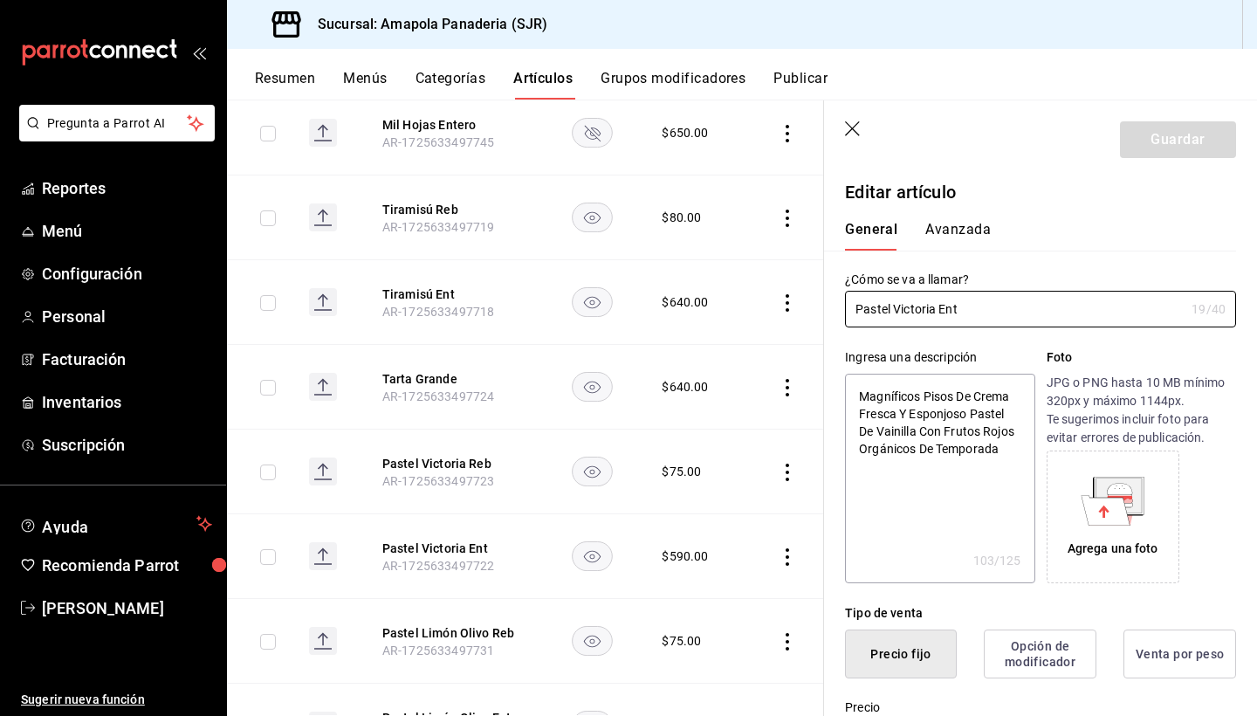
type textarea "x"
type input "$590.00"
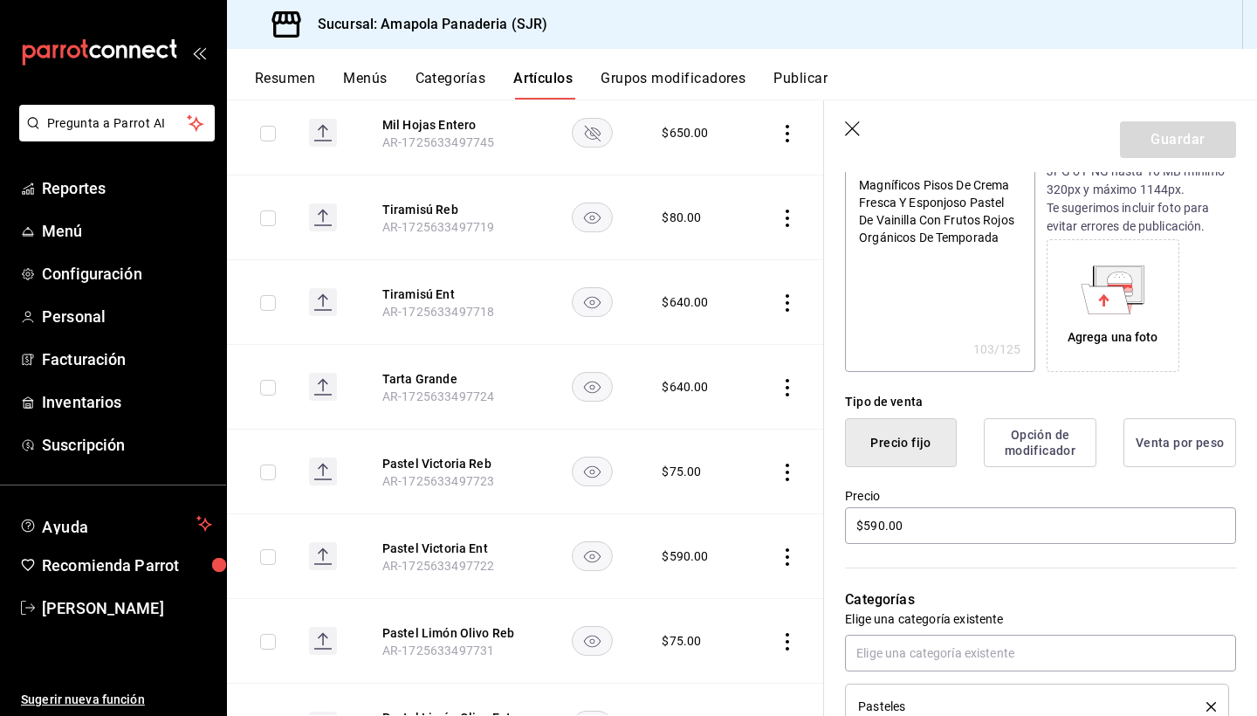
scroll to position [244, 0]
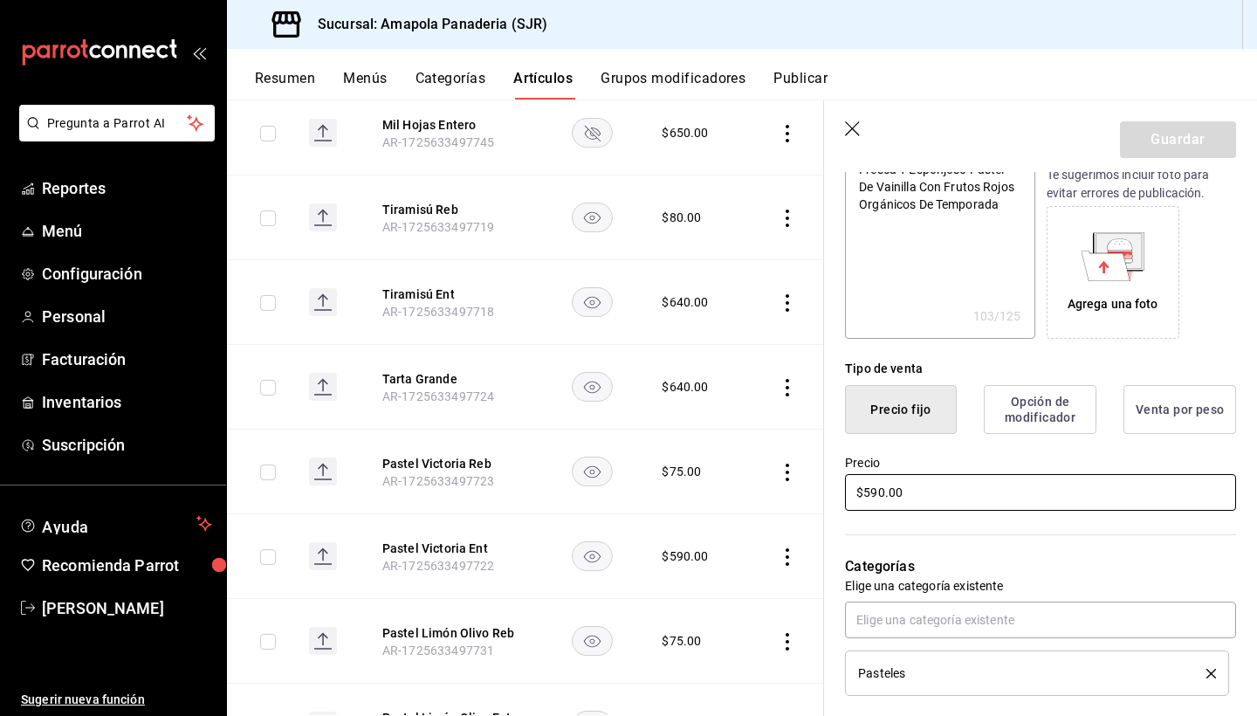
click at [967, 496] on input "$590.00" at bounding box center [1040, 492] width 391 height 37
type textarea "x"
type input "$6.00"
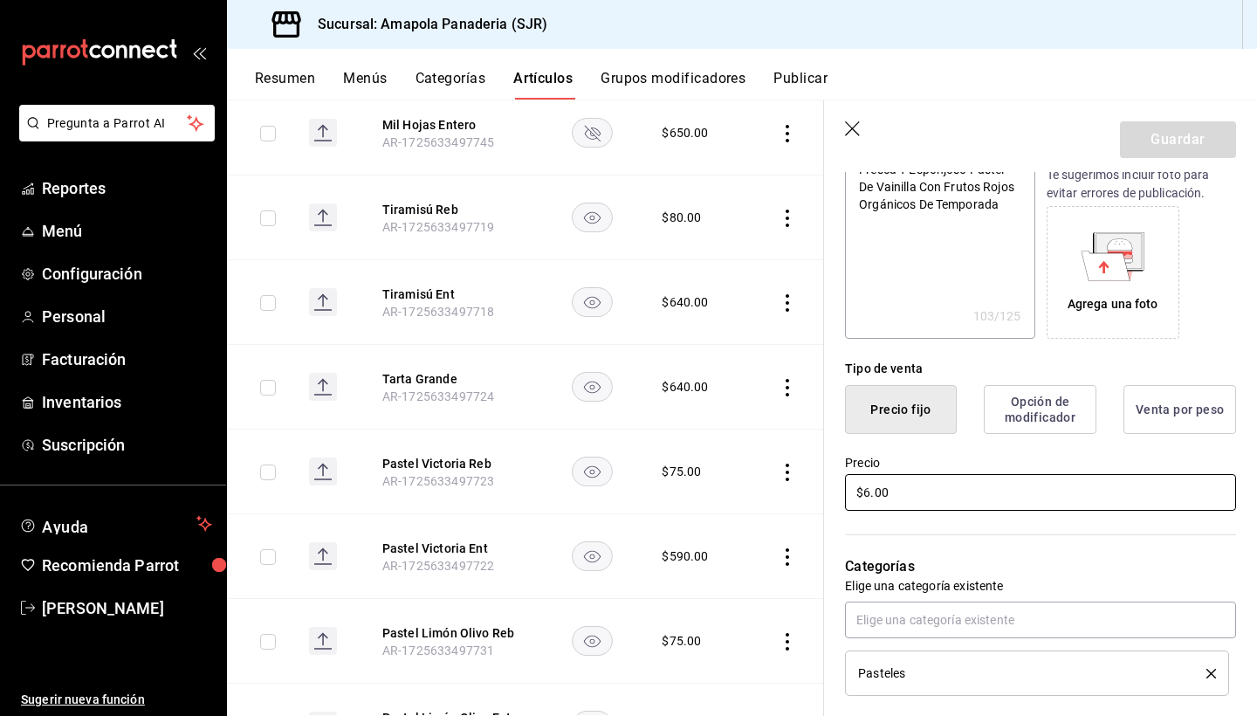
type textarea "x"
type input "$64.00"
type textarea "x"
type input "$640.00"
click at [1170, 143] on button "Guardar" at bounding box center [1178, 139] width 116 height 37
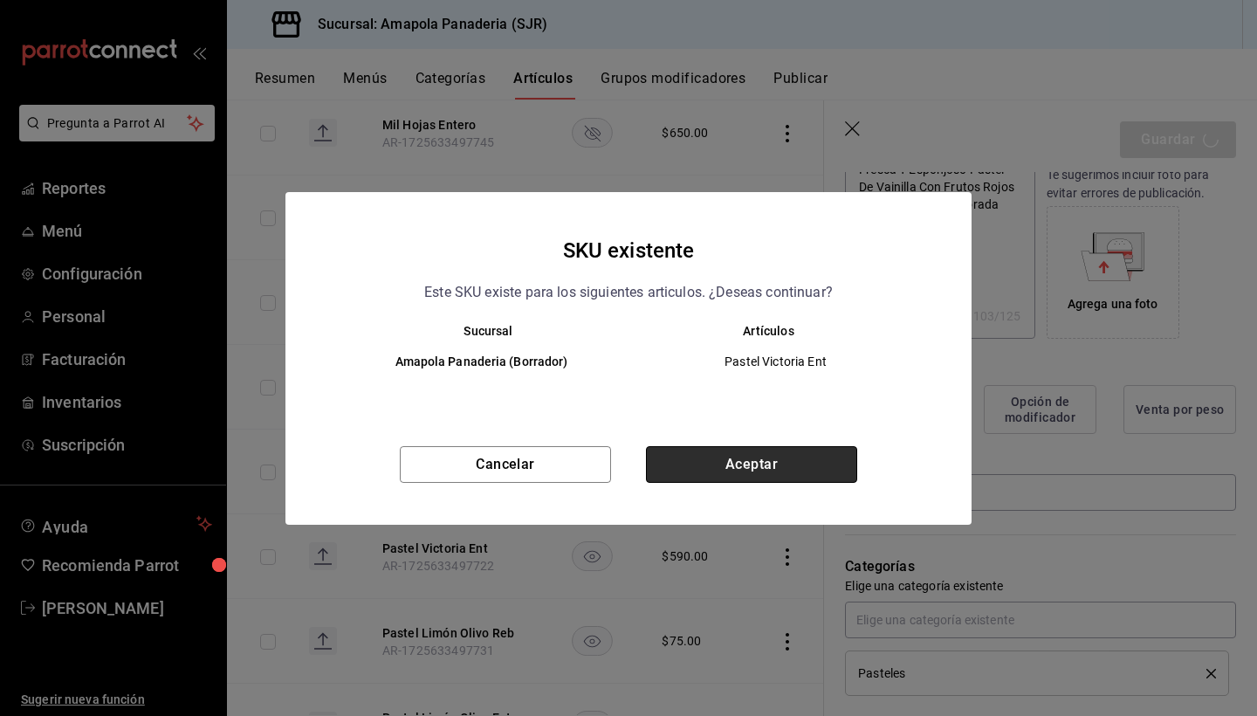
click at [792, 460] on button "Aceptar" at bounding box center [751, 464] width 211 height 37
type textarea "x"
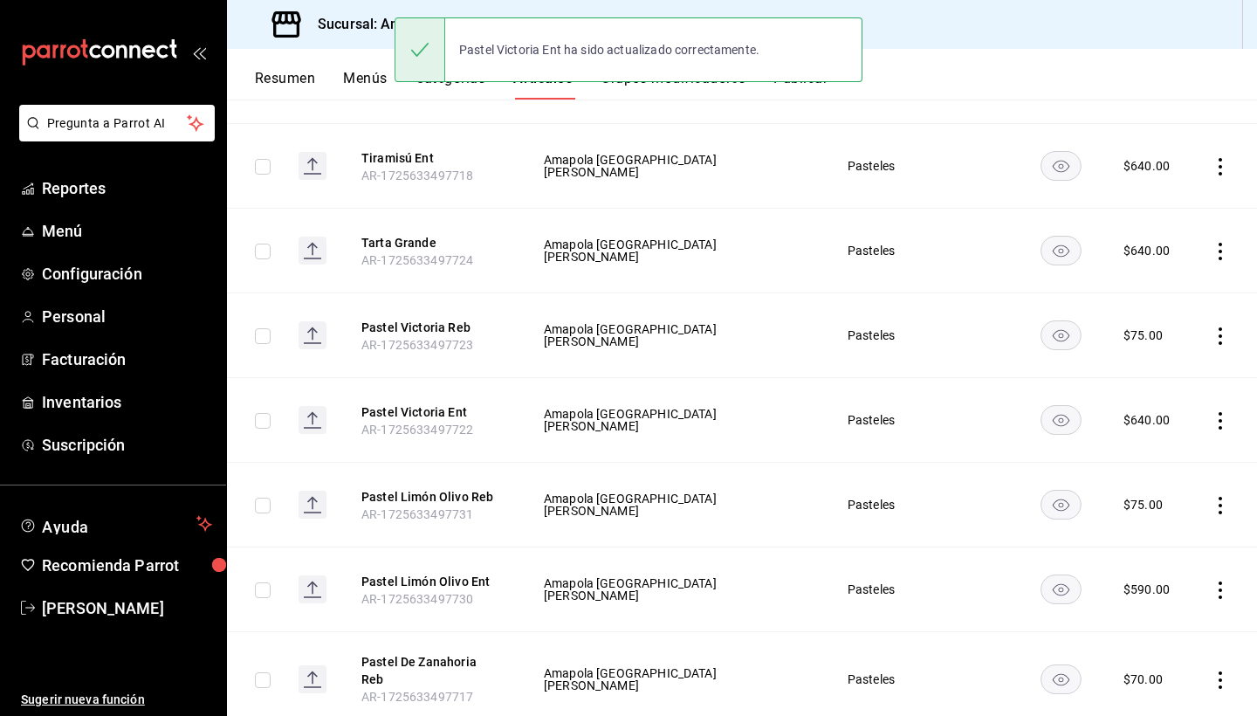
scroll to position [419, 0]
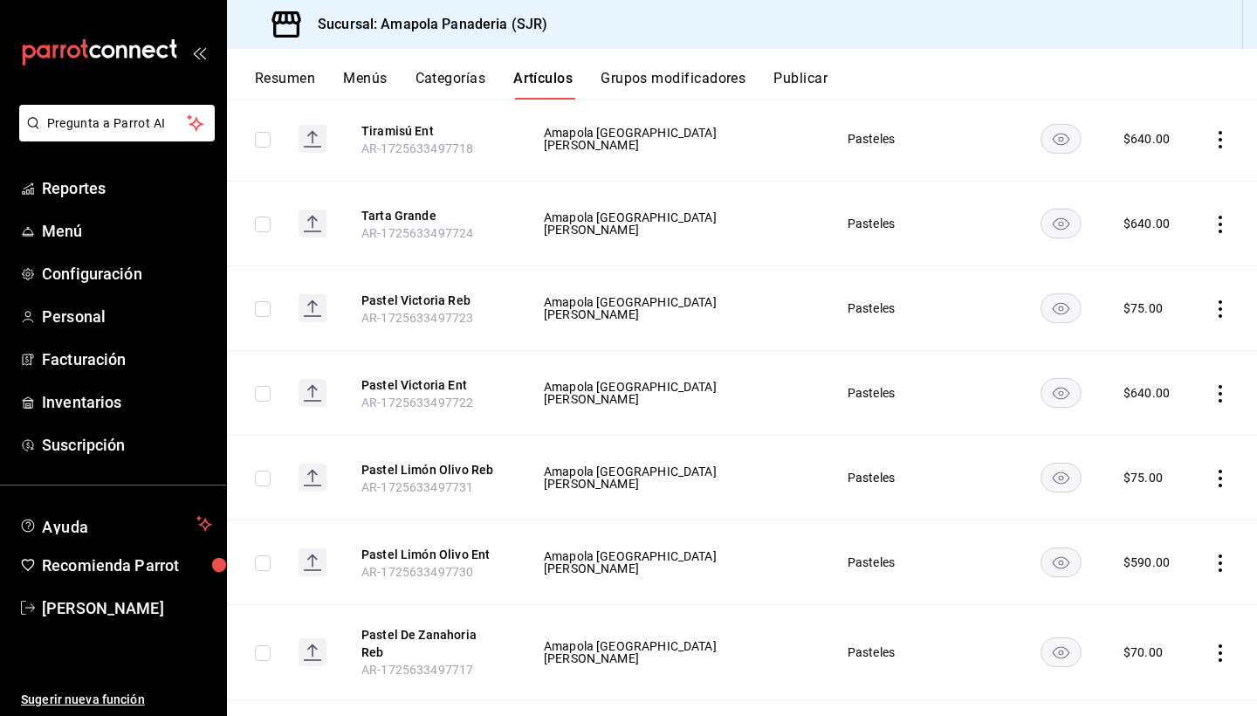
click at [1215, 557] on icon "actions" at bounding box center [1220, 562] width 17 height 17
click at [1167, 590] on span "Editar" at bounding box center [1168, 598] width 45 height 18
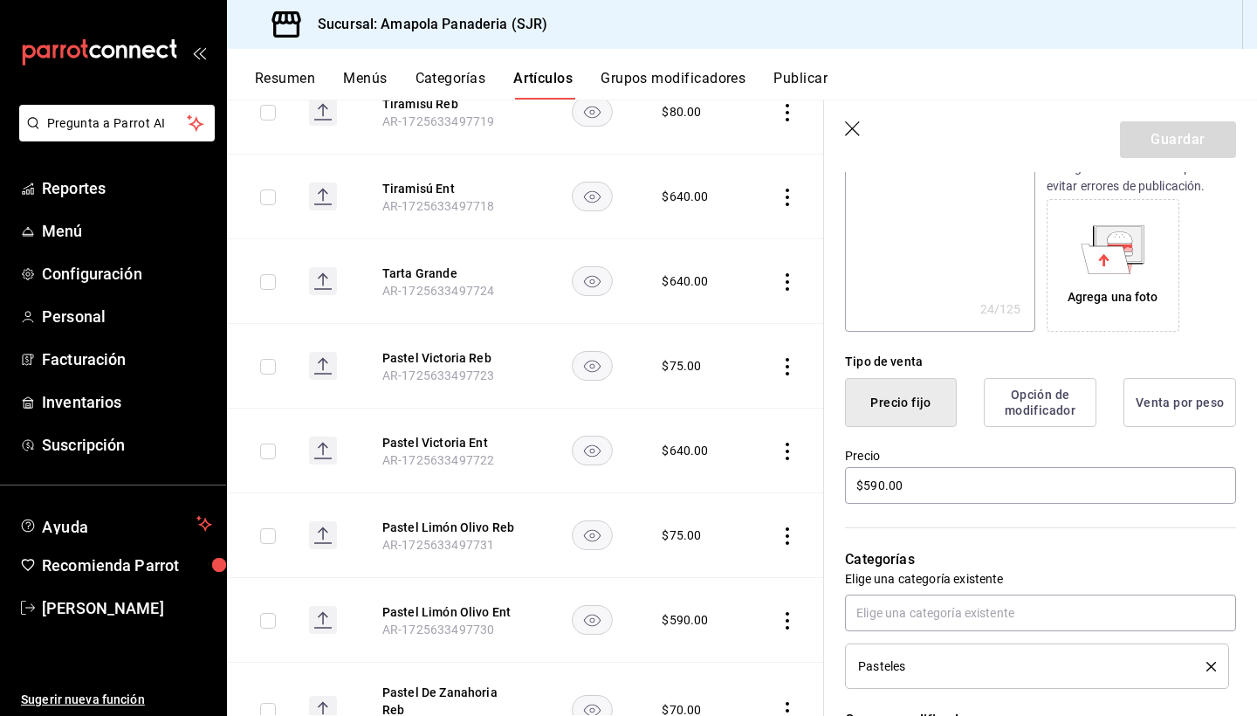
scroll to position [319, 0]
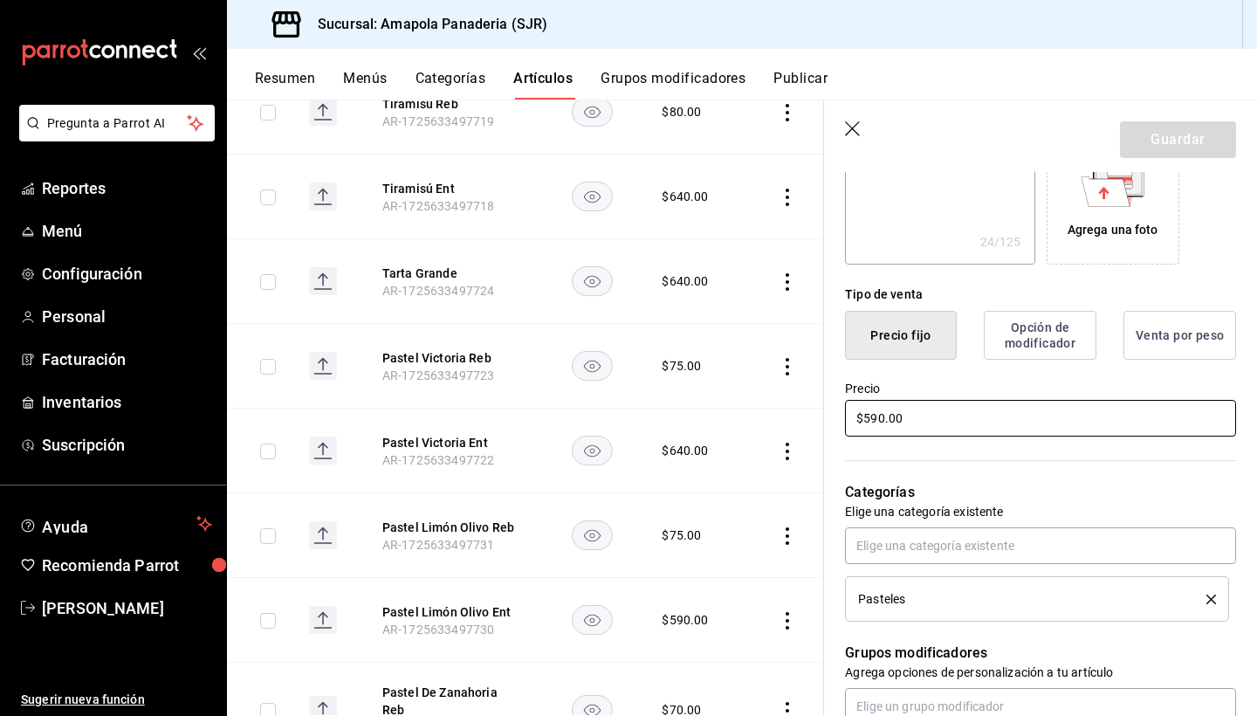
click at [900, 410] on input "$590.00" at bounding box center [1040, 418] width 391 height 37
type textarea "x"
type input "$6.00"
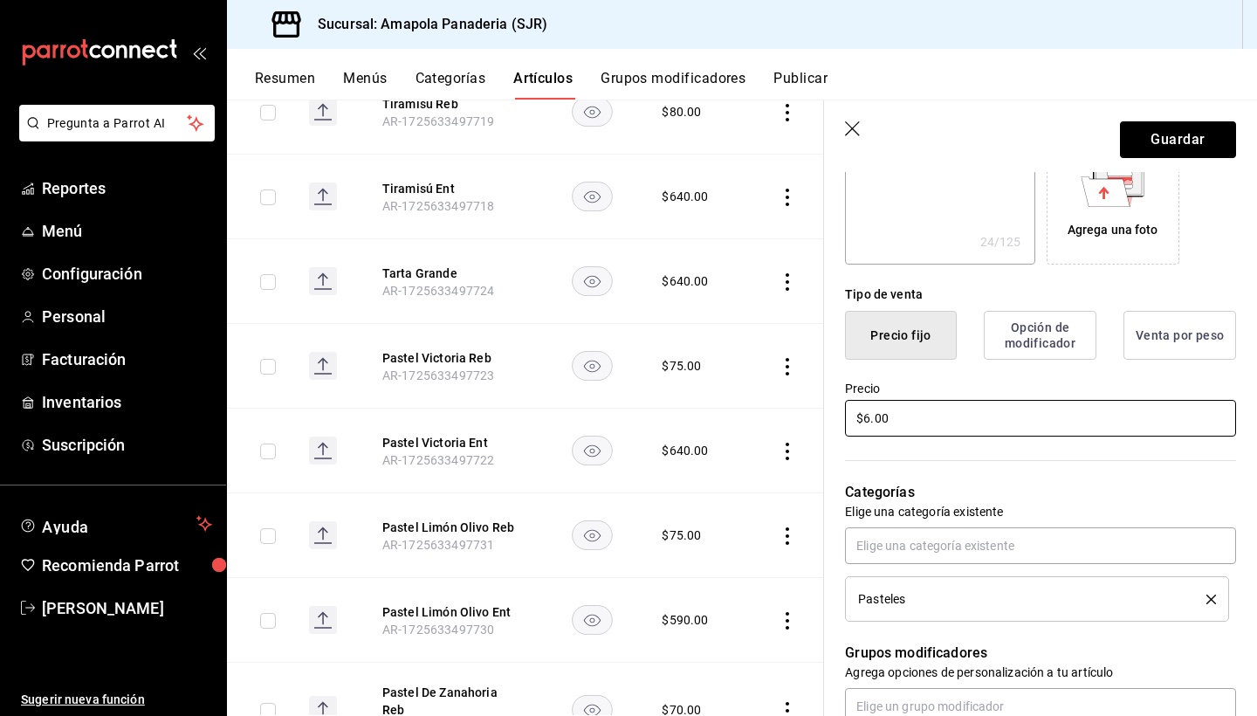
type textarea "x"
type input "$64.00"
type textarea "x"
type input "$640.00"
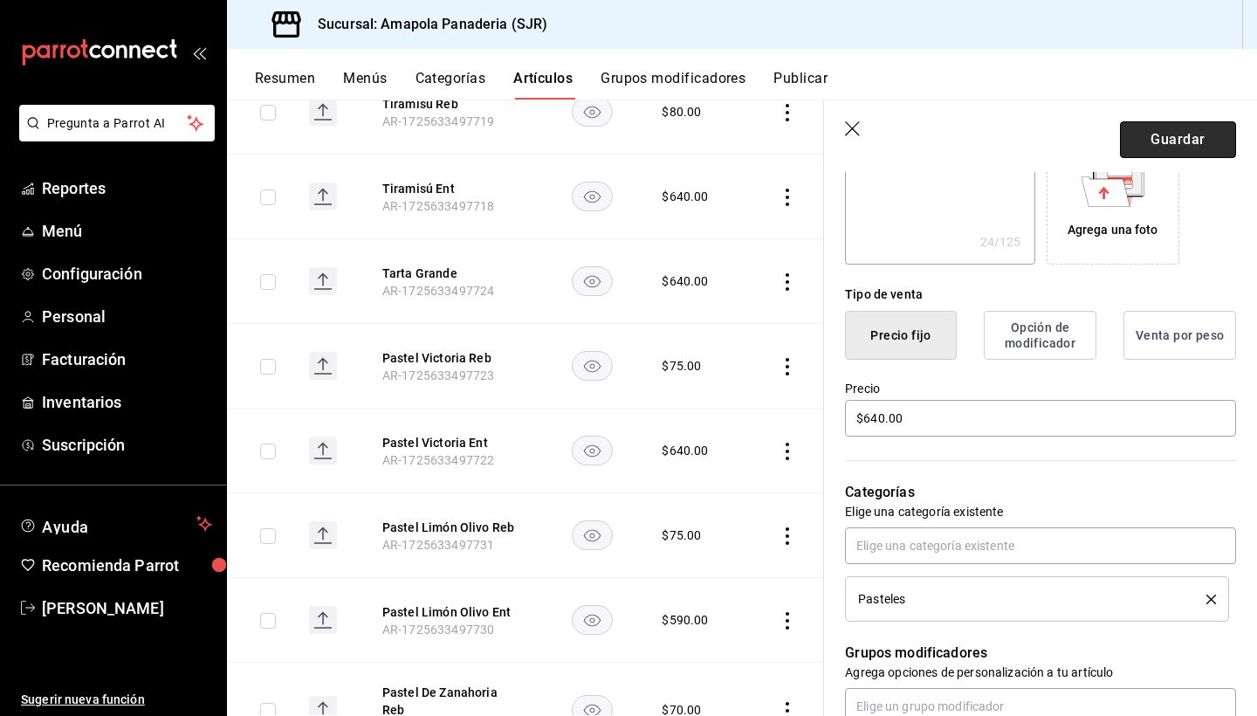
click at [1185, 138] on button "Guardar" at bounding box center [1178, 139] width 116 height 37
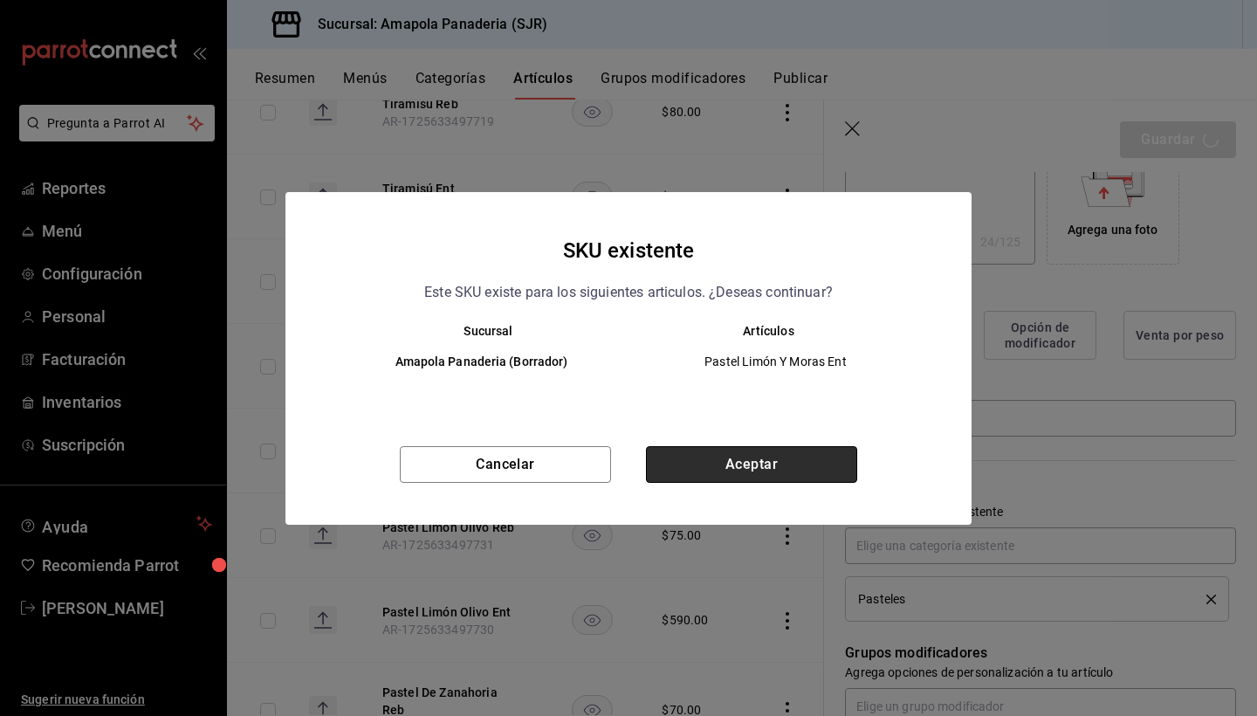
click at [808, 461] on button "Aceptar" at bounding box center [751, 464] width 211 height 37
type textarea "x"
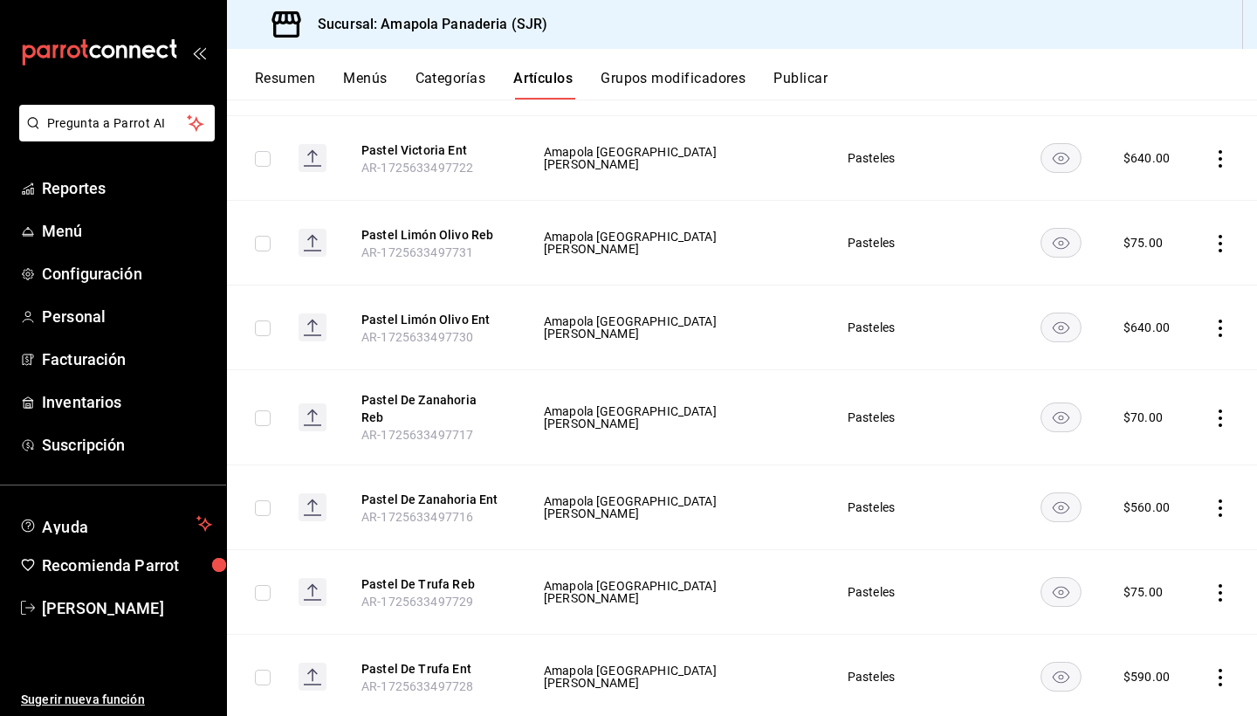
scroll to position [664, 0]
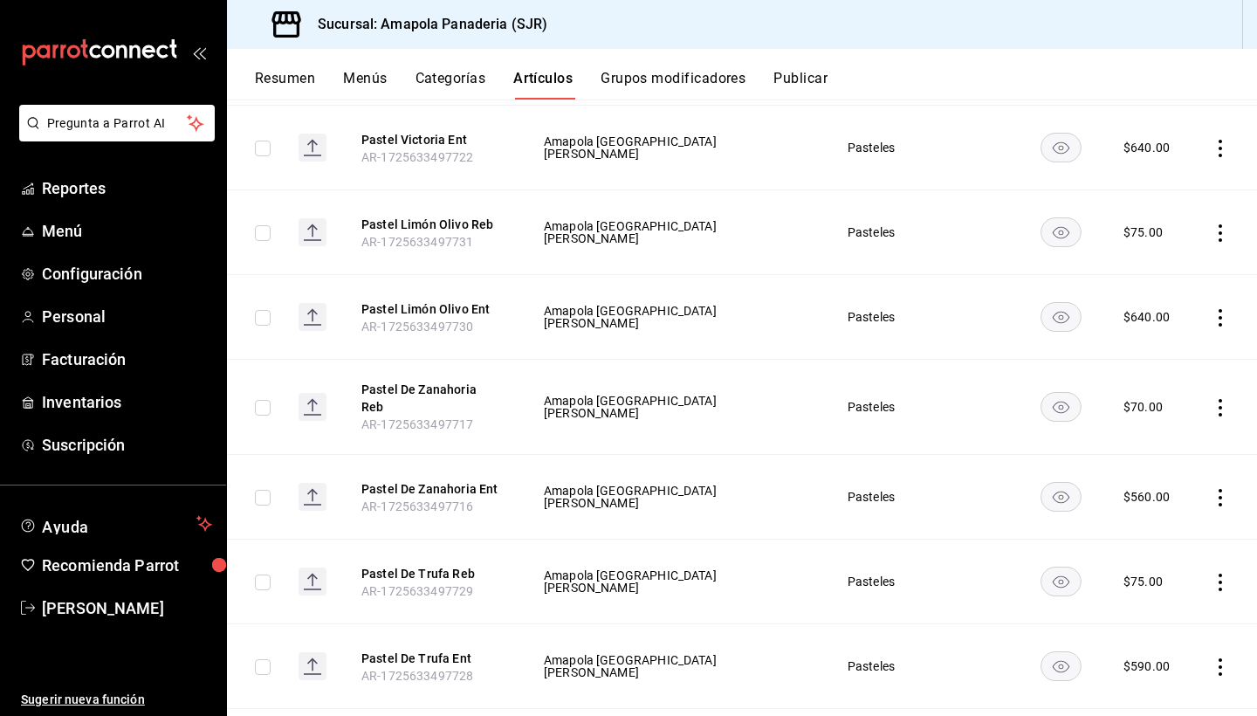
click at [1219, 489] on icon "actions" at bounding box center [1220, 497] width 17 height 17
click at [1173, 519] on span "Editar" at bounding box center [1168, 528] width 45 height 18
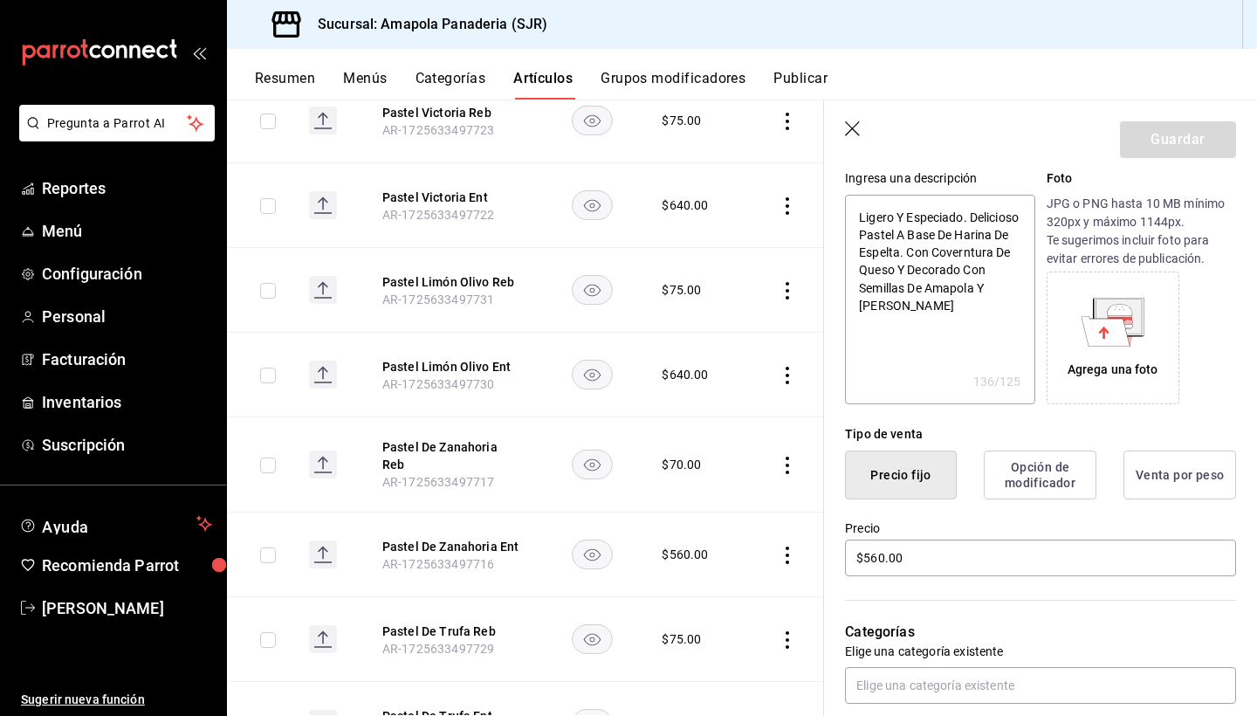
scroll to position [208, 0]
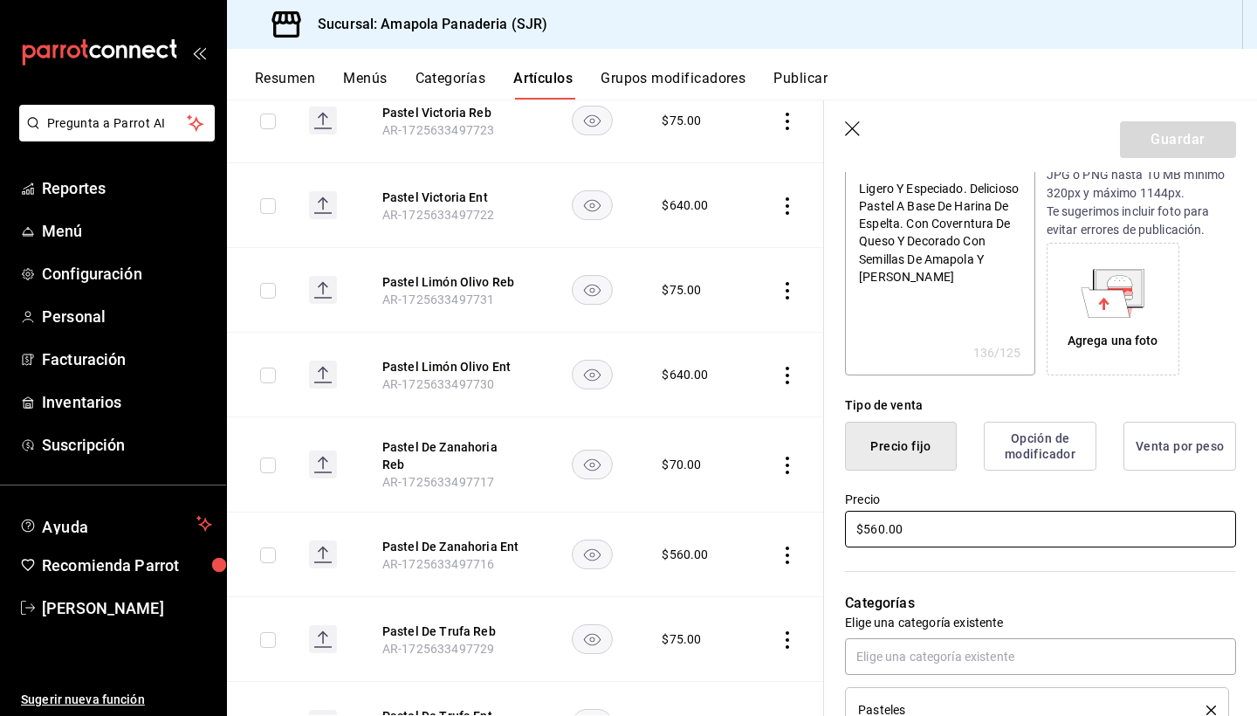
click at [936, 534] on input "$560.00" at bounding box center [1040, 529] width 391 height 37
type textarea "x"
type input "$9.00"
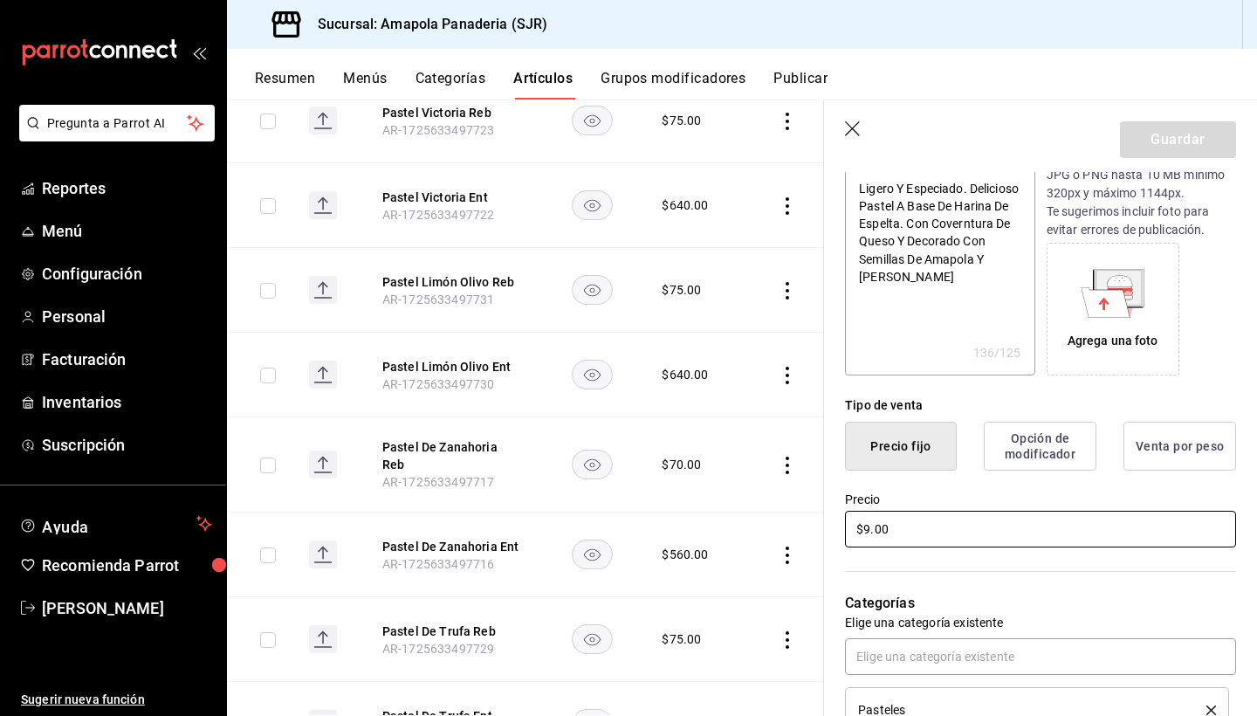
type textarea "x"
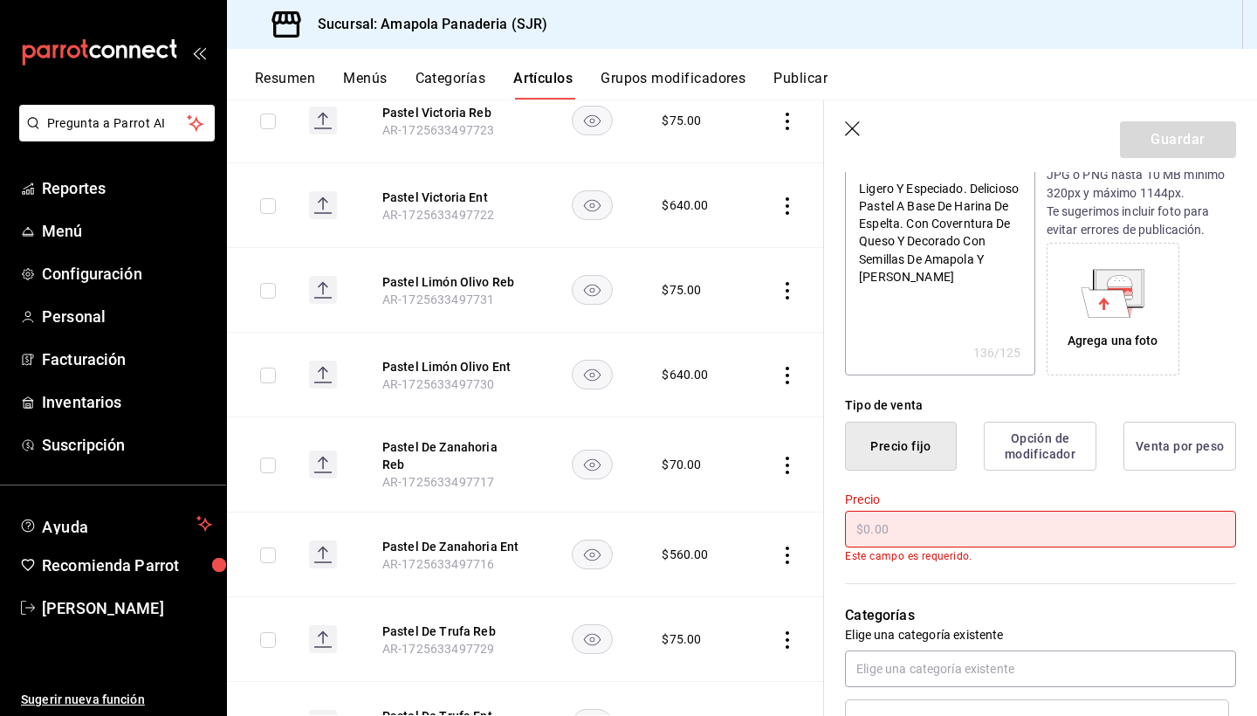
type textarea "x"
type input "$5.00"
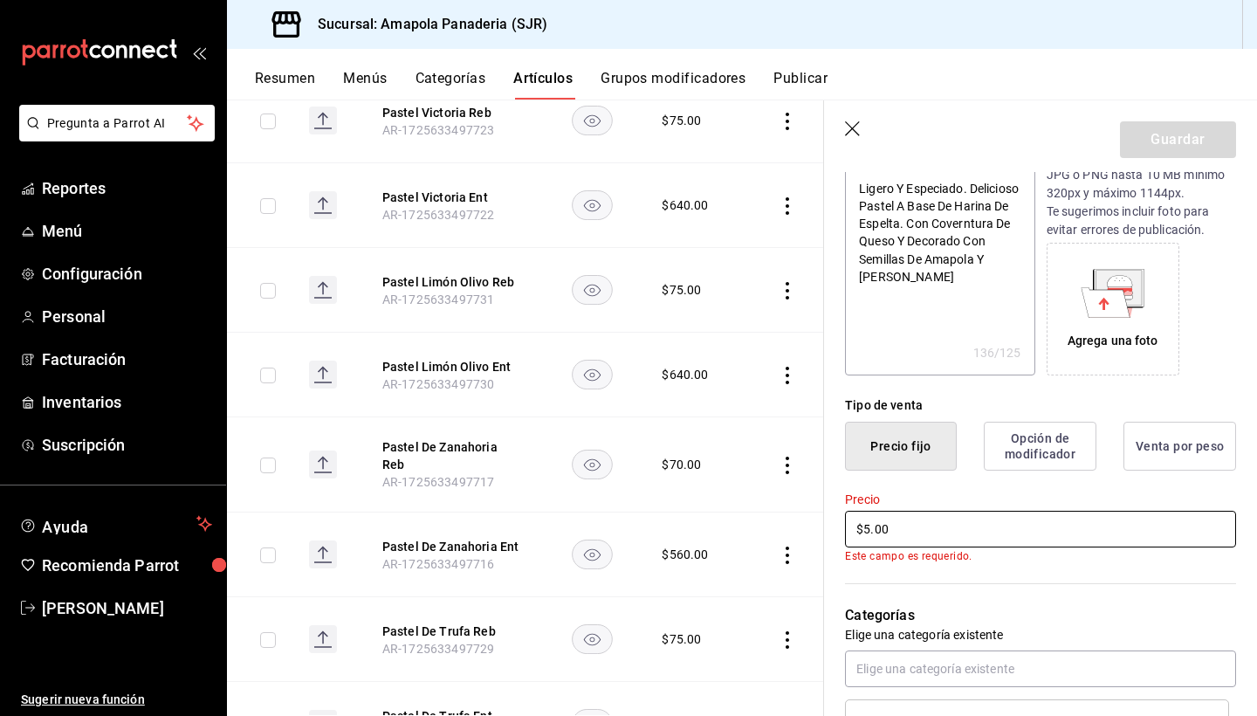
type textarea "x"
type input "$59.00"
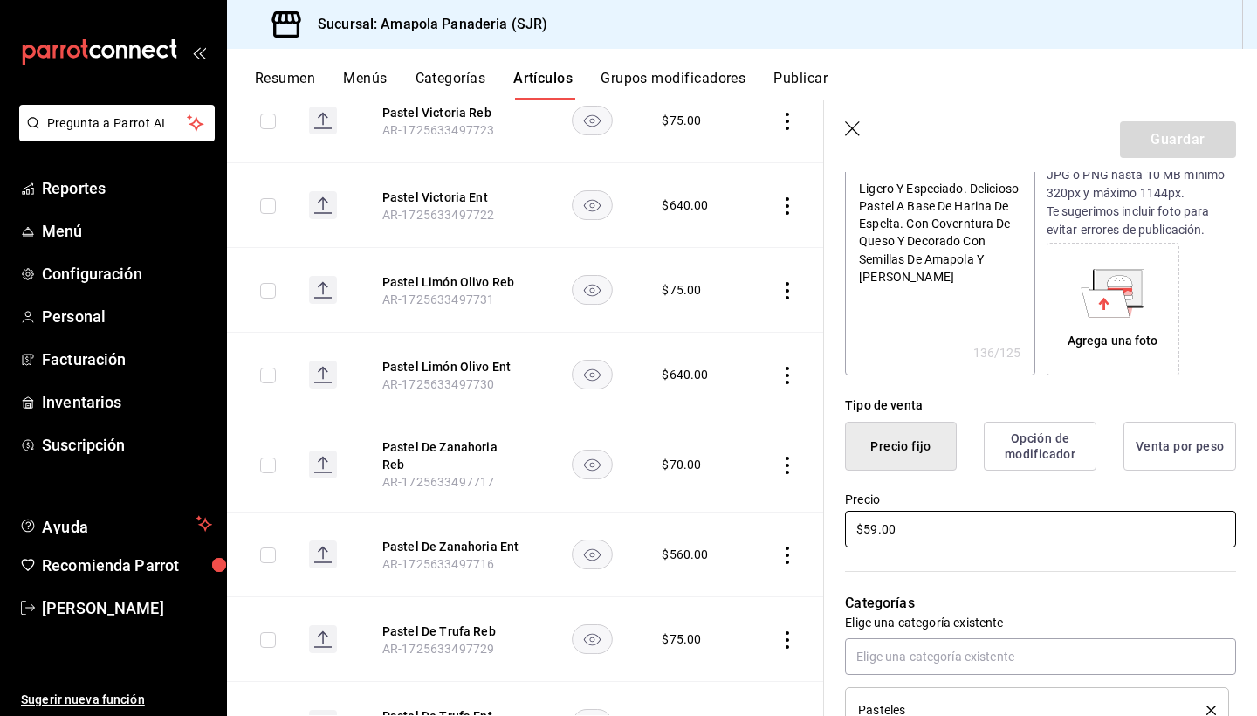
type textarea "x"
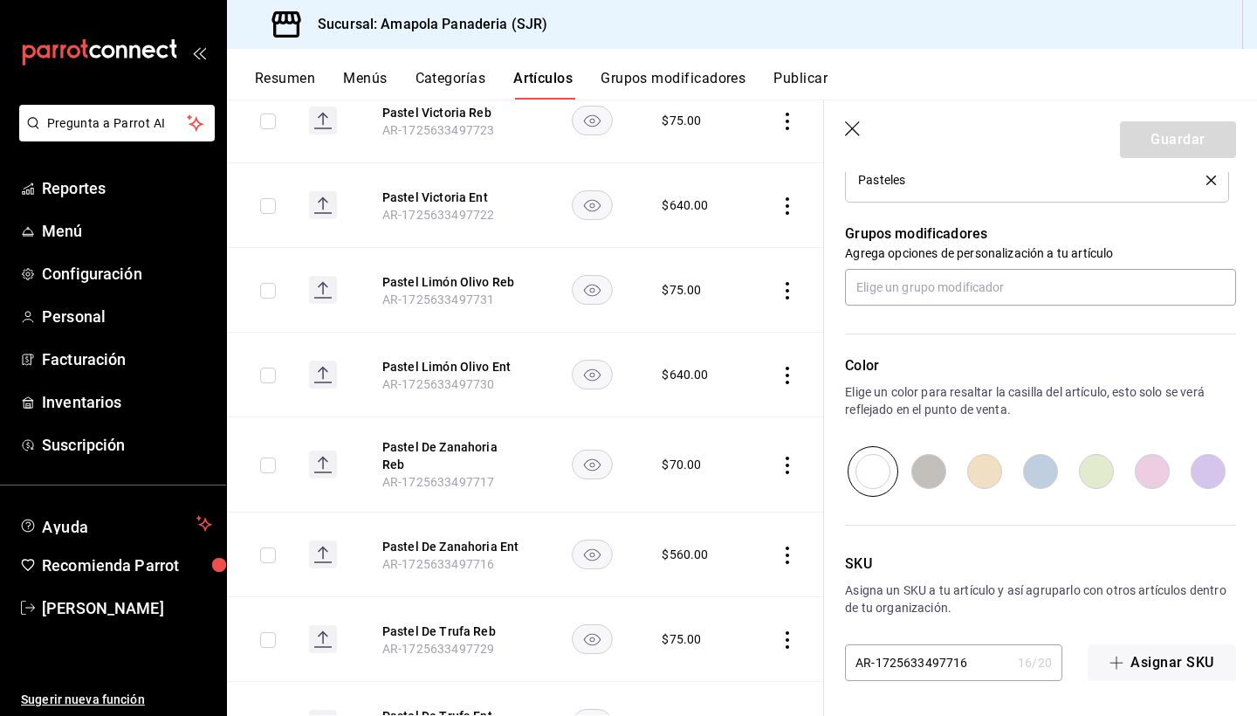
scroll to position [0, 0]
type input "$590.00"
click at [951, 664] on input "AR-1725633497716" at bounding box center [928, 662] width 166 height 35
type textarea "x"
type input "AR-172563349716"
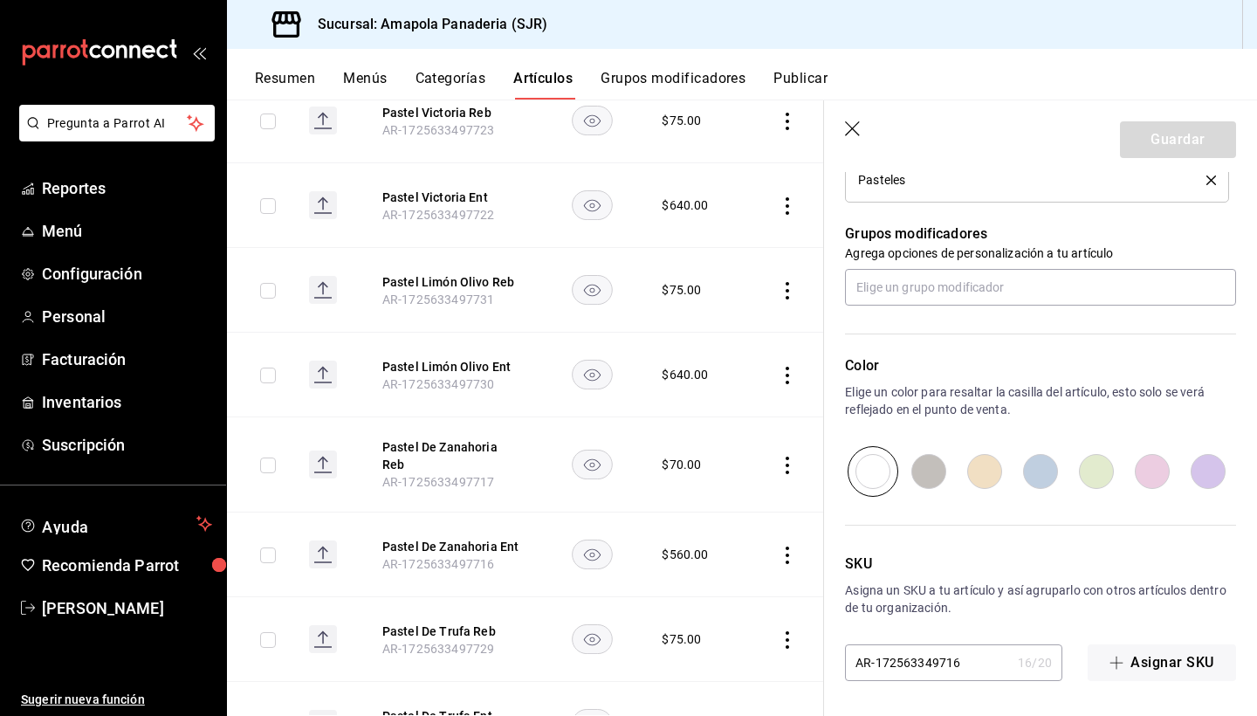
type textarea "x"
type input "AR-17256334916"
type textarea "x"
type input "AR-1725633416"
type textarea "x"
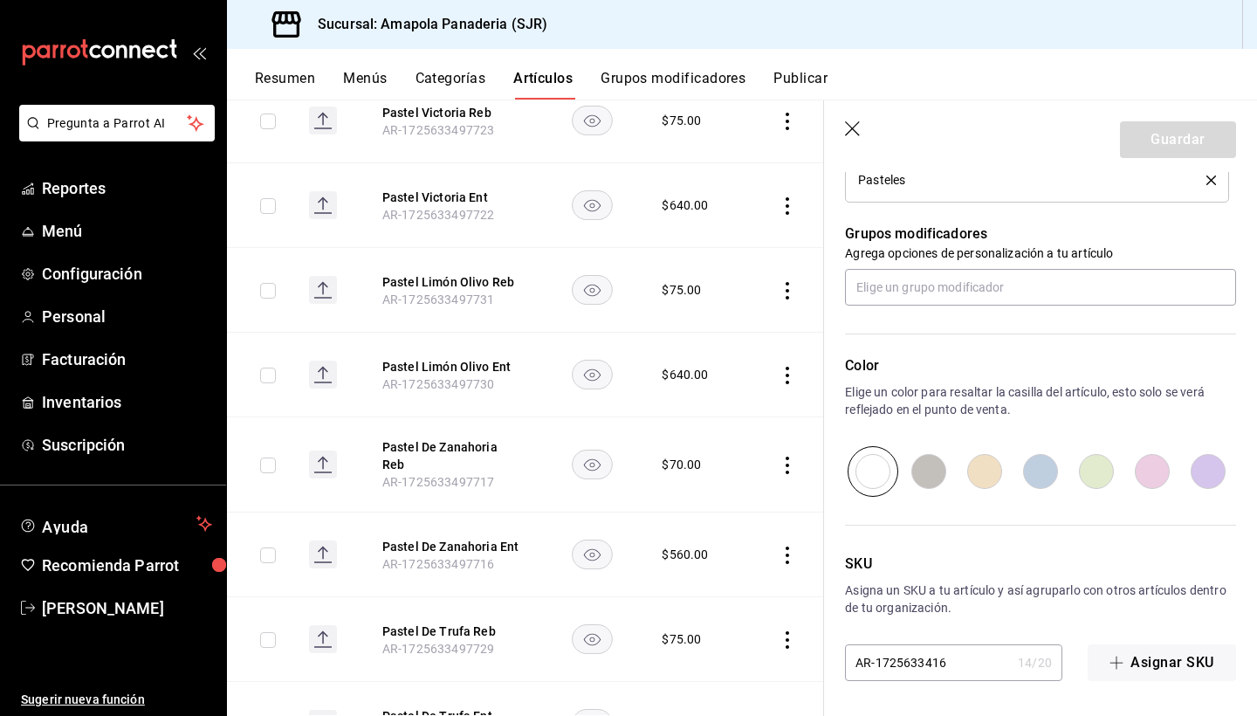
type input "AR-17256334316"
type textarea "x"
type input "AR-172563343316"
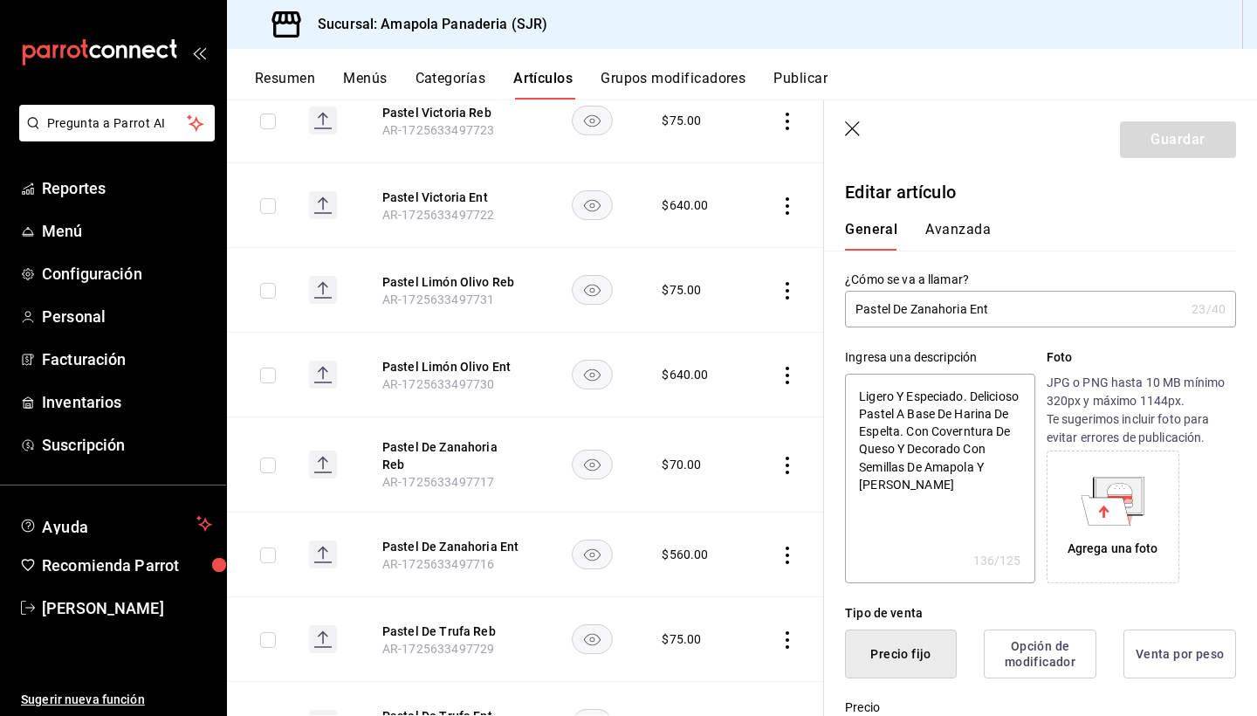
type textarea "x"
type input "AR-1725633433316"
type textarea "x"
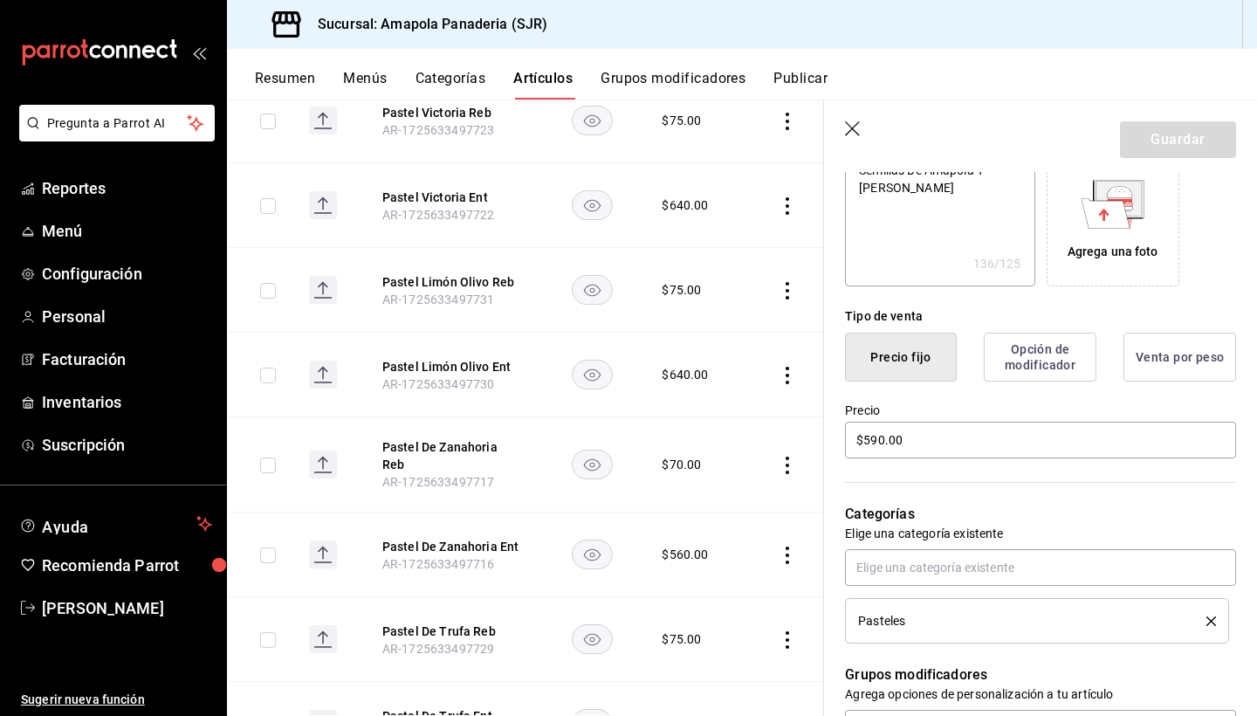
scroll to position [381, 0]
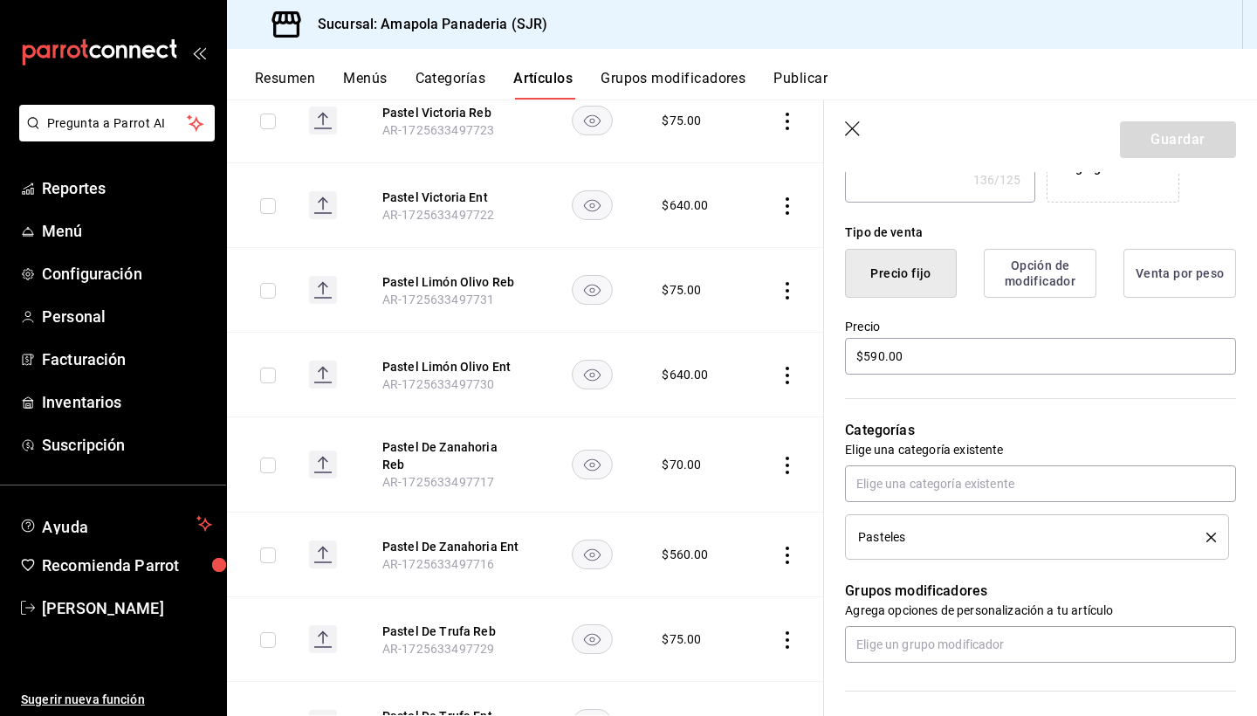
type input "AR-1725633433316"
click at [838, 116] on header "Guardar" at bounding box center [1040, 136] width 433 height 72
click at [853, 123] on icon "button" at bounding box center [853, 129] width 17 height 17
type textarea "x"
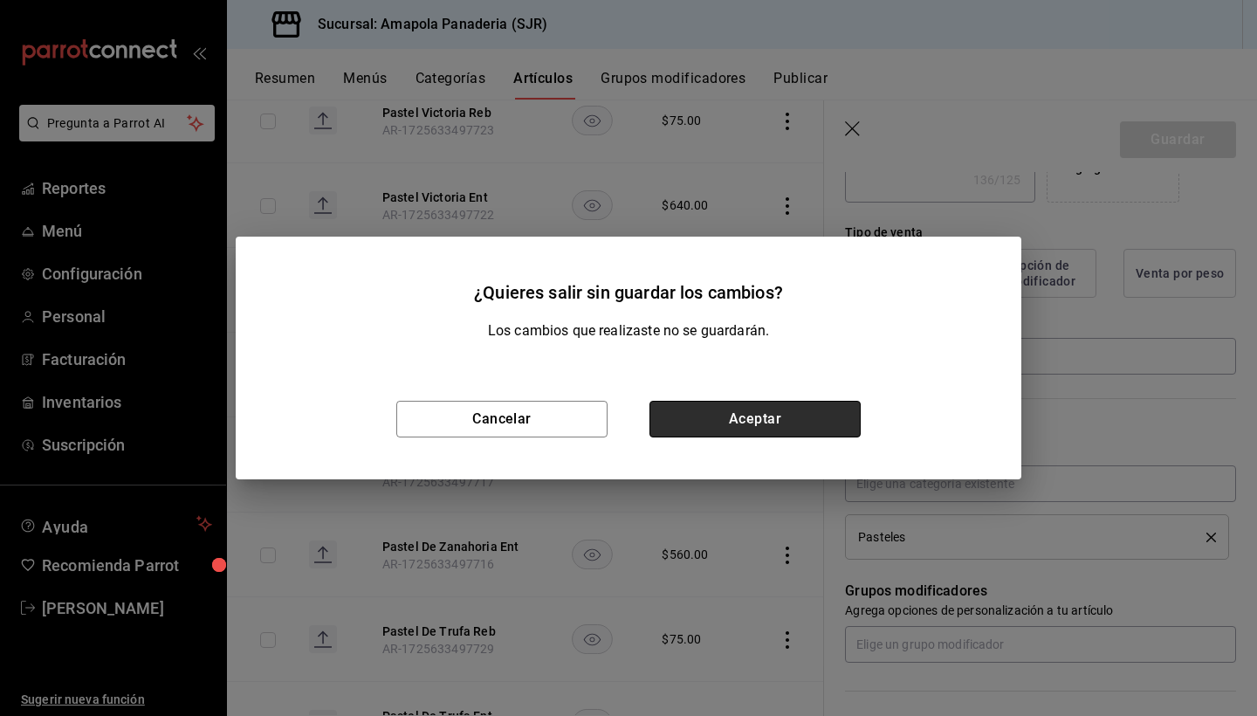
click at [692, 425] on button "Aceptar" at bounding box center [755, 419] width 211 height 37
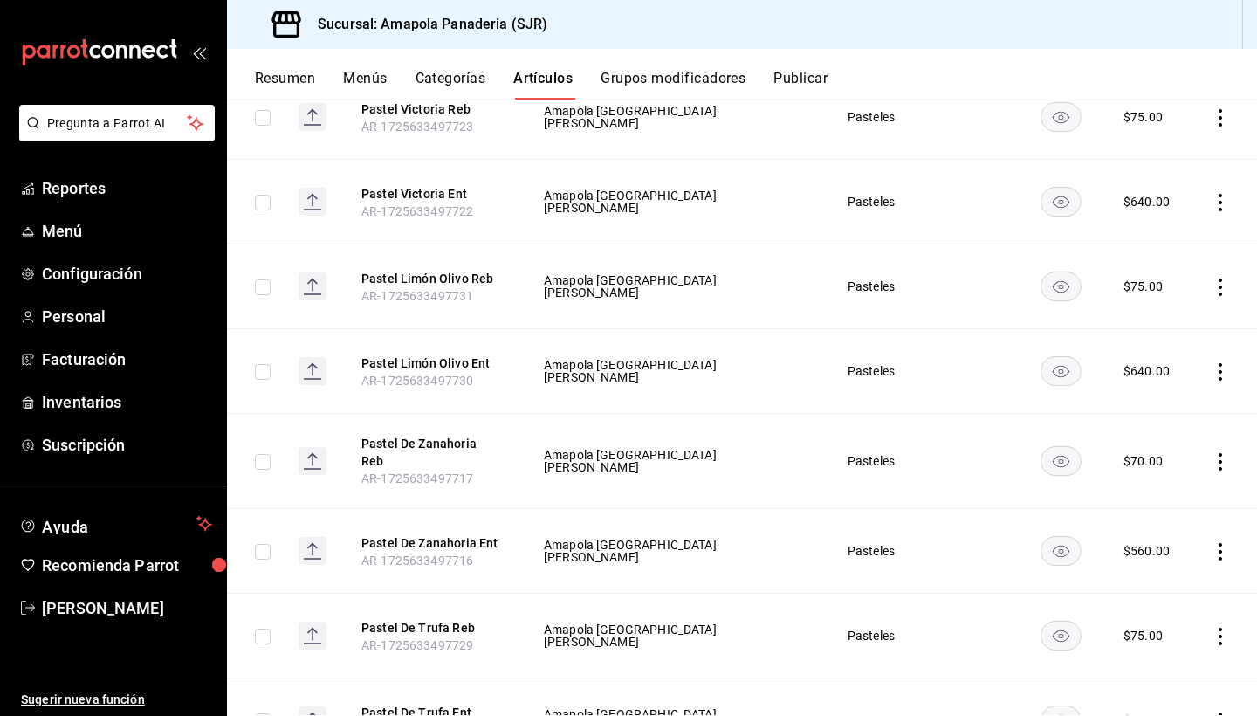
scroll to position [608, 0]
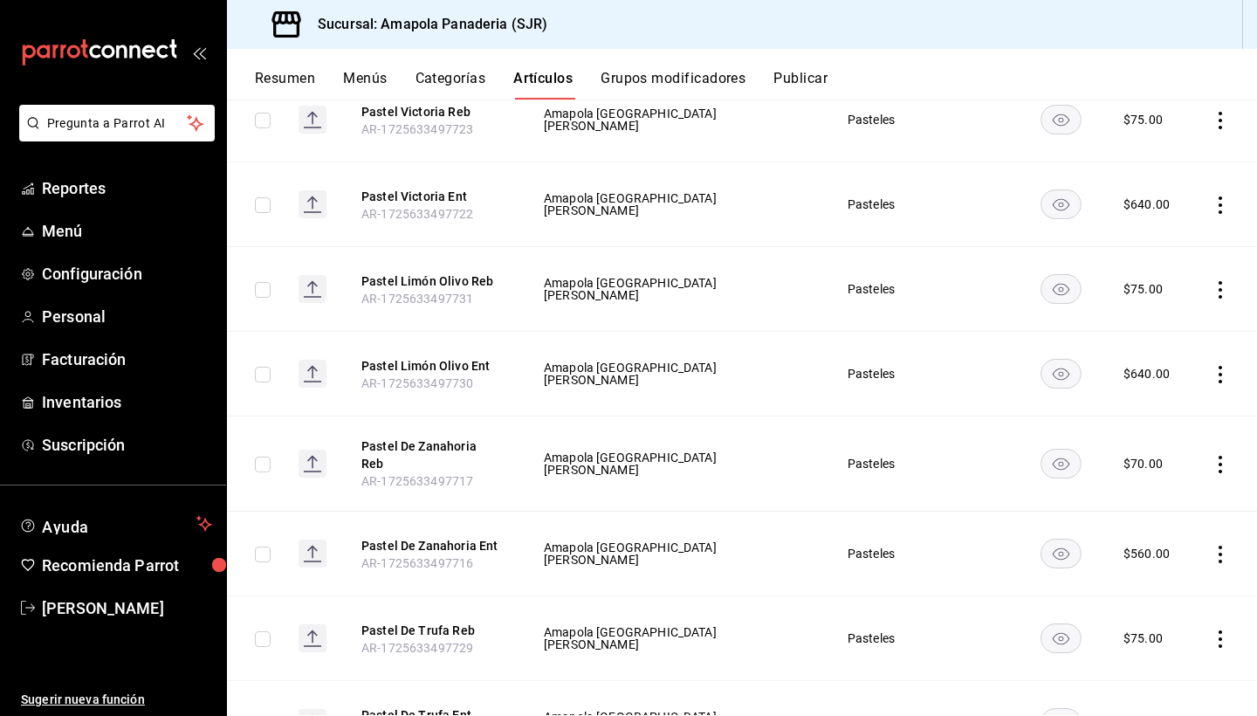
click at [1217, 281] on icon "actions" at bounding box center [1220, 289] width 17 height 17
click at [1160, 121] on div at bounding box center [628, 358] width 1257 height 716
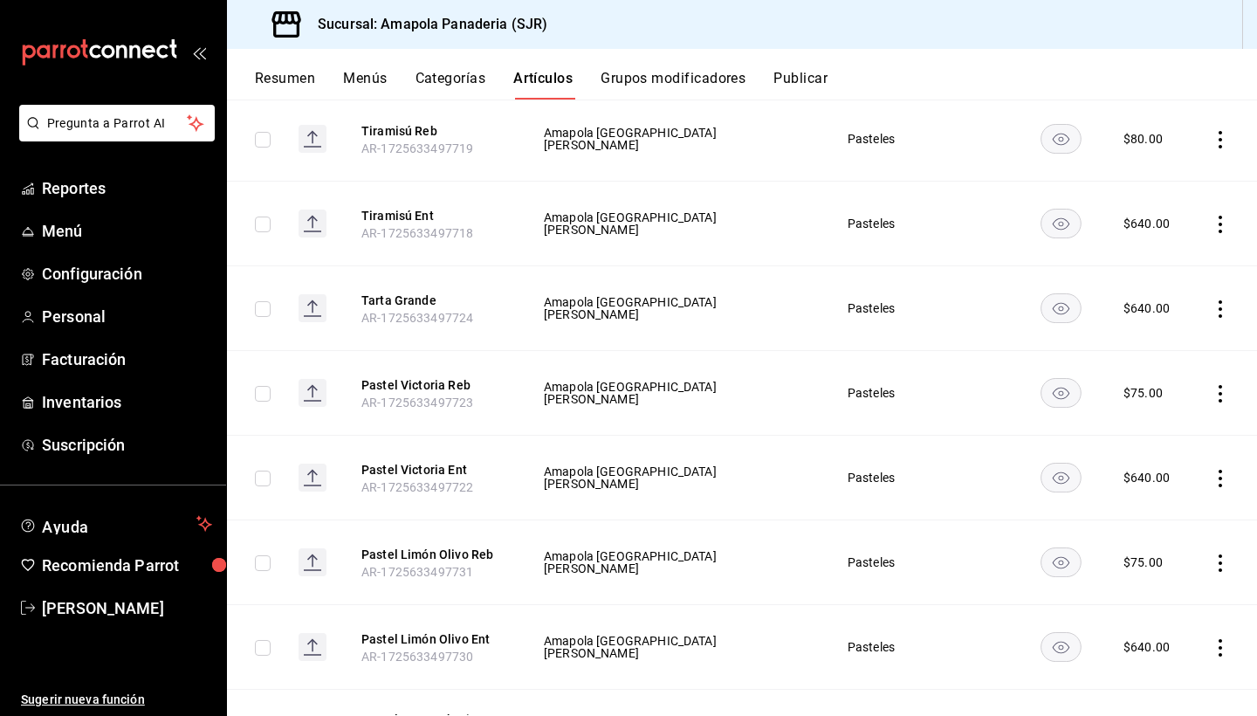
scroll to position [330, 0]
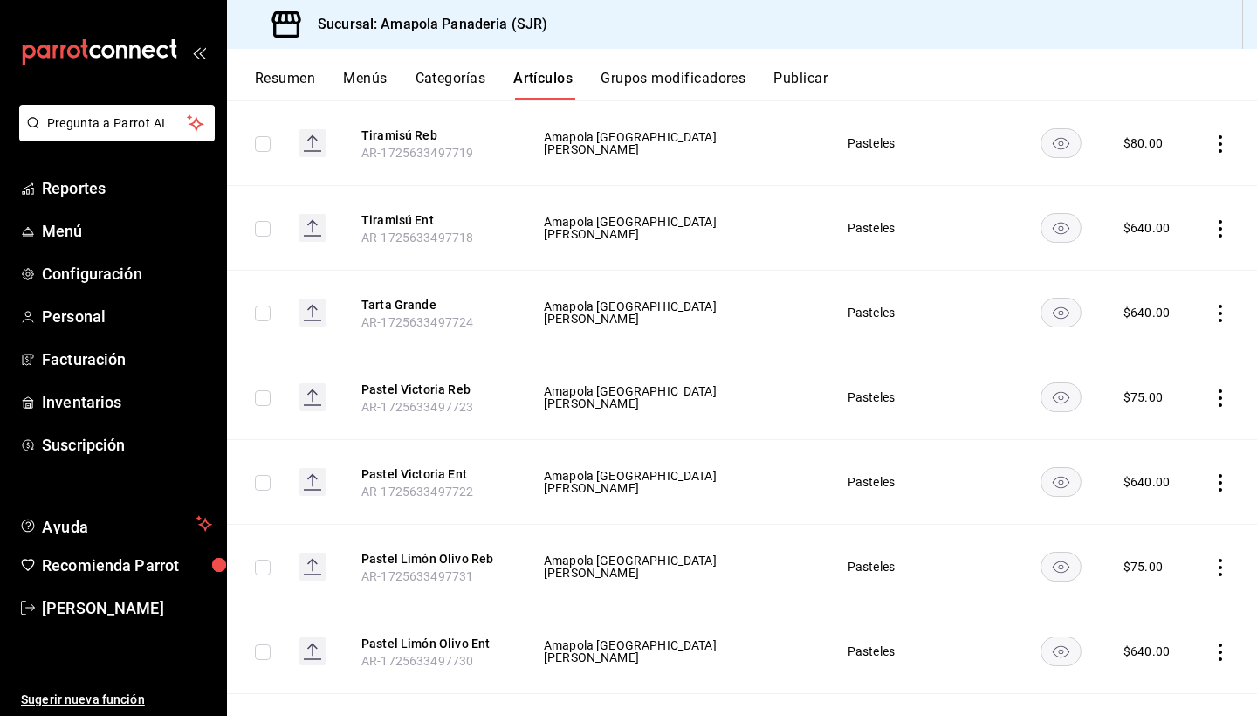
click at [1219, 397] on icon "actions" at bounding box center [1220, 397] width 17 height 17
click at [1162, 451] on li "Editar" at bounding box center [1152, 439] width 105 height 36
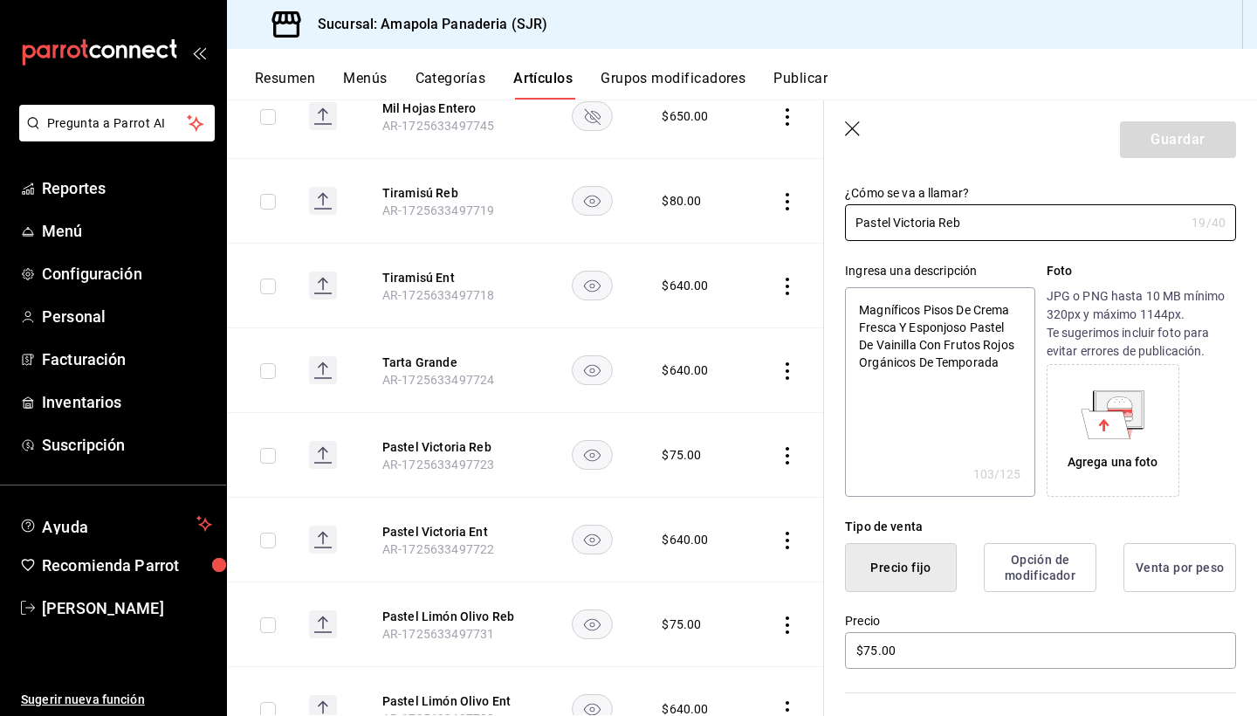
scroll to position [427, 0]
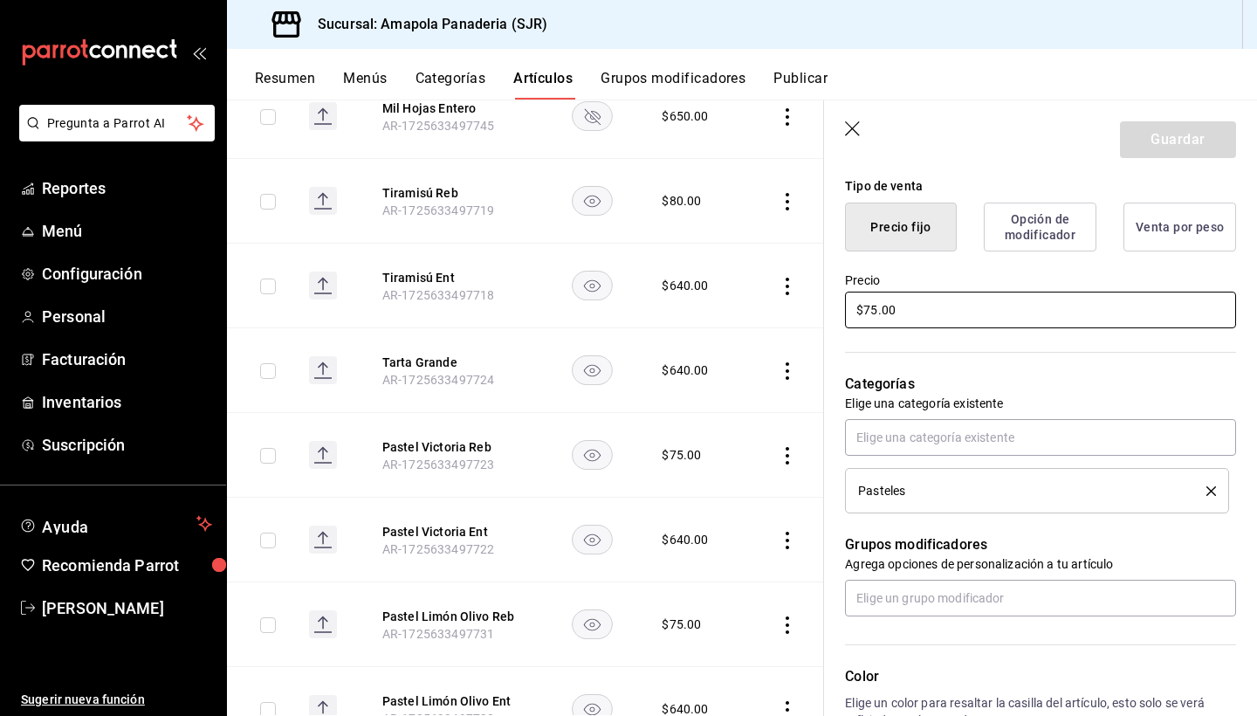
click at [899, 304] on input "$75.00" at bounding box center [1040, 310] width 391 height 37
type textarea "x"
type input "$8.00"
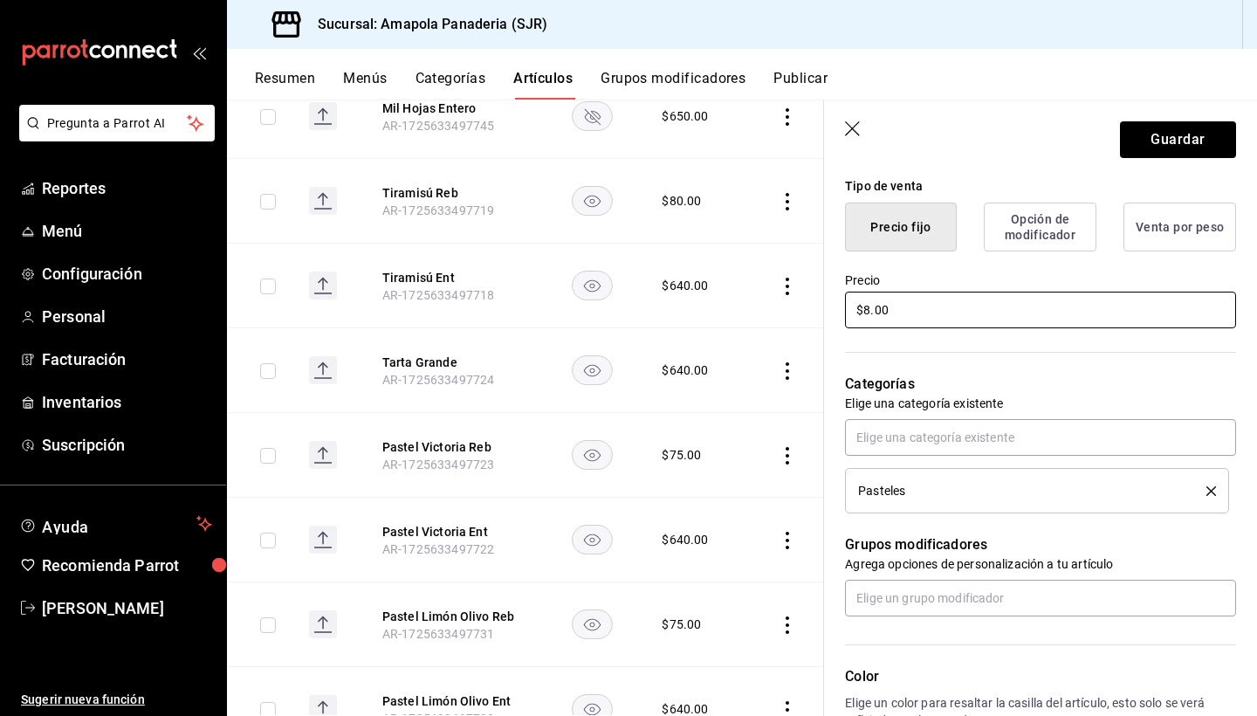
type textarea "x"
type input "$8.00"
type textarea "x"
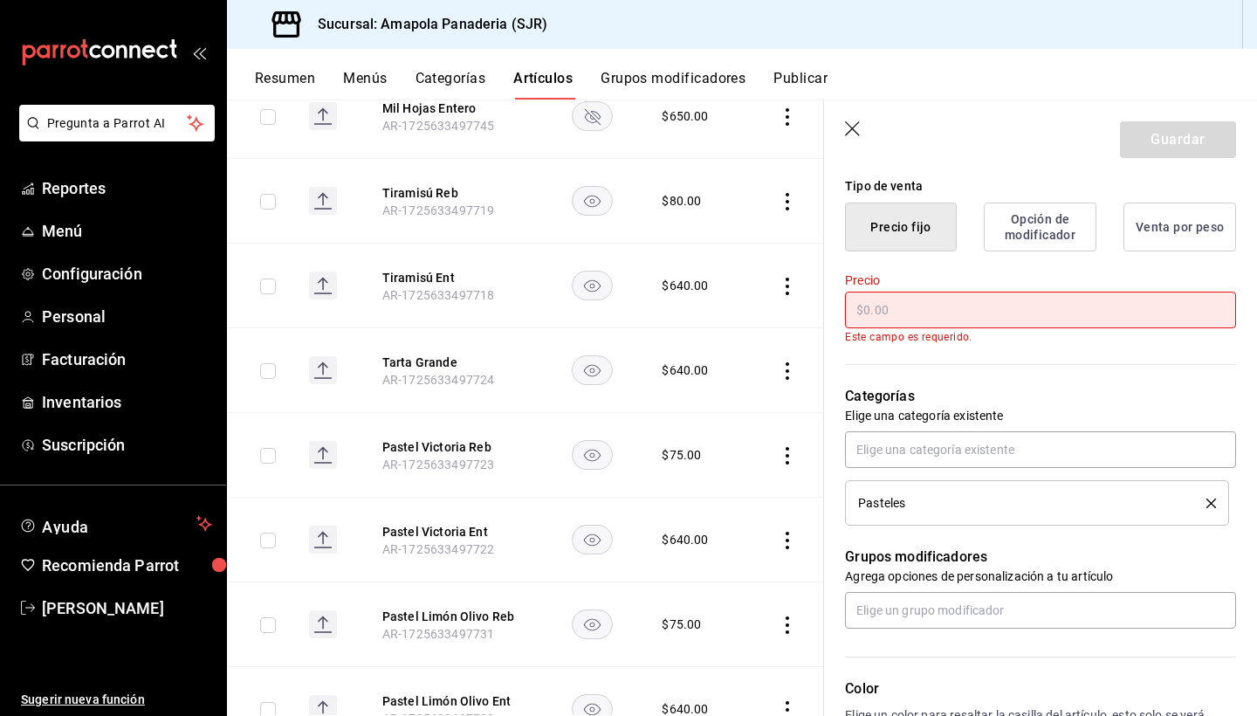
type textarea "x"
type input "$0.00"
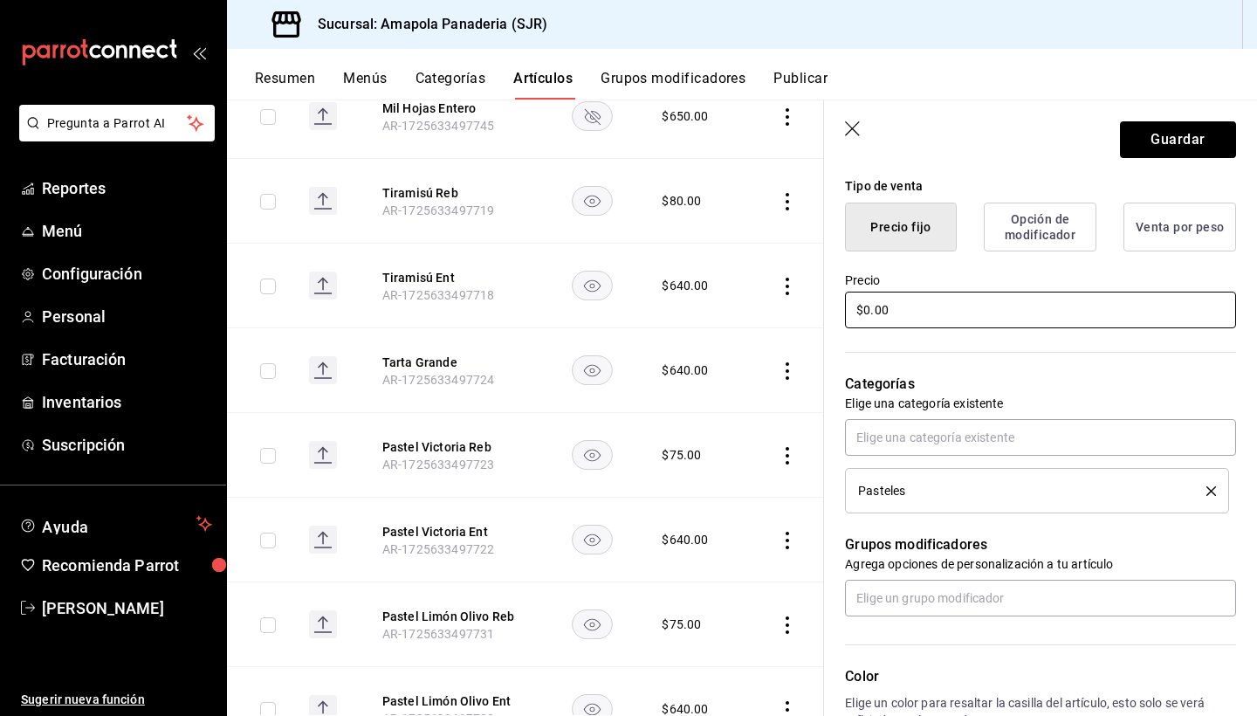
type textarea "x"
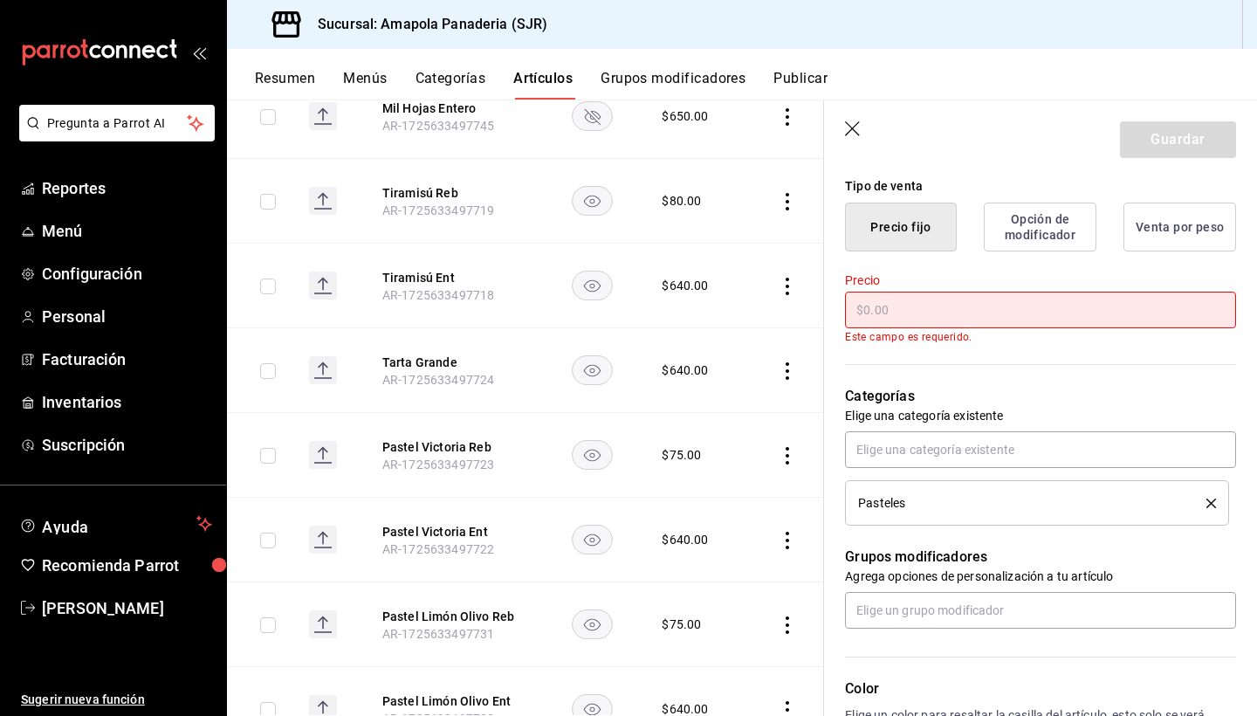
type textarea "x"
type input "$8.00"
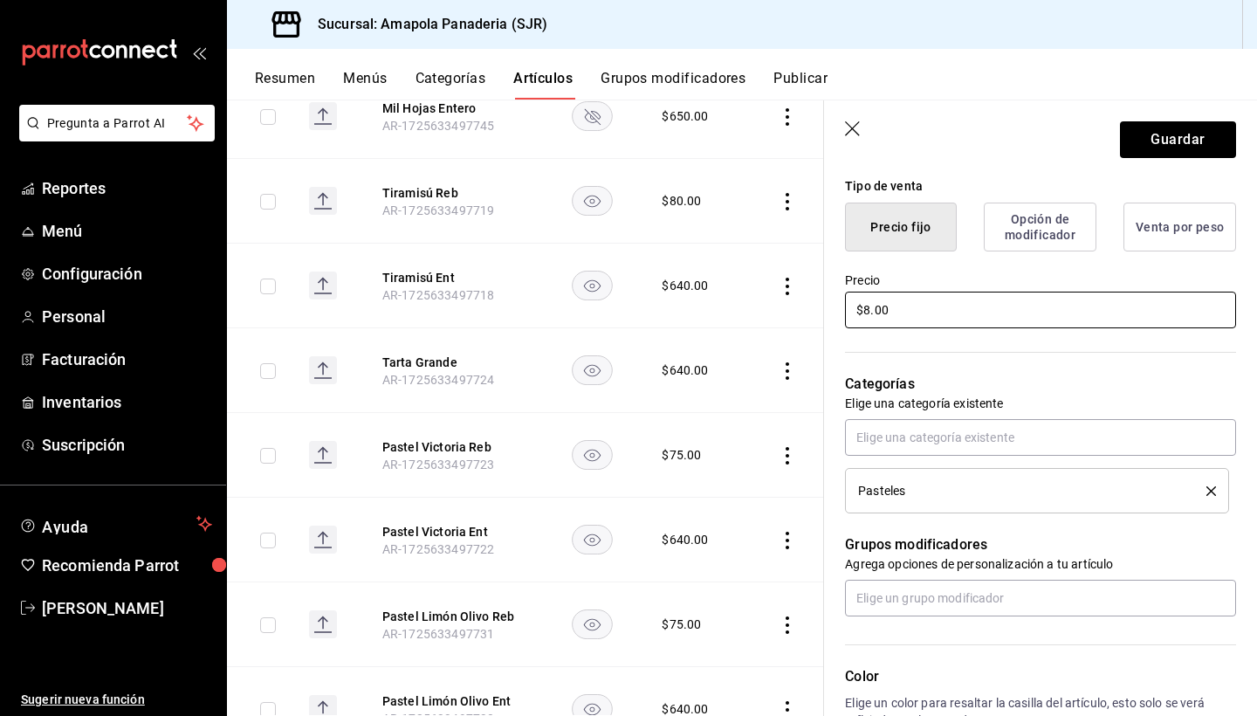
type textarea "x"
type input "$80.00"
click at [1185, 134] on button "Guardar" at bounding box center [1178, 139] width 116 height 37
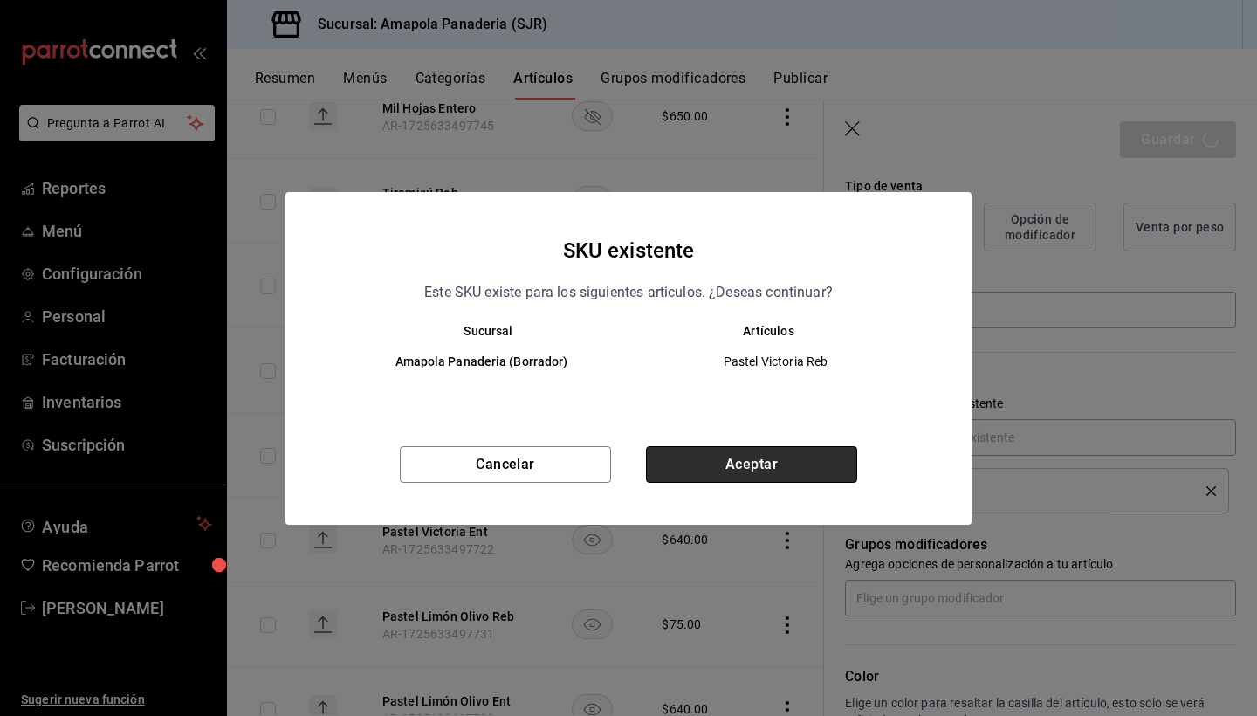
click at [836, 458] on button "Aceptar" at bounding box center [751, 464] width 211 height 37
type textarea "x"
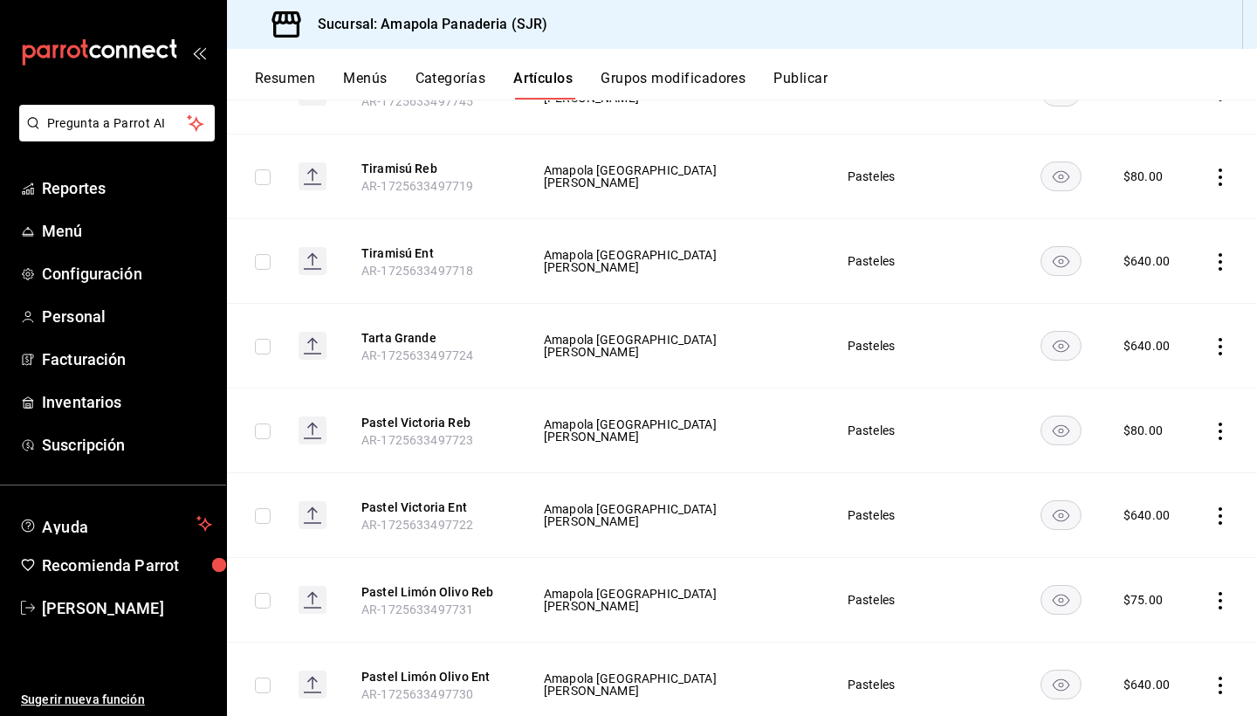
scroll to position [309, 0]
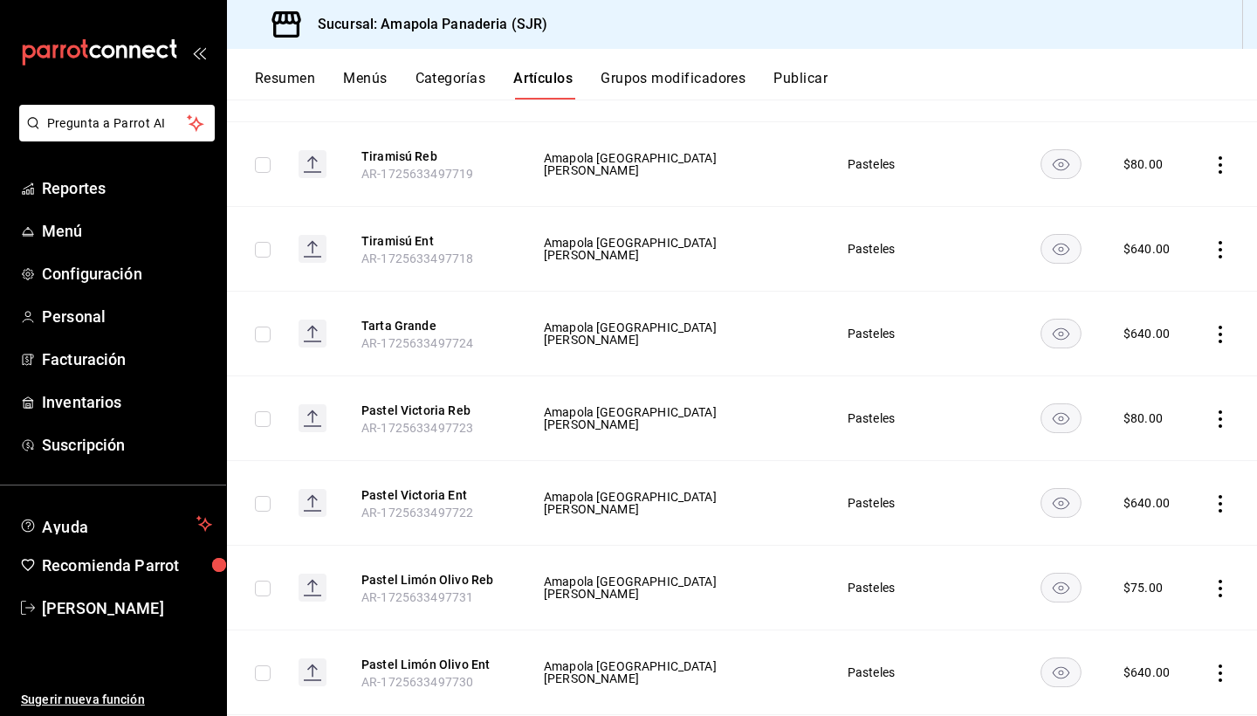
click at [1220, 585] on icon "actions" at bounding box center [1220, 588] width 17 height 17
click at [1194, 601] on li "Editar" at bounding box center [1152, 599] width 105 height 36
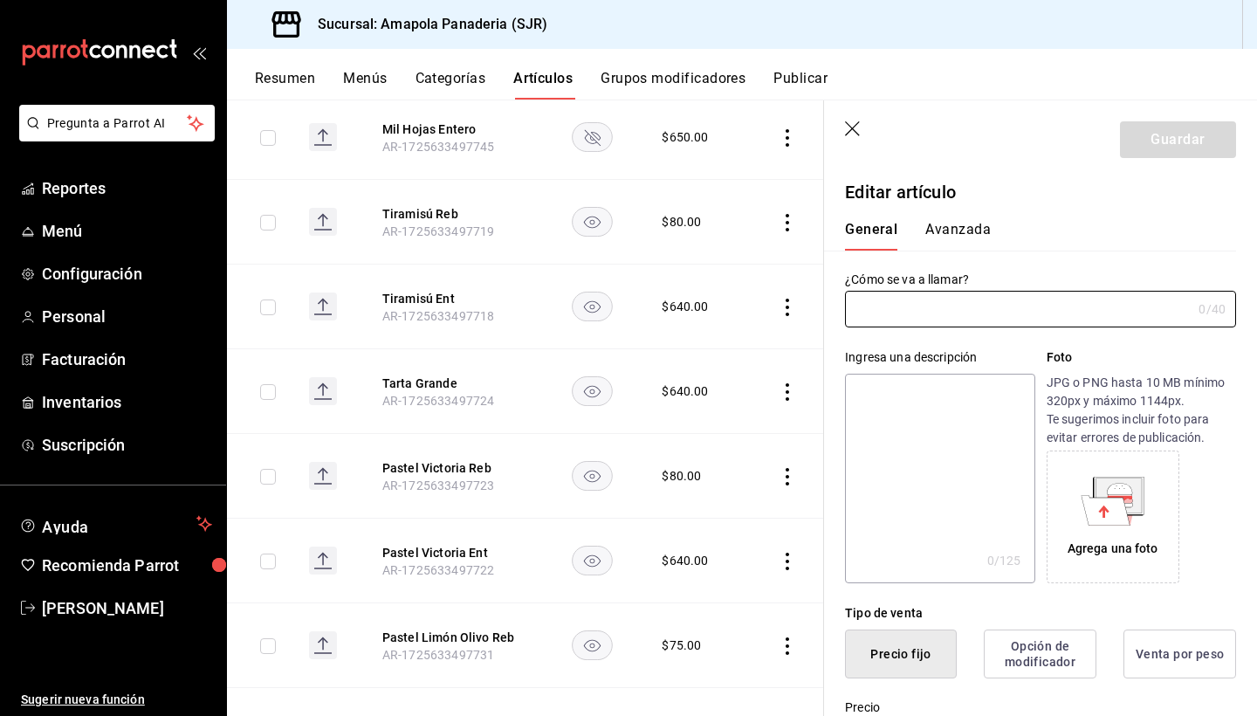
type input "Pastel Limón Olivo Reb"
type textarea "Pastel Limón Y Moras Reb"
type textarea "x"
type input "$75.00"
type input "AR-1725633497731"
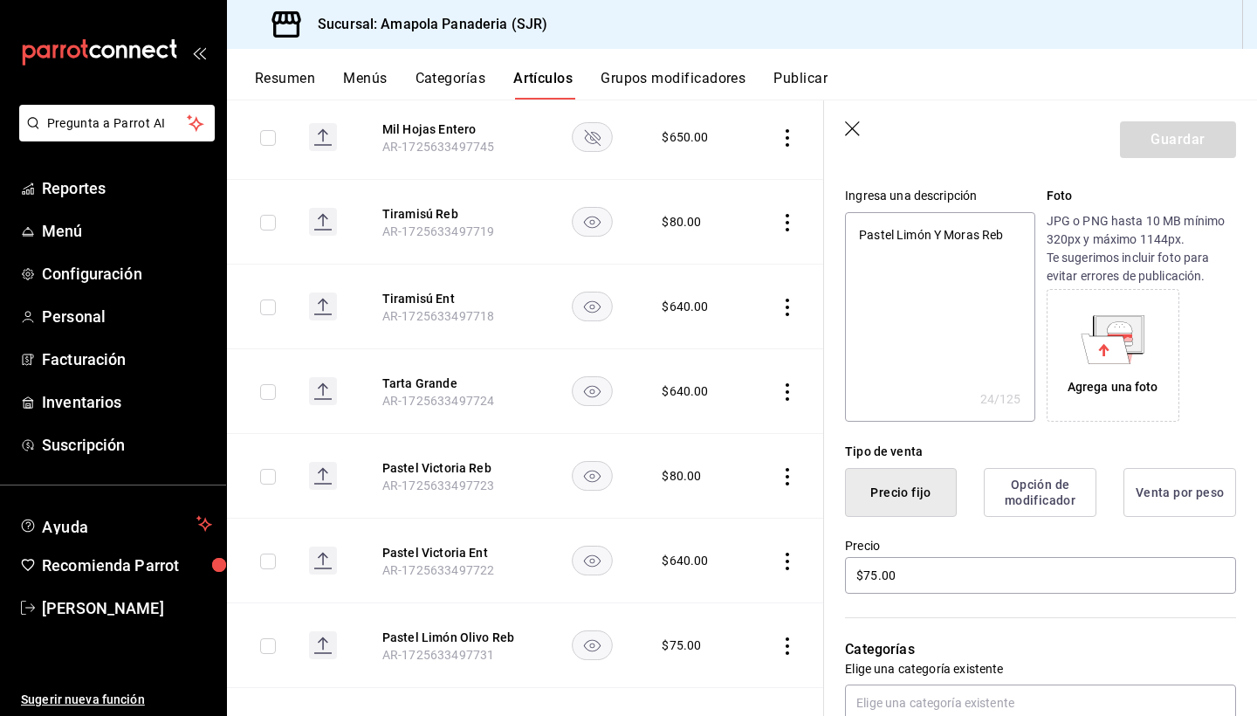
scroll to position [168, 0]
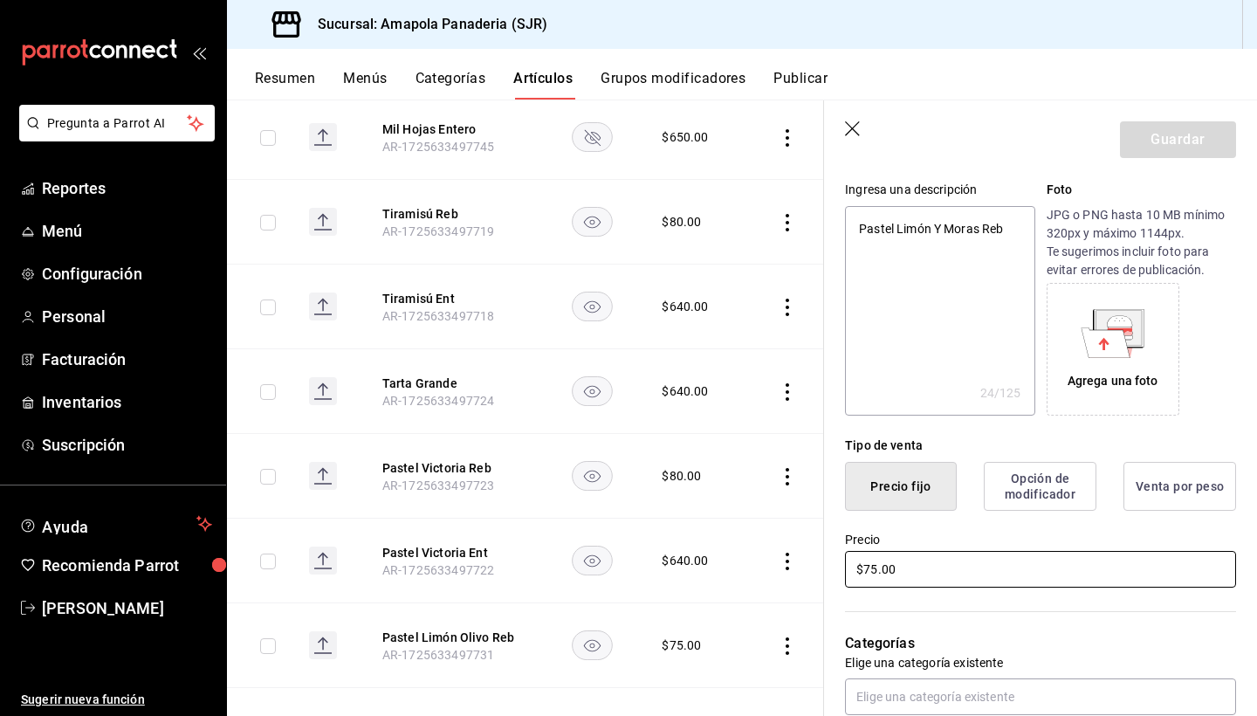
click at [960, 578] on input "$75.00" at bounding box center [1040, 569] width 391 height 37
type textarea "x"
type input "$8.00"
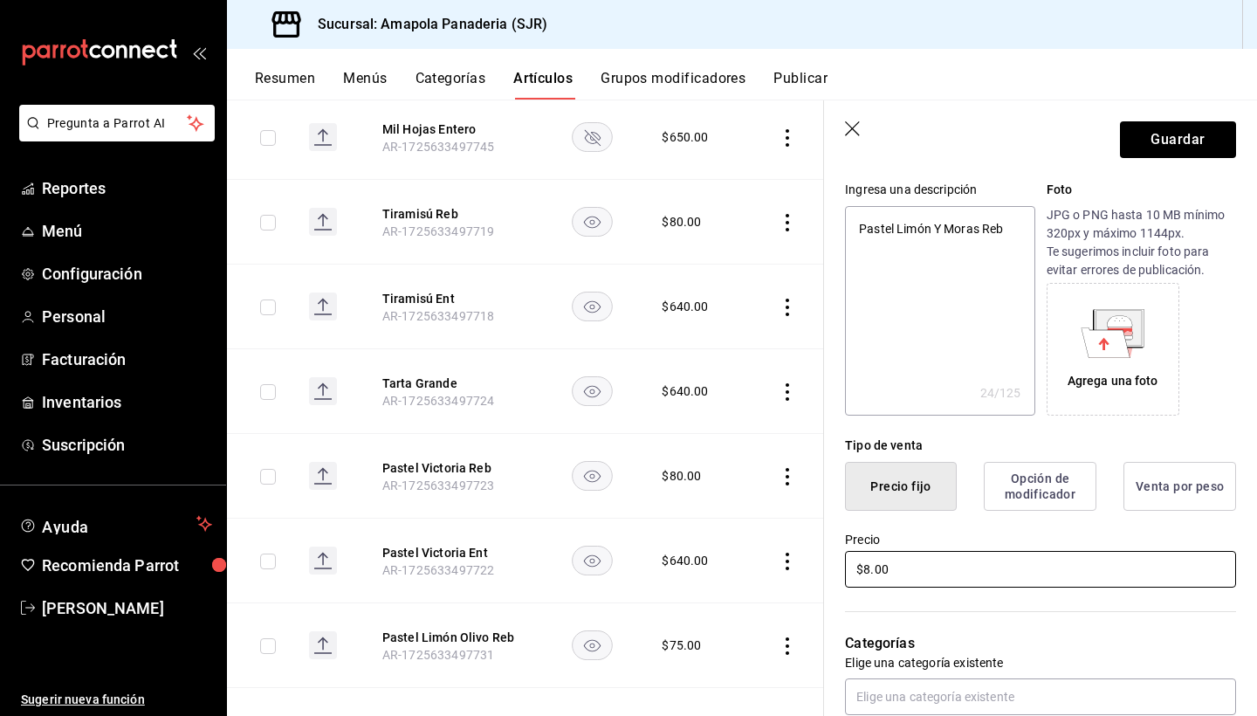
type textarea "x"
type input "$80.00"
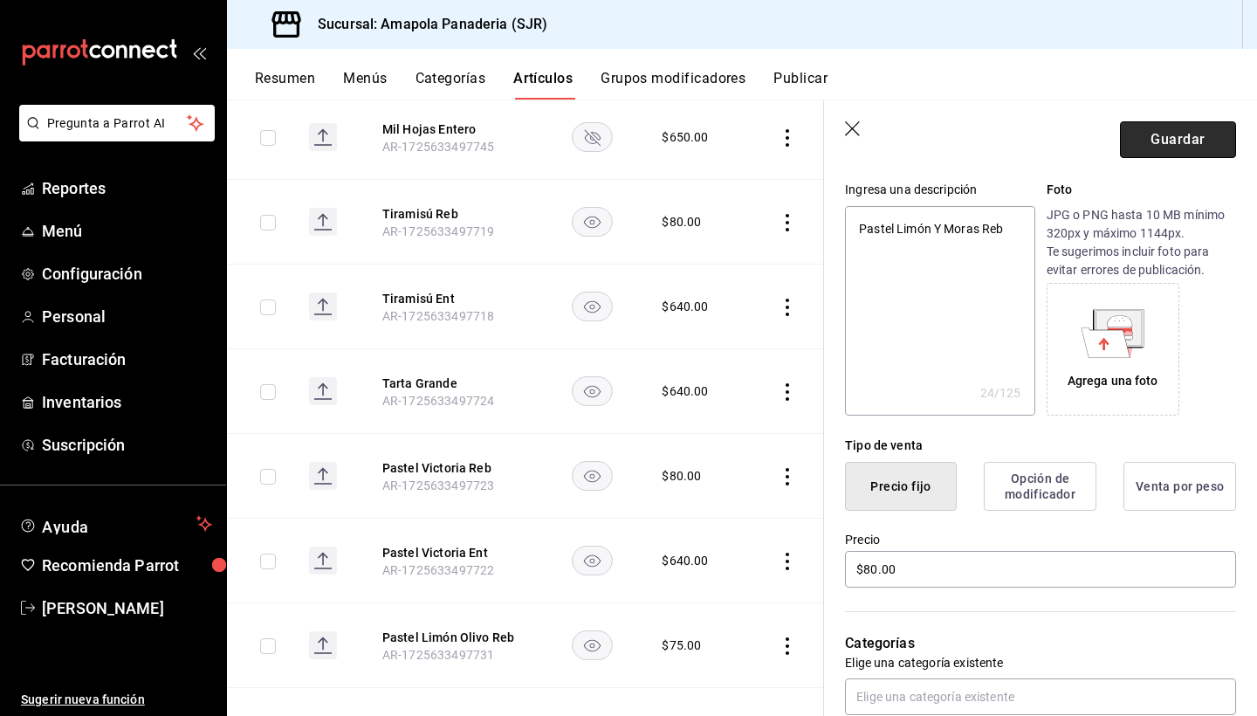
click at [1150, 148] on button "Guardar" at bounding box center [1178, 139] width 116 height 37
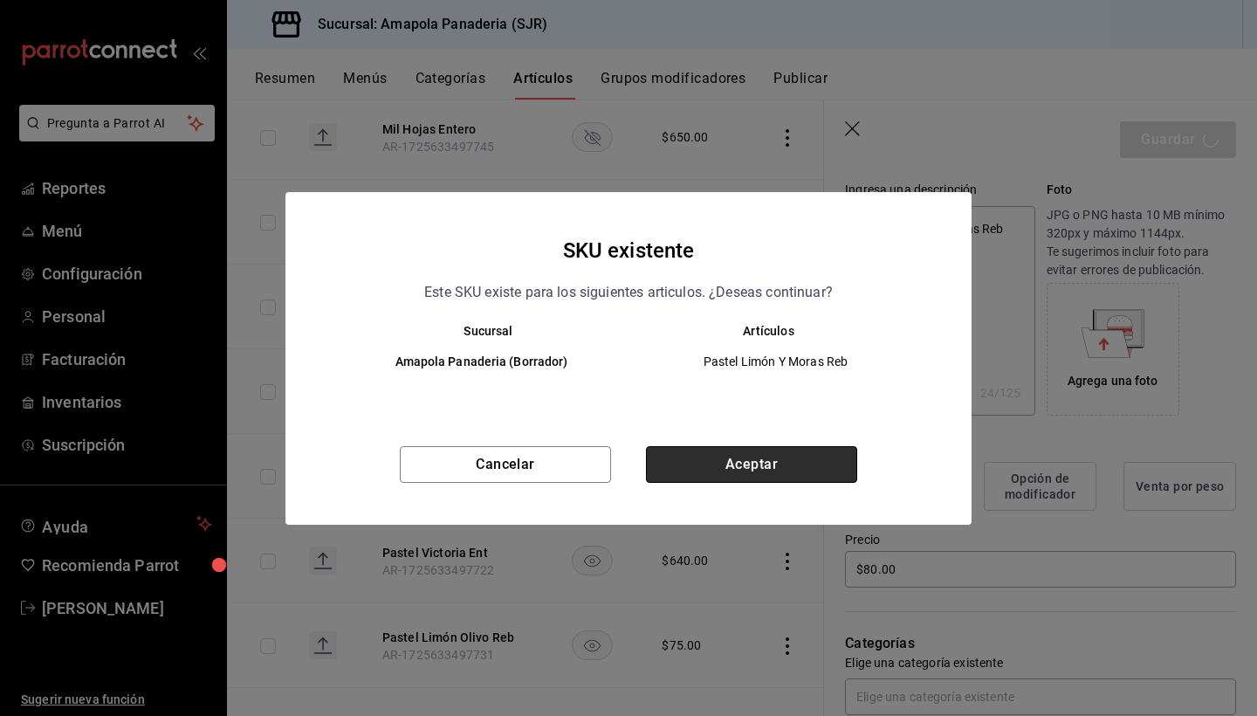
click at [837, 470] on button "Aceptar" at bounding box center [751, 464] width 211 height 37
type textarea "x"
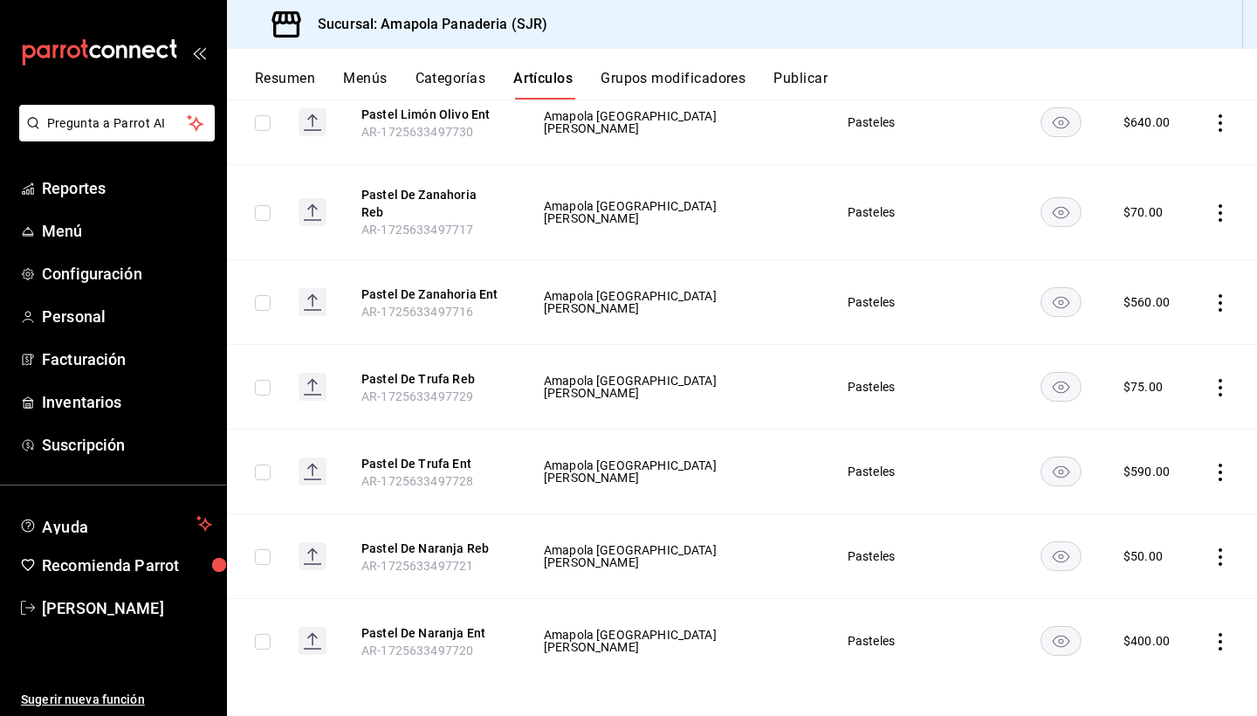
scroll to position [858, 0]
click at [1222, 298] on icon "actions" at bounding box center [1220, 303] width 17 height 17
click at [1132, 337] on icon at bounding box center [1124, 334] width 21 height 21
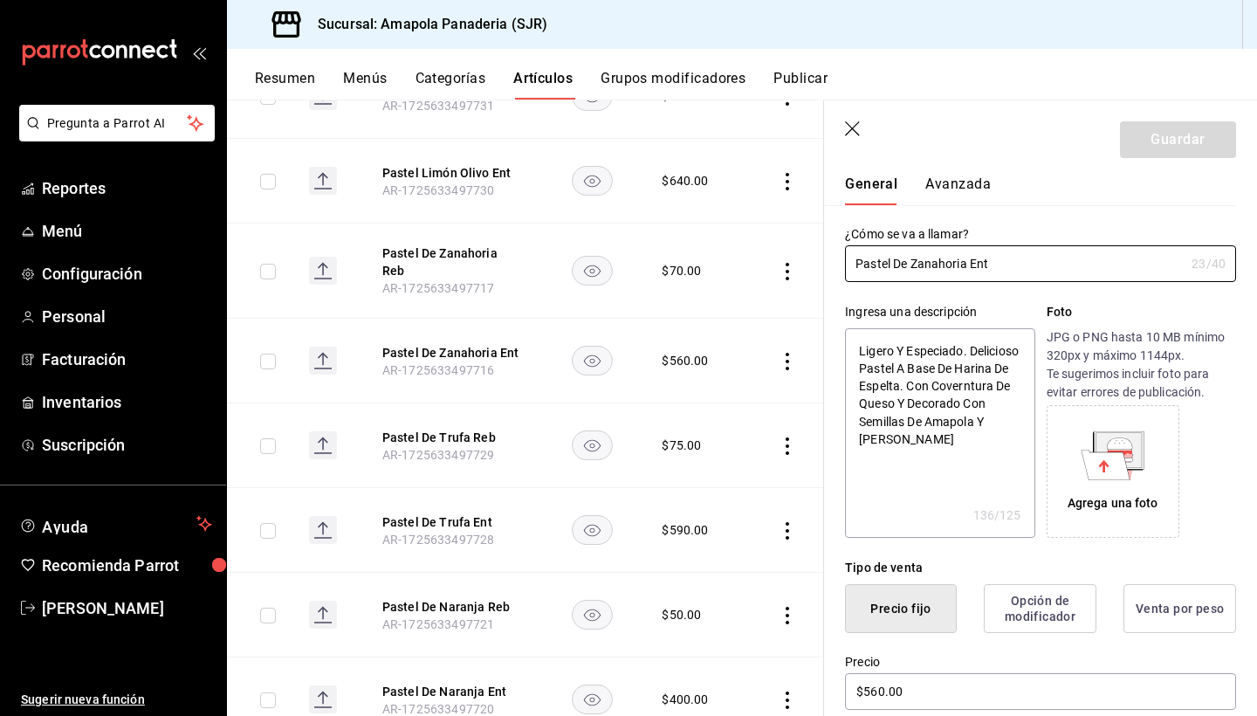
scroll to position [287, 0]
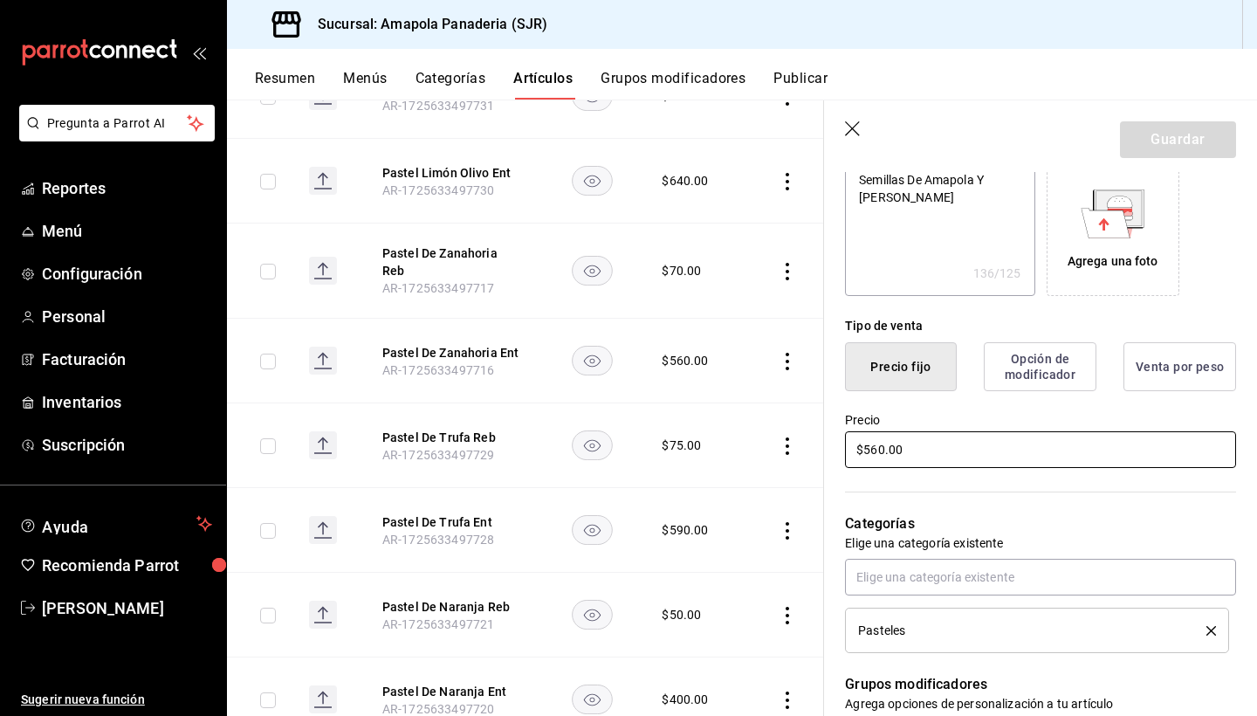
click at [940, 456] on input "$560.00" at bounding box center [1040, 449] width 391 height 37
type textarea "x"
type input "$5.00"
type textarea "x"
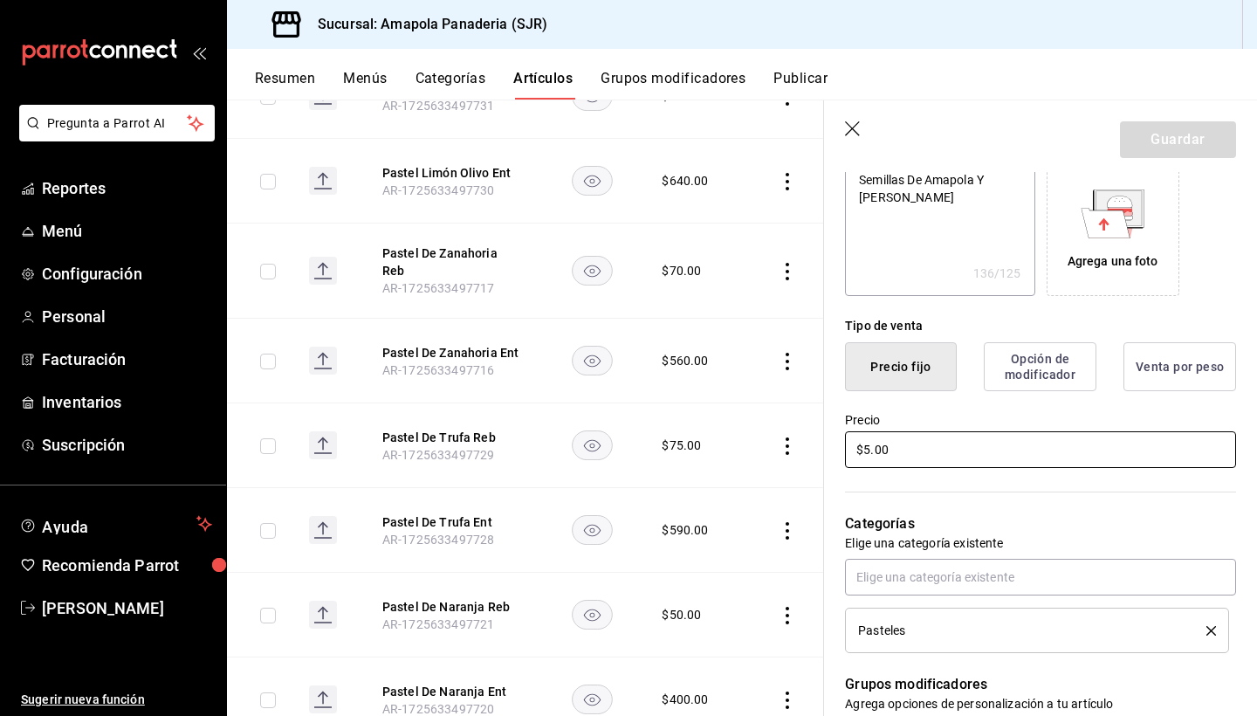
type input "$59.00"
type textarea "x"
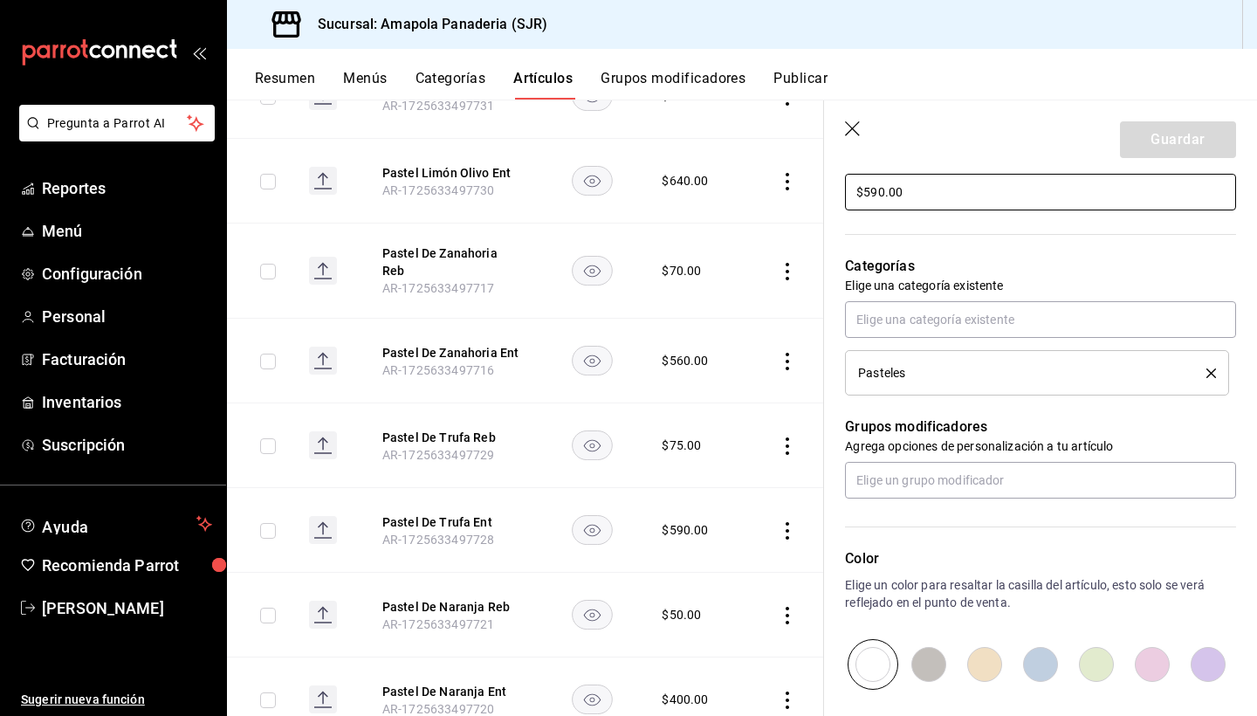
scroll to position [537, 0]
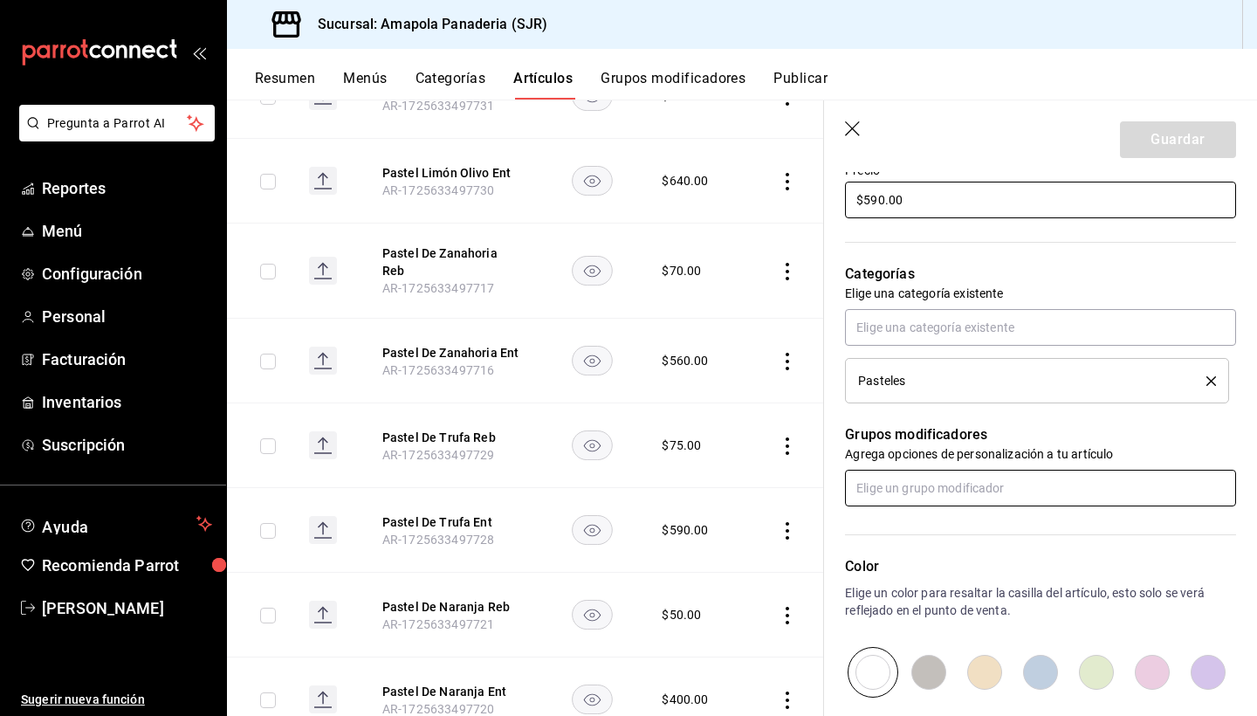
type input "$590.00"
click at [1002, 497] on input "text" at bounding box center [1040, 488] width 391 height 37
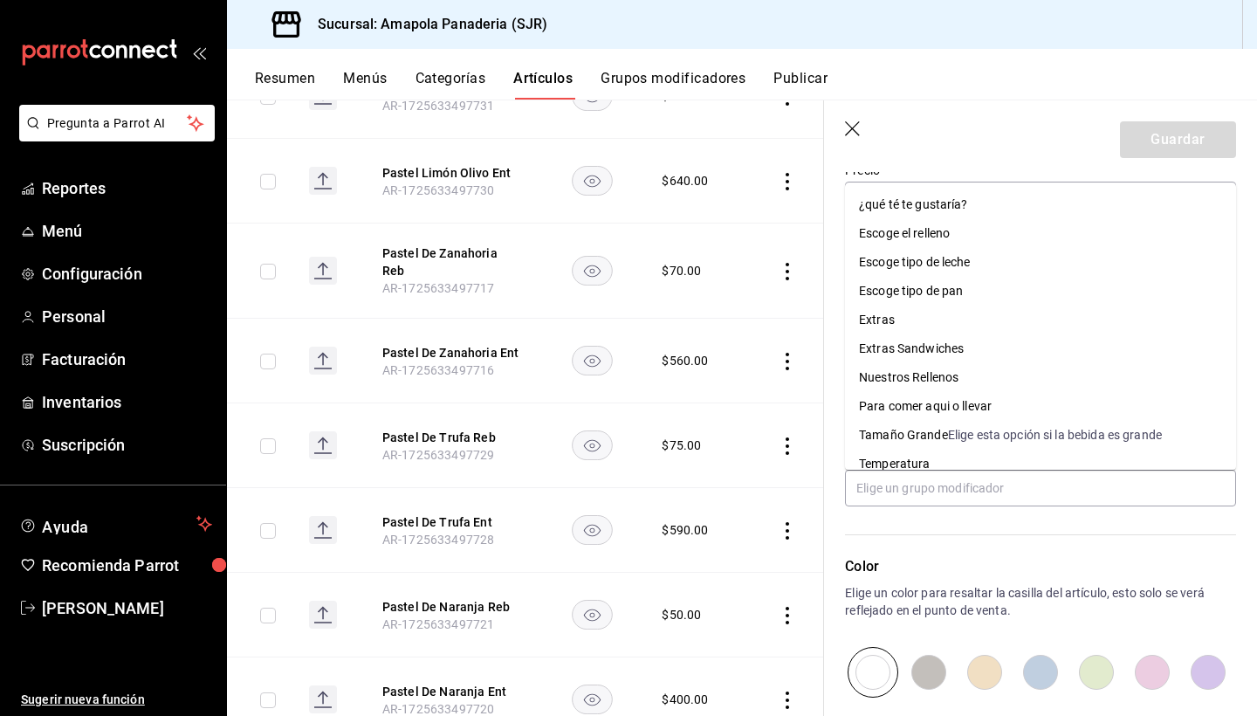
click at [998, 554] on div "Color Elige un color para resaltar la casilla del artículo, esto solo se verá r…" at bounding box center [1030, 601] width 412 height 191
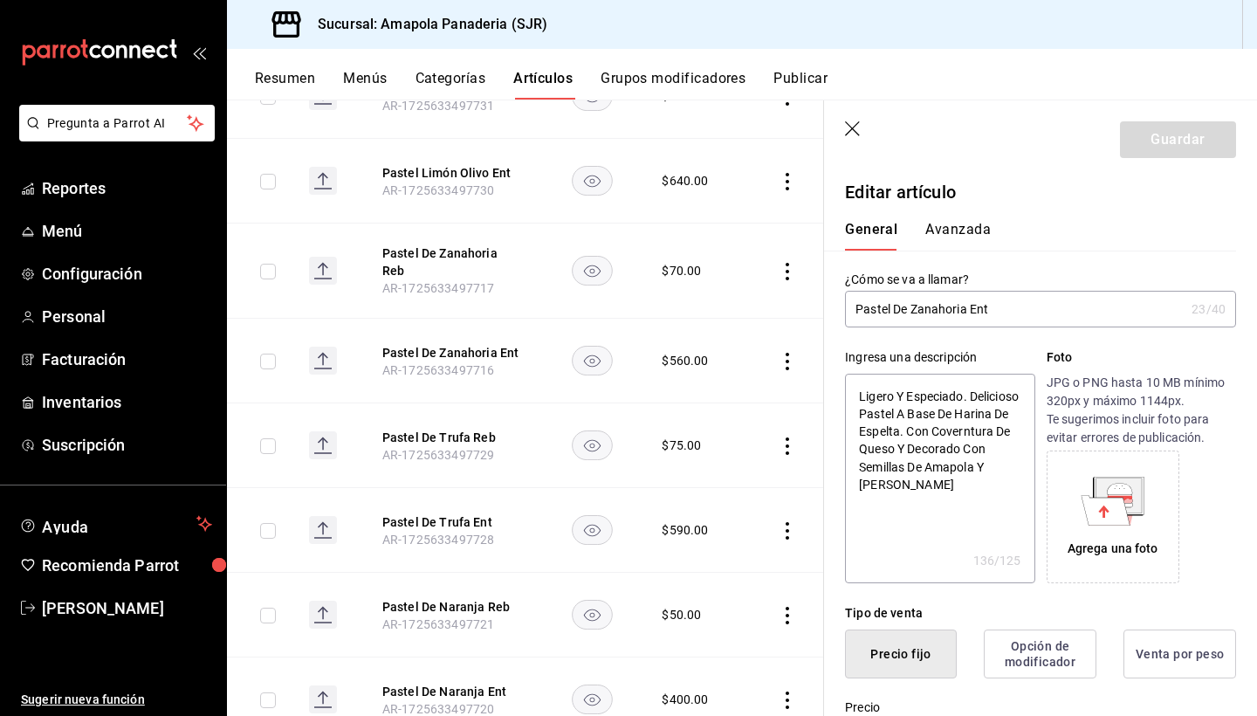
scroll to position [0, 0]
click at [1021, 306] on input "Pastel De Zanahoria Ent" at bounding box center [1015, 309] width 340 height 35
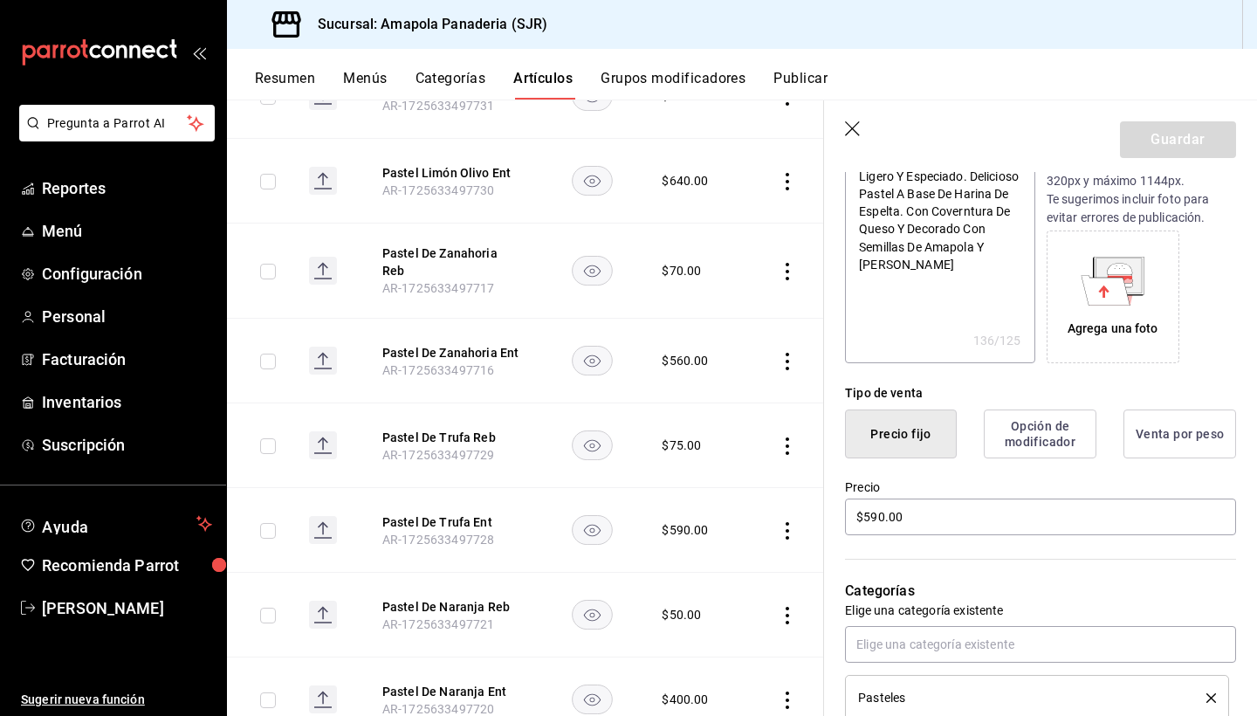
scroll to position [116, 0]
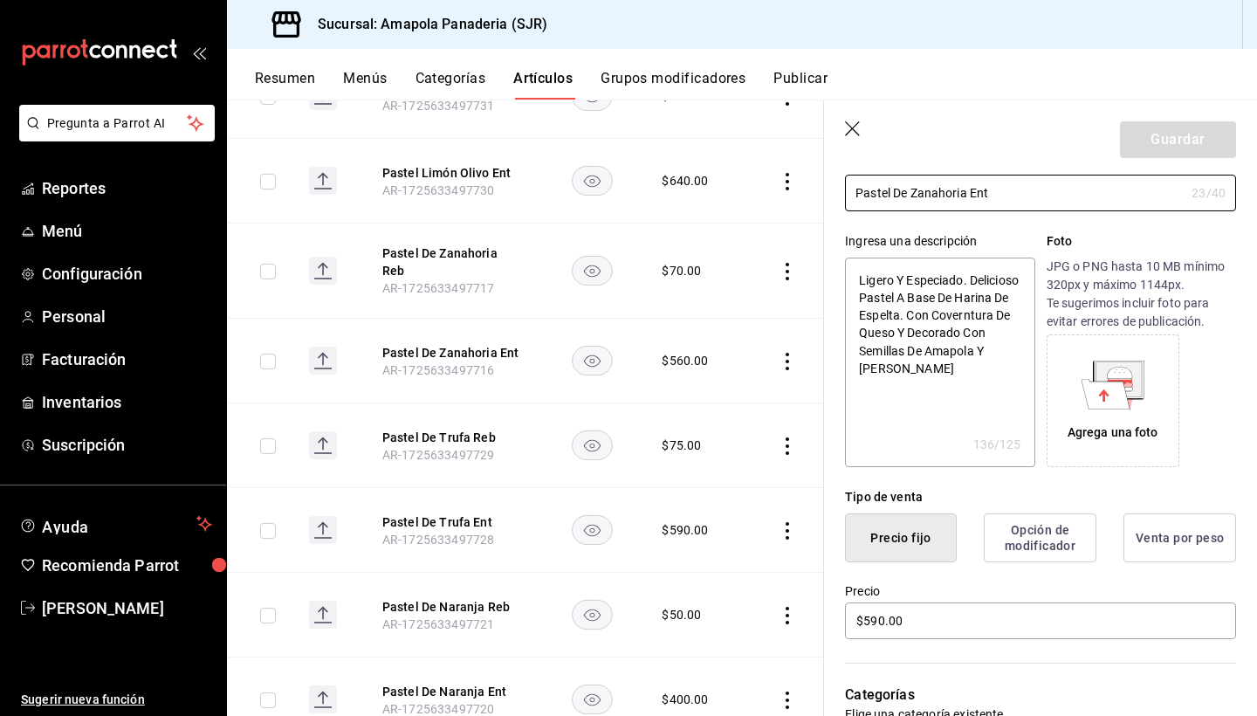
type textarea "x"
drag, startPoint x: 1002, startPoint y: 364, endPoint x: 842, endPoint y: 289, distance: 176.6
click at [842, 289] on div "Ingresa una descripción Ligero Y Especiado. Delicioso Pastel A Base De Harina D…" at bounding box center [1030, 339] width 412 height 256
type textarea "Ligero Y Especiado."
type textarea "x"
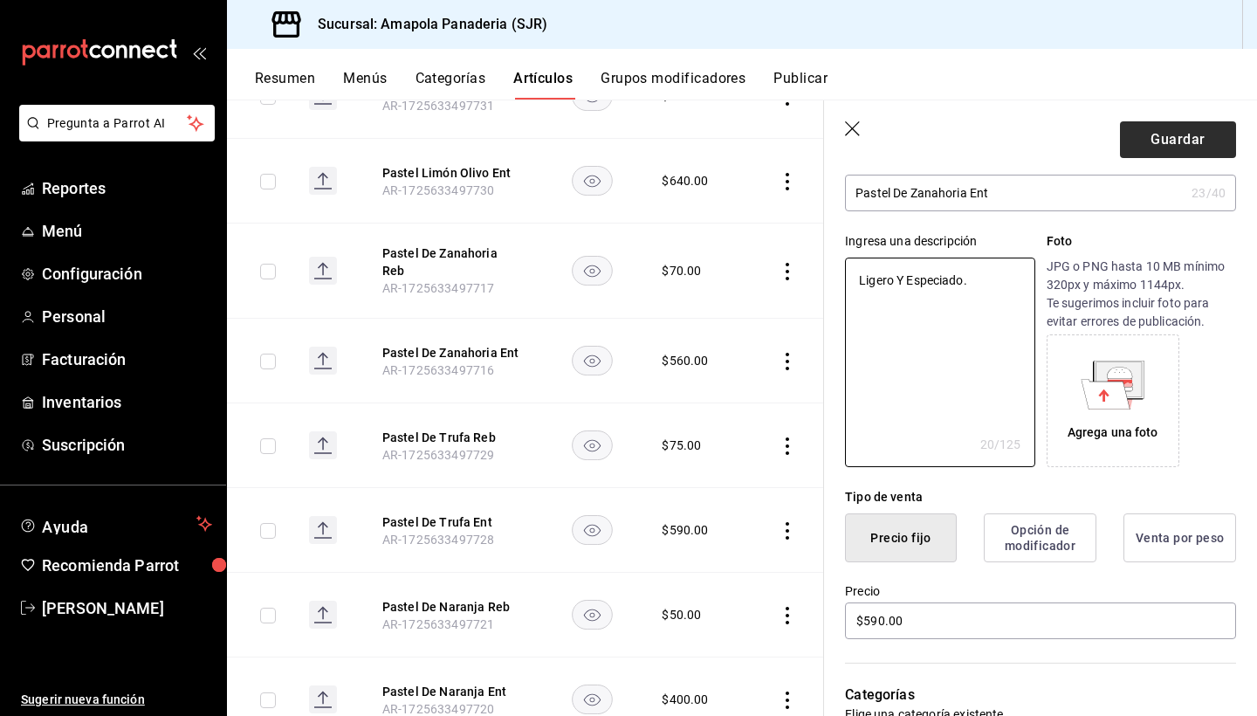
type textarea "Ligero Y Especiado."
click at [1196, 138] on button "Guardar" at bounding box center [1178, 139] width 116 height 37
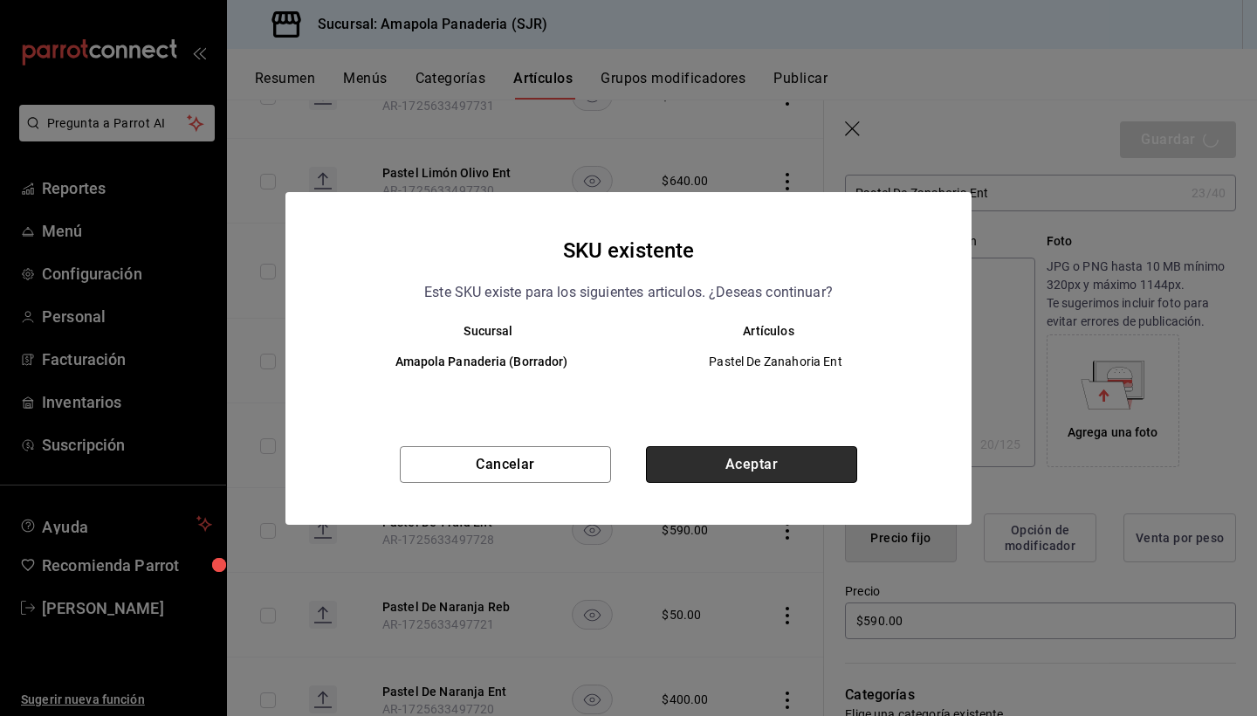
click at [764, 473] on button "Aceptar" at bounding box center [751, 464] width 211 height 37
type textarea "x"
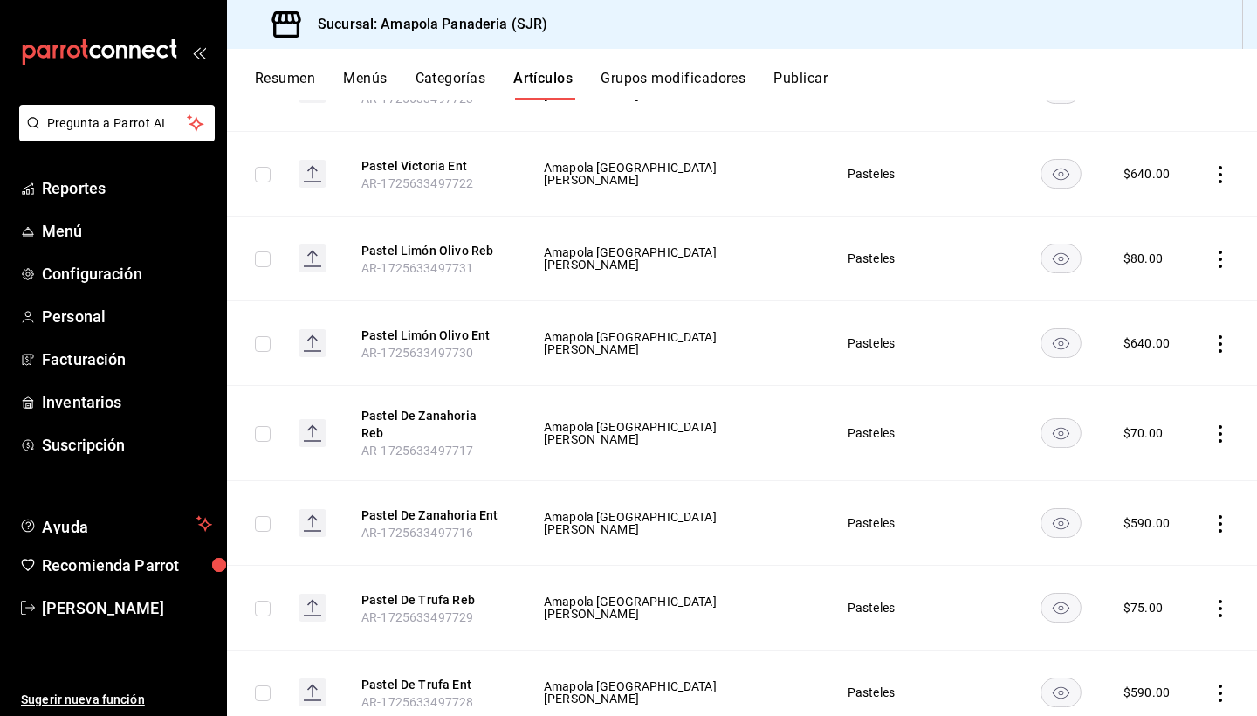
scroll to position [644, 0]
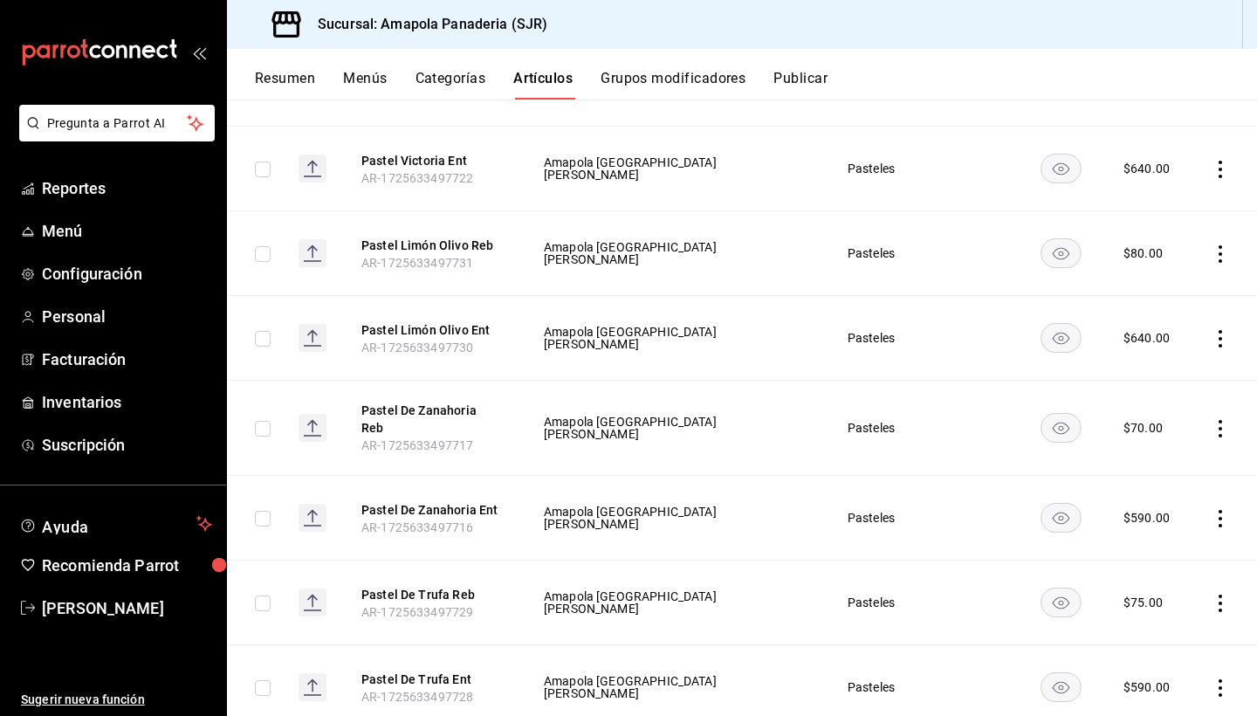
click at [1219, 595] on icon "actions" at bounding box center [1220, 603] width 17 height 17
click at [1185, 596] on span "Editar" at bounding box center [1168, 598] width 45 height 18
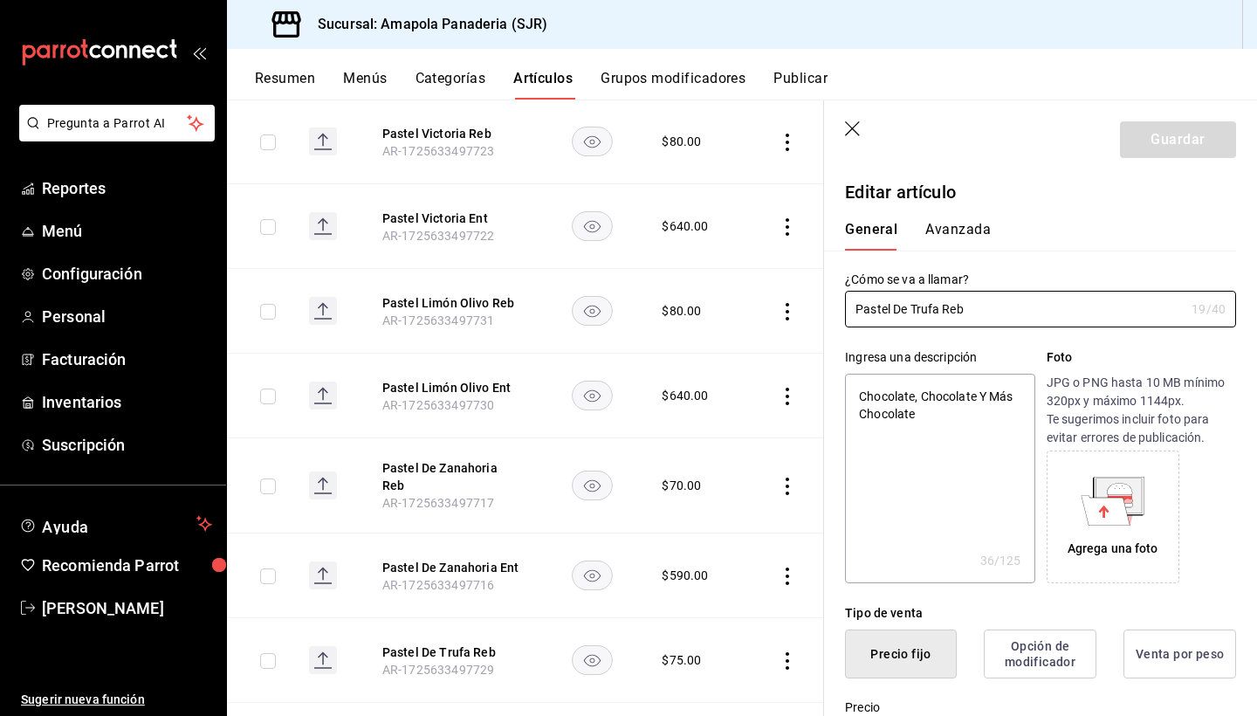
type textarea "x"
type input "$75.00"
click at [850, 124] on icon "button" at bounding box center [853, 129] width 17 height 17
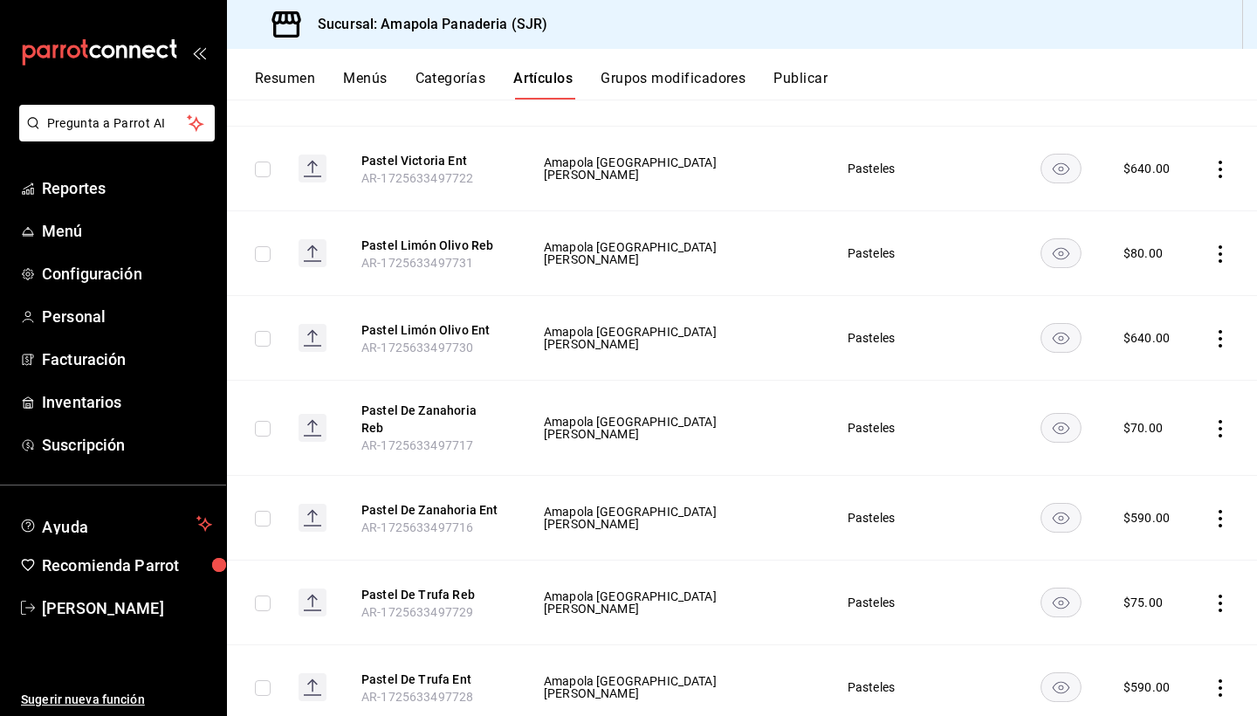
click at [1221, 430] on icon "actions" at bounding box center [1220, 428] width 3 height 17
click at [1170, 467] on span "Editar" at bounding box center [1168, 464] width 45 height 18
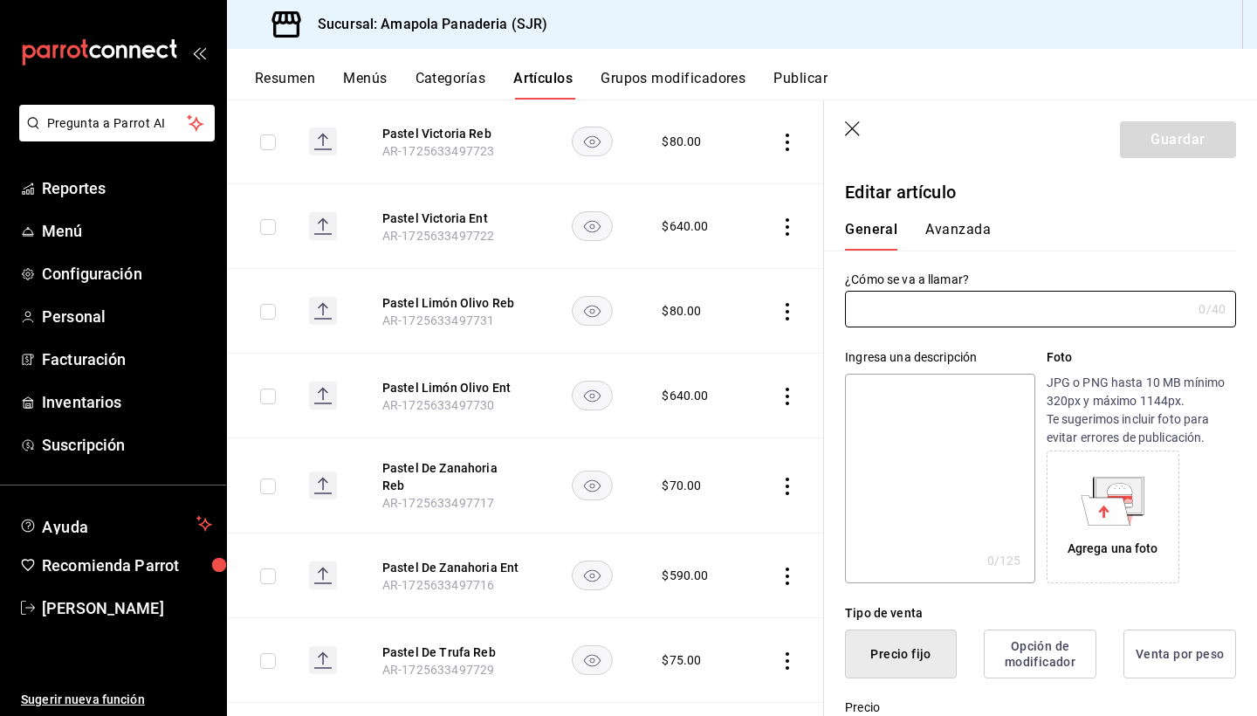
type input "Pastel De Zanahoria Reb"
type textarea "Ligero Y Especiado. Delicioso Pastel A Base De Harina De Espelta. Con Coverntur…"
type textarea "x"
type input "AR-1725633497717"
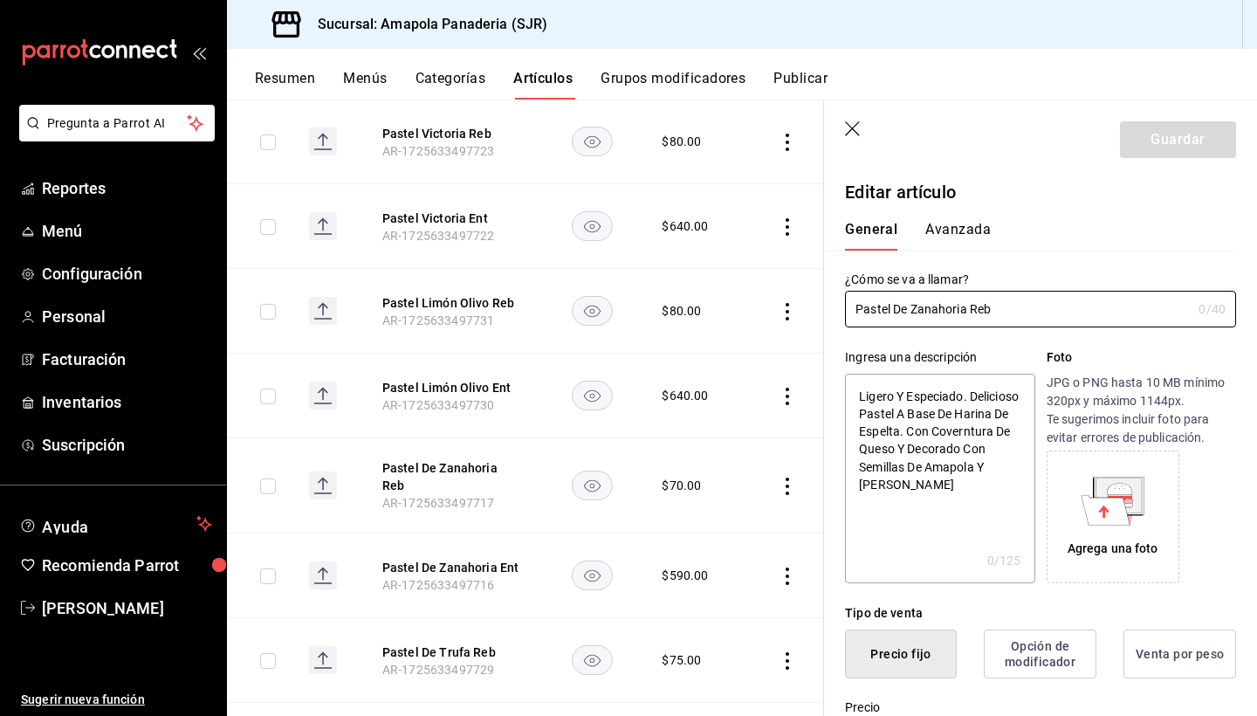
type textarea "x"
type input "$70.00"
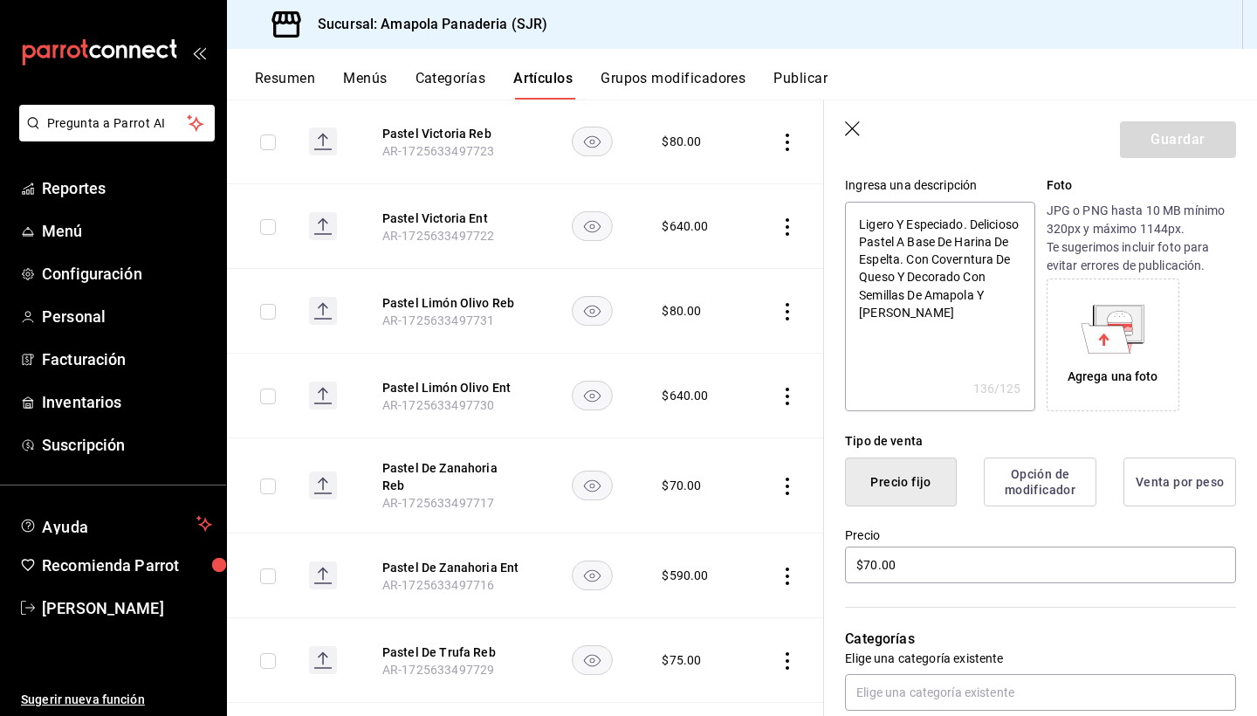
scroll to position [203, 0]
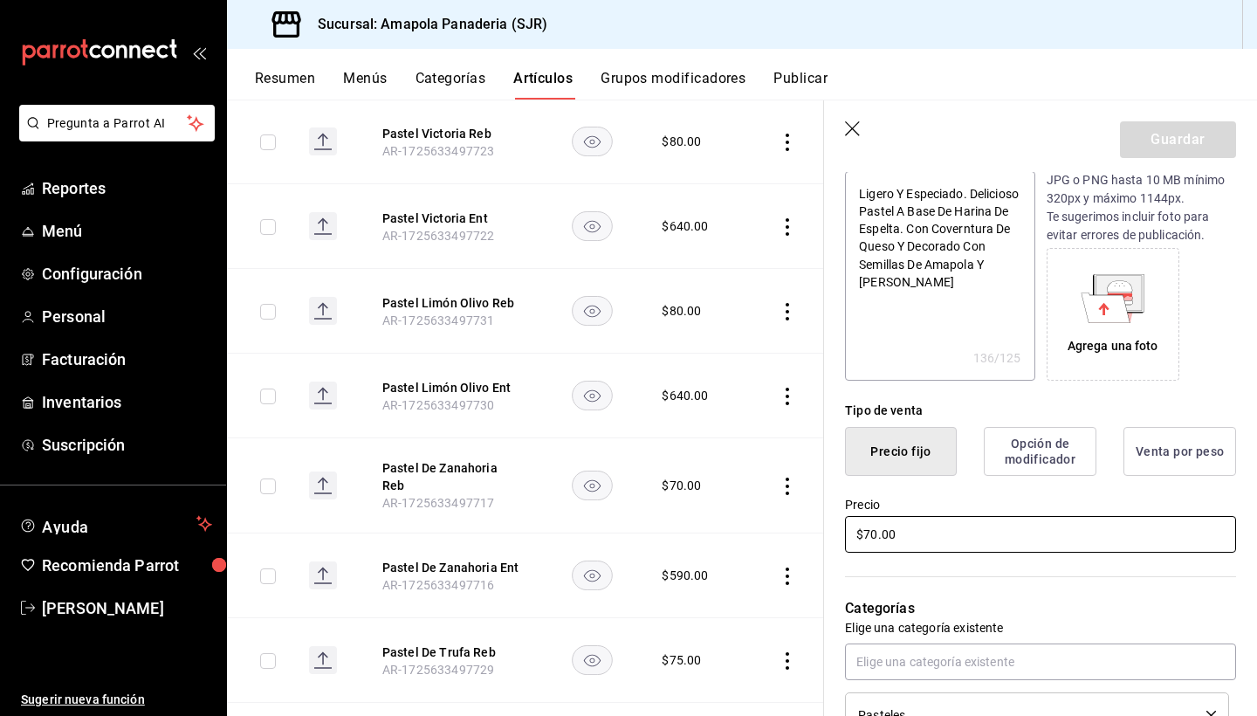
click at [920, 526] on input "$70.00" at bounding box center [1040, 534] width 391 height 37
type textarea "x"
type input "$7.00"
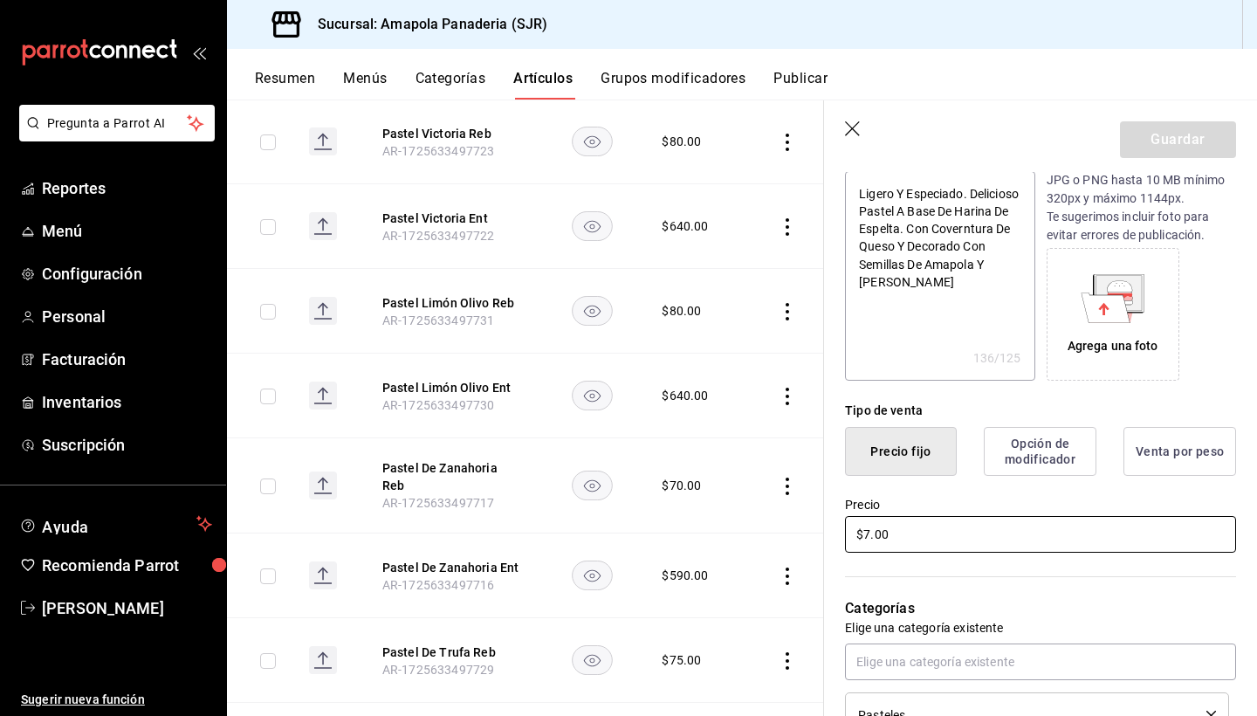
type textarea "x"
type input "$75.00"
type textarea "x"
click at [954, 299] on textarea "Ligero Y Especiado. Delicioso Pastel A Base De Harina De Espelta. Con Coverntur…" at bounding box center [939, 276] width 189 height 210
type textarea "Ligero Y Especiado. Delicioso Pastel A Base De Harina De Espelta. Con Coverntur…"
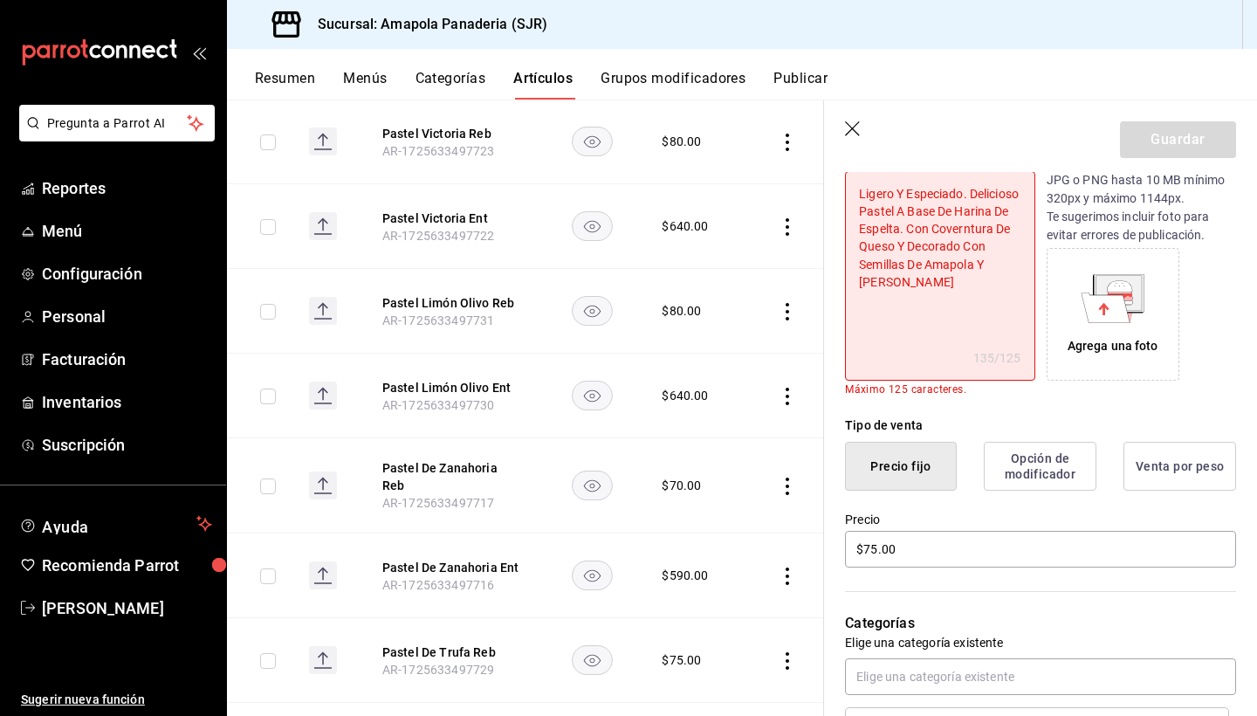
type textarea "x"
type textarea "Ligero Y Especiado. Delicioso Pastel A Base De Harina De Espelta. Con Coverntur…"
type textarea "x"
type textarea "Ligero Y Especiado. Delicioso Pastel A Base De Harina De Espelta. Con Coverntur…"
type textarea "x"
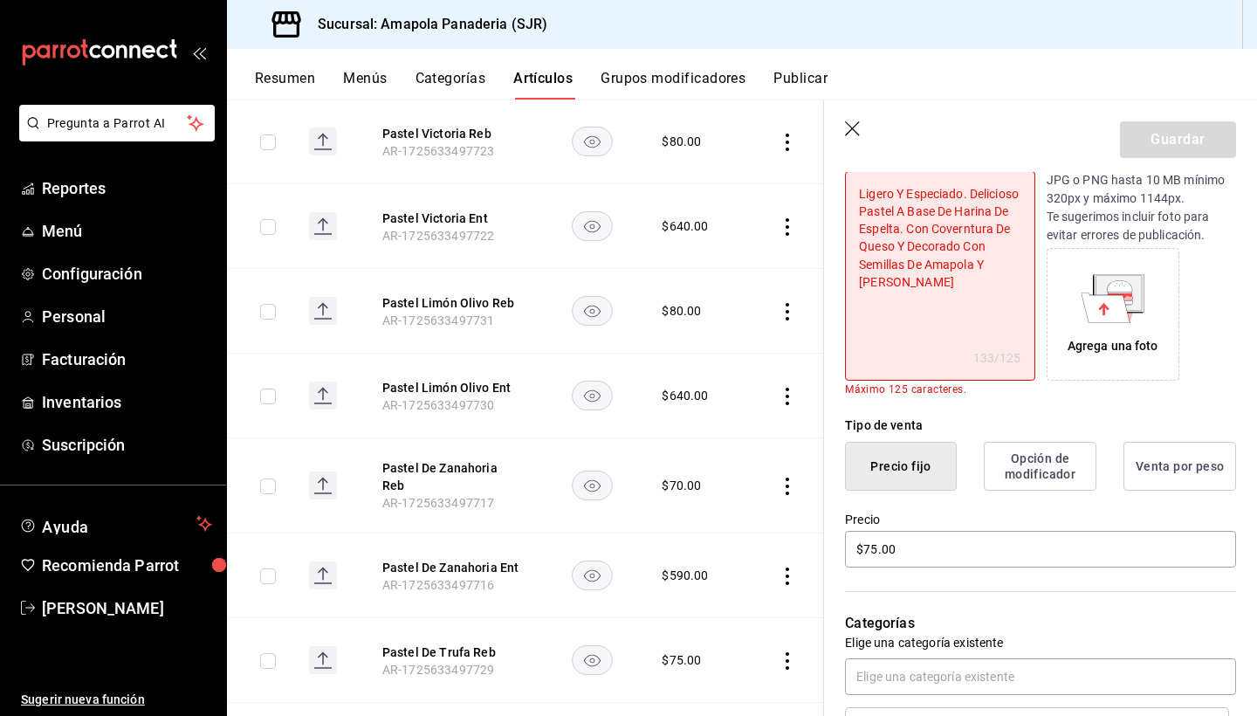
type textarea "Ligero Y Especiado. Delicioso Pastel A Base De Harina De Espelta. Con Coverntur…"
type textarea "x"
type textarea "Ligero Y Especiado. Delicioso Pastel A Base De Harina De Espelta. Con Coverntur…"
type textarea "x"
type textarea "Ligero Y Especiado. Delicioso Pastel A Base De Harina De Espelta. Con Coverntur…"
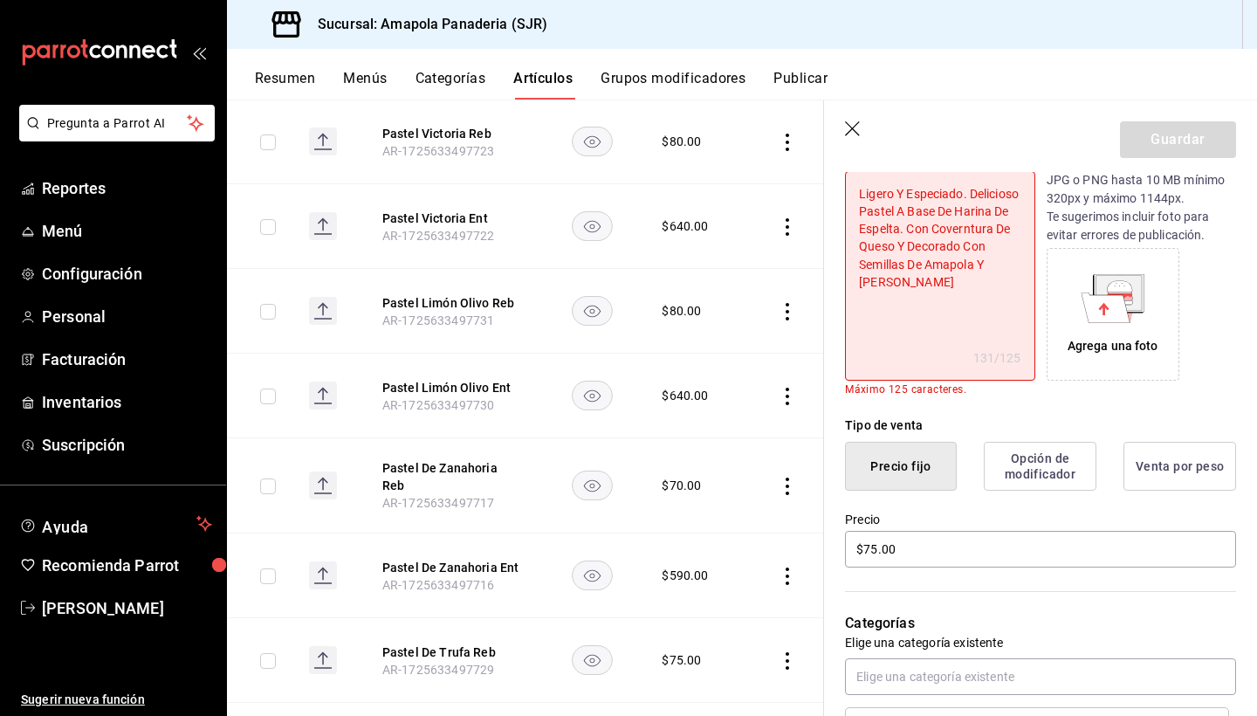
type textarea "x"
type textarea "Ligero Y Especiado. Delicioso Pastel A Base De Harina De Espelta. Con Coverntur…"
type textarea "x"
type textarea "Ligero Y Especiado. Delicioso Pastel A Base De Harina De Espelta. Con Coverntur…"
type textarea "x"
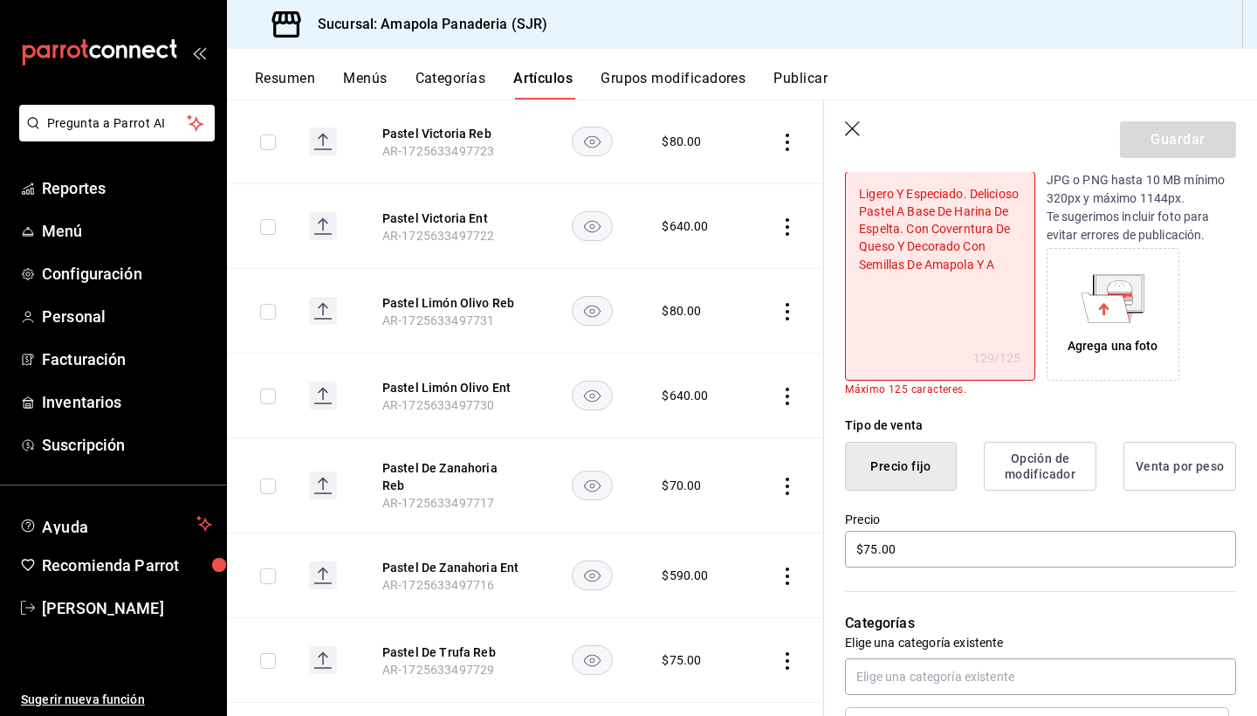
type textarea "Ligero Y Especiado. Delicioso Pastel A Base De Harina De Espelta. Con Coverntur…"
type textarea "x"
type textarea "Ligero Y Especiado. Delicioso Pastel A Base De Harina De Espelta. Con Coverntur…"
type textarea "x"
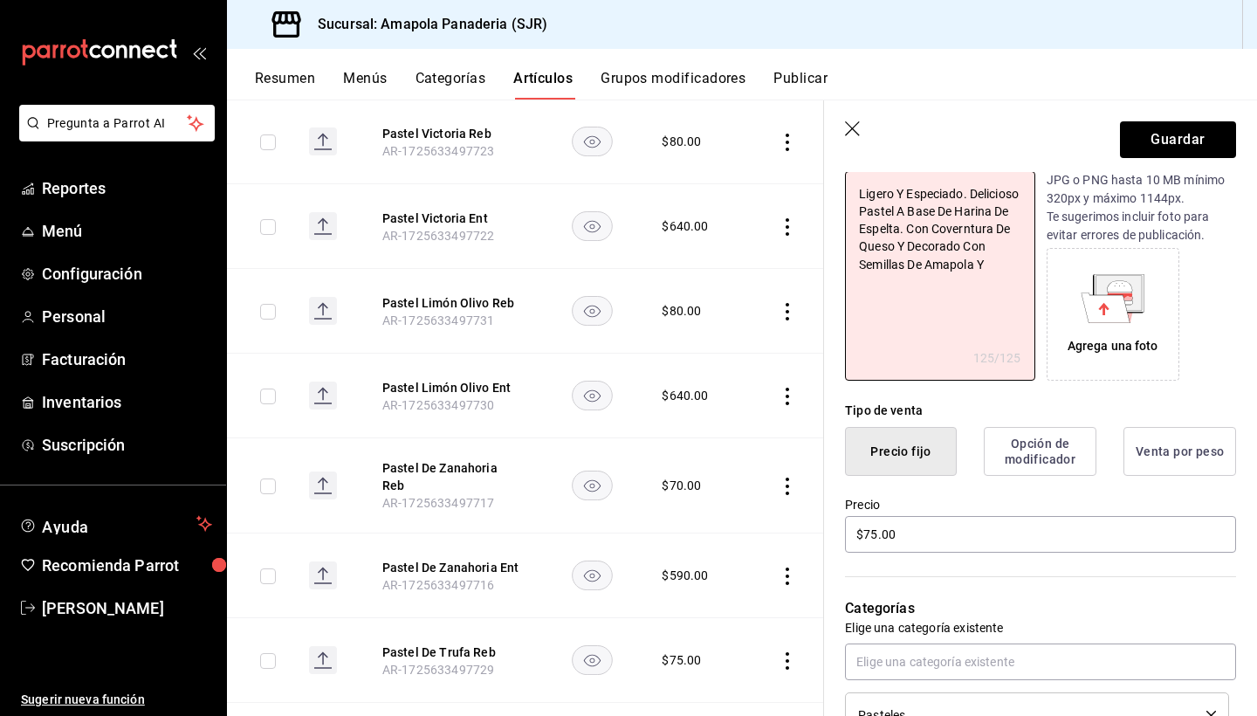
type textarea "Ligero Y Especiado. Delicioso Pastel A Base De Harina De Espelta. Con Coverntur…"
type textarea "x"
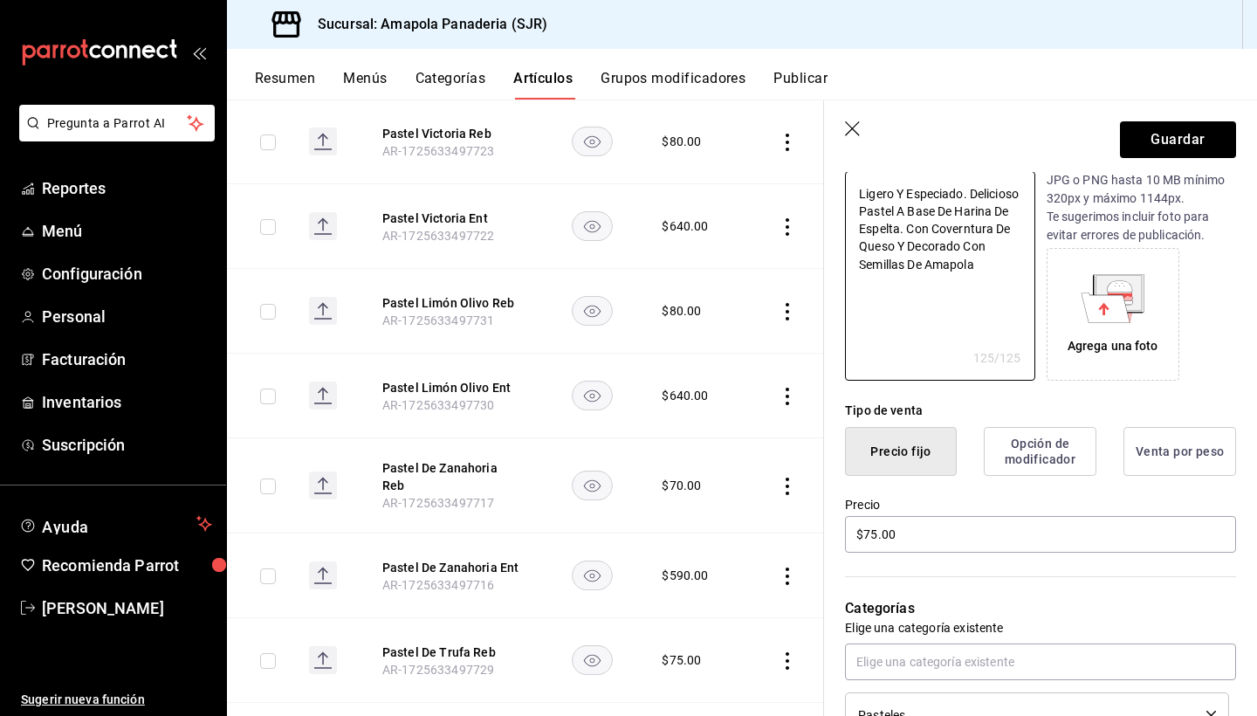
type textarea "Ligero Y Especiado. Delicioso Pastel A Base De Harina De Espelta. Con Coverntur…"
type textarea "x"
type textarea "Ligero Y Especiado. Delicioso Pastel A Base De Harina De Espelta. Con Coverntur…"
type textarea "x"
type textarea "Ligero Y Especiado. Delicioso Pastel A Base De Harina De Espelta. Con Coverntur…"
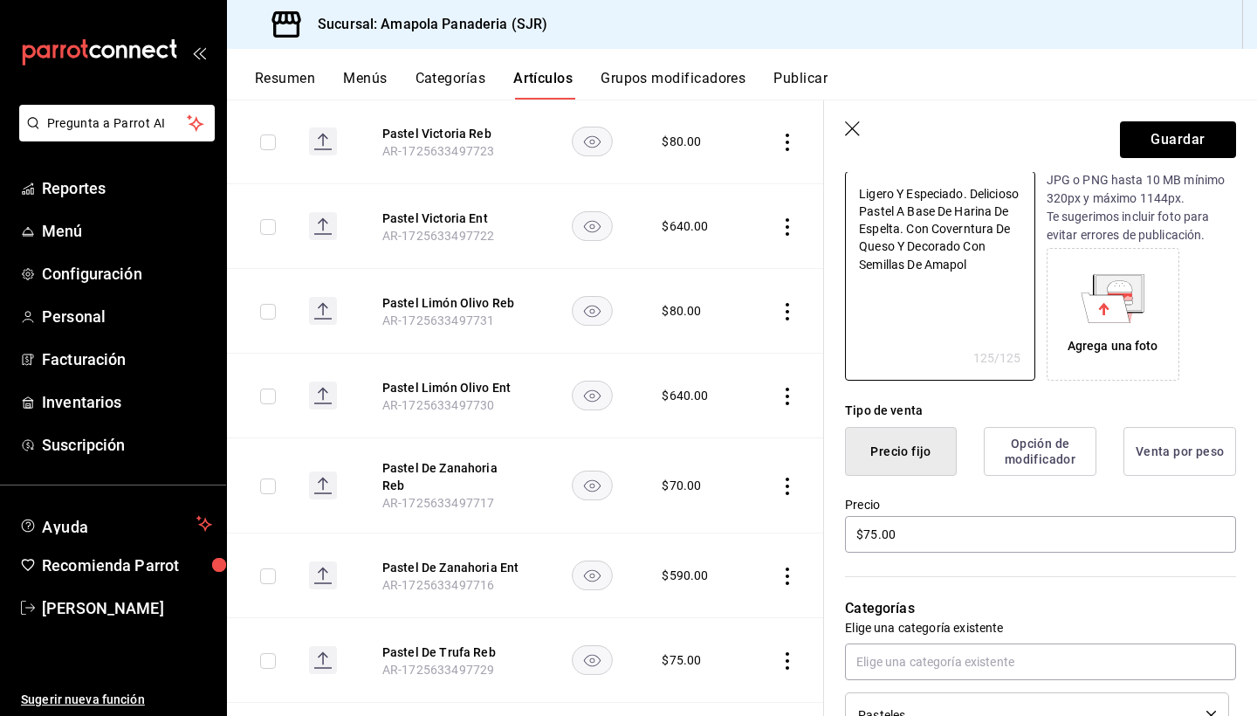
type textarea "x"
type textarea "Ligero Y Especiado. Delicioso Pastel A Base De Harina De Espelta. Con Coverntur…"
type textarea "x"
type textarea "Ligero Y Especiado. Delicioso Pastel A Base De Harina De Espelta. Con Coverntur…"
type textarea "x"
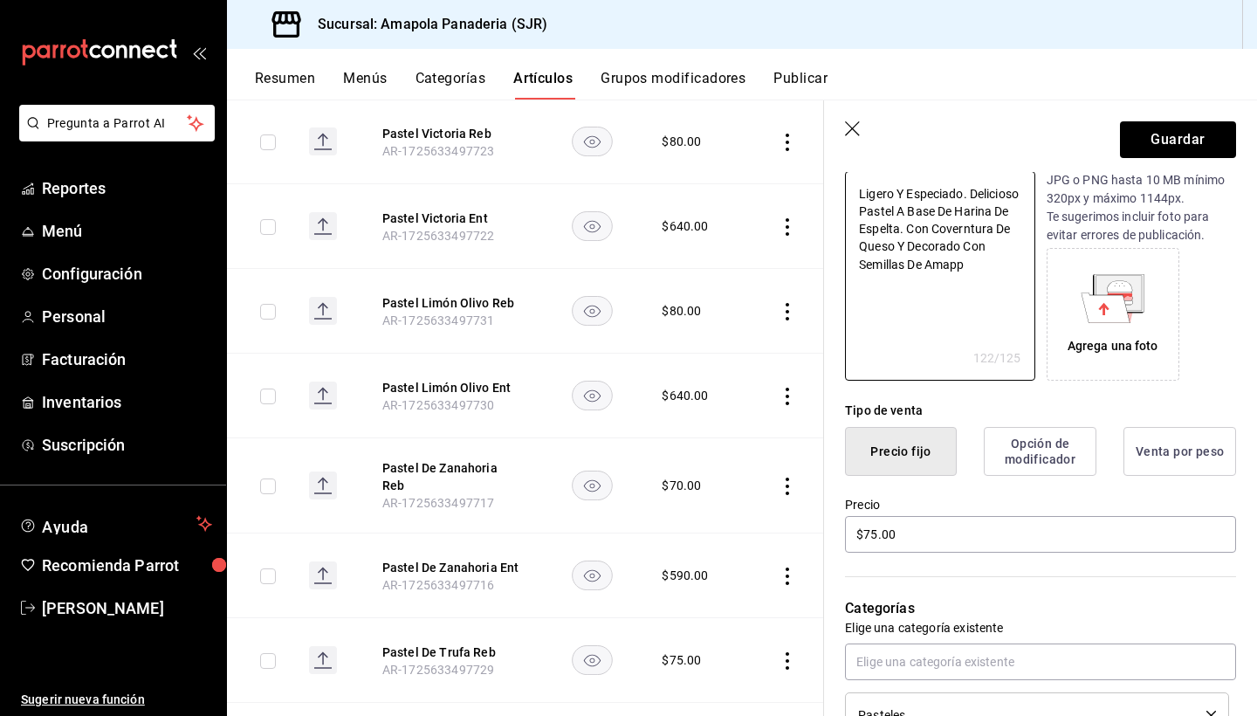
type textarea "Ligero Y Especiado. Delicioso Pastel A Base De Harina De Espelta. Con Coverntur…"
type textarea "x"
type textarea "Ligero Y Especiado. Delicioso Pastel A Base De Harina De Espelta. Con Coverntur…"
type textarea "x"
type textarea "Ligero Y Especiado. Delicioso Pastel A Base De Harina De Espelta. Con Coverntur…"
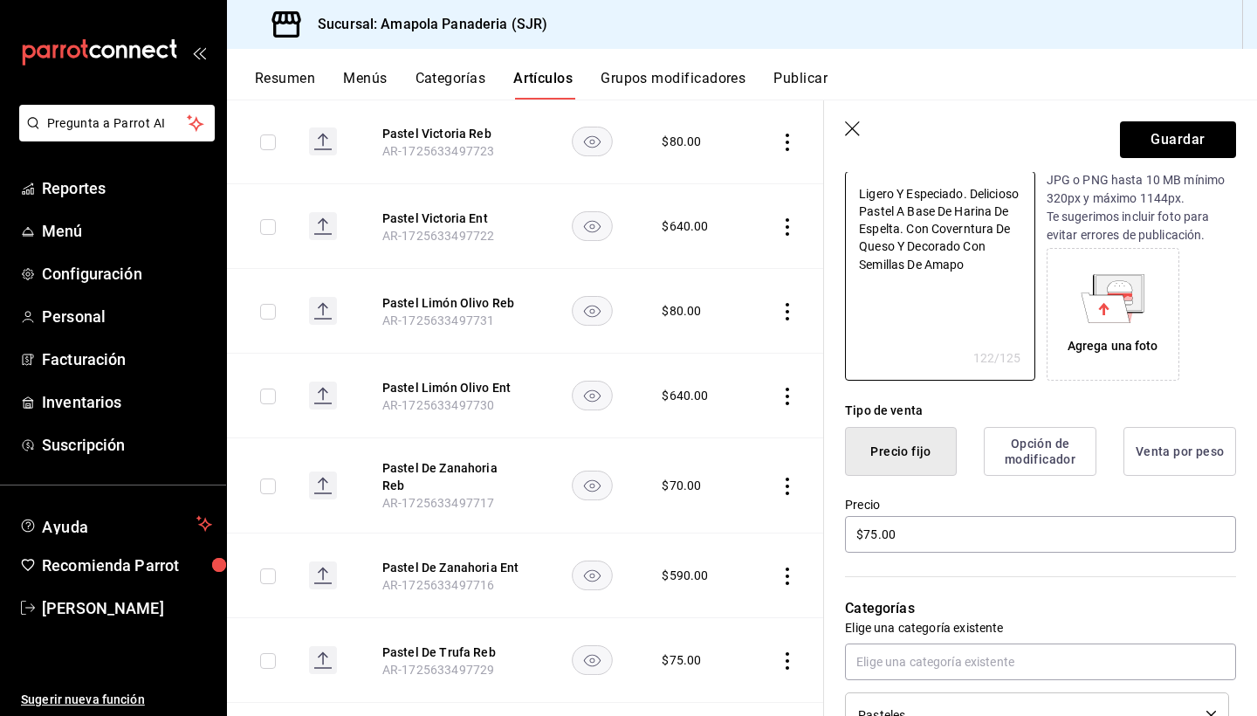
type textarea "x"
type textarea "Ligero Y Especiado. Delicioso Pastel A Base De Harina De Espelta. Con Coverntur…"
type textarea "x"
type textarea "Ligero Y Especiado. Delicioso Pastel A Base De Harina De Espelta. Con Coverntur…"
click at [1188, 134] on button "Guardar" at bounding box center [1178, 139] width 116 height 37
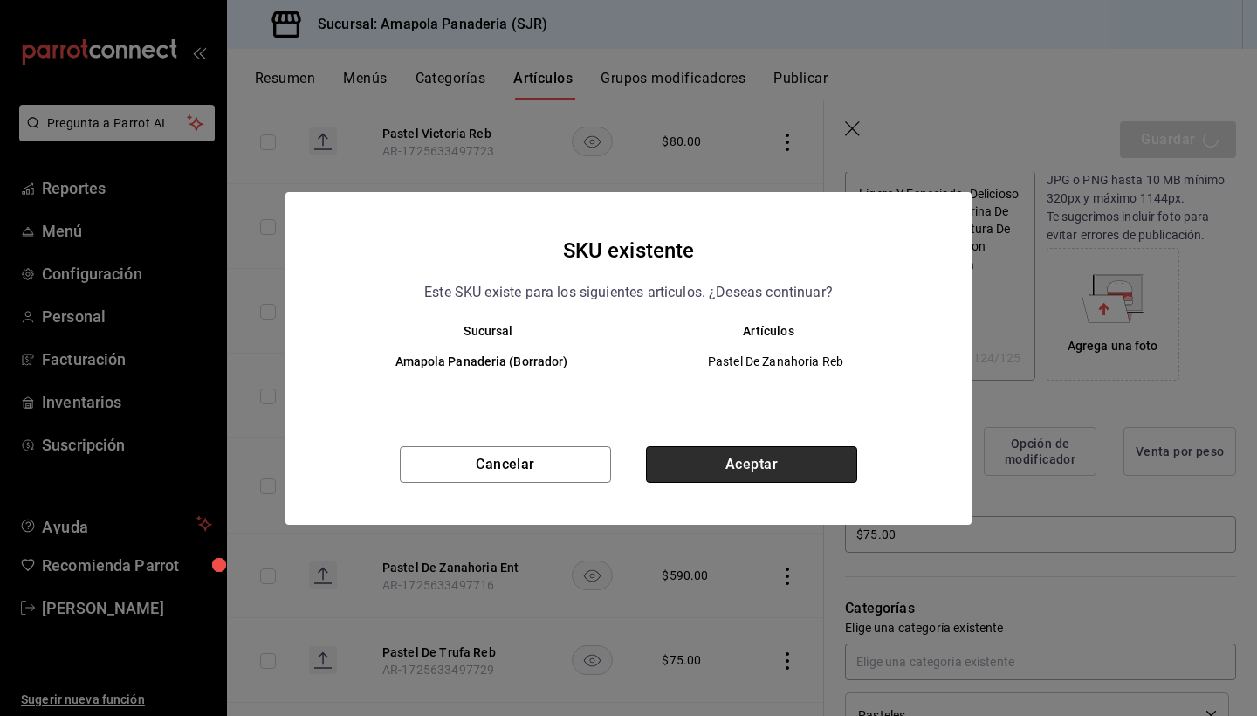
click at [732, 464] on button "Aceptar" at bounding box center [751, 464] width 211 height 37
type textarea "x"
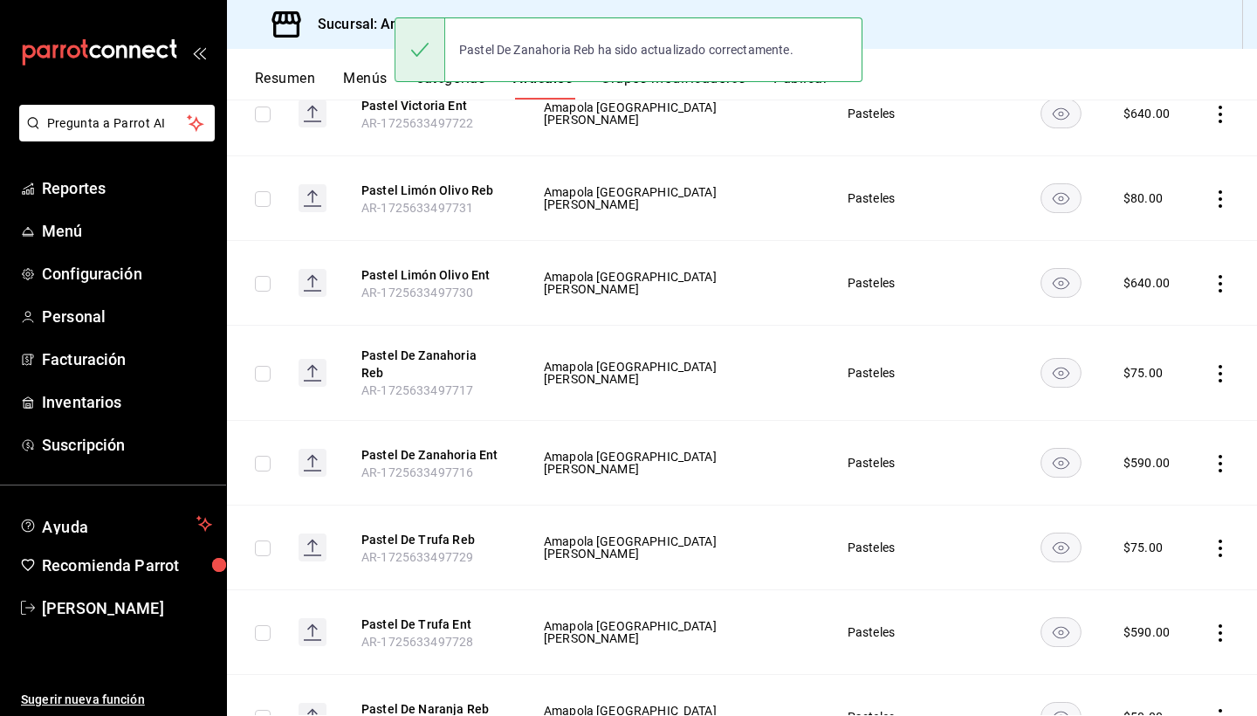
scroll to position [706, 0]
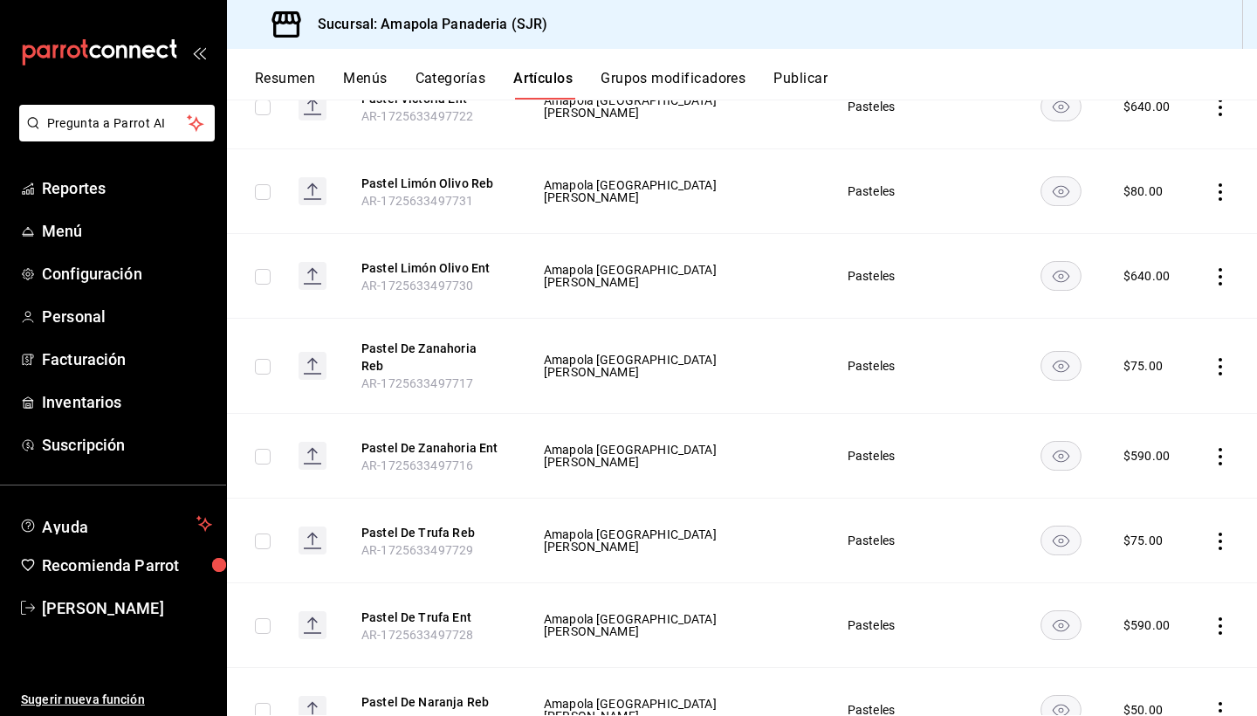
click at [1219, 448] on icon "actions" at bounding box center [1220, 456] width 17 height 17
click at [898, 428] on div at bounding box center [628, 358] width 1257 height 716
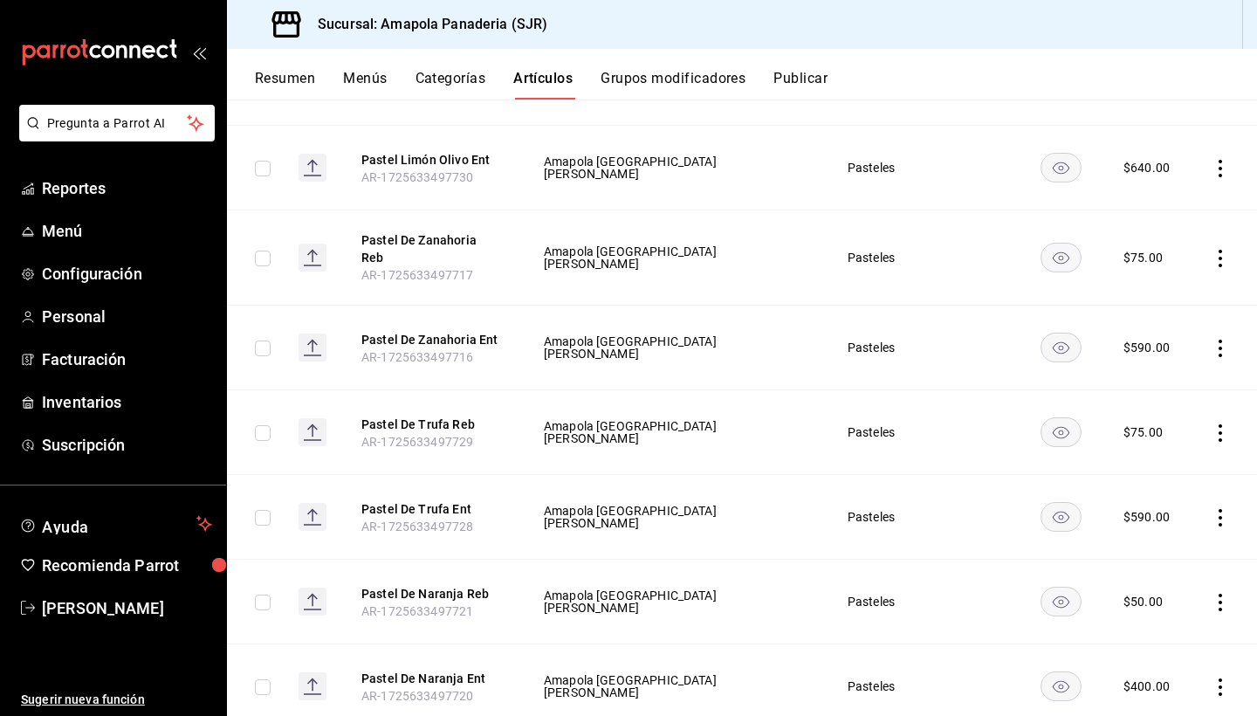
scroll to position [830, 0]
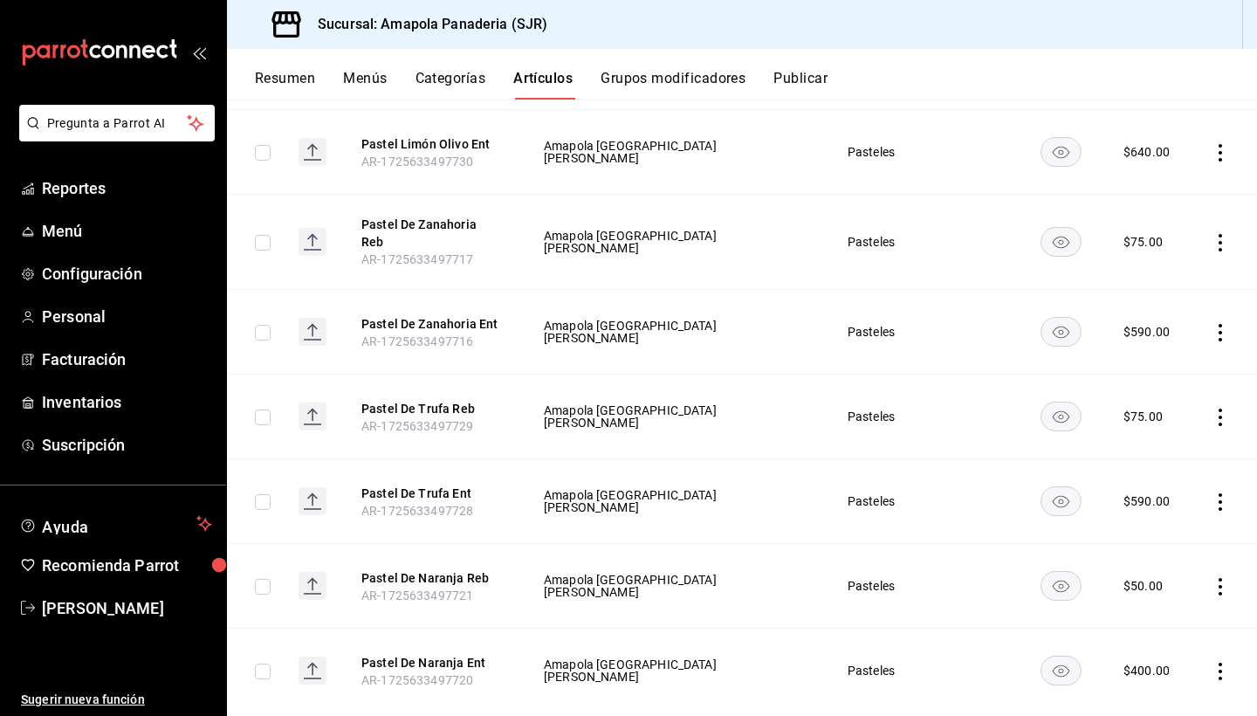
click at [1219, 493] on icon "actions" at bounding box center [1220, 501] width 17 height 17
click at [1162, 530] on span "Editar" at bounding box center [1168, 532] width 45 height 18
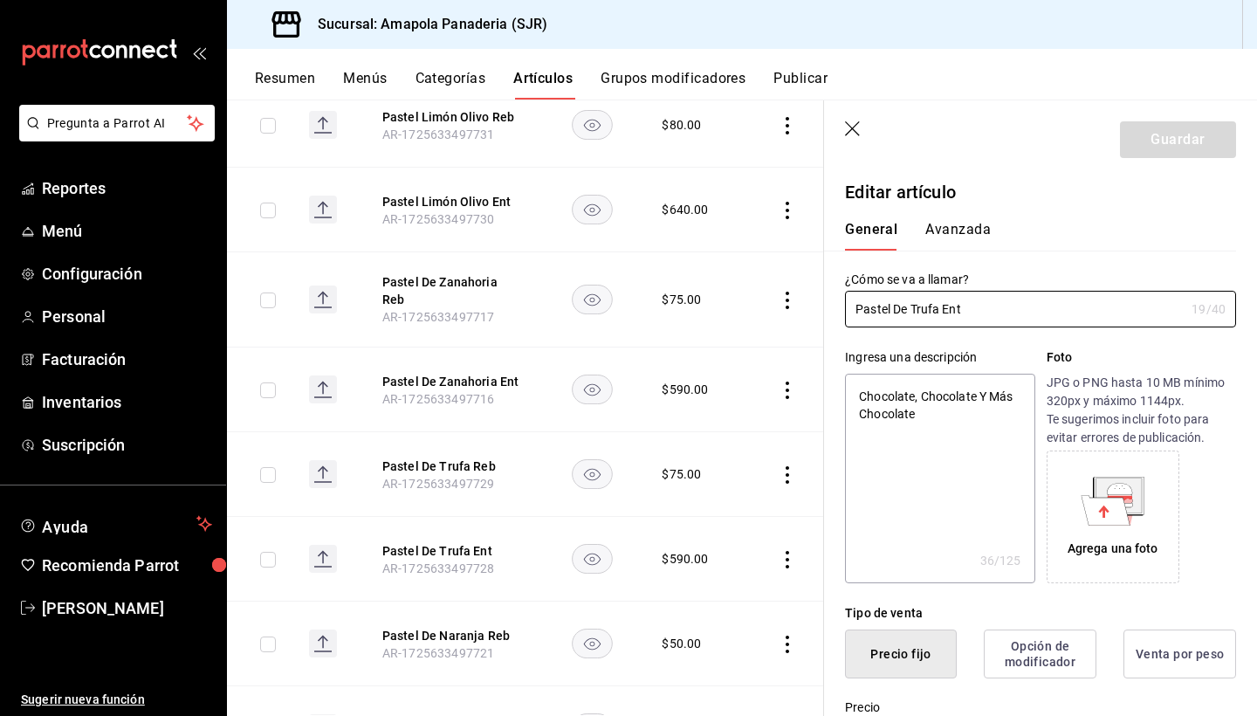
type textarea "x"
type input "$590.00"
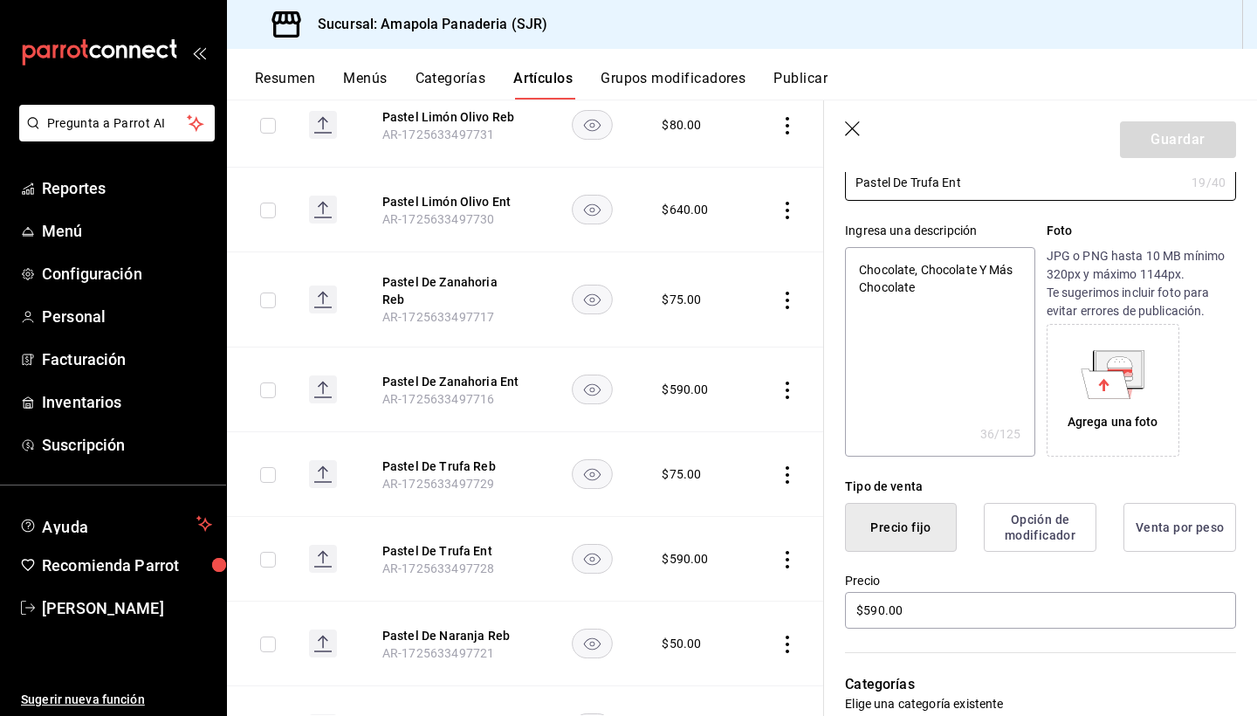
scroll to position [158, 0]
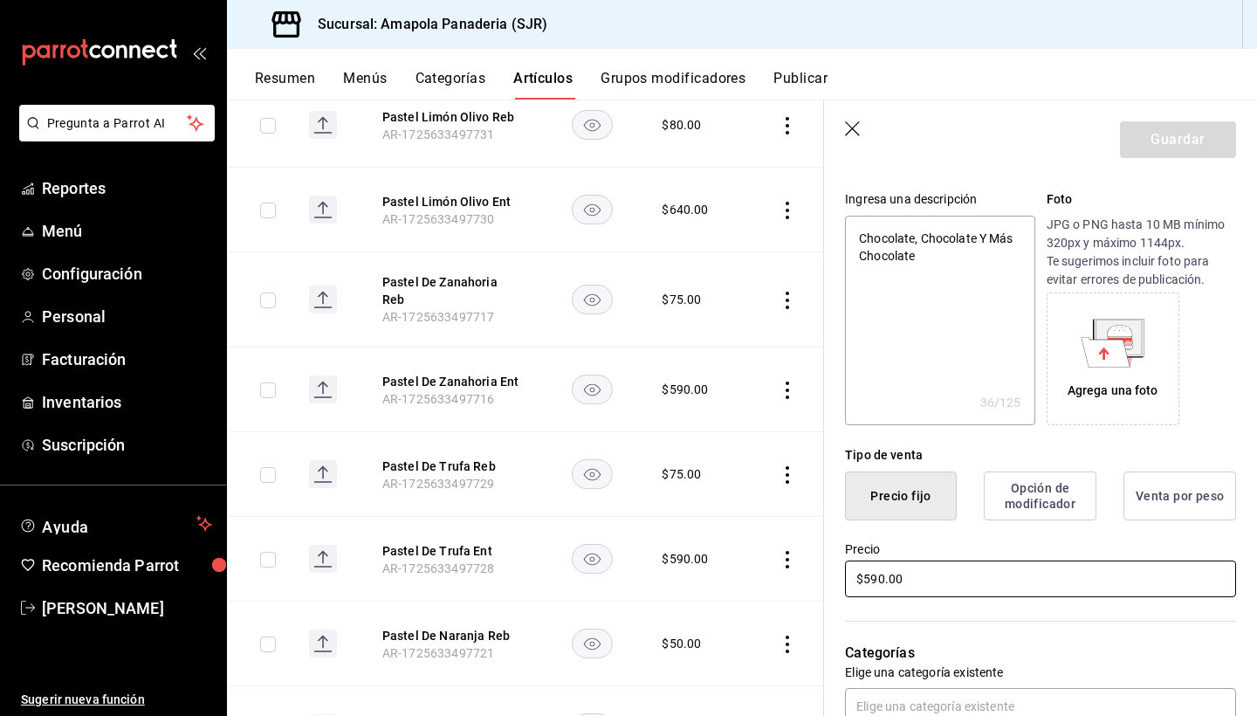
click at [923, 577] on input "$590.00" at bounding box center [1040, 579] width 391 height 37
type textarea "x"
type input "$6.00"
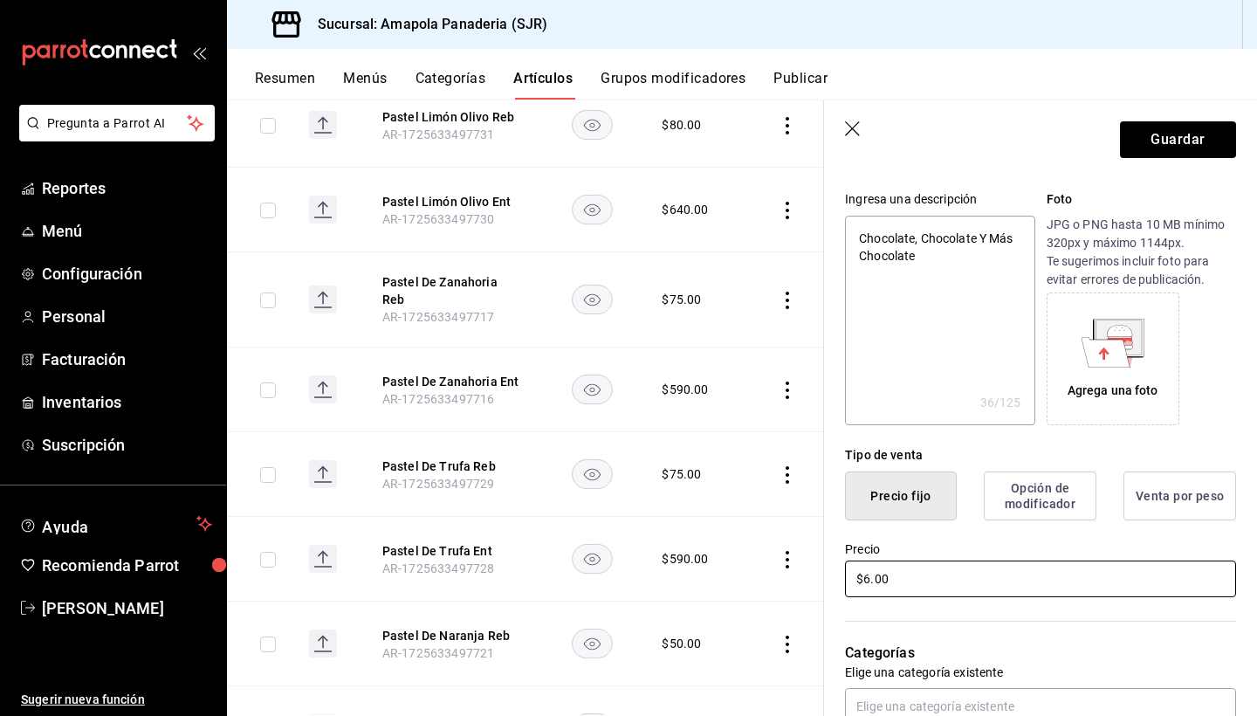
type textarea "x"
type input "$64.00"
type textarea "x"
type input "$640.00"
click at [1197, 134] on button "Guardar" at bounding box center [1178, 139] width 116 height 37
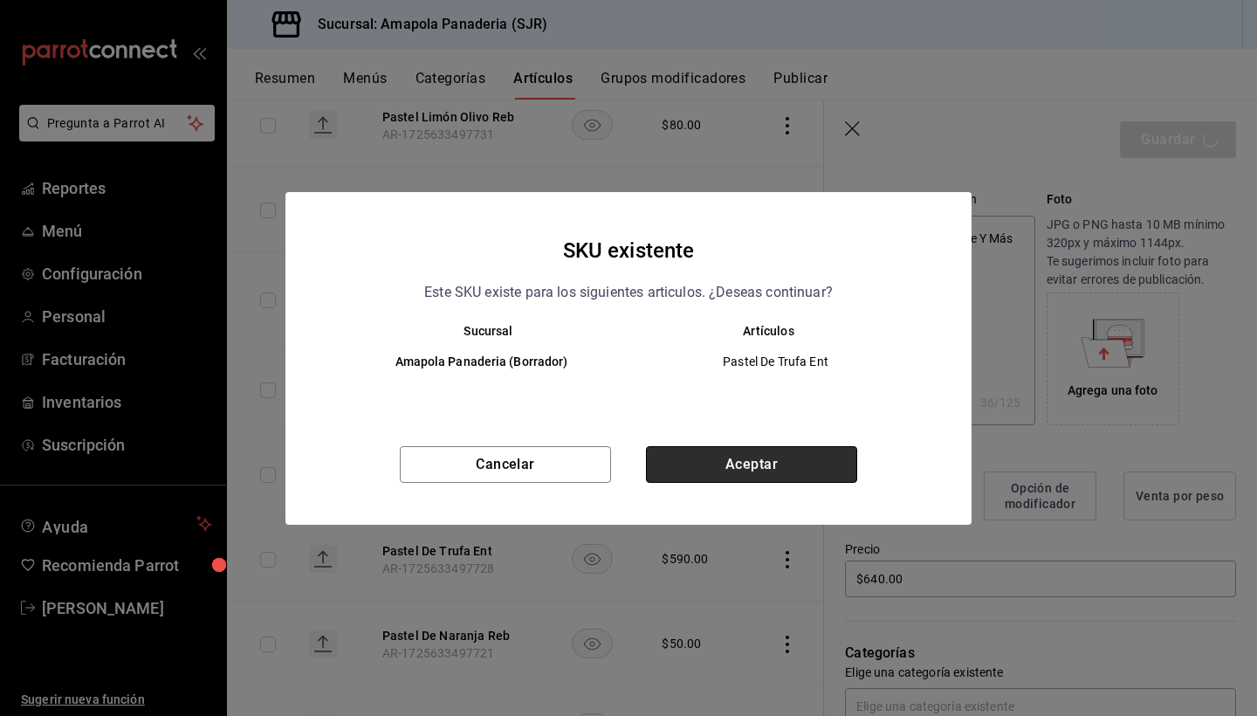
click at [830, 472] on button "Aceptar" at bounding box center [751, 464] width 211 height 37
type textarea "x"
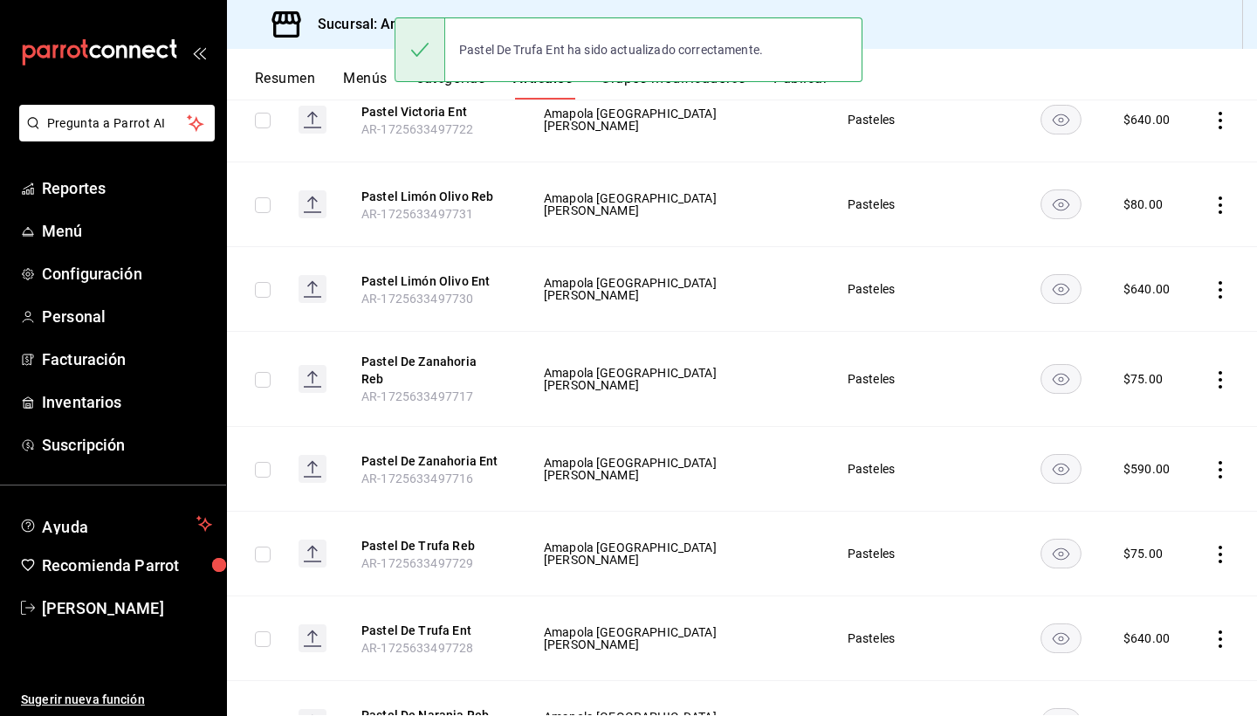
scroll to position [694, 0]
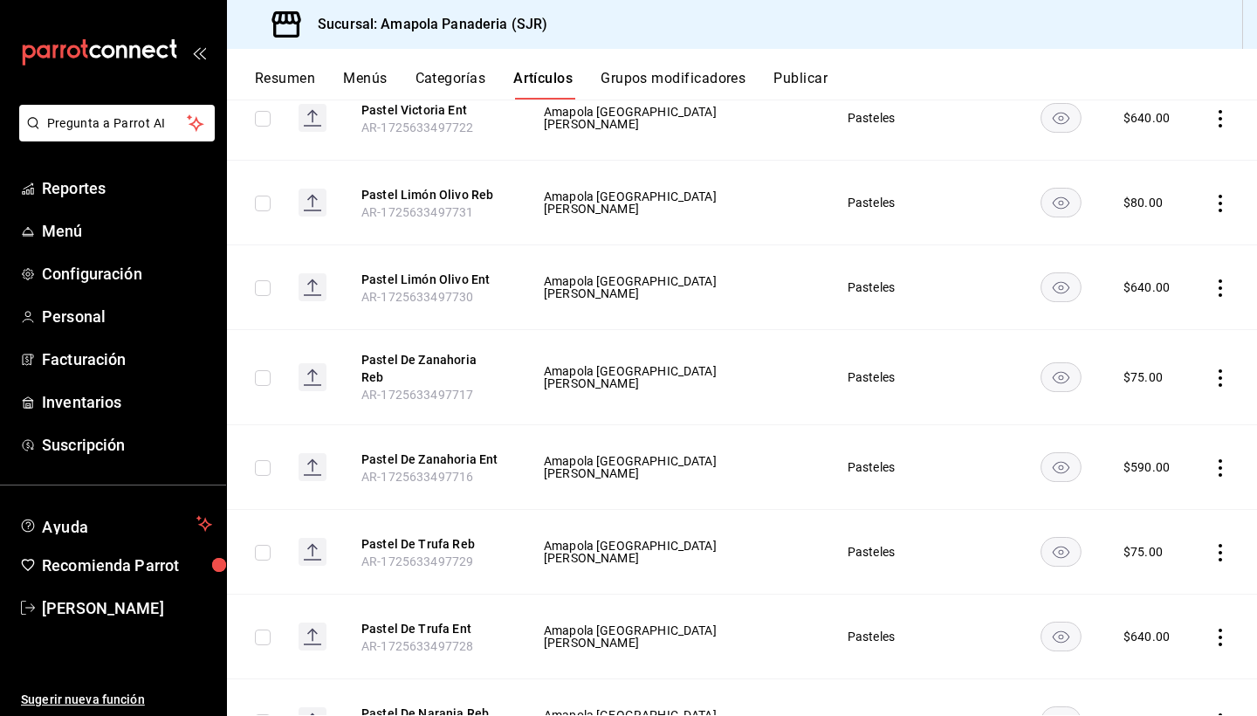
click at [1220, 371] on icon "actions" at bounding box center [1220, 377] width 3 height 17
click at [1157, 362] on div at bounding box center [628, 358] width 1257 height 716
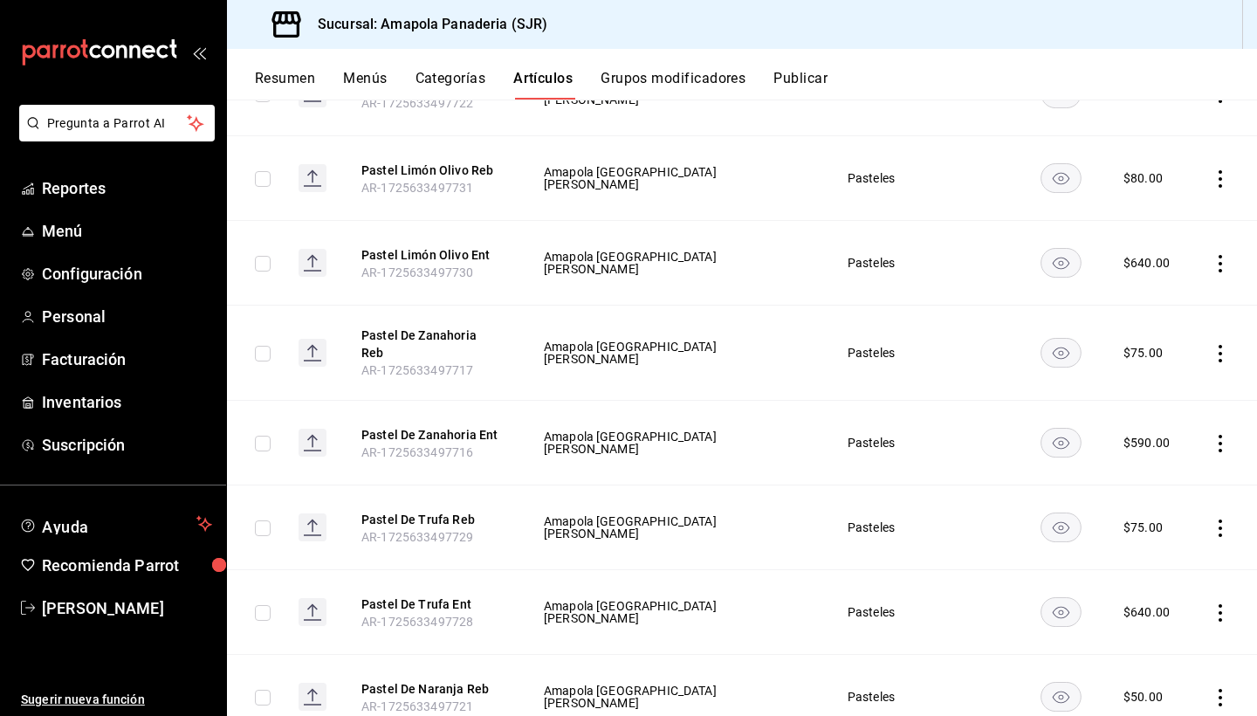
scroll to position [764, 0]
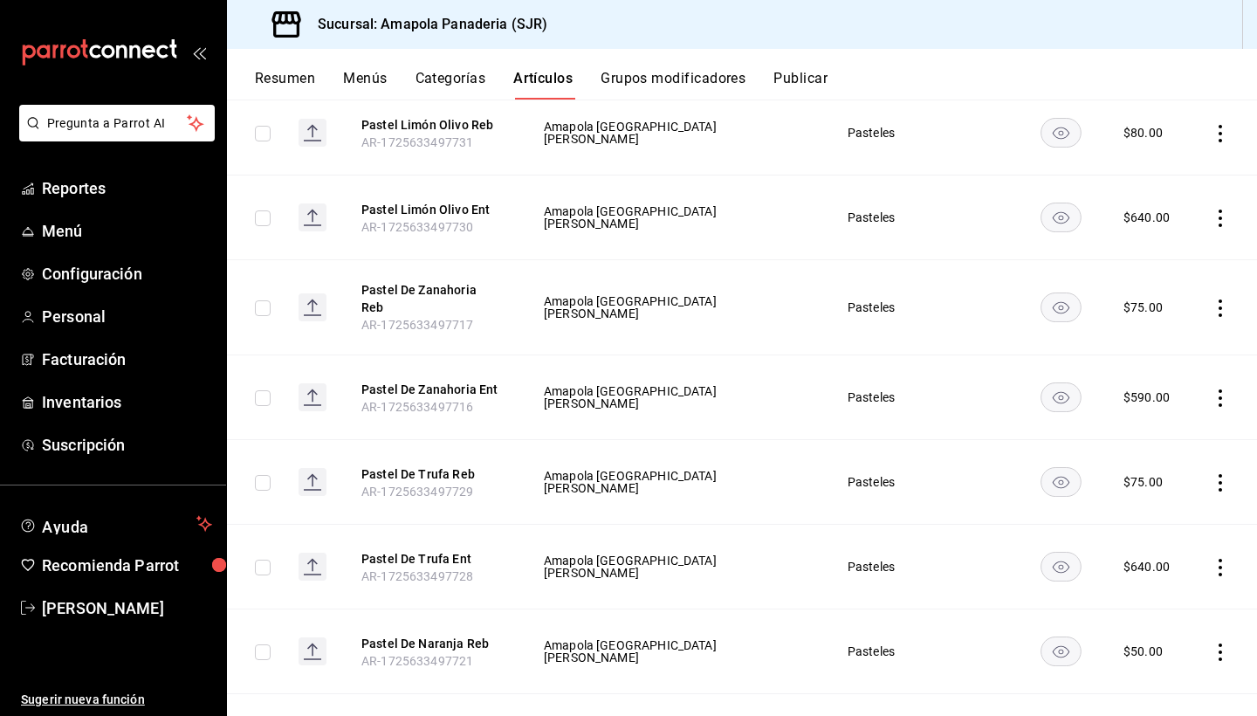
click at [1218, 474] on icon "actions" at bounding box center [1220, 482] width 17 height 17
click at [1169, 511] on span "Editar" at bounding box center [1168, 513] width 45 height 18
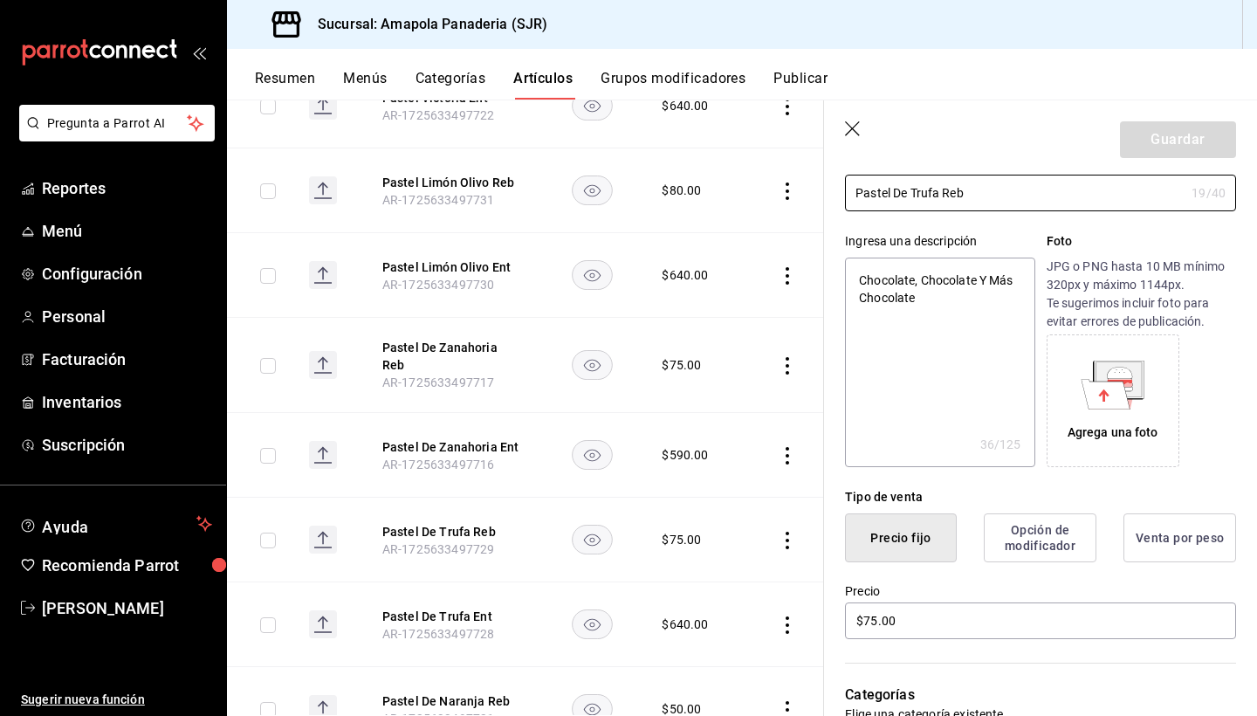
scroll to position [120, 0]
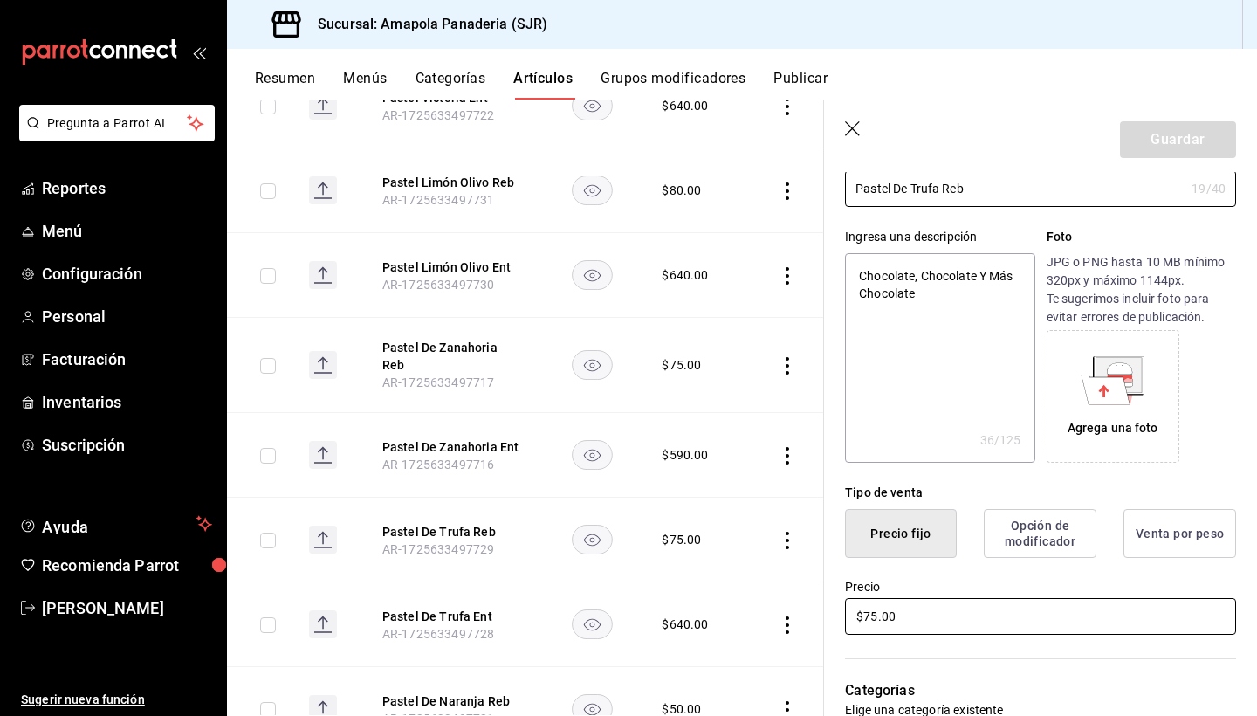
click at [925, 615] on input "$75.00" at bounding box center [1040, 616] width 391 height 37
type textarea "x"
type input "$8.00"
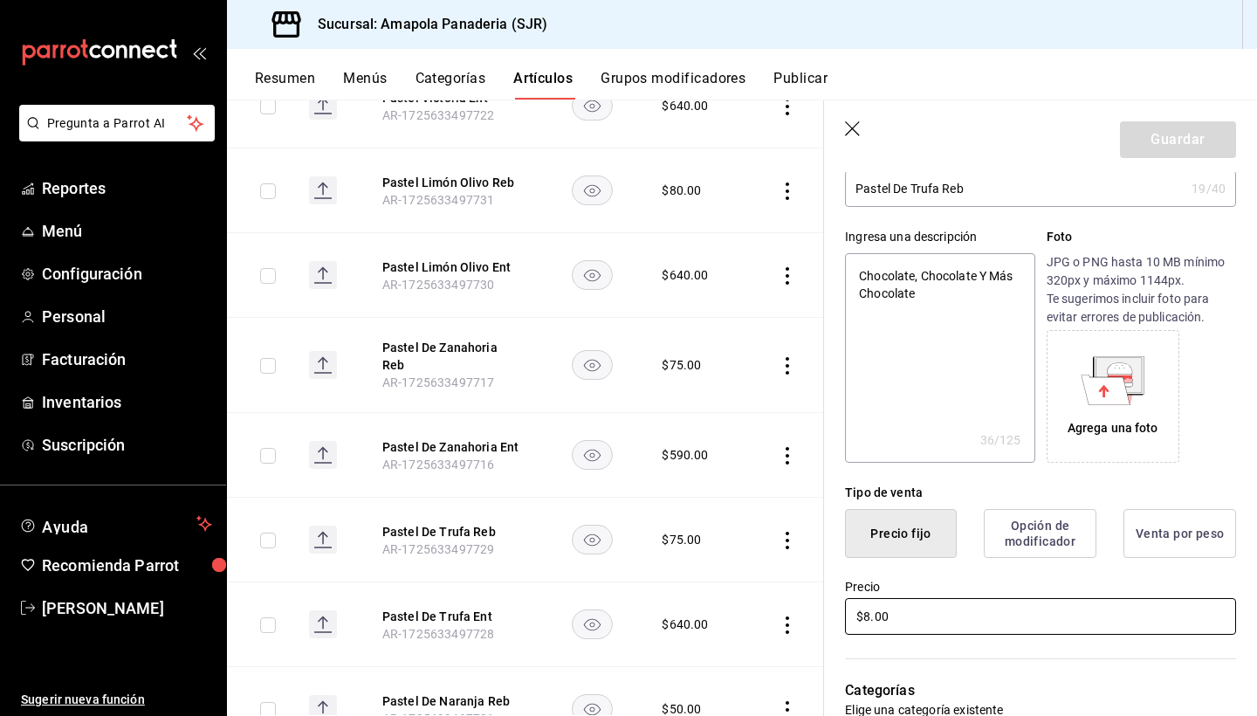
type textarea "x"
type input "$80.00"
click at [1152, 127] on button "Guardar" at bounding box center [1178, 139] width 116 height 37
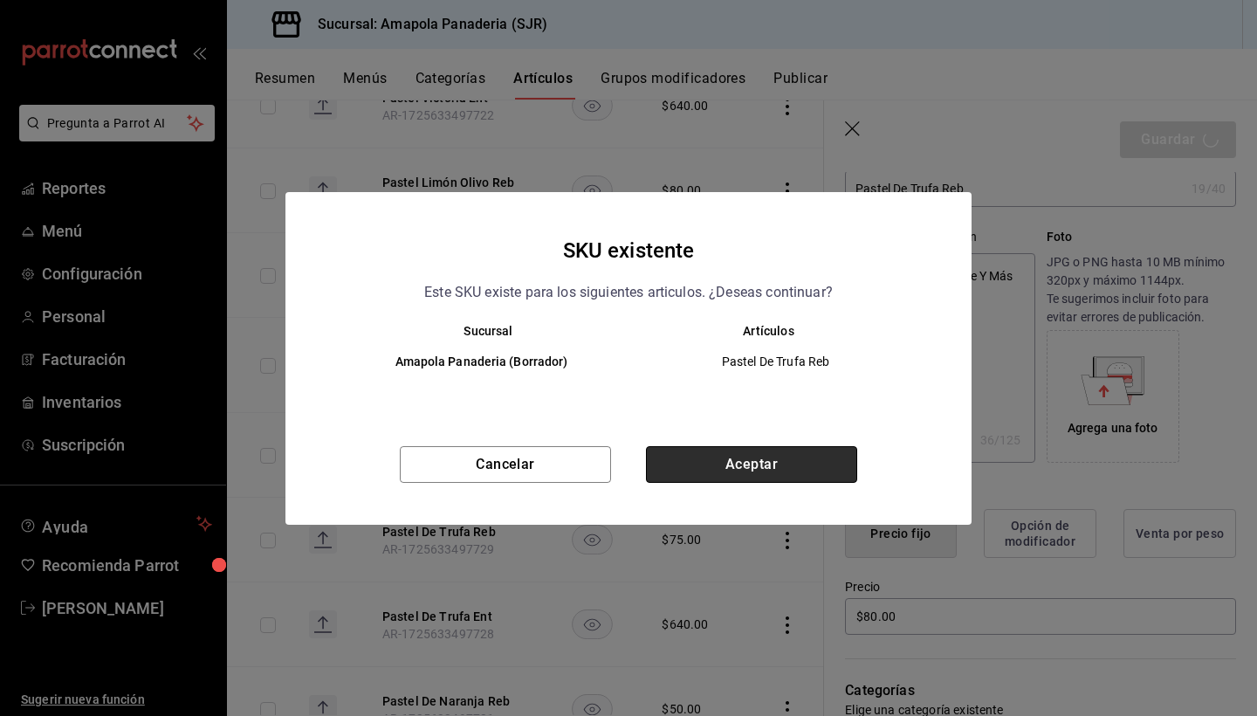
click at [773, 464] on button "Aceptar" at bounding box center [751, 464] width 211 height 37
type textarea "x"
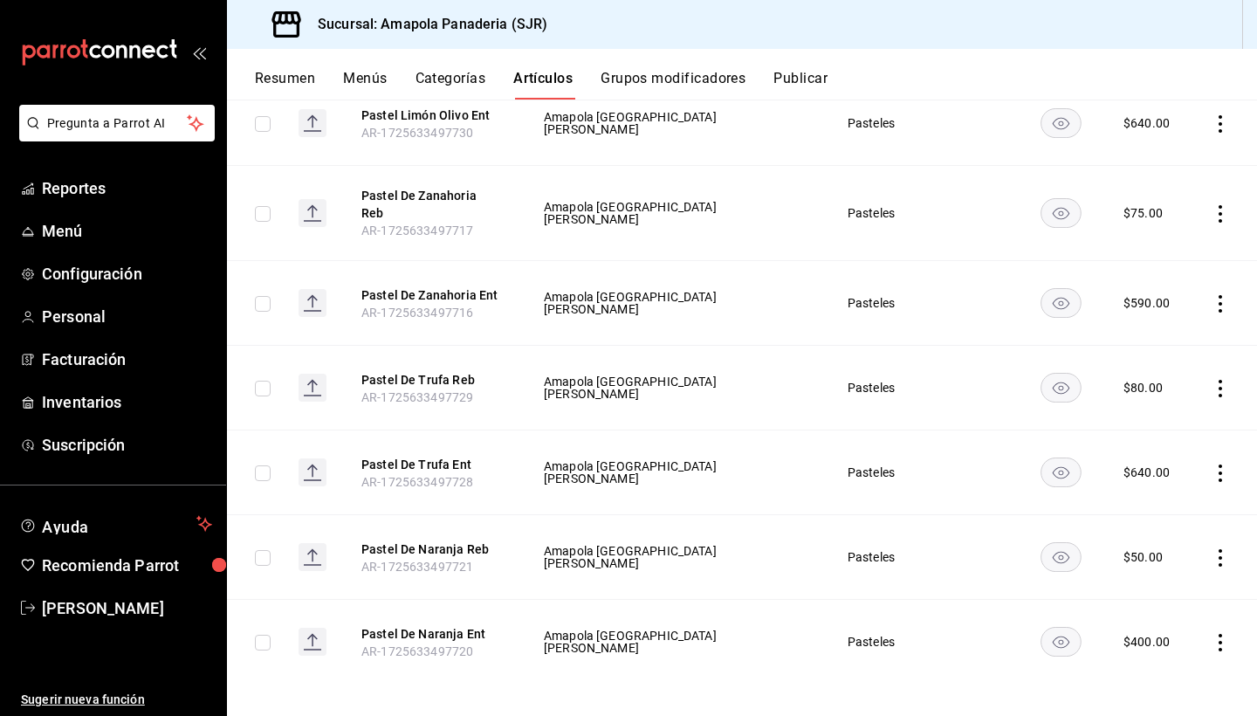
click at [1218, 549] on icon "actions" at bounding box center [1220, 557] width 17 height 17
click at [1156, 576] on li "Editar" at bounding box center [1152, 588] width 105 height 36
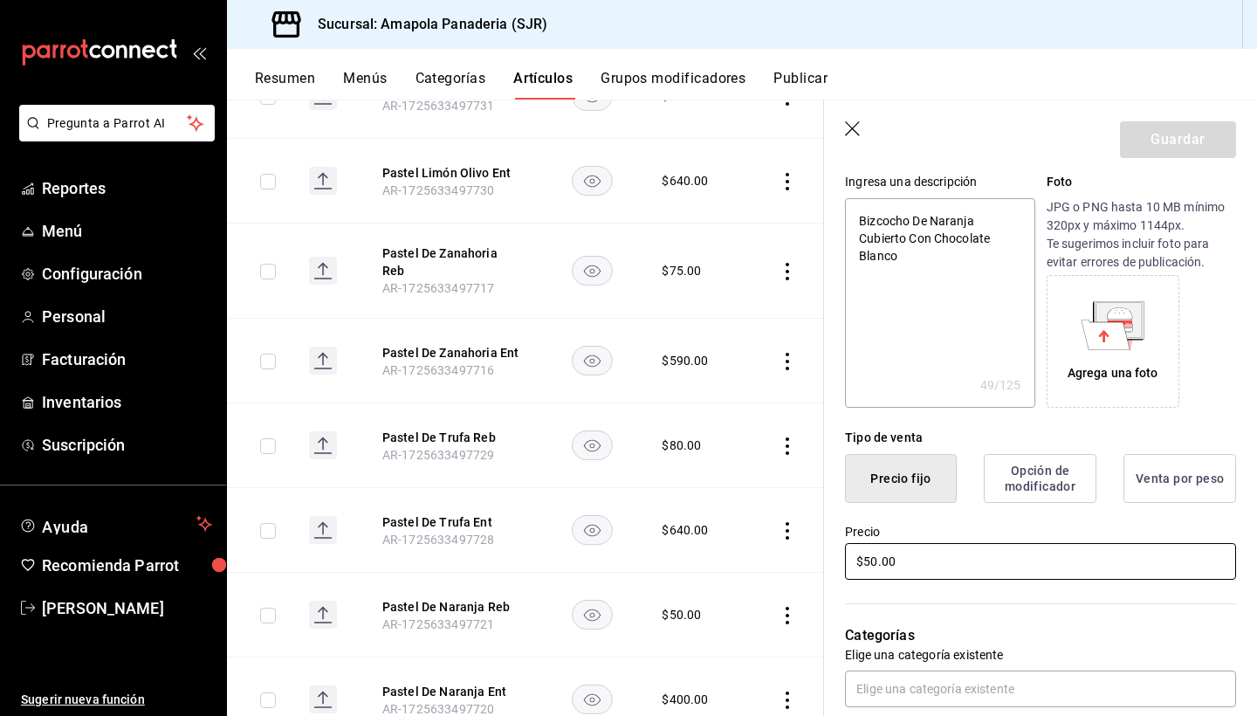
scroll to position [188, 0]
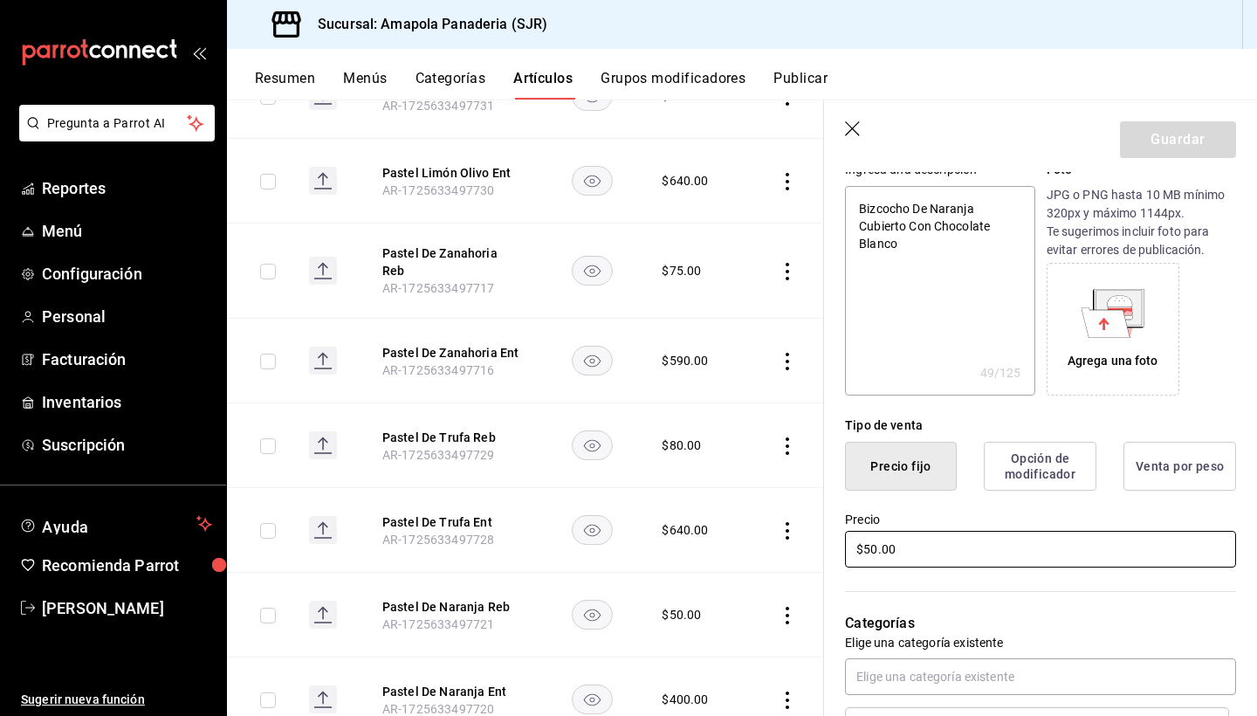
click at [891, 558] on input "$50.00" at bounding box center [1040, 549] width 391 height 37
type textarea "x"
type input "$5.00"
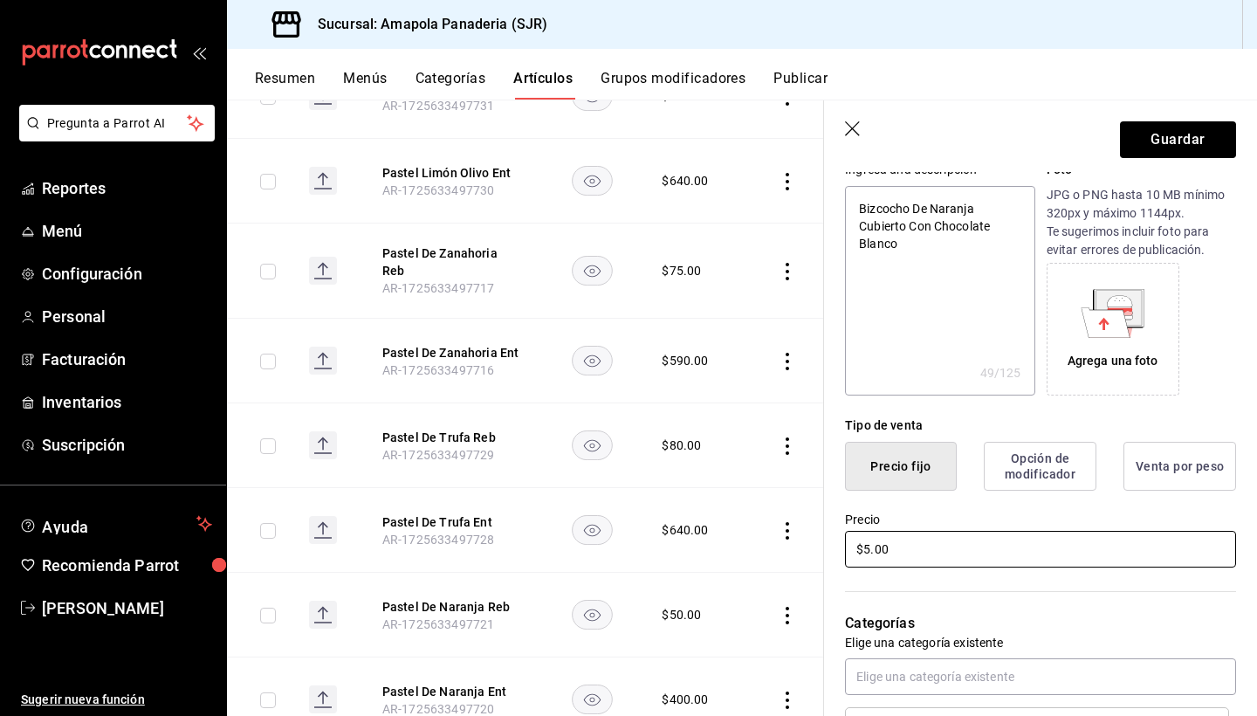
type textarea "x"
type input "$55.00"
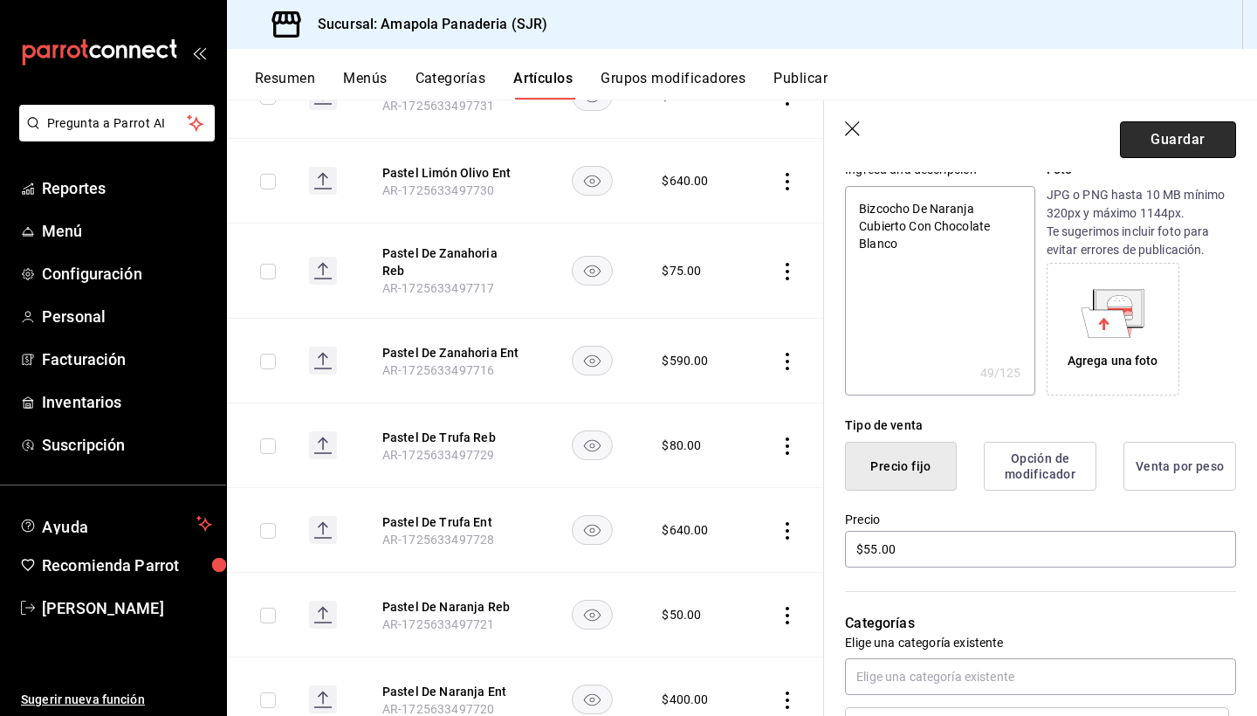
click at [1177, 140] on button "Guardar" at bounding box center [1178, 139] width 116 height 37
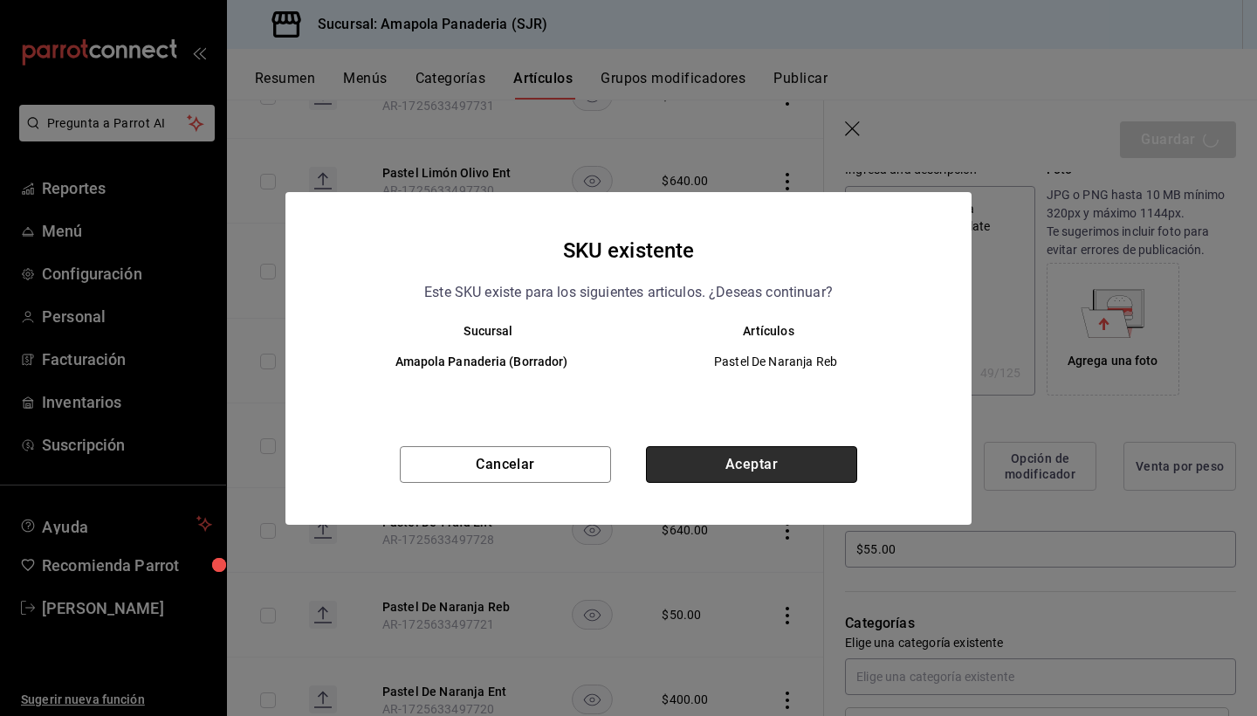
click at [820, 451] on button "Aceptar" at bounding box center [751, 464] width 211 height 37
type textarea "x"
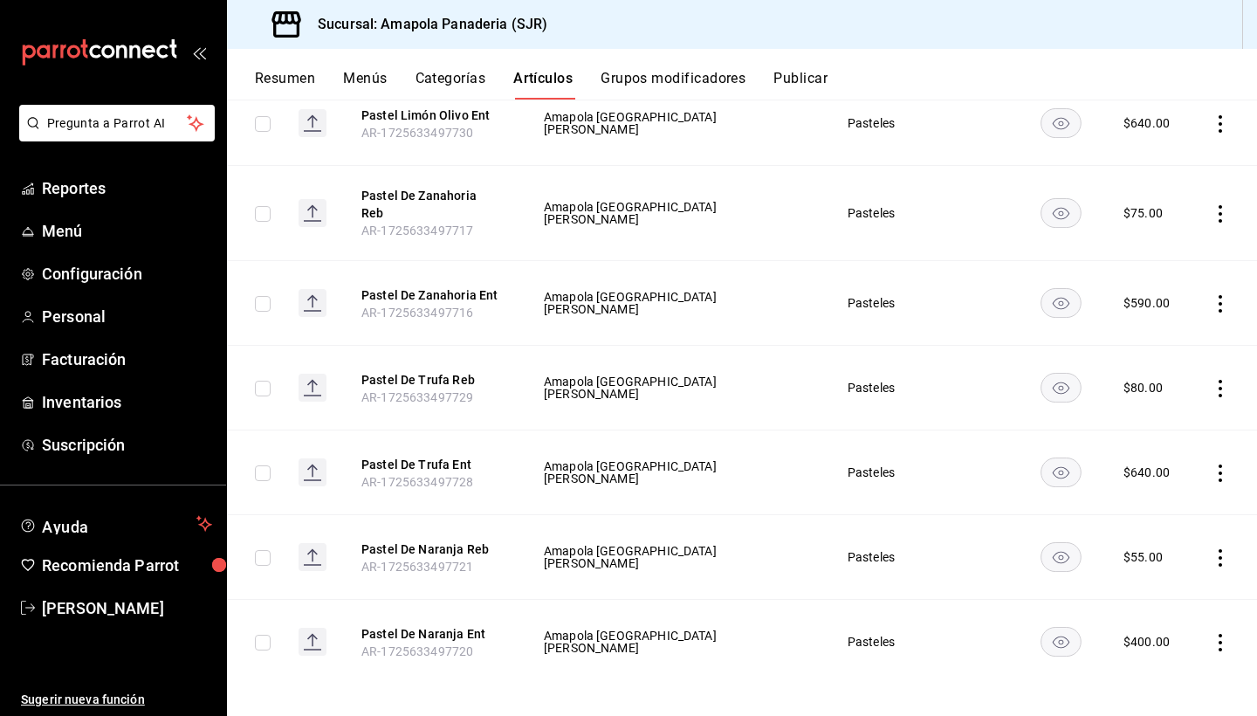
click at [1229, 637] on icon "actions" at bounding box center [1220, 642] width 17 height 17
click at [1191, 583] on li "Editar" at bounding box center [1152, 599] width 105 height 36
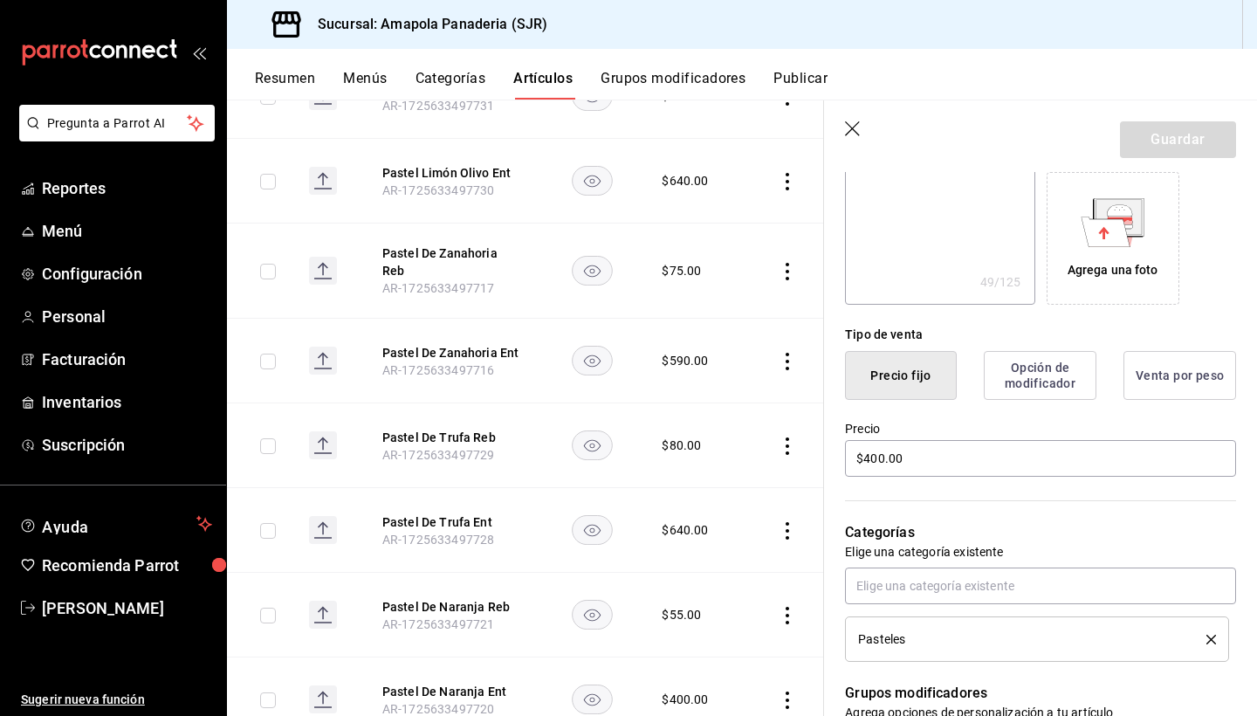
scroll to position [350, 0]
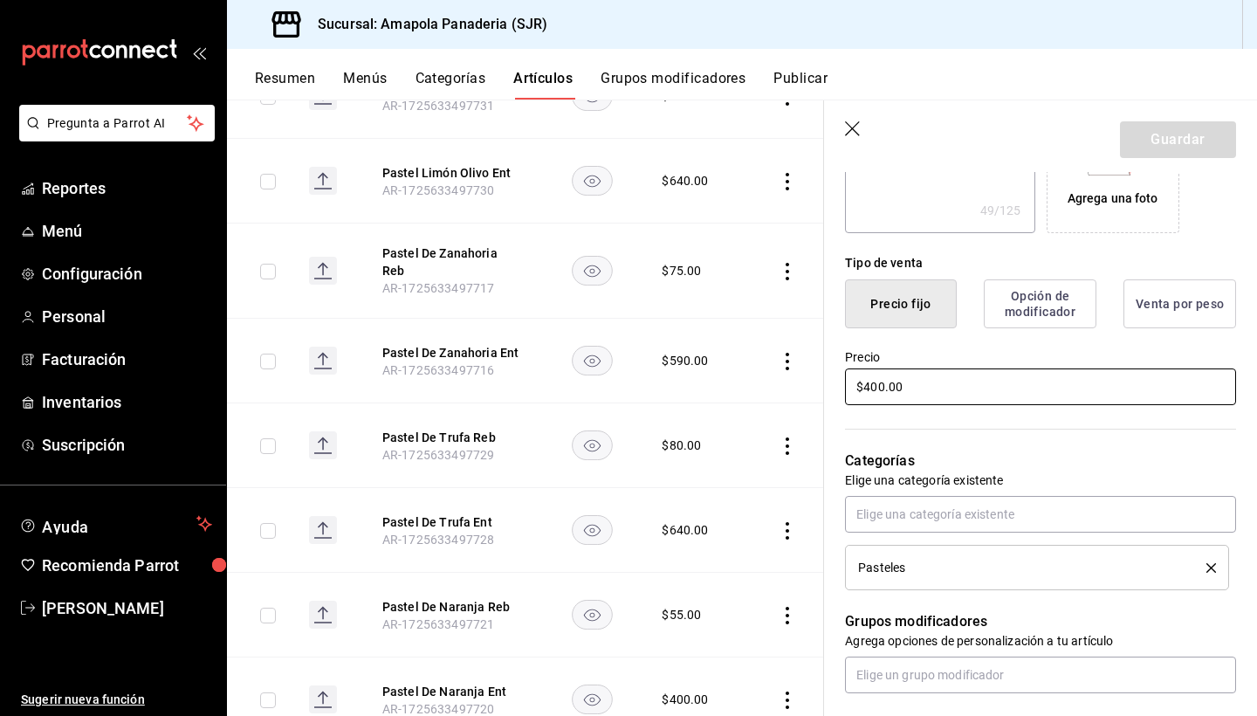
click at [905, 383] on input "$400.00" at bounding box center [1040, 386] width 391 height 37
type textarea "x"
type input "$4.00"
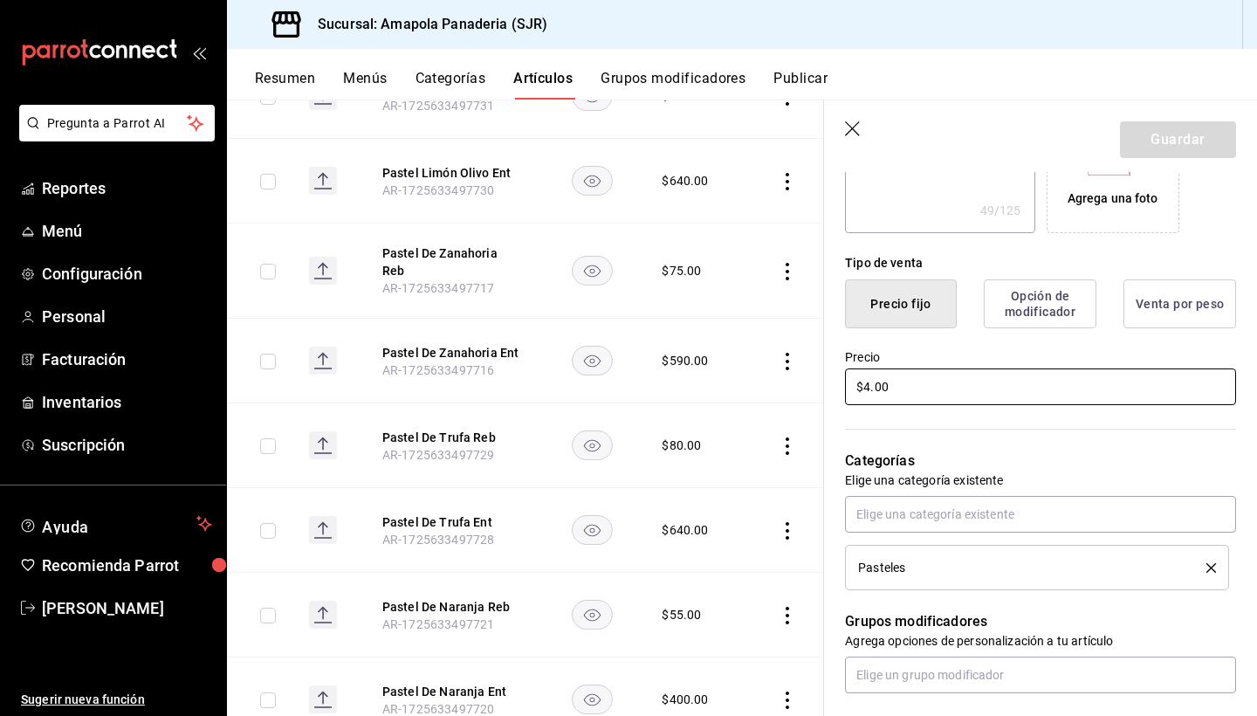
type textarea "x"
type input "$44.00"
type textarea "x"
type input "$440.00"
click at [1143, 153] on button "Guardar" at bounding box center [1178, 139] width 116 height 37
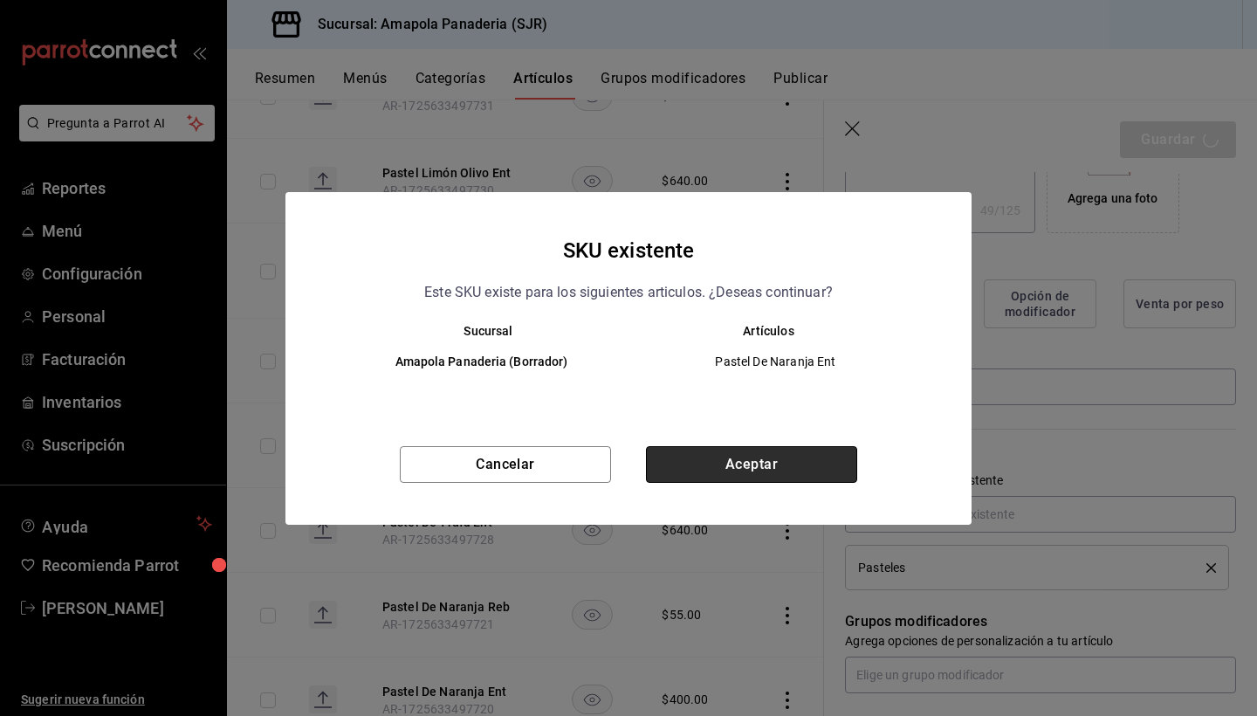
click at [768, 451] on button "Aceptar" at bounding box center [751, 464] width 211 height 37
type textarea "x"
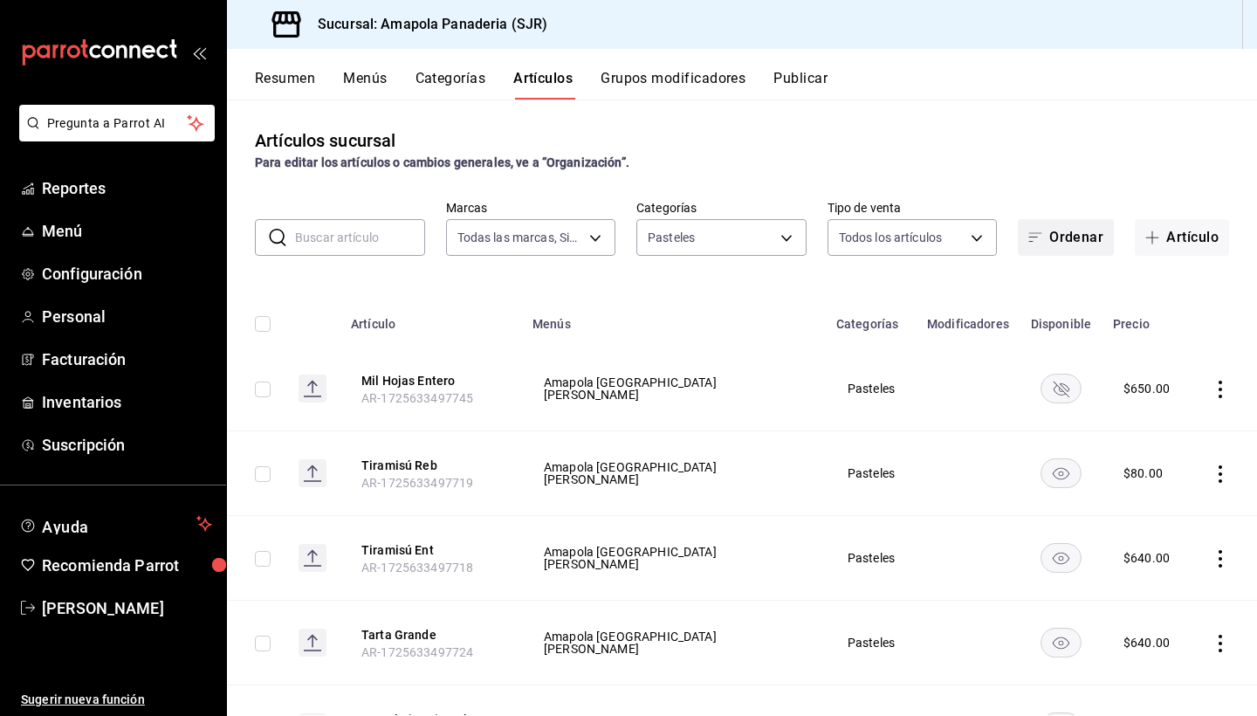
click at [1074, 231] on button "Ordenar" at bounding box center [1066, 237] width 96 height 37
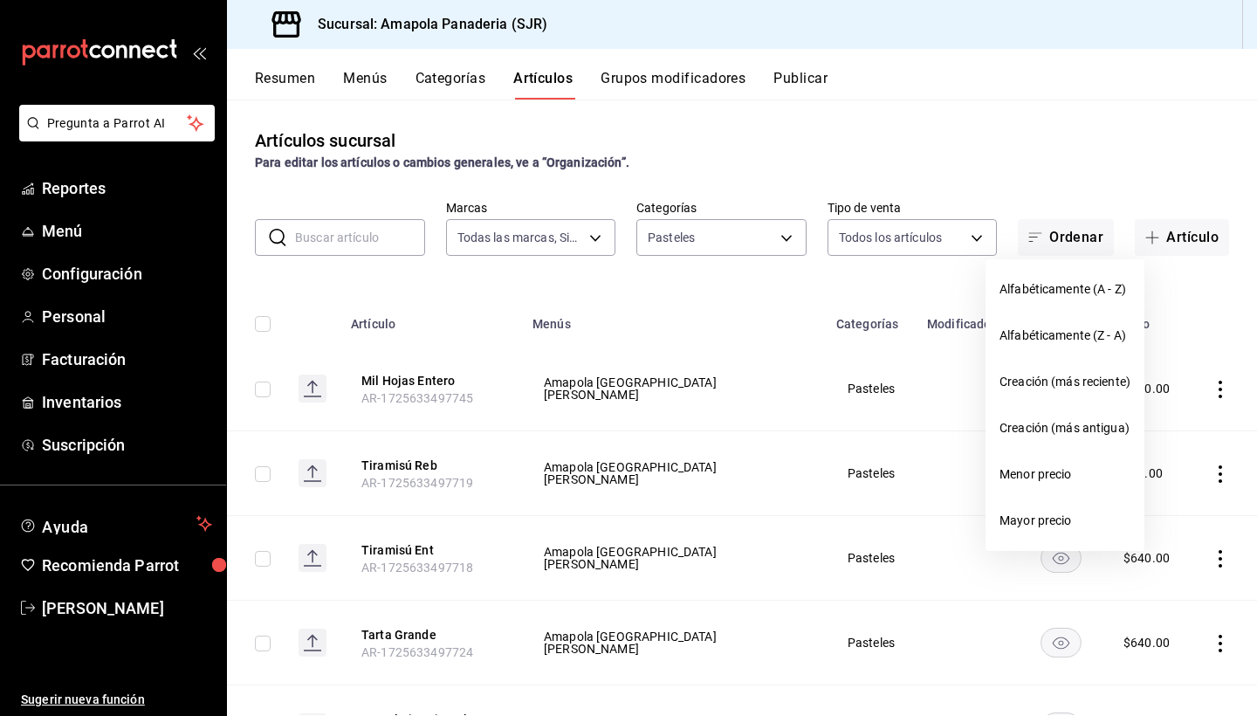
click at [1074, 231] on div at bounding box center [628, 358] width 1257 height 716
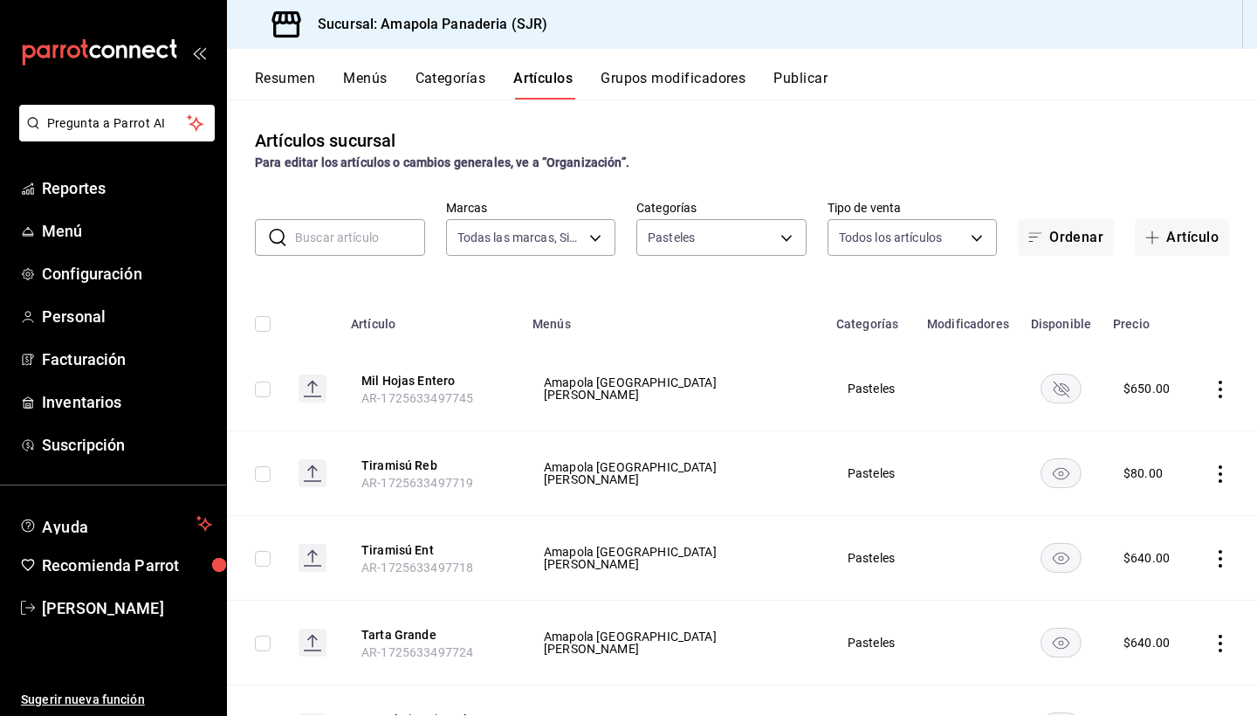
click at [1057, 115] on div "Artículos sucursal Para editar los artículos o cambios generales, ve a “Organiz…" at bounding box center [742, 408] width 1030 height 616
click at [692, 254] on body "Pregunta a Parrot AI Reportes Menú Configuración Personal Facturación Inventari…" at bounding box center [628, 358] width 1257 height 716
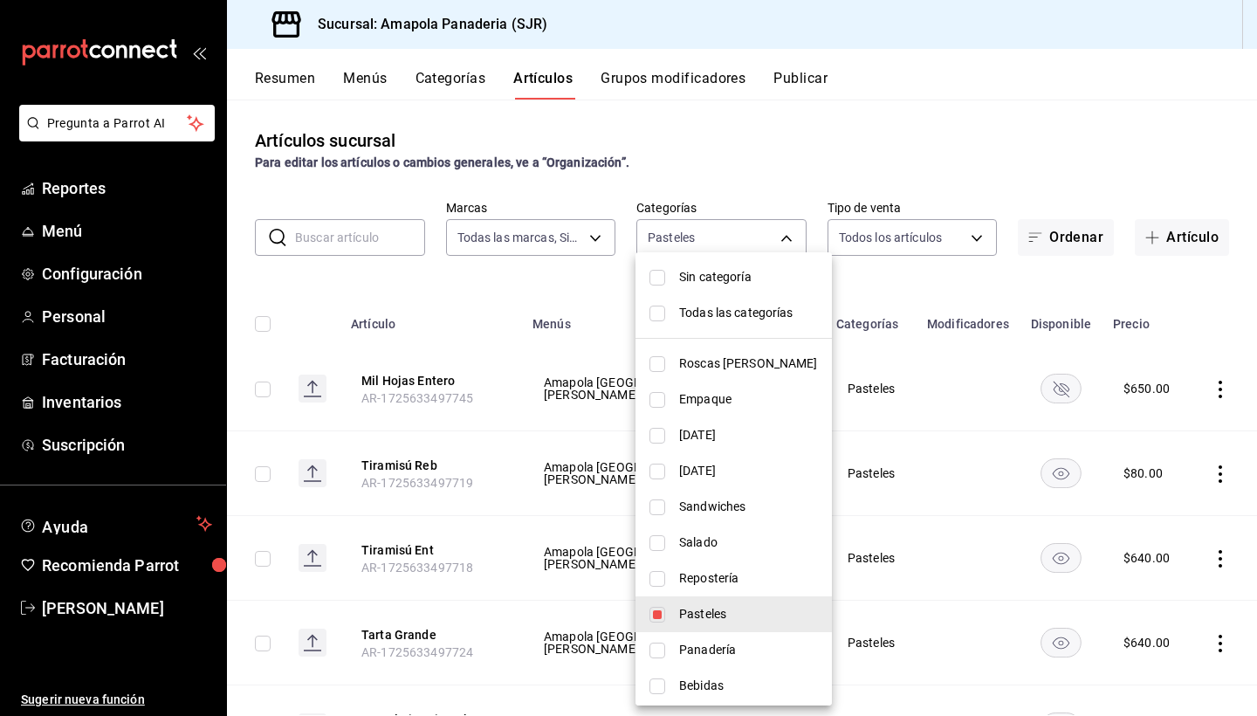
click at [685, 611] on span "Pasteles" at bounding box center [748, 614] width 139 height 18
checkbox input "false"
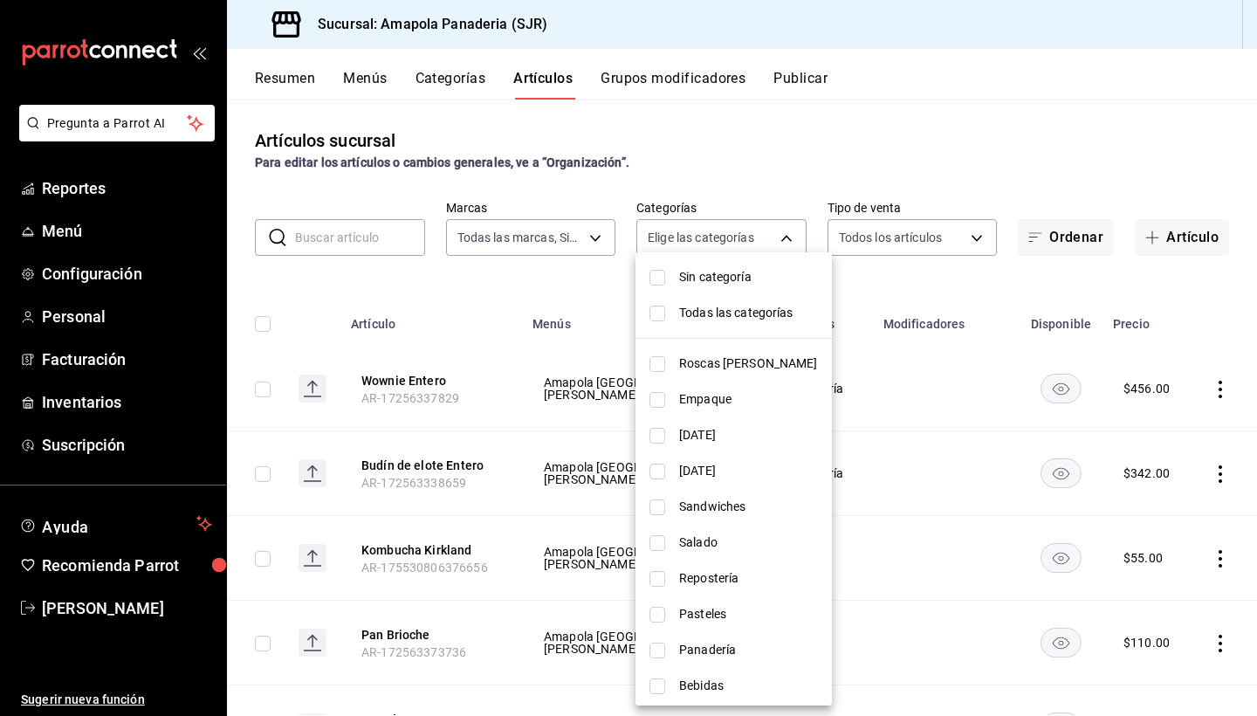
click at [750, 586] on span "Repostería" at bounding box center [748, 578] width 139 height 18
type input "c699c0ae-9f5c-40c3-b59a-c4b7cc3c097a"
checkbox input "true"
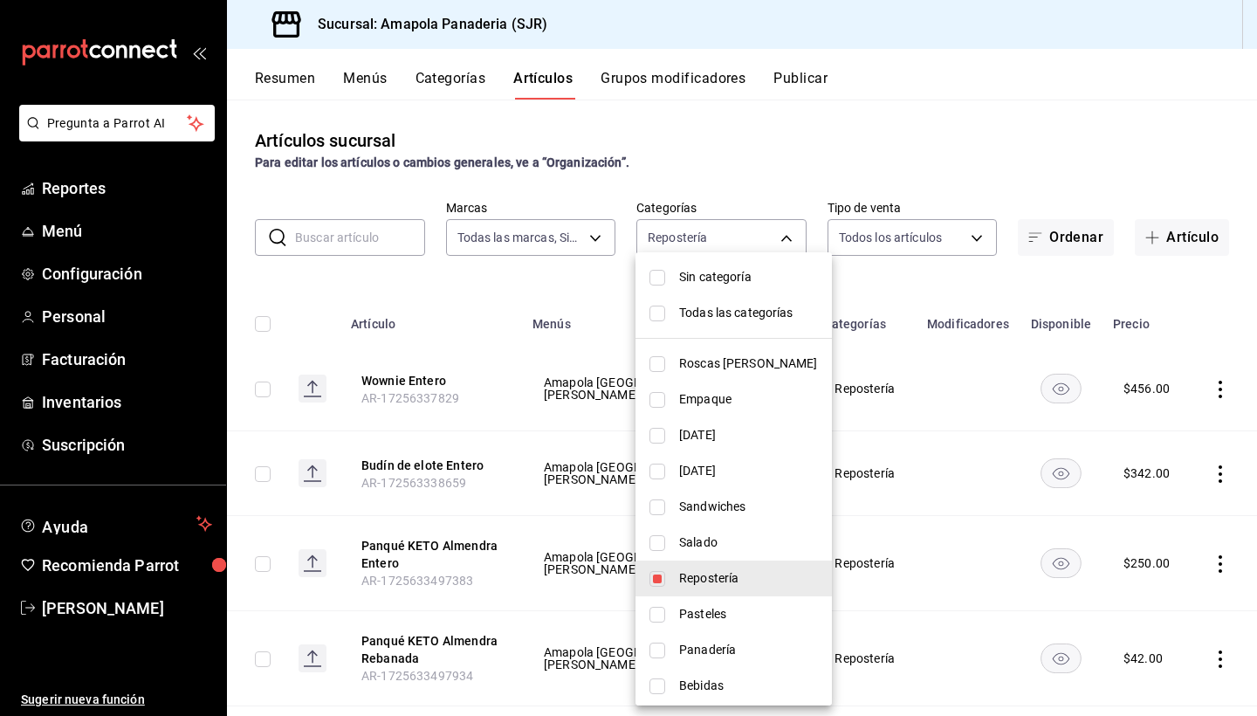
click at [739, 573] on span "Repostería" at bounding box center [748, 578] width 139 height 18
checkbox input "false"
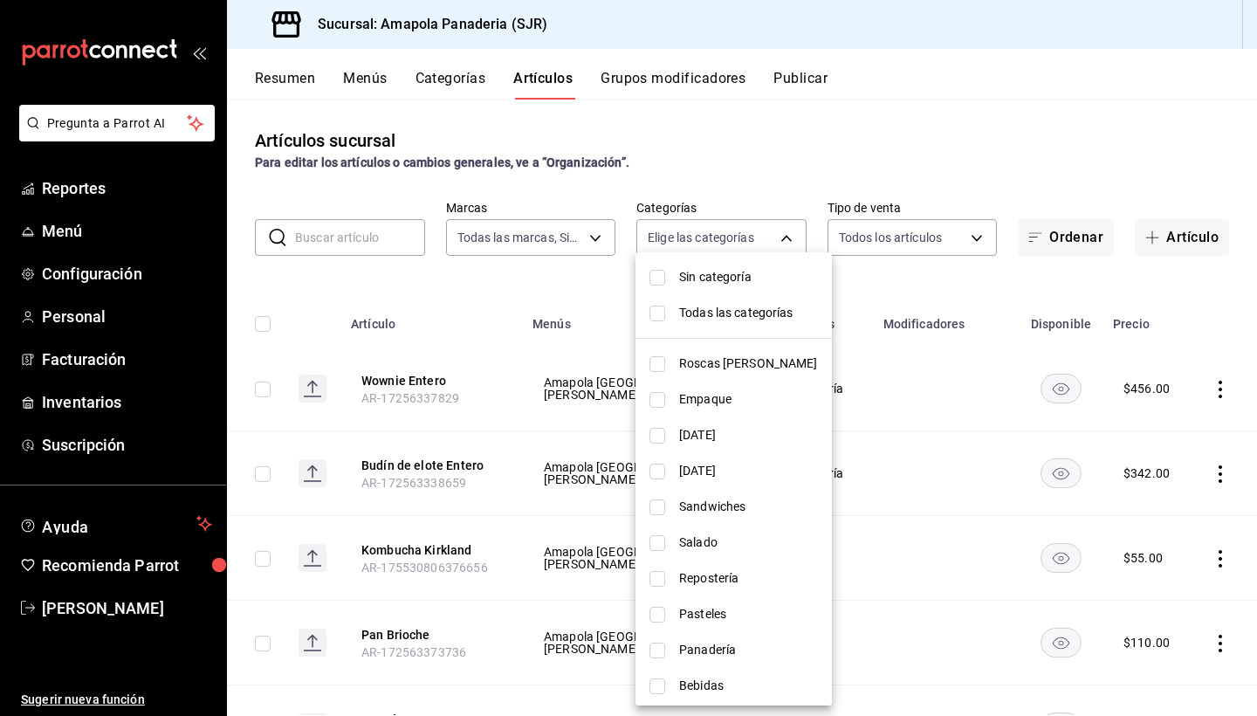
click at [733, 653] on span "Panadería" at bounding box center [748, 650] width 139 height 18
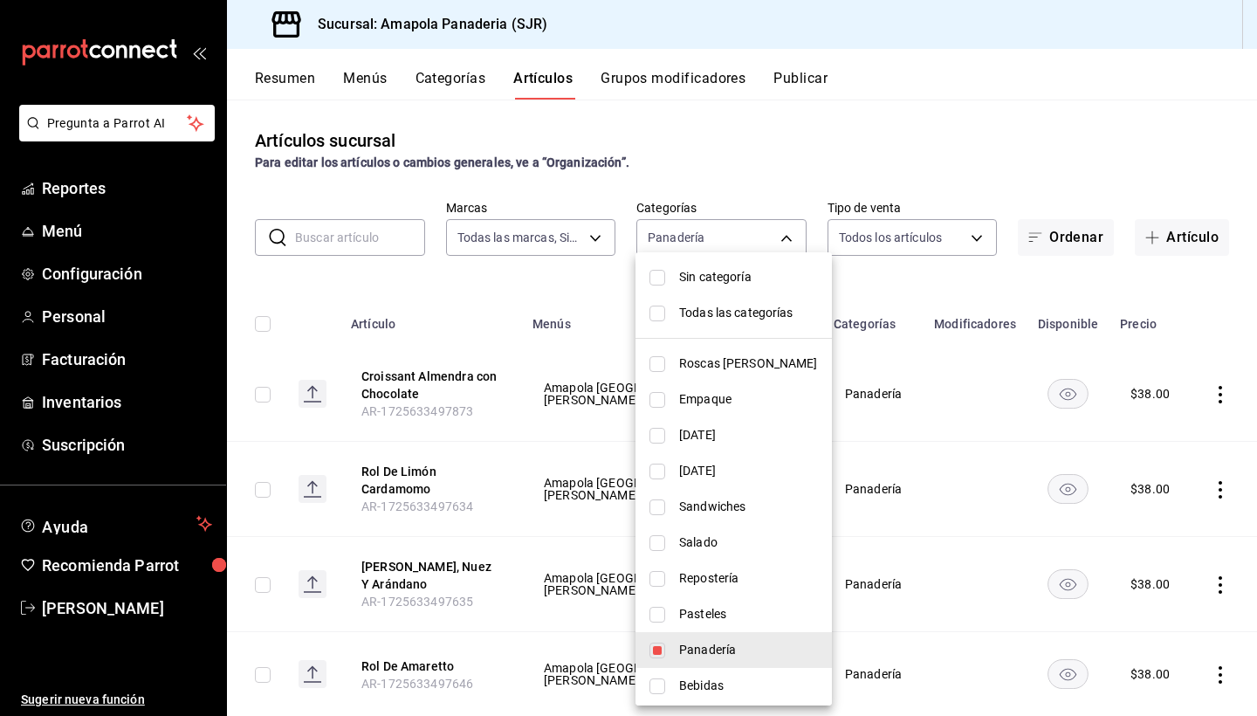
click at [960, 165] on div at bounding box center [628, 358] width 1257 height 716
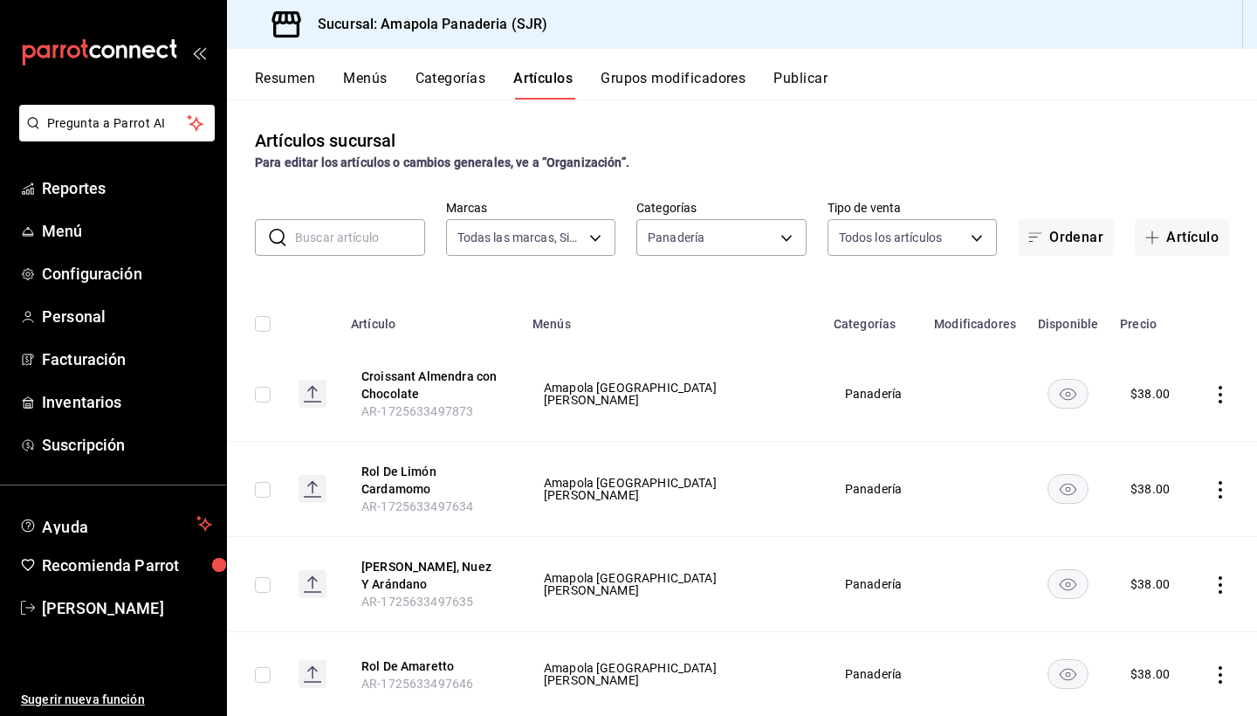
click at [1220, 396] on icon "actions" at bounding box center [1220, 394] width 3 height 17
click at [1170, 317] on div at bounding box center [628, 358] width 1257 height 716
click at [1116, 324] on th "Precio" at bounding box center [1150, 319] width 81 height 56
click at [1027, 327] on th "Disponible" at bounding box center [1068, 319] width 83 height 56
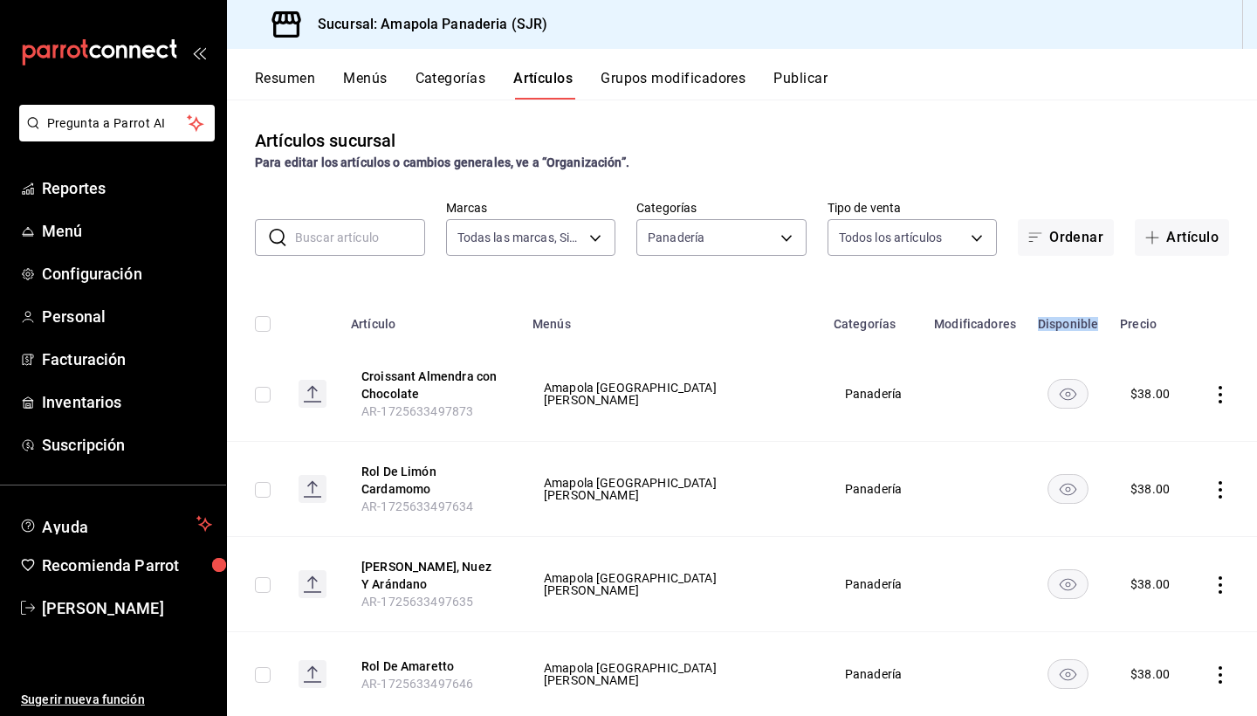
click at [1027, 311] on th "Disponible" at bounding box center [1068, 319] width 83 height 56
click at [1041, 236] on icon "button" at bounding box center [1036, 238] width 14 height 14
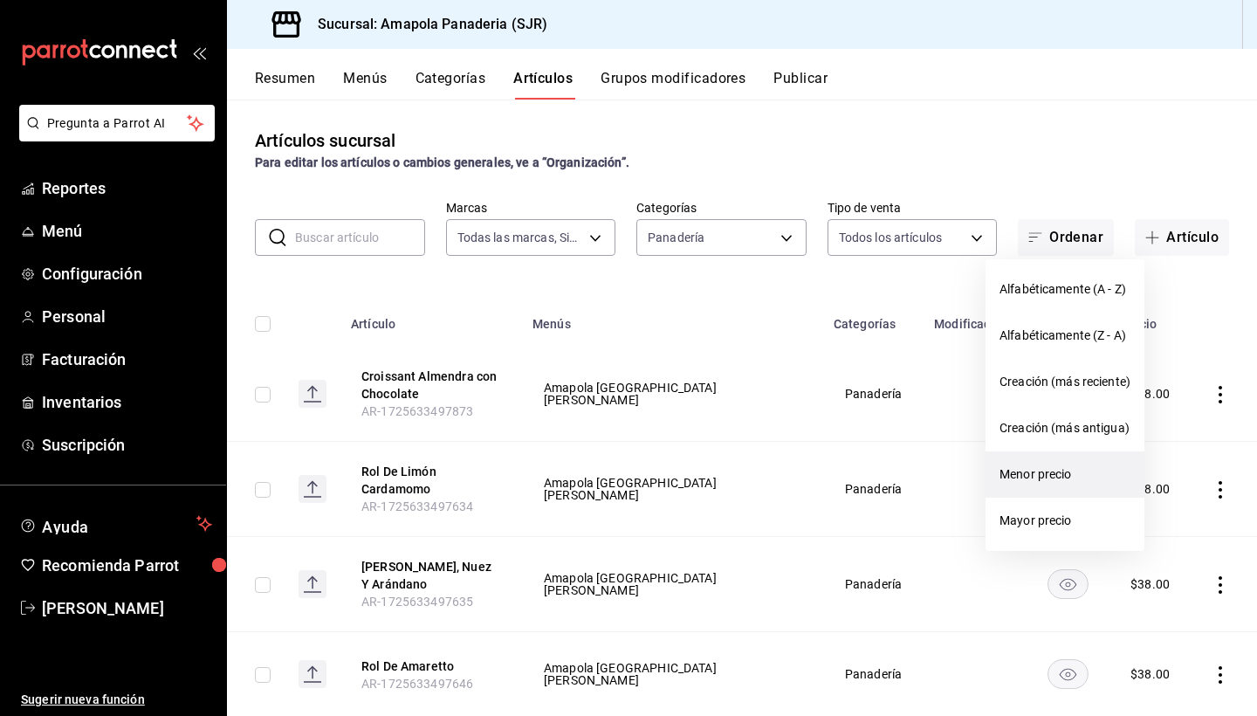
click at [1052, 466] on span "Menor precio" at bounding box center [1065, 474] width 131 height 18
